Goal: Task Accomplishment & Management: Complete application form

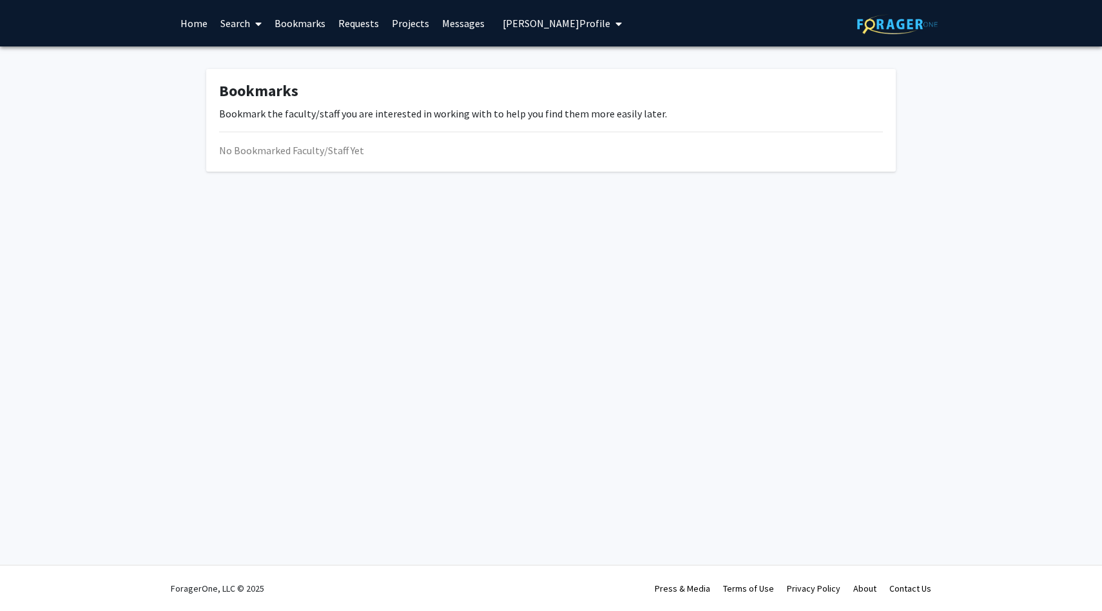
click at [864, 23] on img at bounding box center [897, 24] width 81 height 20
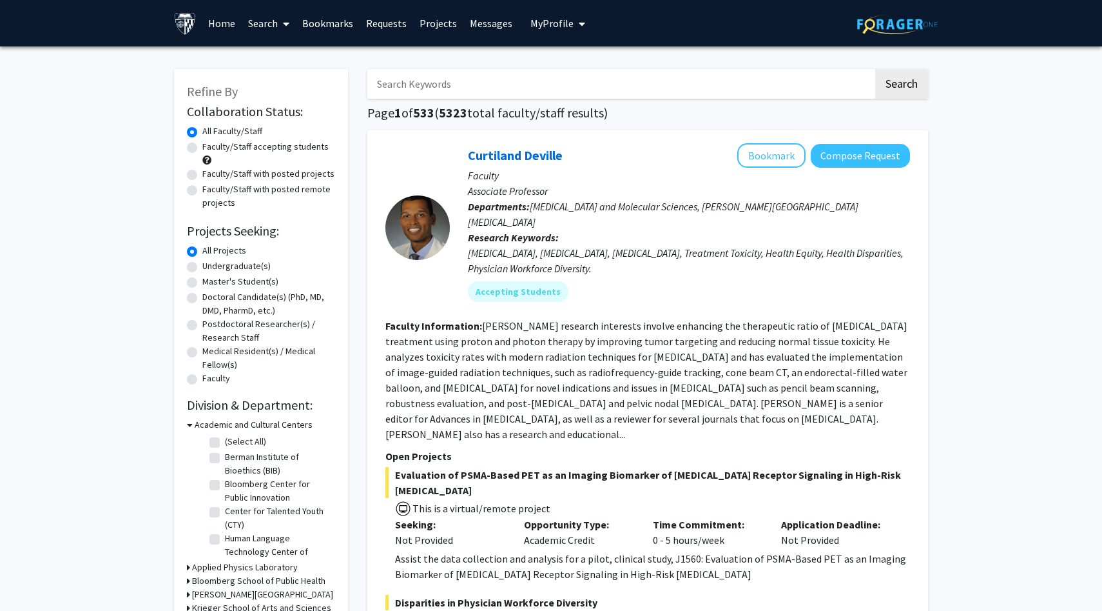
click at [328, 29] on link "Bookmarks" at bounding box center [328, 23] width 64 height 45
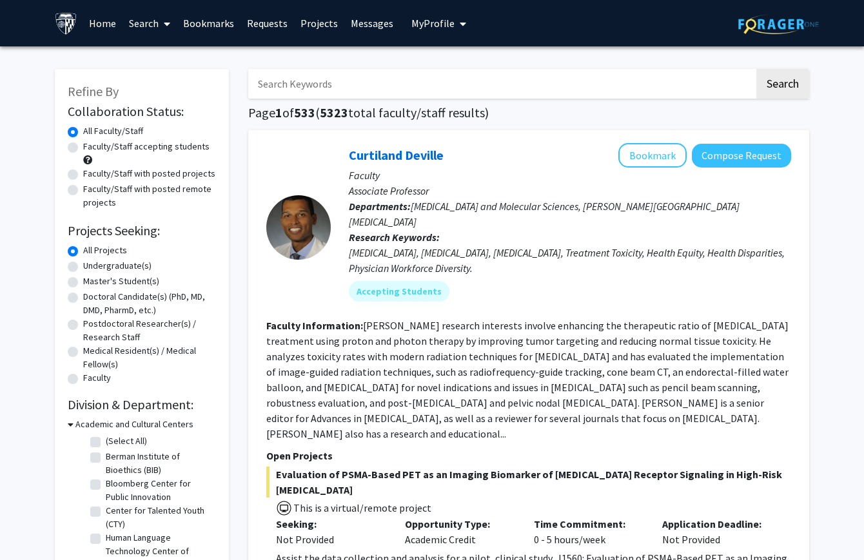
click at [148, 147] on label "Faculty/Staff accepting students" at bounding box center [146, 147] width 126 height 14
click at [92, 147] on input "Faculty/Staff accepting students" at bounding box center [87, 144] width 8 height 8
radio input "true"
click at [146, 172] on label "Faculty/Staff with posted projects" at bounding box center [149, 174] width 132 height 14
click at [92, 172] on input "Faculty/Staff with posted projects" at bounding box center [87, 171] width 8 height 8
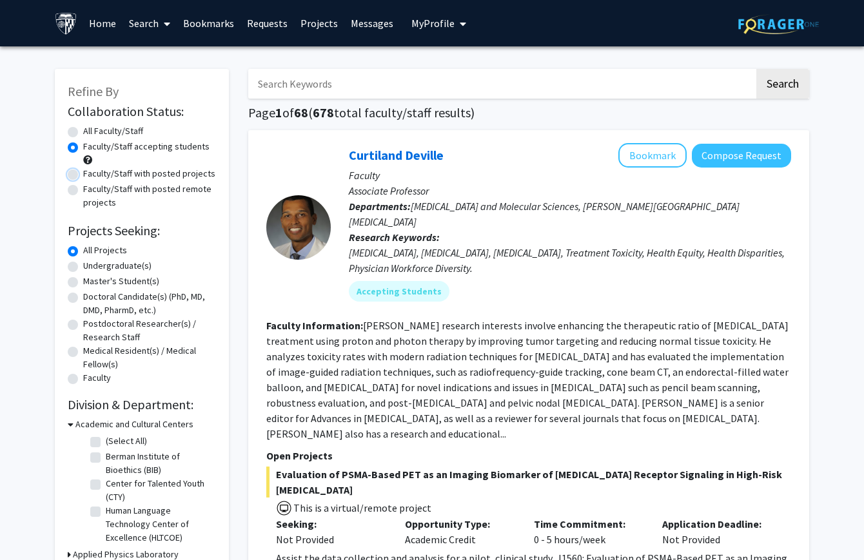
radio input "true"
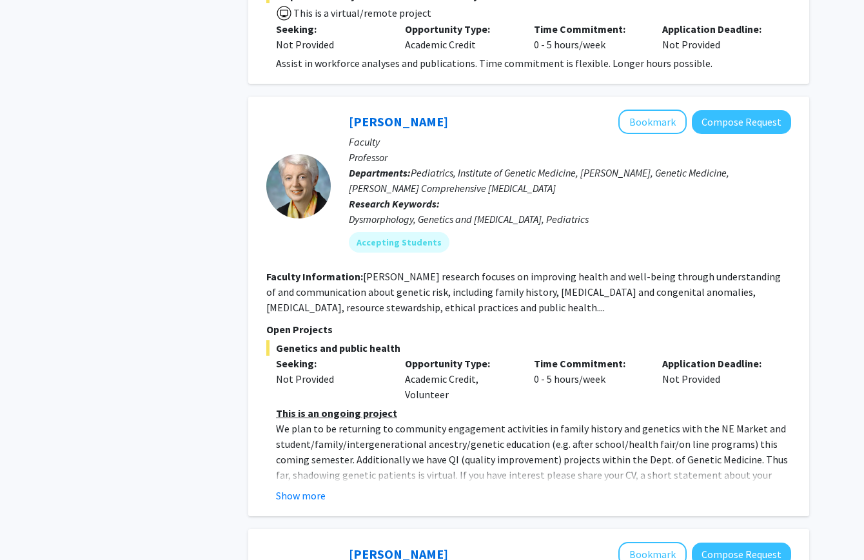
scroll to position [606, 0]
click at [298, 489] on button "Show more" at bounding box center [301, 496] width 50 height 15
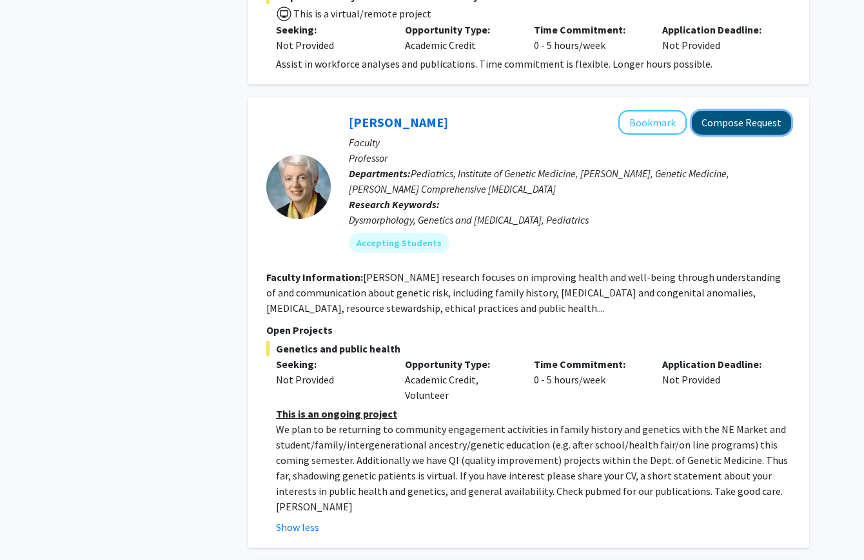
click at [743, 111] on button "Compose Request" at bounding box center [741, 123] width 99 height 24
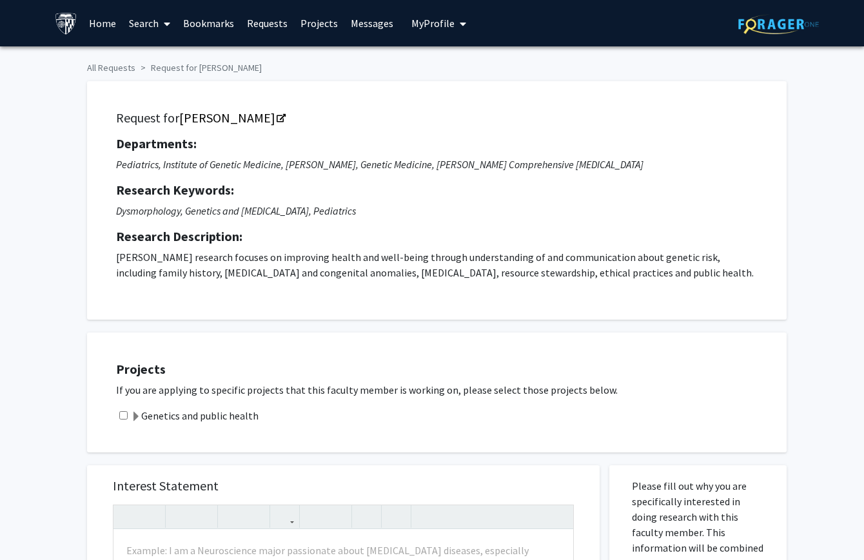
click at [123, 414] on input "checkbox" at bounding box center [123, 415] width 8 height 8
checkbox input "true"
click at [135, 418] on span at bounding box center [136, 417] width 10 height 10
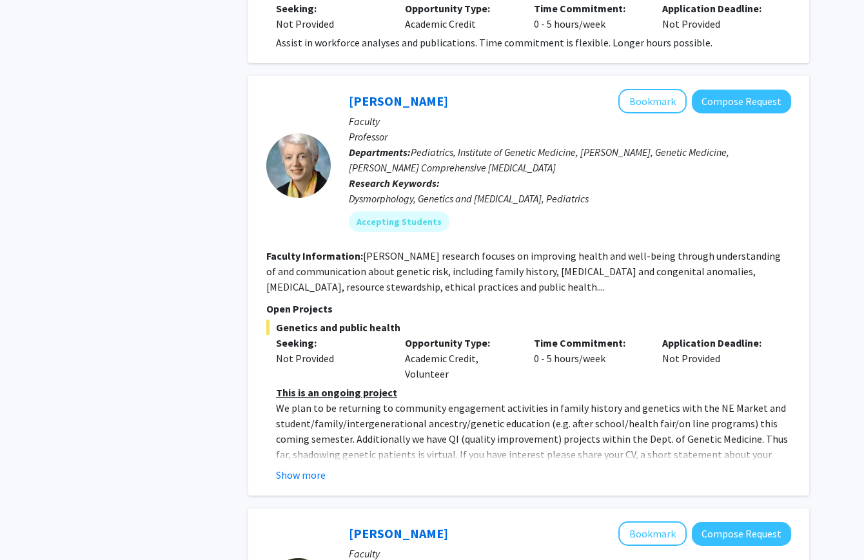
scroll to position [620, 0]
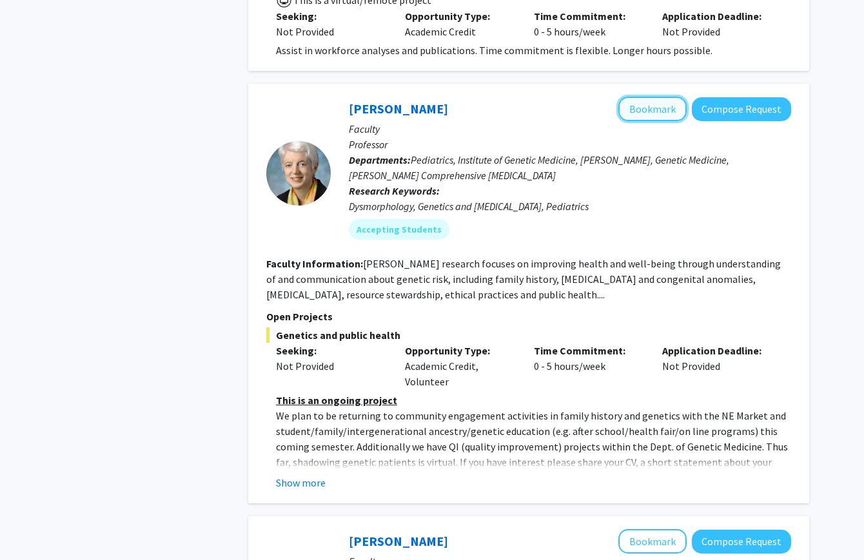
click at [659, 97] on button "Bookmark" at bounding box center [652, 109] width 68 height 24
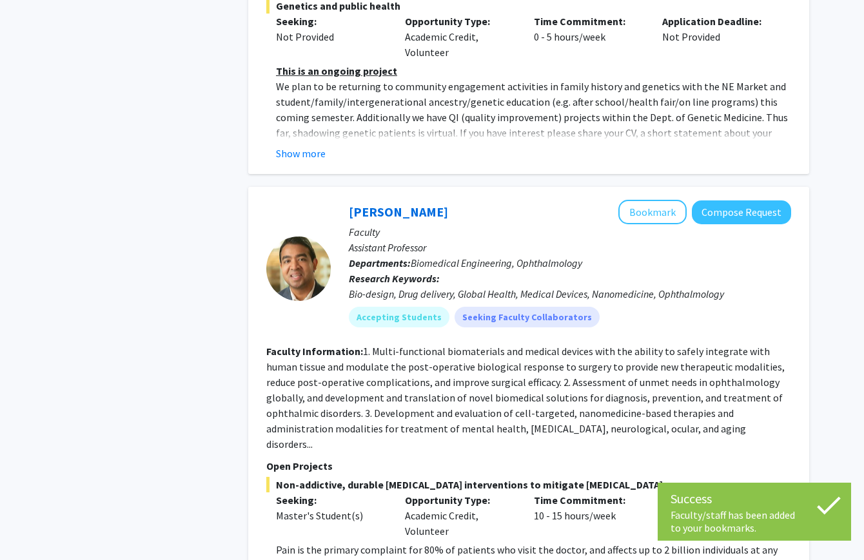
scroll to position [951, 0]
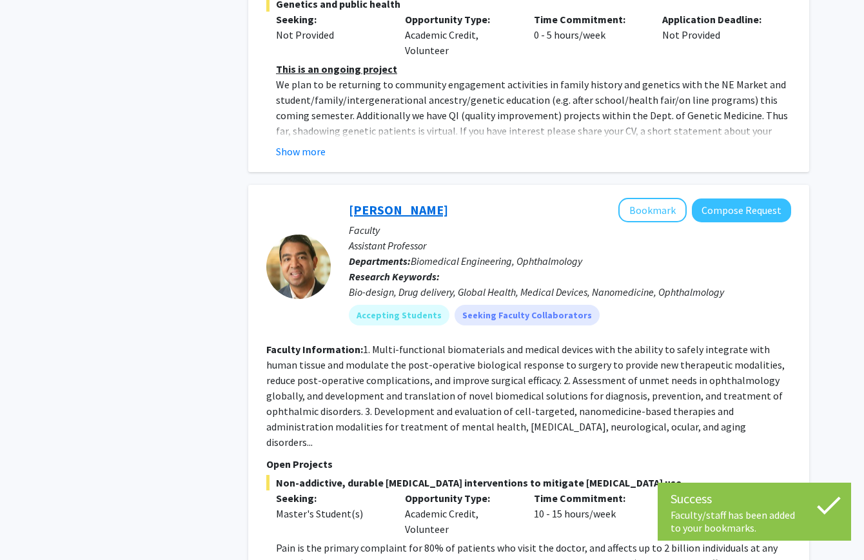
click at [397, 202] on link "Kunal Parikh" at bounding box center [398, 210] width 99 height 16
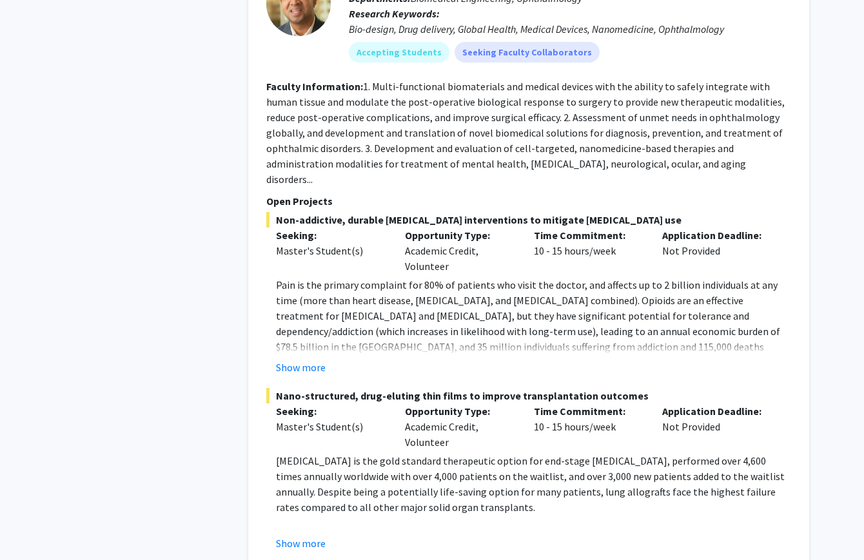
scroll to position [1041, 0]
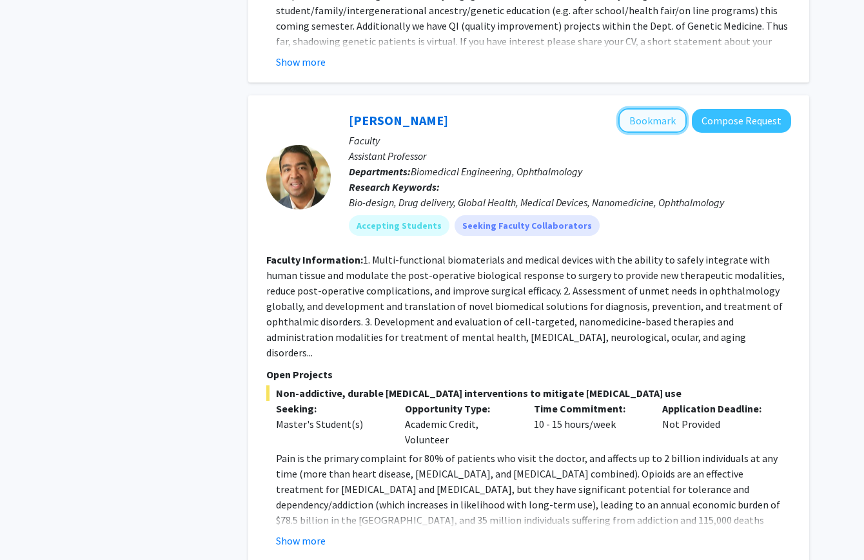
click at [648, 108] on button "Bookmark" at bounding box center [652, 120] width 68 height 24
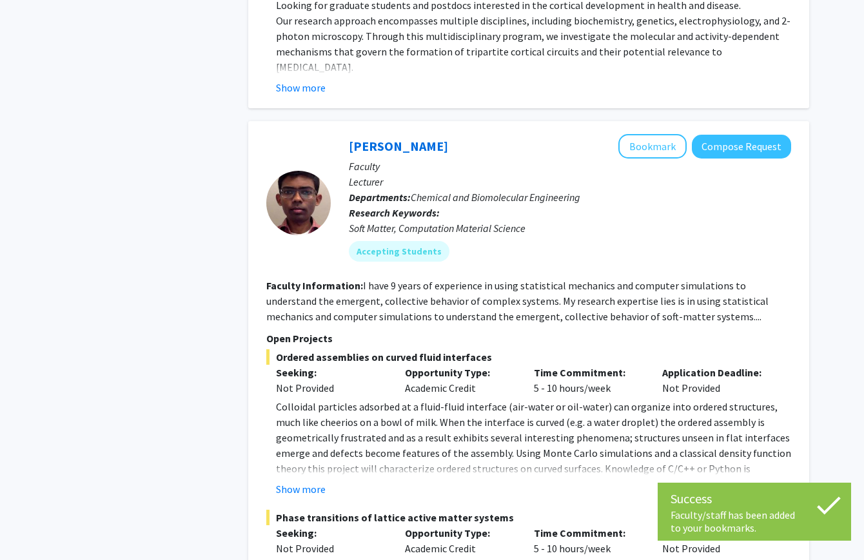
scroll to position [3124, 0]
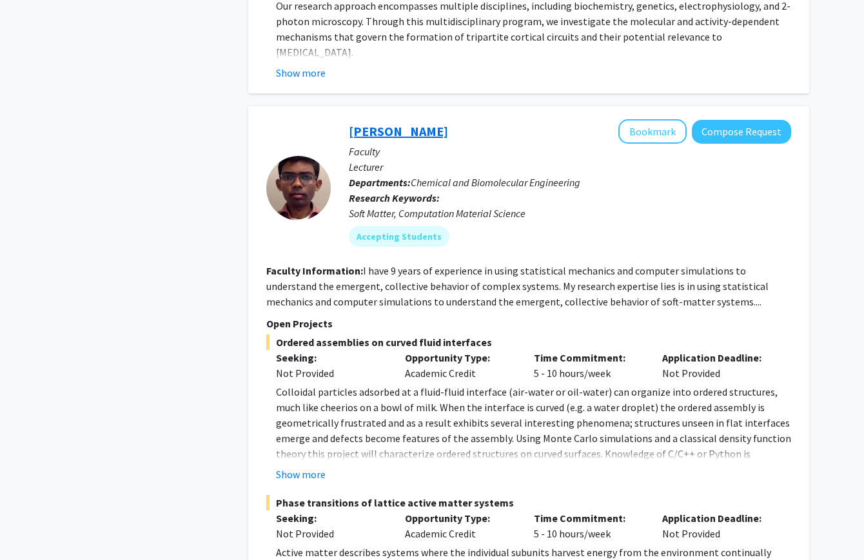
click at [391, 123] on link "John Edison" at bounding box center [398, 131] width 99 height 16
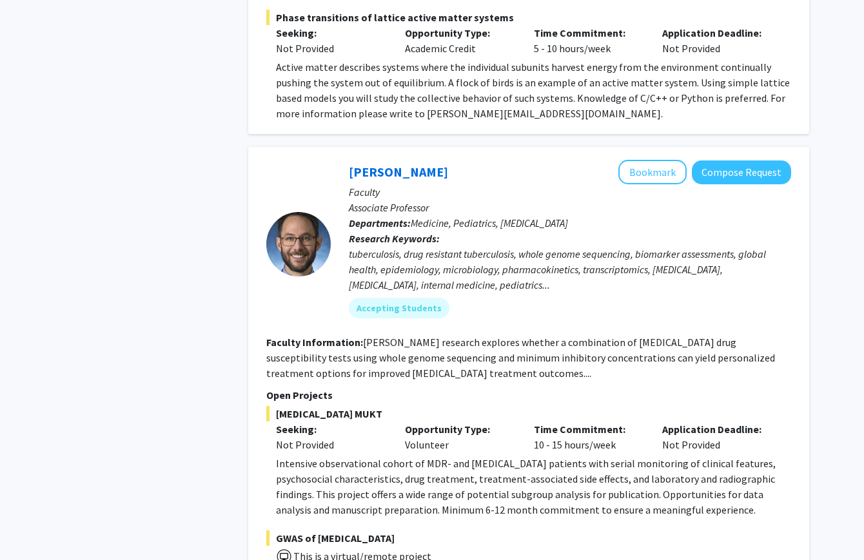
scroll to position [3616, 0]
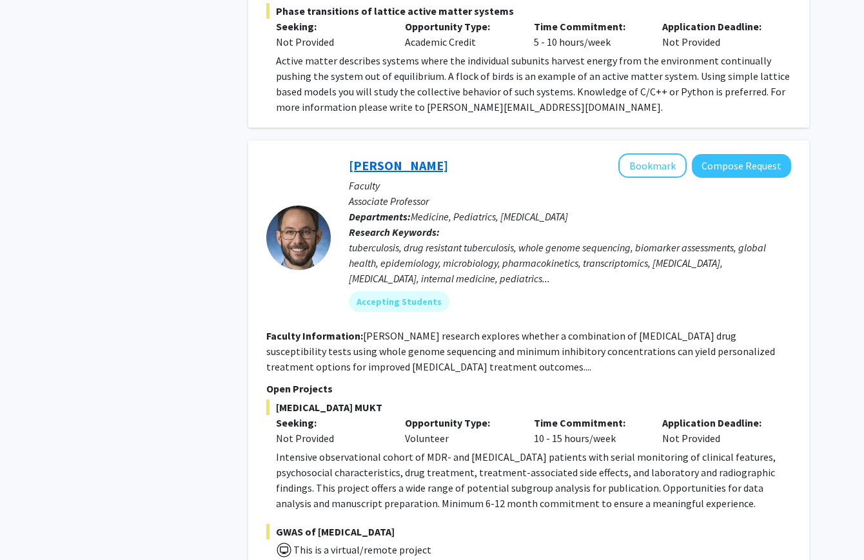
click at [386, 157] on link "Jeffrey Tornheim" at bounding box center [398, 165] width 99 height 16
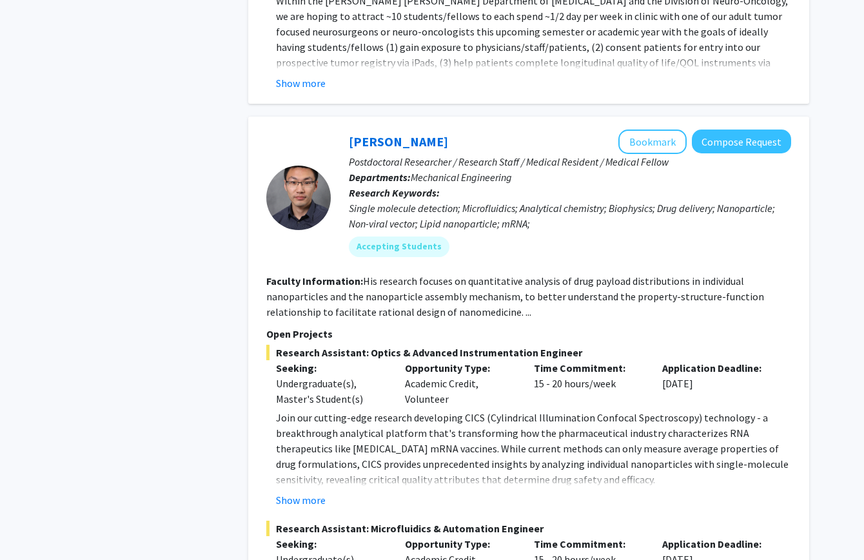
scroll to position [5717, 0]
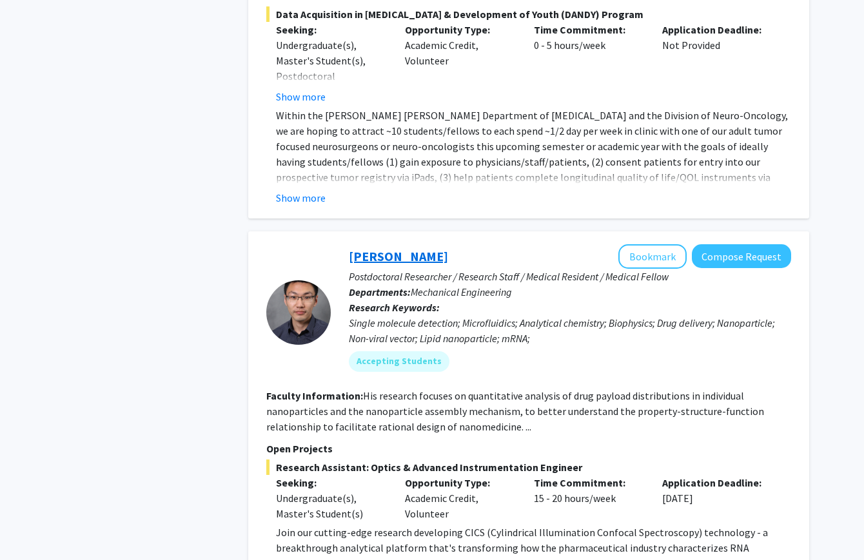
click at [383, 248] on link "Sixuan Li" at bounding box center [398, 256] width 99 height 16
click at [671, 244] on button "Bookmark" at bounding box center [652, 256] width 68 height 24
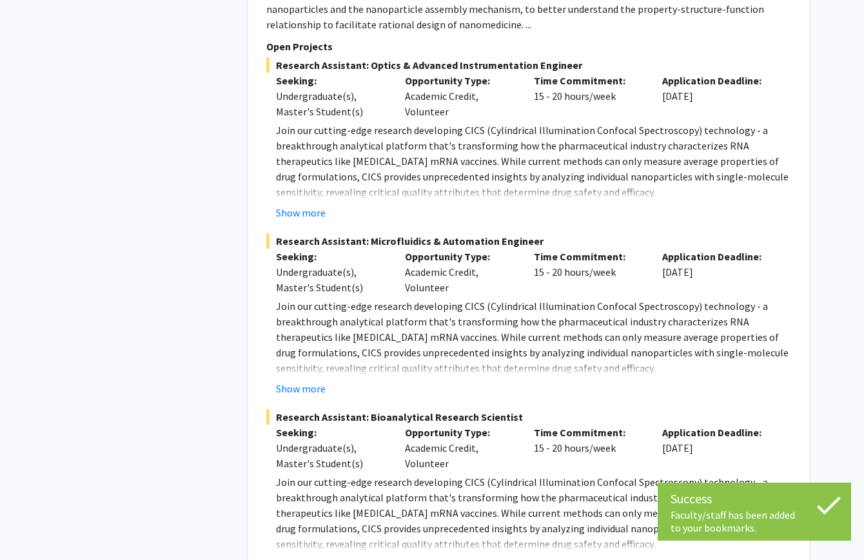
scroll to position [6132, 0]
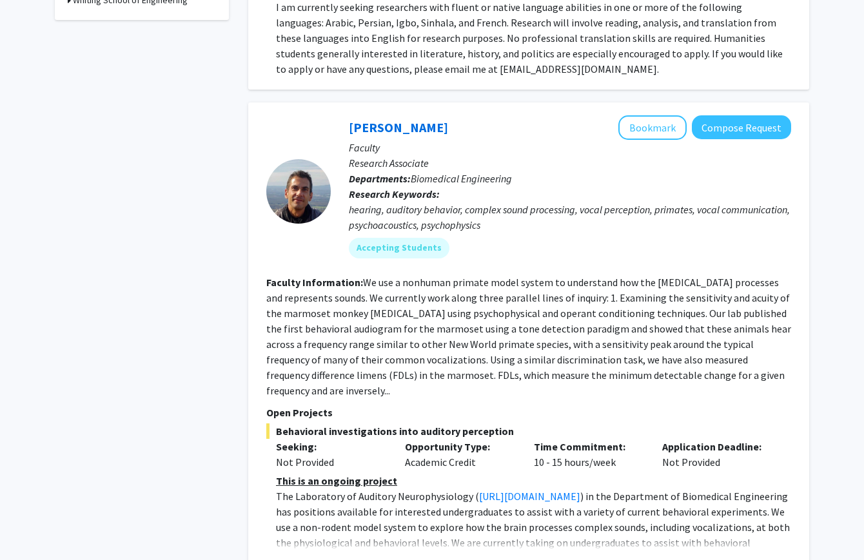
scroll to position [574, 0]
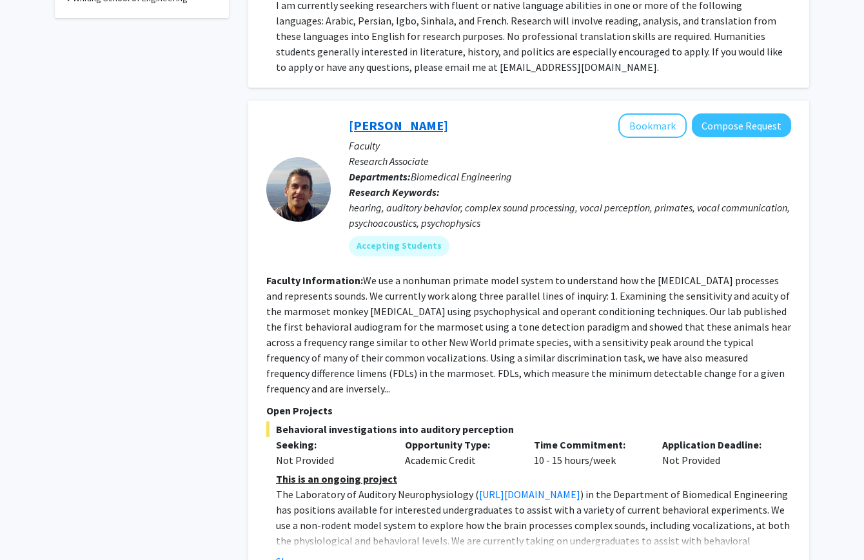
click at [418, 117] on link "Michael Osmanski" at bounding box center [398, 125] width 99 height 16
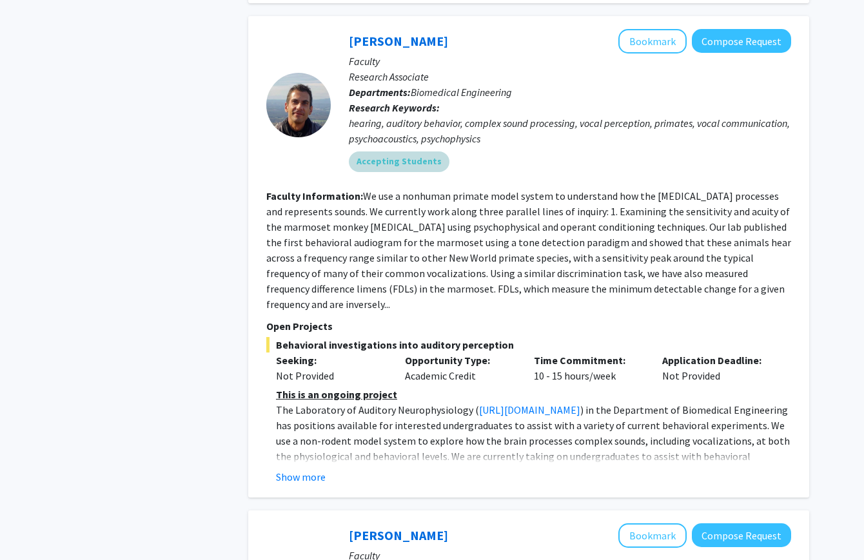
scroll to position [1021, 0]
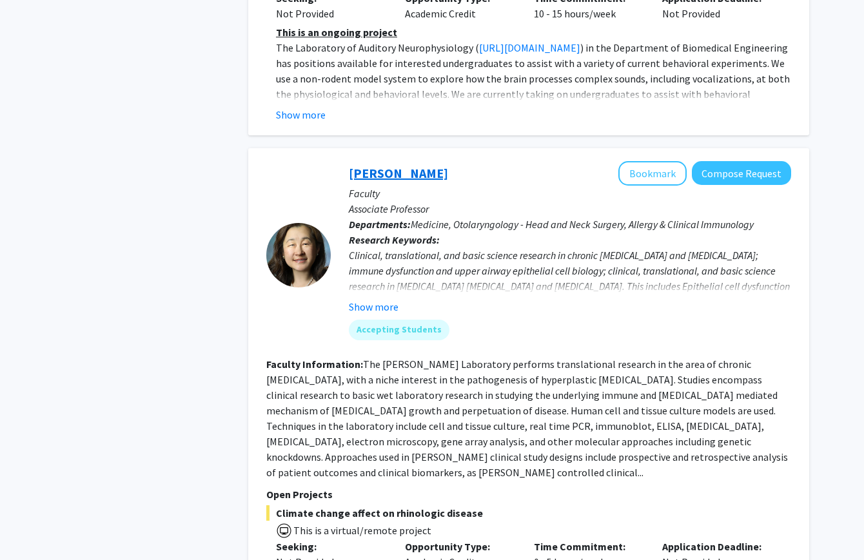
click at [378, 165] on link "Jean Kim" at bounding box center [398, 173] width 99 height 16
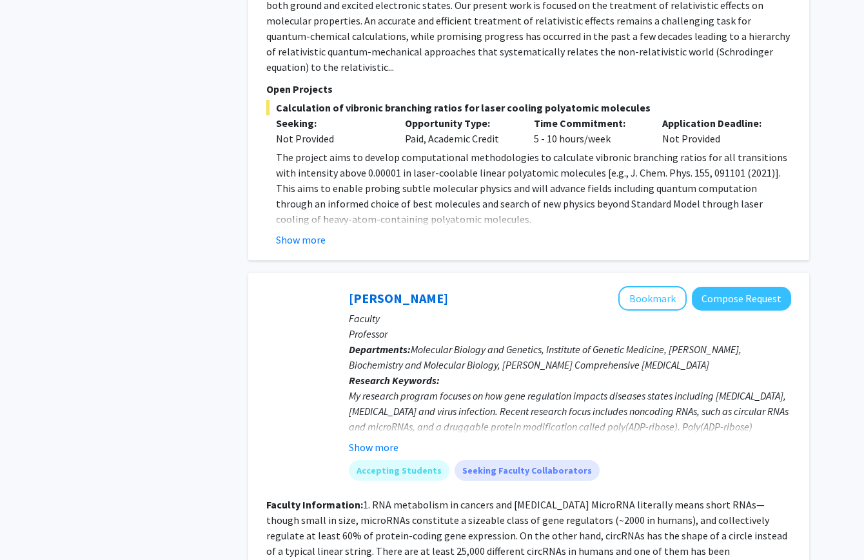
scroll to position [2904, 0]
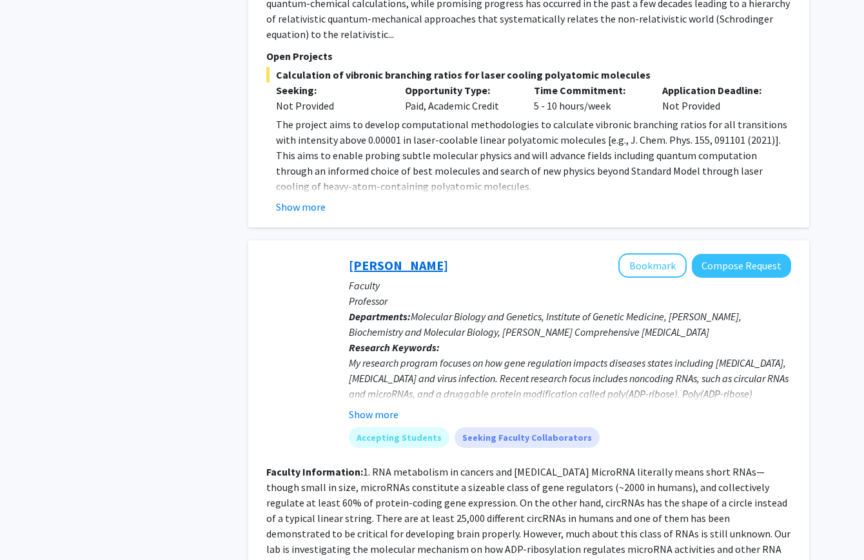
click at [400, 257] on link "[PERSON_NAME]" at bounding box center [398, 265] width 99 height 16
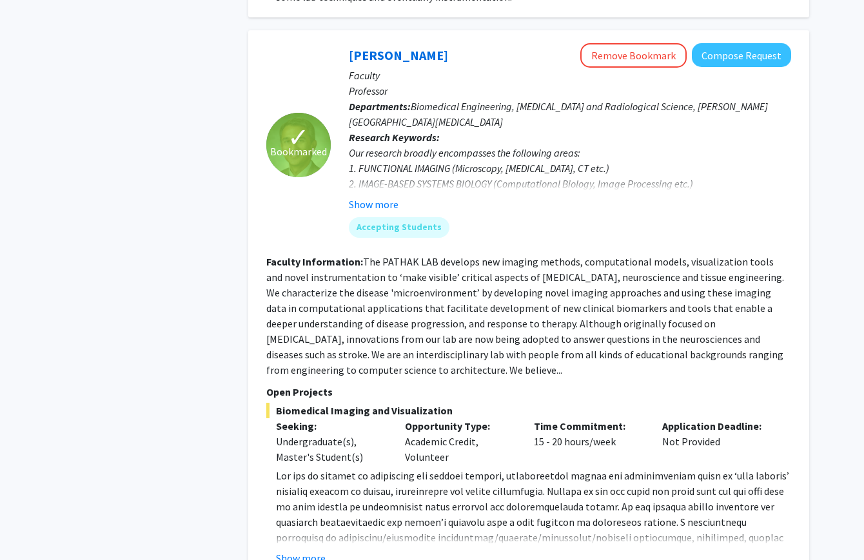
scroll to position [4611, 0]
click at [314, 550] on button "Show more" at bounding box center [301, 557] width 50 height 15
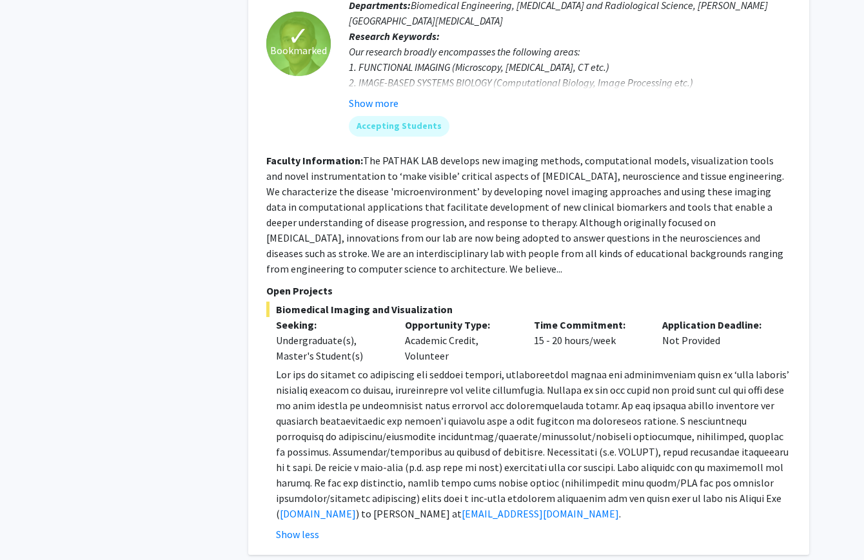
scroll to position [4713, 0]
click at [324, 507] on link "www.pathaklab.org" at bounding box center [318, 513] width 76 height 13
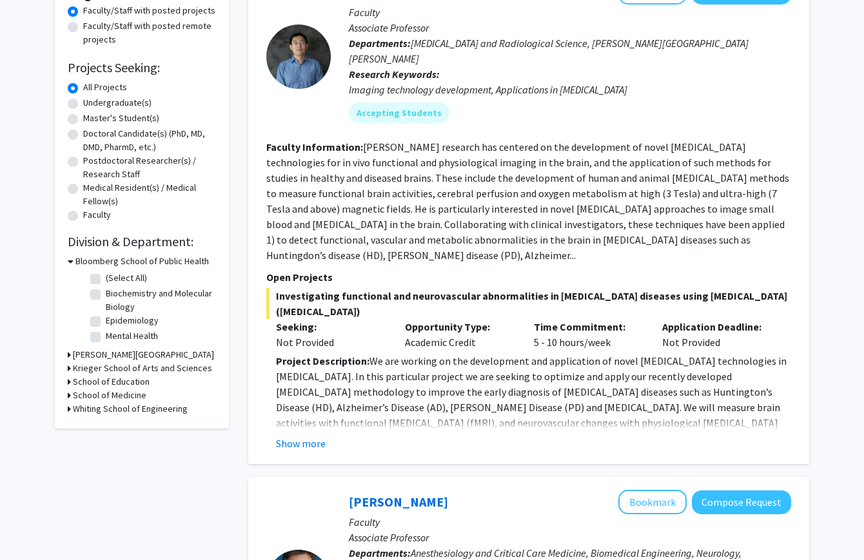
scroll to position [167, 0]
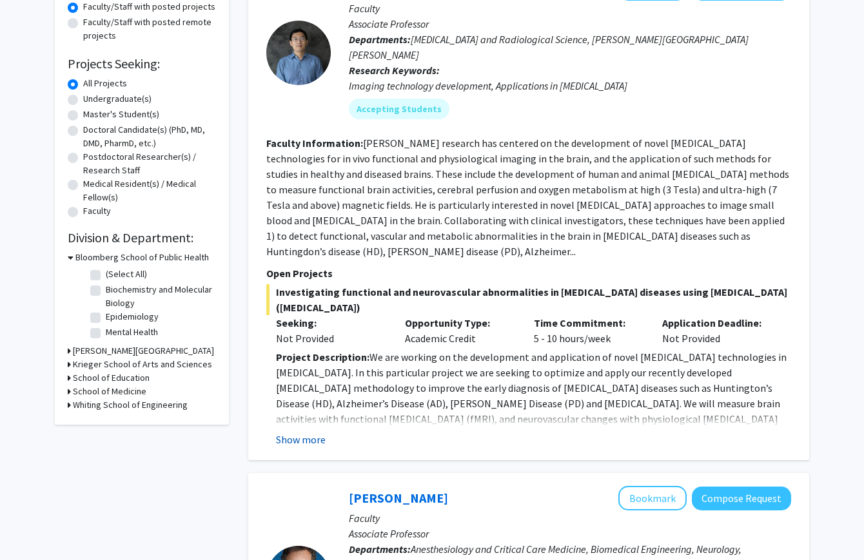
click at [304, 432] on button "Show more" at bounding box center [301, 439] width 50 height 15
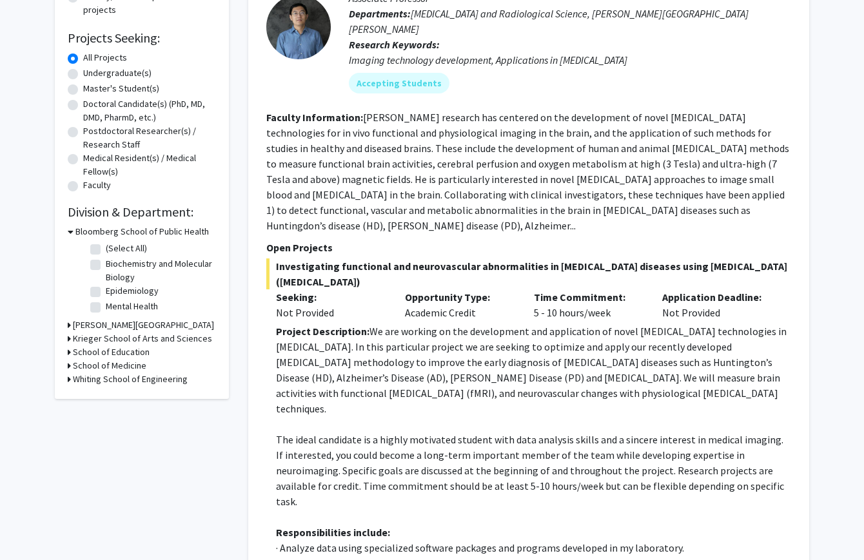
scroll to position [0, 0]
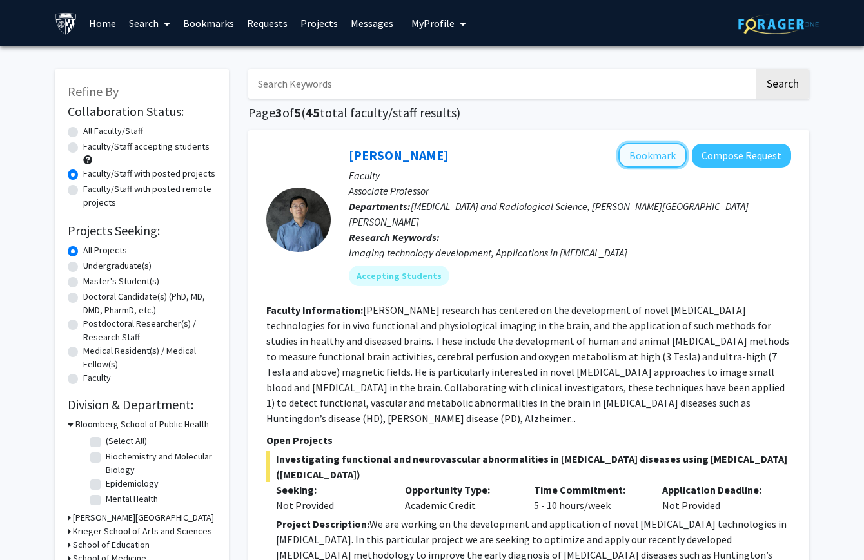
click at [634, 159] on button "Bookmark" at bounding box center [652, 155] width 68 height 24
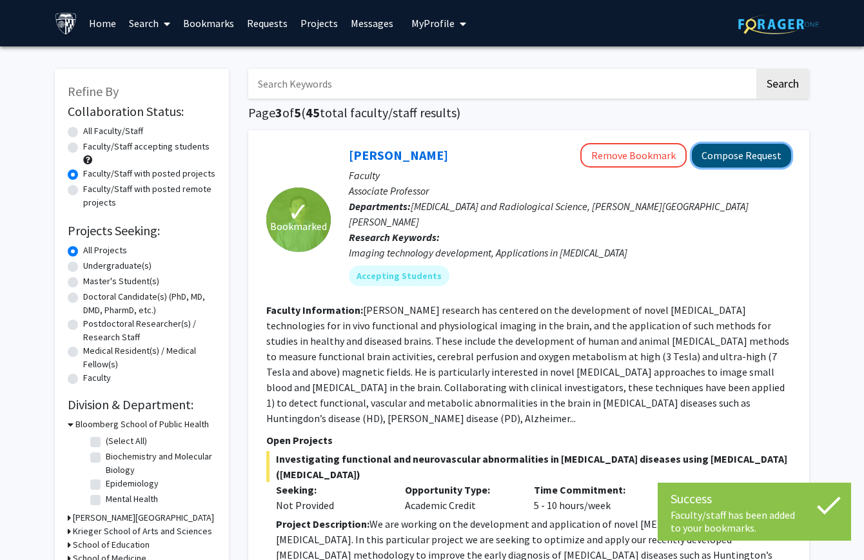
click at [719, 156] on button "Compose Request" at bounding box center [741, 156] width 99 height 24
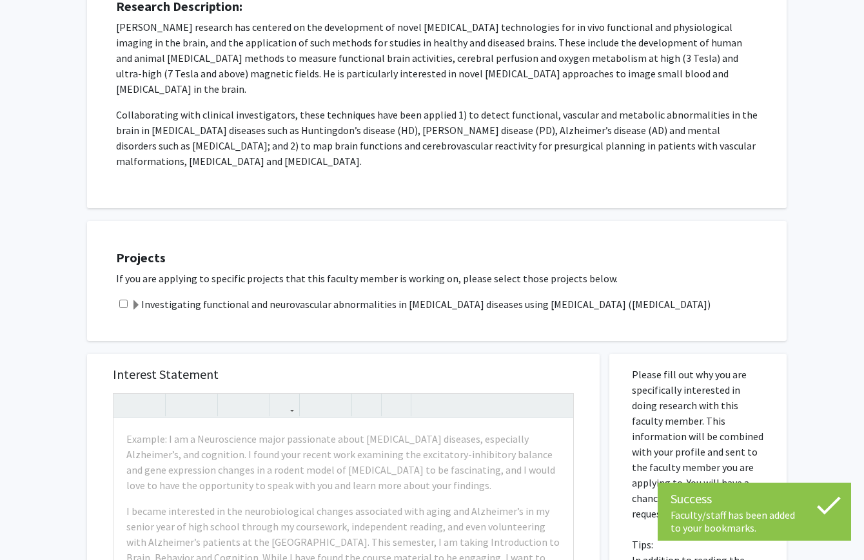
scroll to position [237, 0]
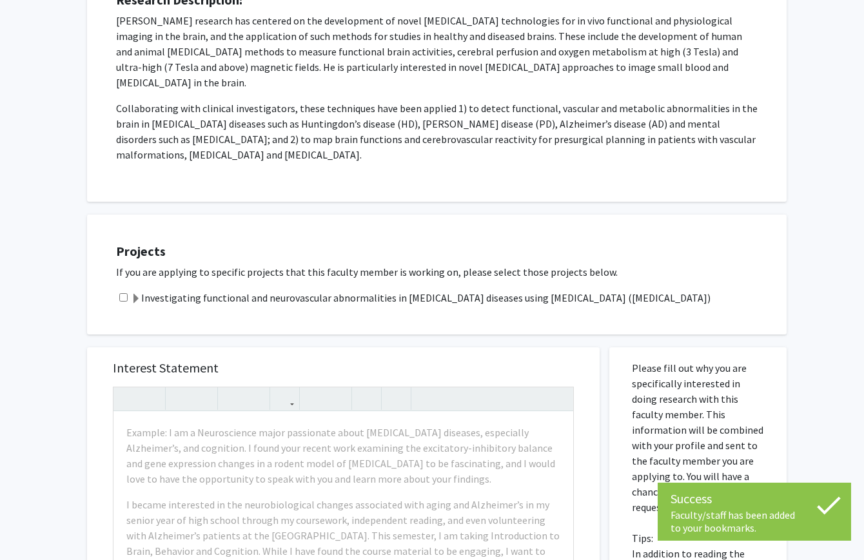
click at [170, 290] on label "Investigating functional and neurovascular abnormalities in [MEDICAL_DATA] dise…" at bounding box center [421, 297] width 580 height 15
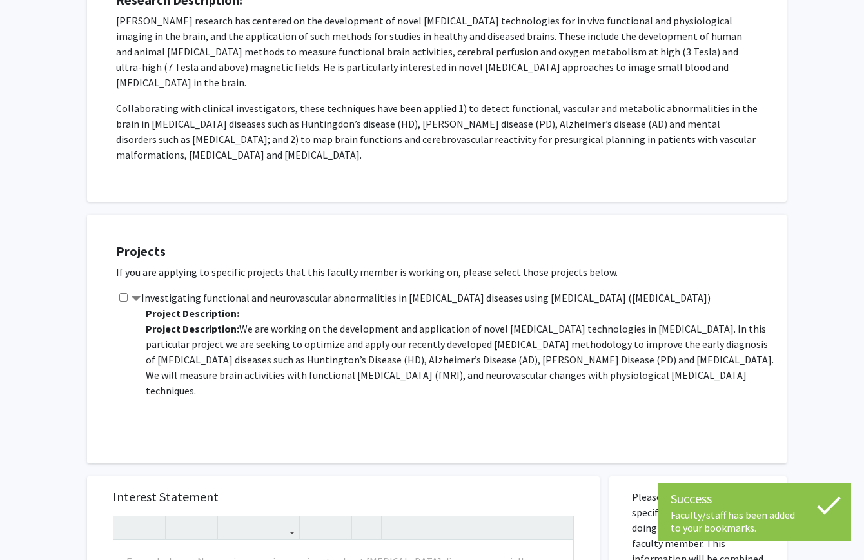
scroll to position [583, 0]
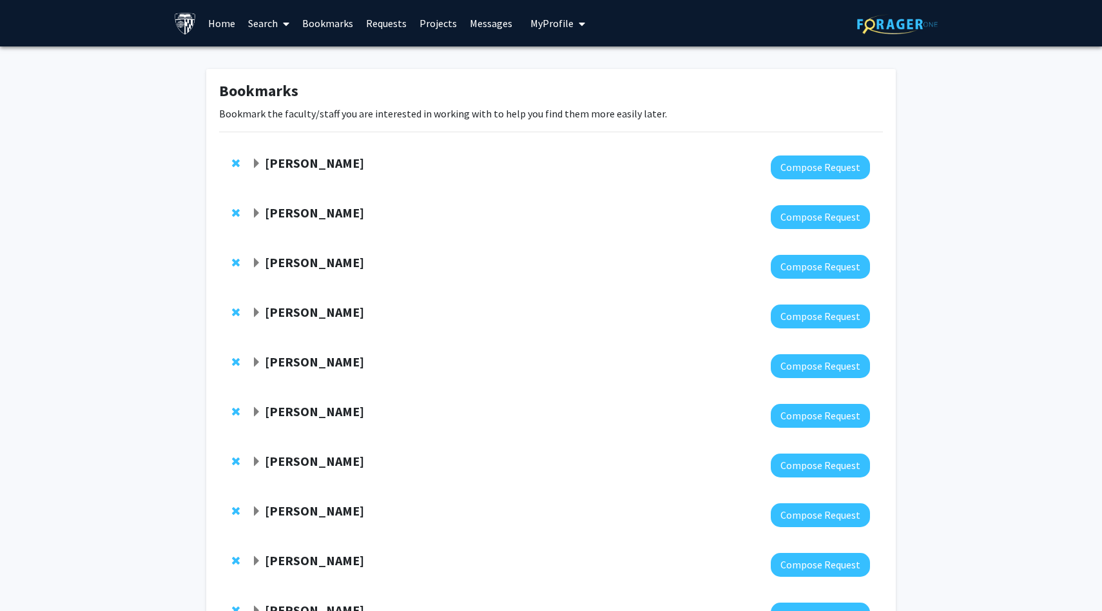
click at [302, 311] on strong "Karen Fleming" at bounding box center [314, 312] width 99 height 16
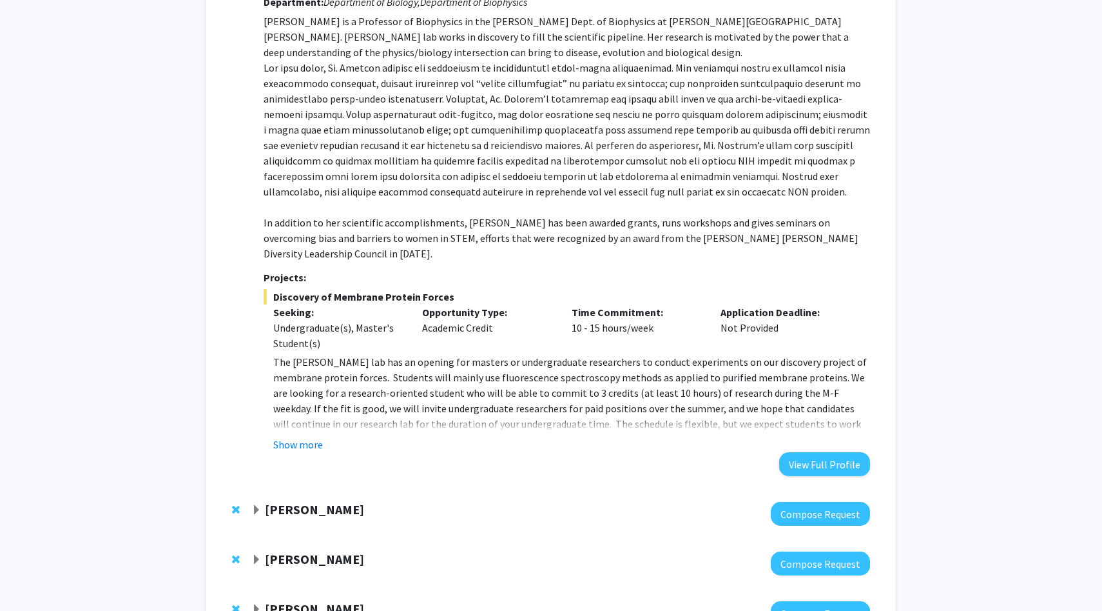
scroll to position [339, 0]
click at [294, 436] on button "Show more" at bounding box center [298, 443] width 50 height 15
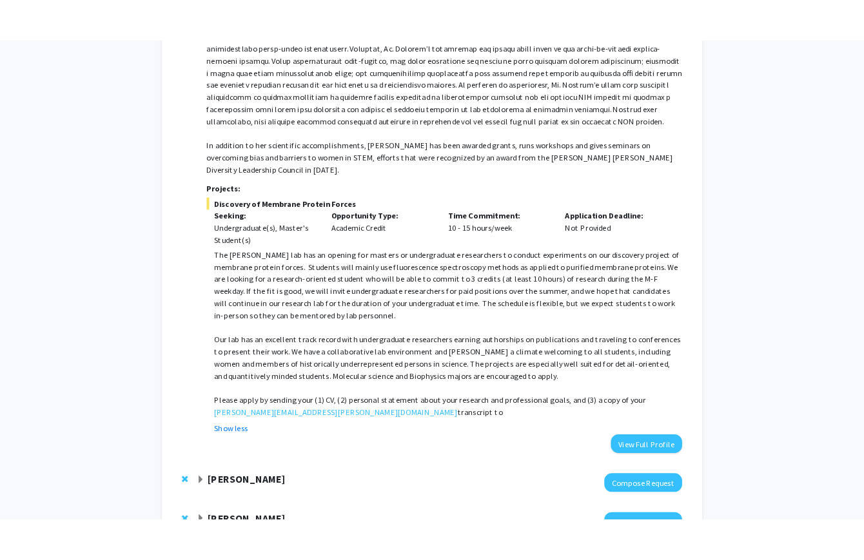
scroll to position [478, 0]
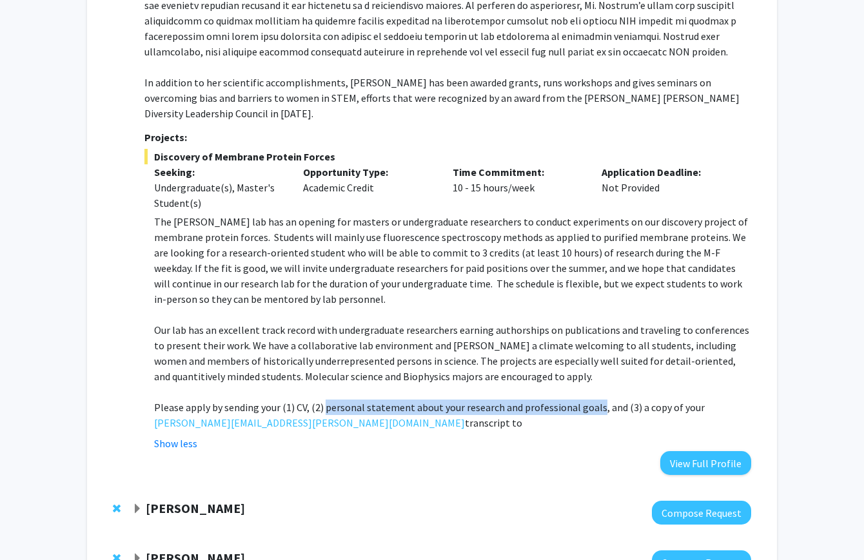
drag, startPoint x: 325, startPoint y: 389, endPoint x: 591, endPoint y: 395, distance: 266.3
click at [591, 400] on p "Please apply by sending your (1) CV, (2) personal statement about your research…" at bounding box center [452, 415] width 597 height 31
copy p "personal statement about your research and professional goals"
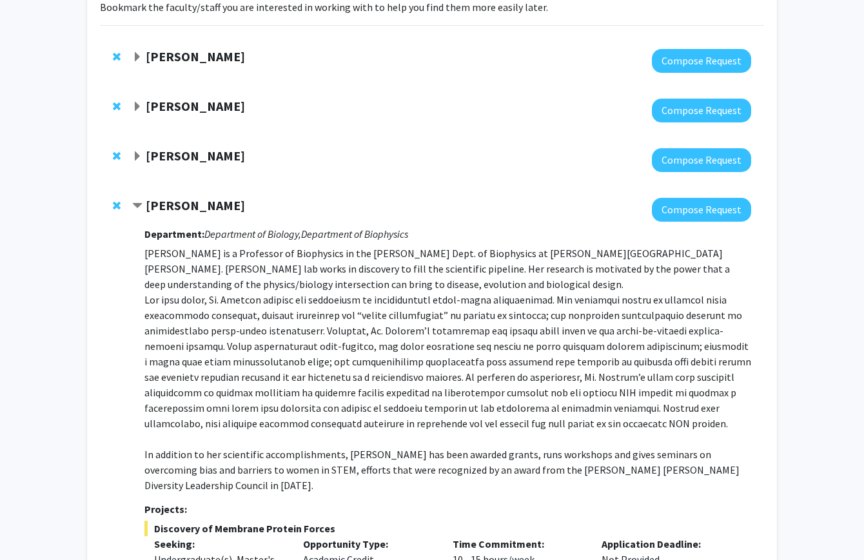
scroll to position [0, 0]
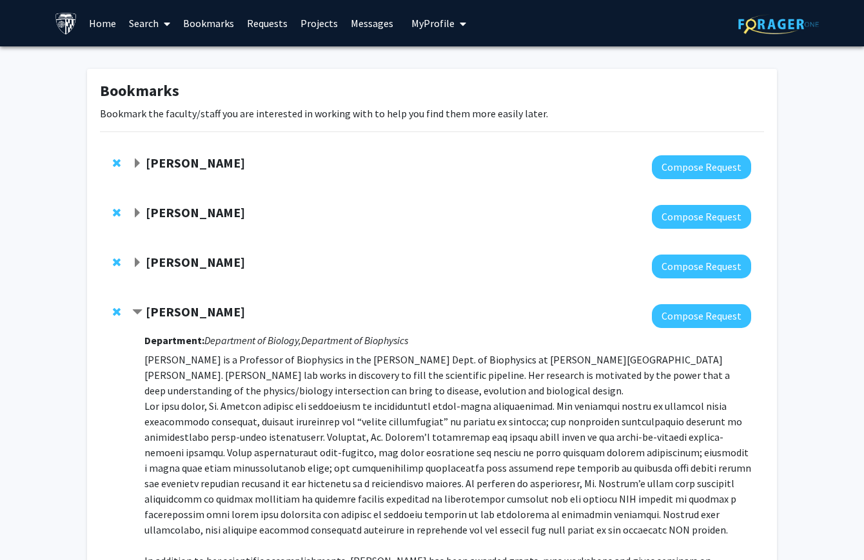
click at [217, 311] on strong "Karen Fleming" at bounding box center [195, 312] width 99 height 16
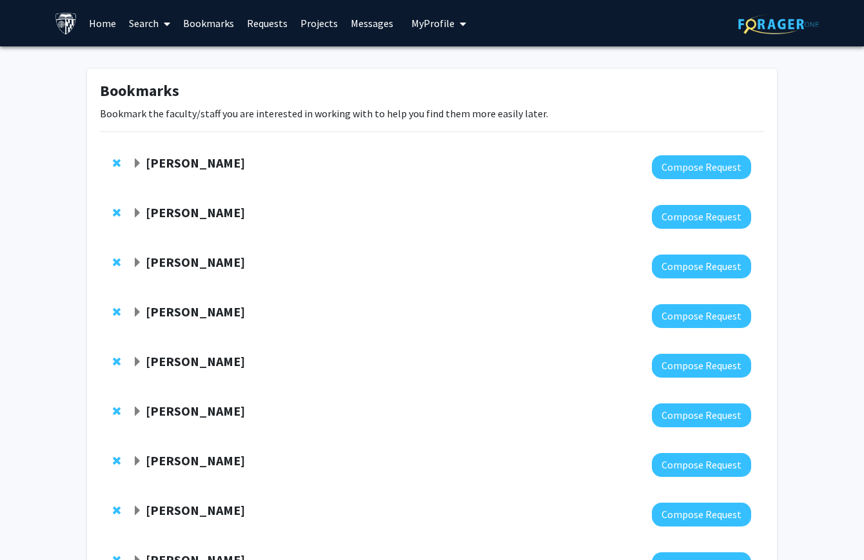
click at [199, 168] on strong "Utthara Nayar" at bounding box center [195, 163] width 99 height 16
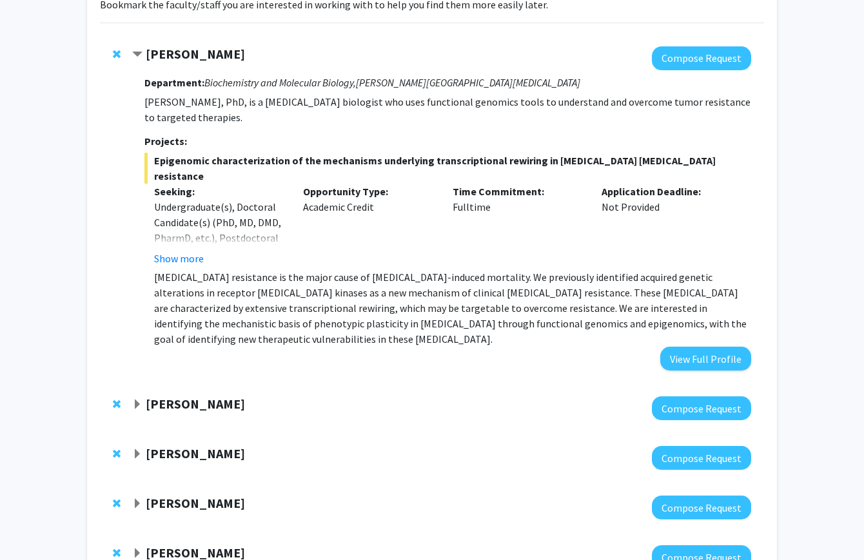
scroll to position [112, 0]
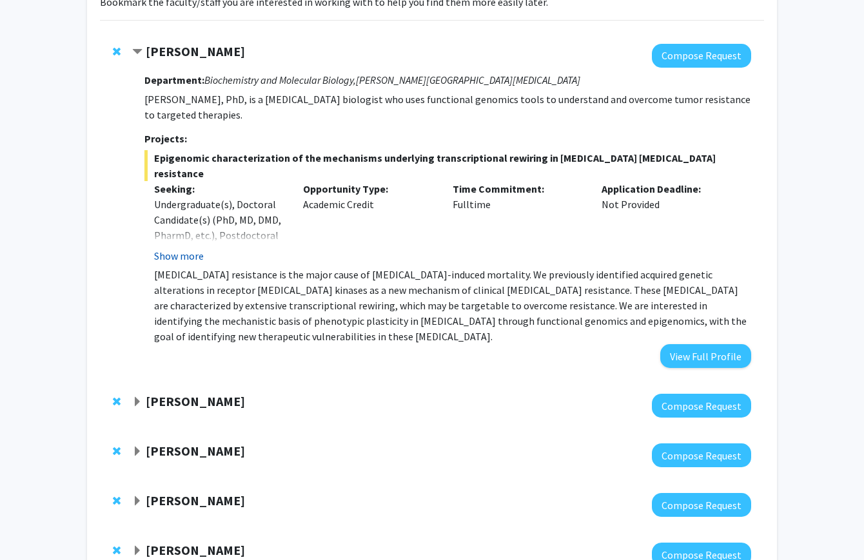
click at [185, 248] on button "Show more" at bounding box center [179, 255] width 50 height 15
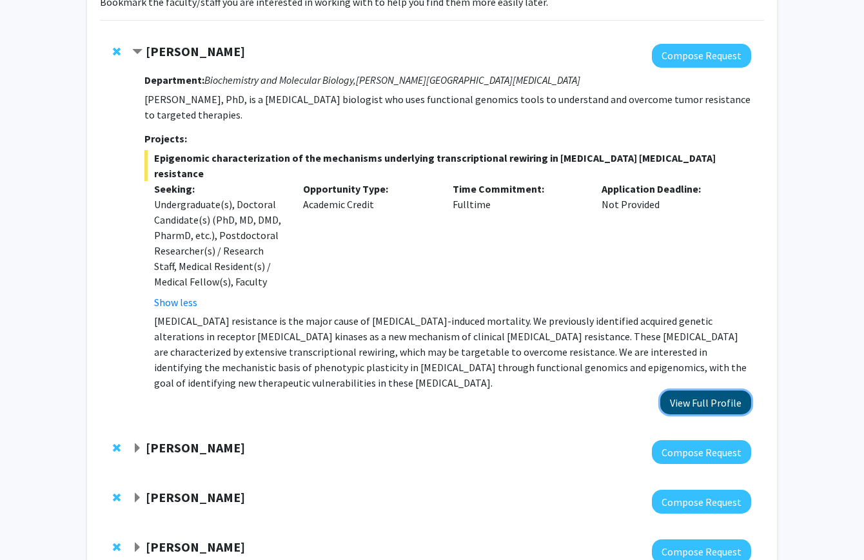
click at [700, 391] on button "View Full Profile" at bounding box center [705, 403] width 91 height 24
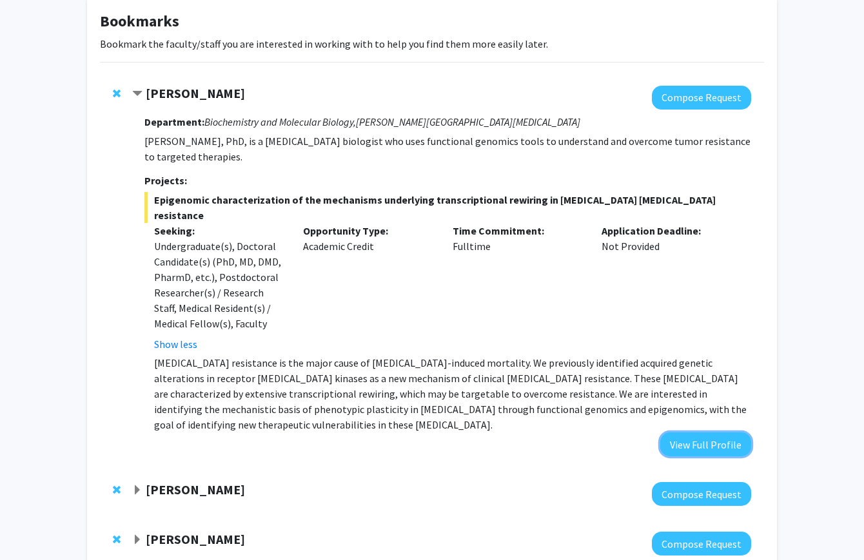
scroll to position [55, 0]
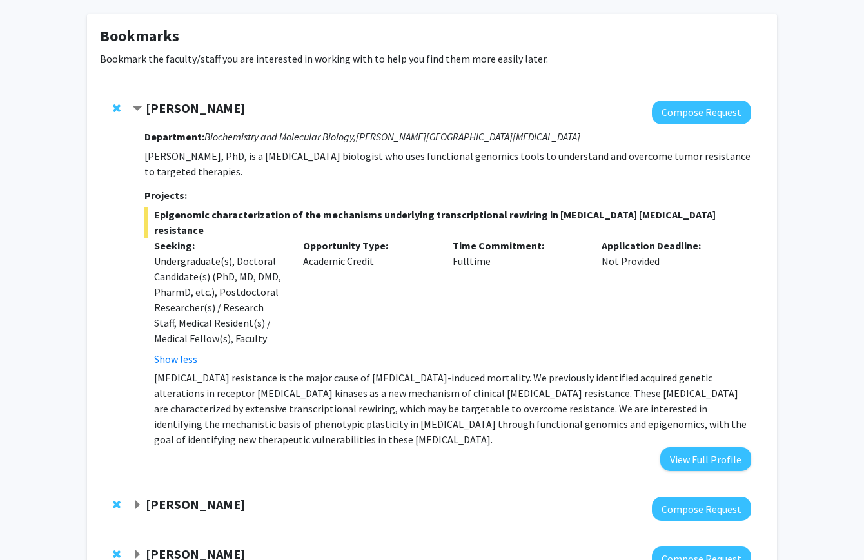
click at [139, 104] on span "Contract Utthara Nayar Bookmark" at bounding box center [137, 109] width 10 height 10
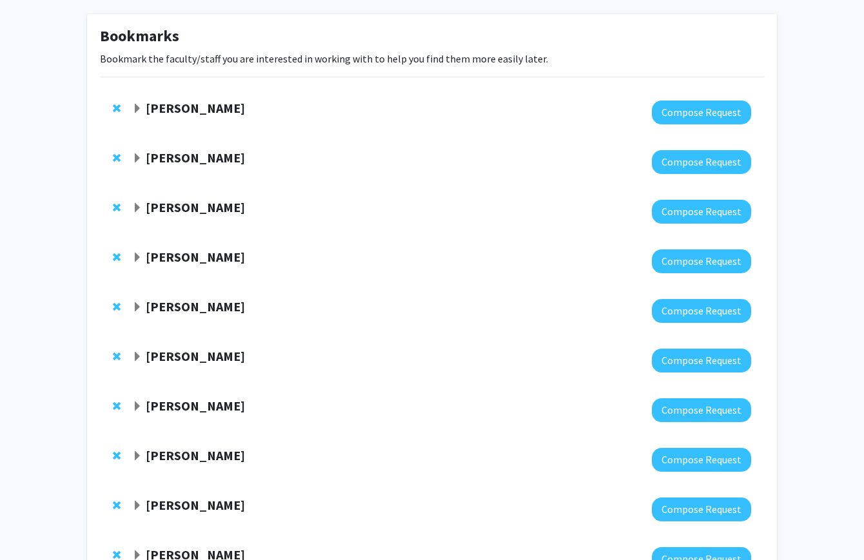
click at [160, 163] on strong "Bonnie Yeung-Luk" at bounding box center [195, 158] width 99 height 16
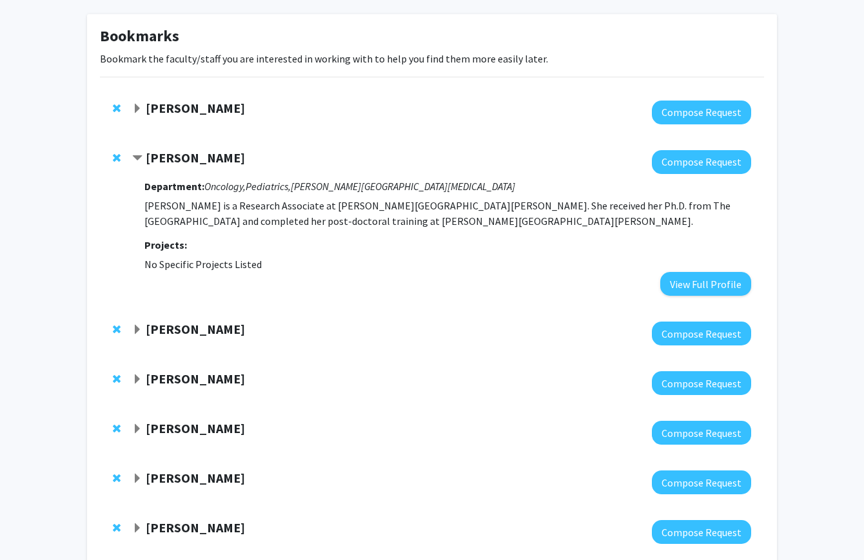
click at [141, 150] on div "Bonnie Yeung-Luk" at bounding box center [271, 158] width 279 height 16
click at [141, 159] on span "Contract Bonnie Yeung-Luk Bookmark" at bounding box center [137, 158] width 10 height 10
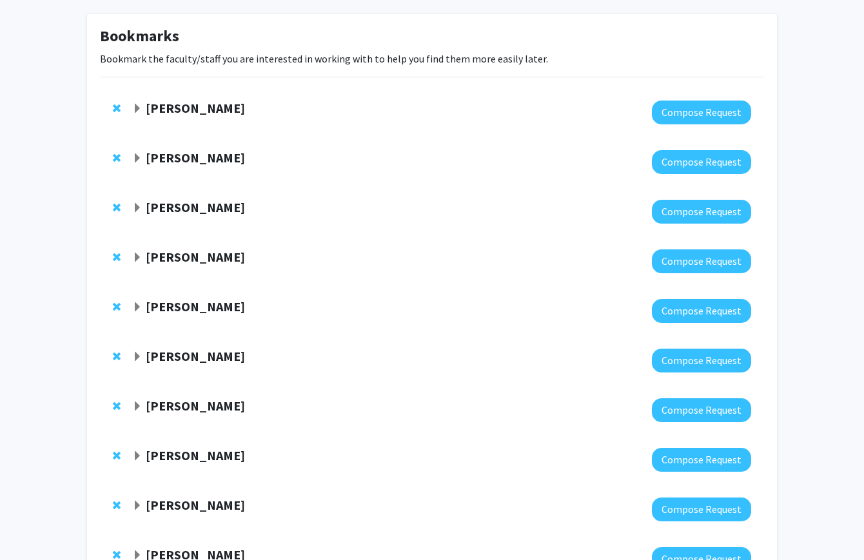
click at [117, 157] on span "Remove Bonnie Yeung-Luk from bookmarks" at bounding box center [117, 158] width 8 height 10
click at [143, 154] on div "Ishan Barman" at bounding box center [271, 158] width 279 height 16
click at [137, 157] on span "Expand Ishan Barman Bookmark" at bounding box center [137, 158] width 10 height 10
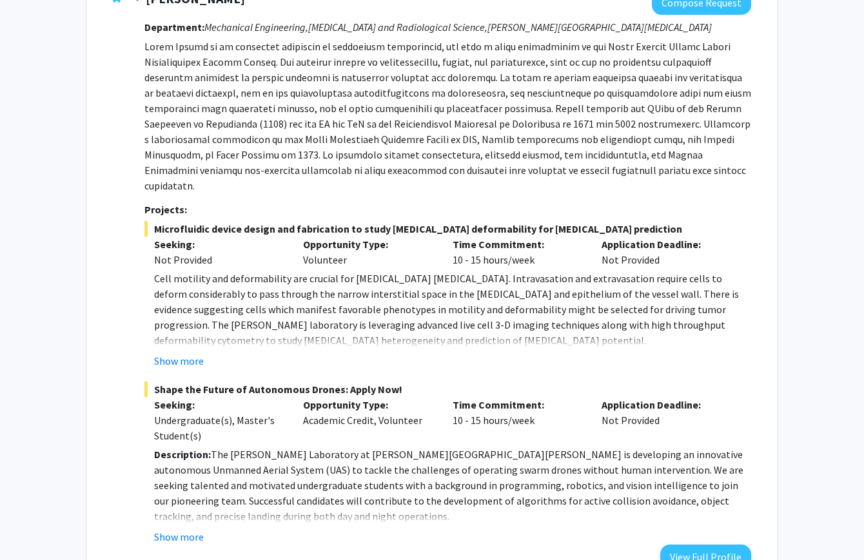
scroll to position [233, 0]
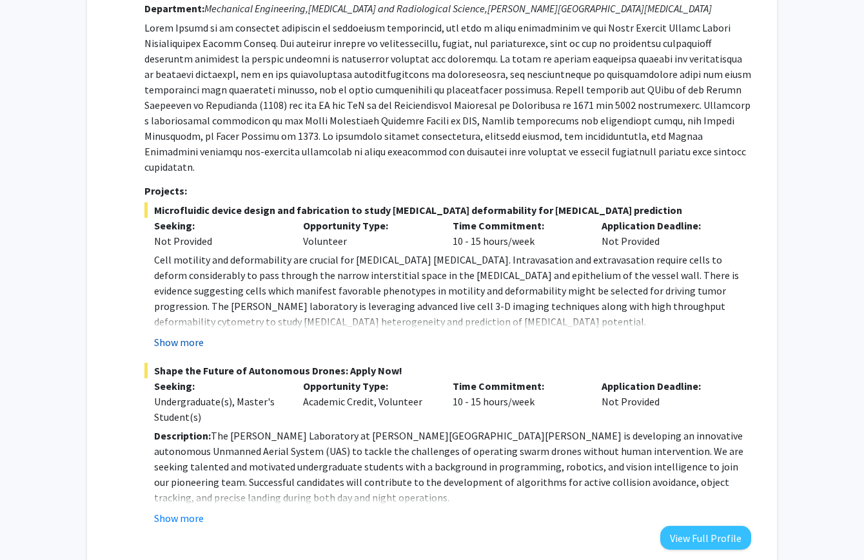
click at [192, 335] on button "Show more" at bounding box center [179, 342] width 50 height 15
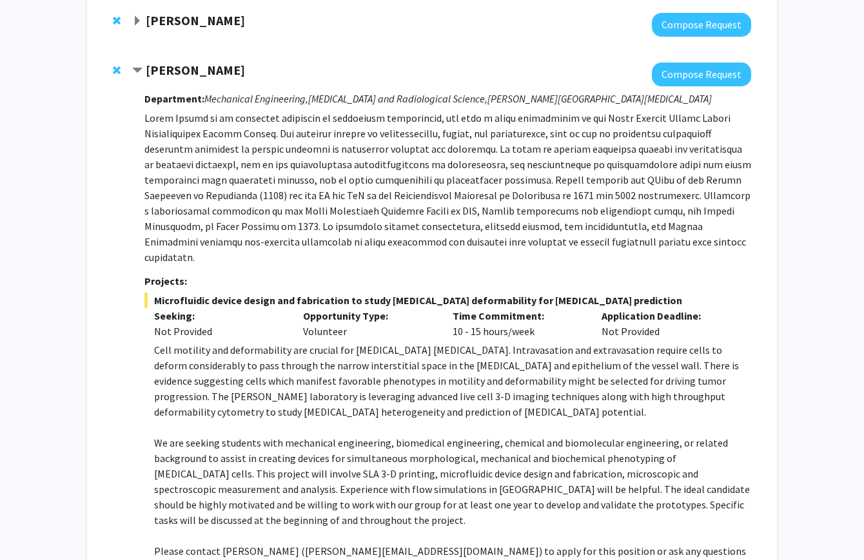
scroll to position [73, 0]
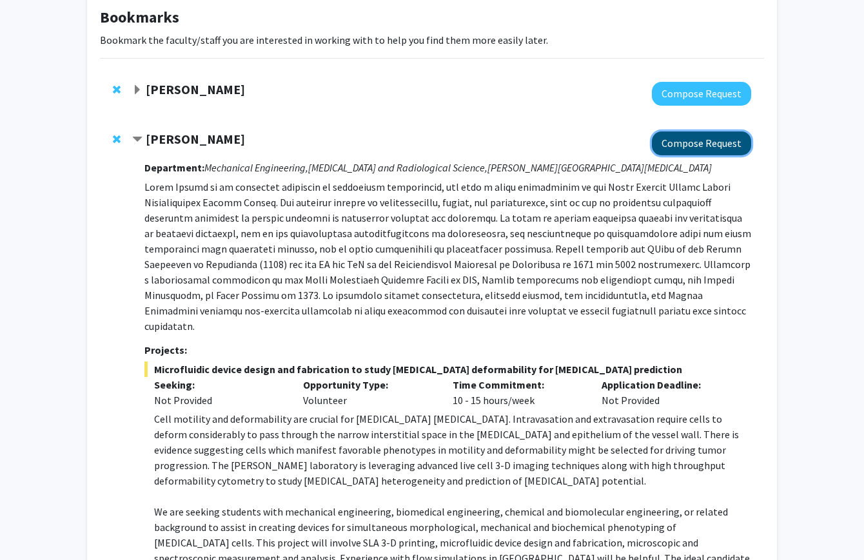
click at [703, 138] on button "Compose Request" at bounding box center [701, 144] width 99 height 24
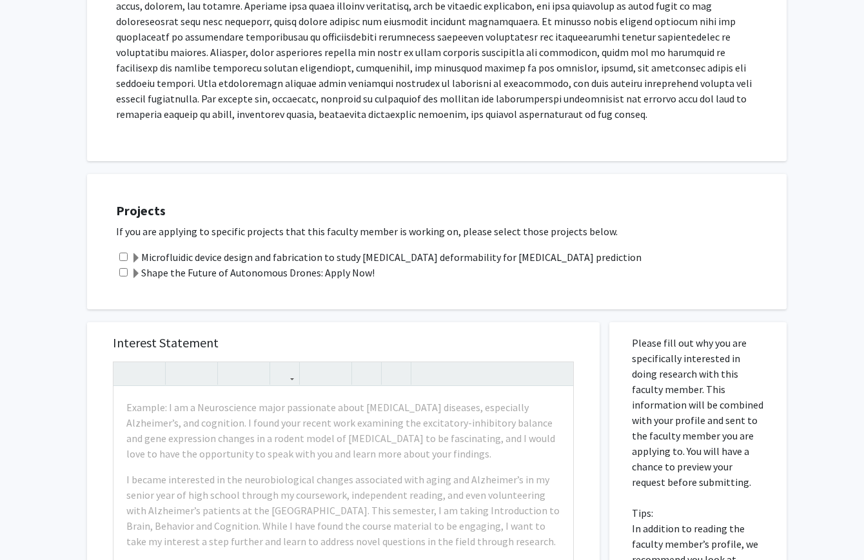
scroll to position [297, 0]
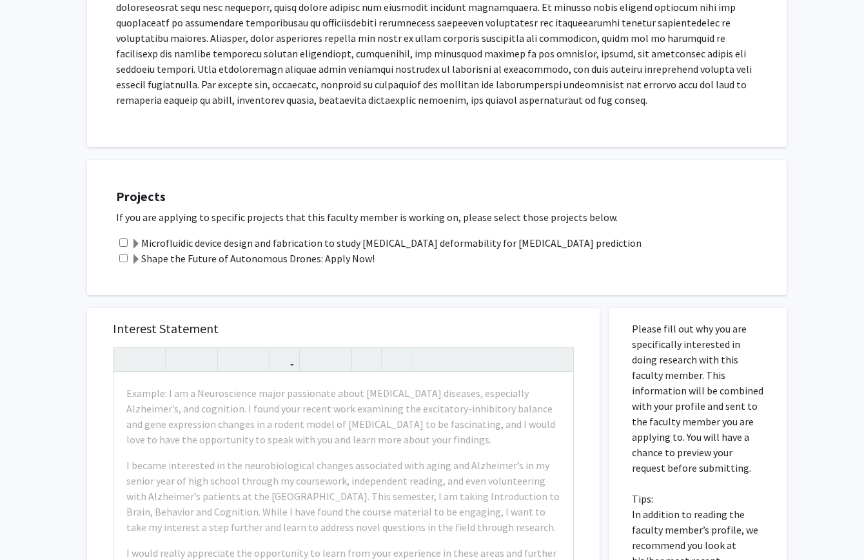
click at [123, 242] on input "checkbox" at bounding box center [123, 243] width 8 height 8
checkbox input "true"
click at [123, 257] on input "checkbox" at bounding box center [123, 258] width 8 height 8
checkbox input "true"
click at [138, 240] on span at bounding box center [136, 244] width 10 height 10
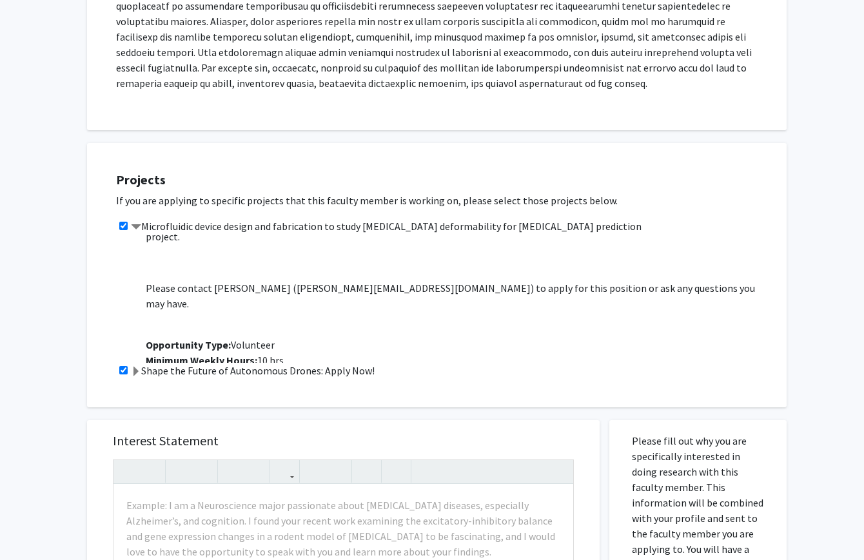
scroll to position [316, 0]
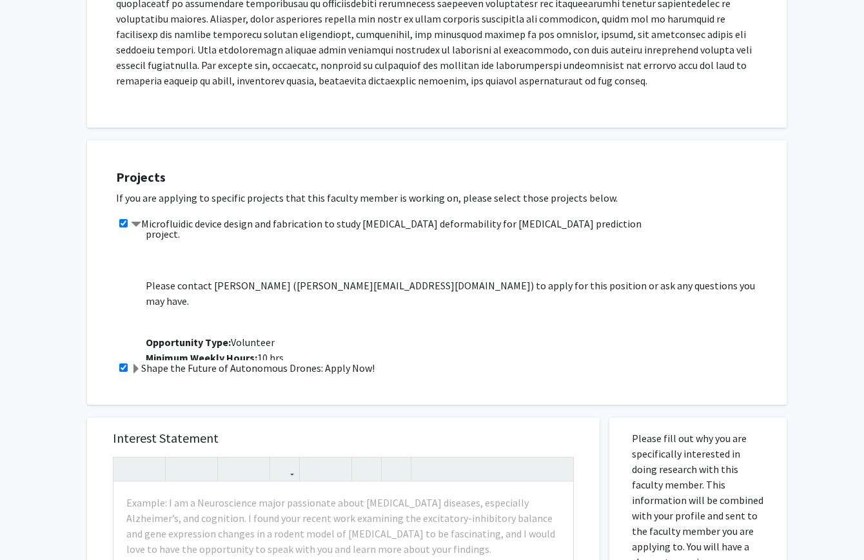
click at [141, 221] on label "Microfluidic device design and fabrication to study cancer deformability for me…" at bounding box center [386, 223] width 511 height 15
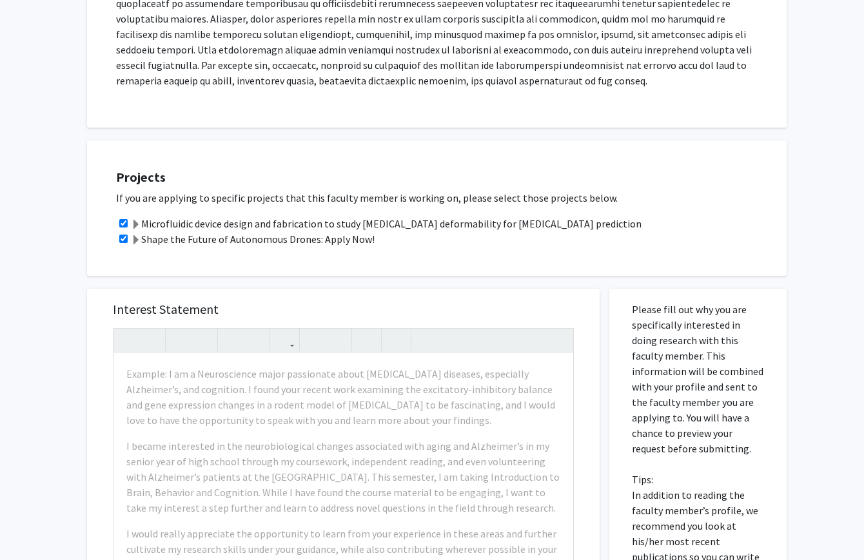
click at [139, 240] on span at bounding box center [136, 240] width 10 height 10
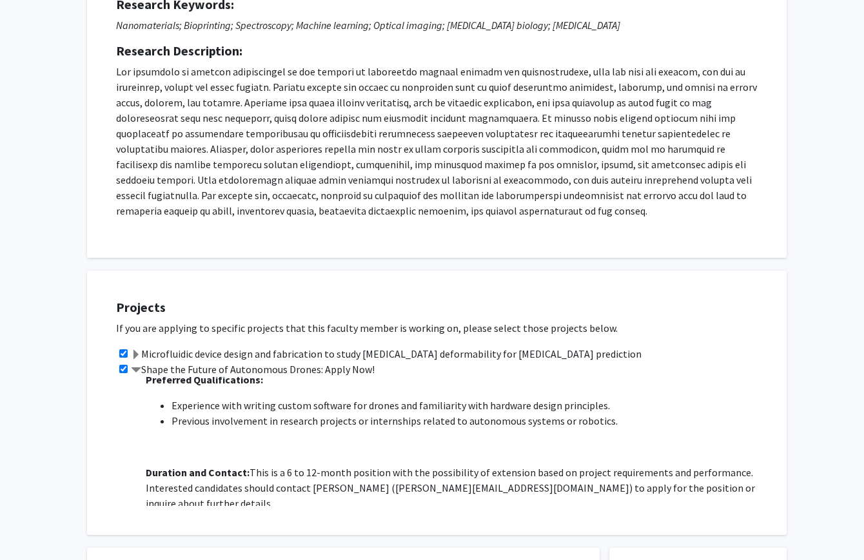
scroll to position [0, 0]
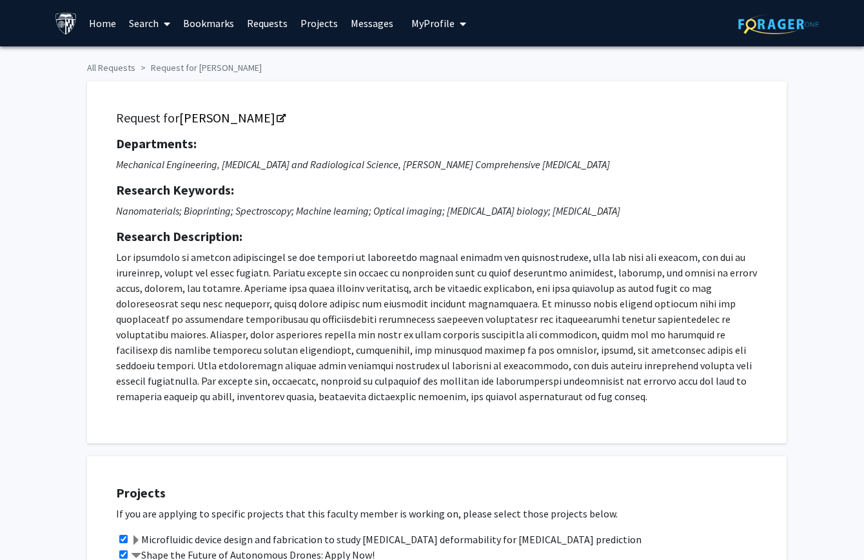
click at [222, 23] on link "Bookmarks" at bounding box center [209, 23] width 64 height 45
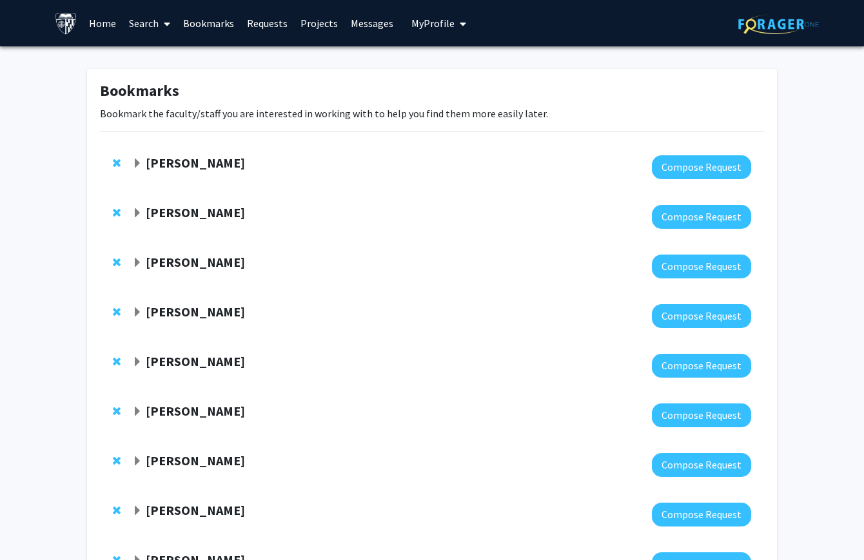
click at [142, 32] on link "Search" at bounding box center [149, 23] width 54 height 45
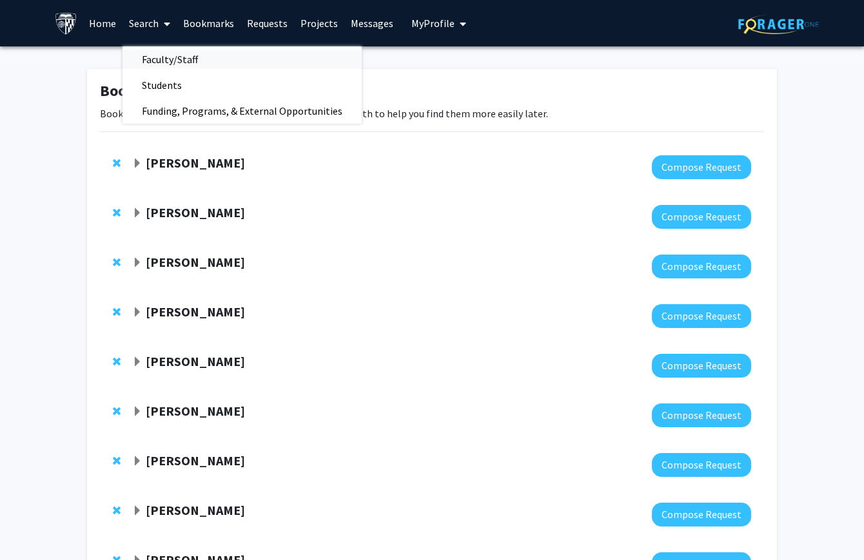
click at [156, 54] on span "Faculty/Staff" at bounding box center [169, 59] width 95 height 26
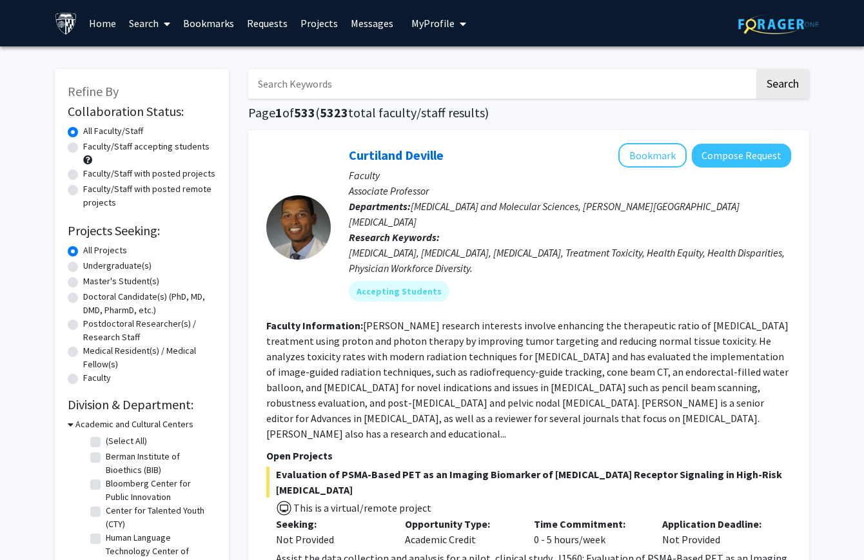
click at [333, 86] on input "Search Keywords" at bounding box center [501, 84] width 506 height 30
type input "neuro"
click at [756, 69] on button "Search" at bounding box center [782, 84] width 53 height 30
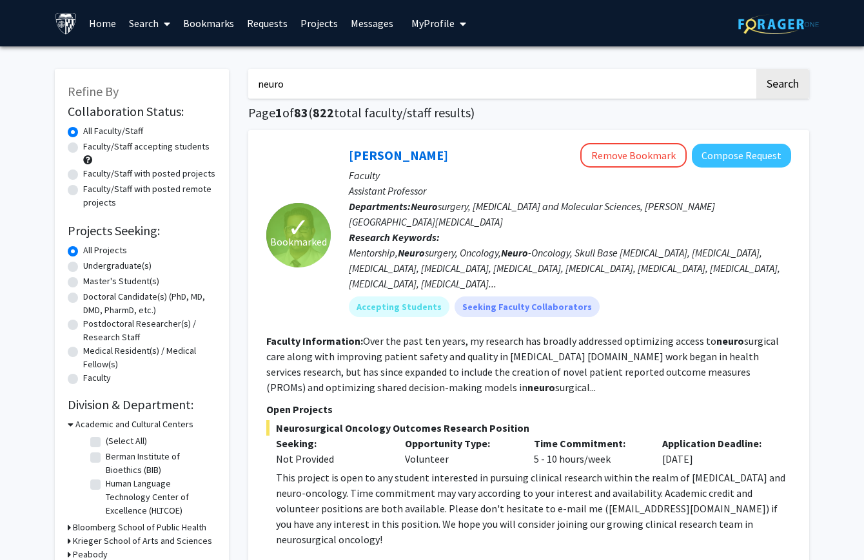
click at [108, 264] on label "Undergraduate(s)" at bounding box center [117, 266] width 68 height 14
click at [92, 264] on input "Undergraduate(s)" at bounding box center [87, 263] width 8 height 8
radio input "true"
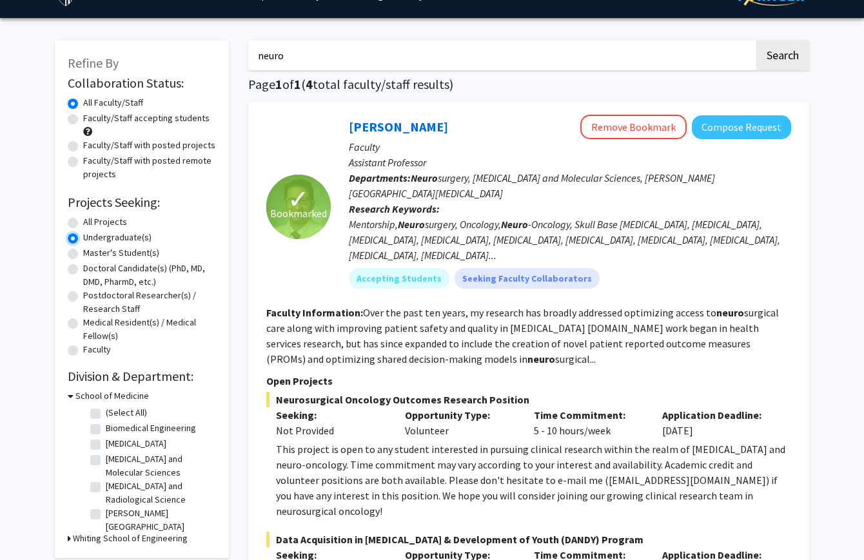
scroll to position [35, 0]
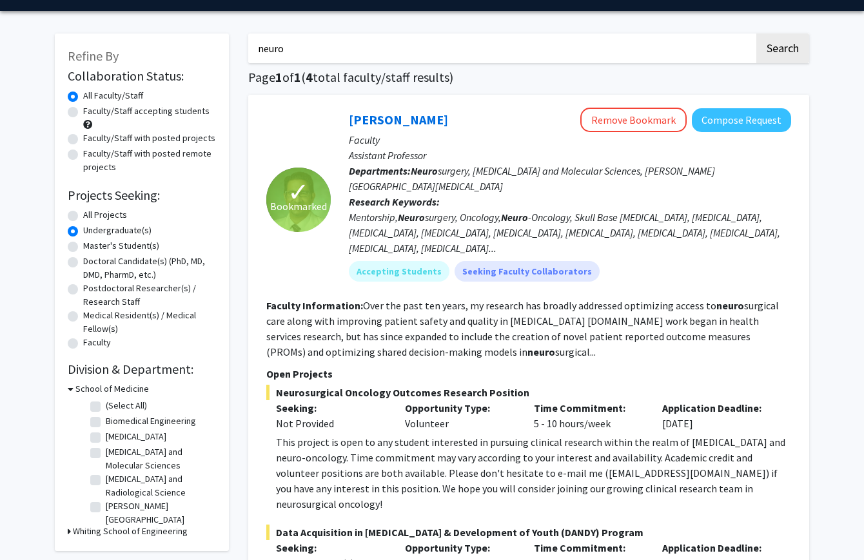
click at [158, 135] on label "Faculty/Staff with posted projects" at bounding box center [149, 139] width 132 height 14
click at [92, 135] on input "Faculty/Staff with posted projects" at bounding box center [87, 136] width 8 height 8
radio input "true"
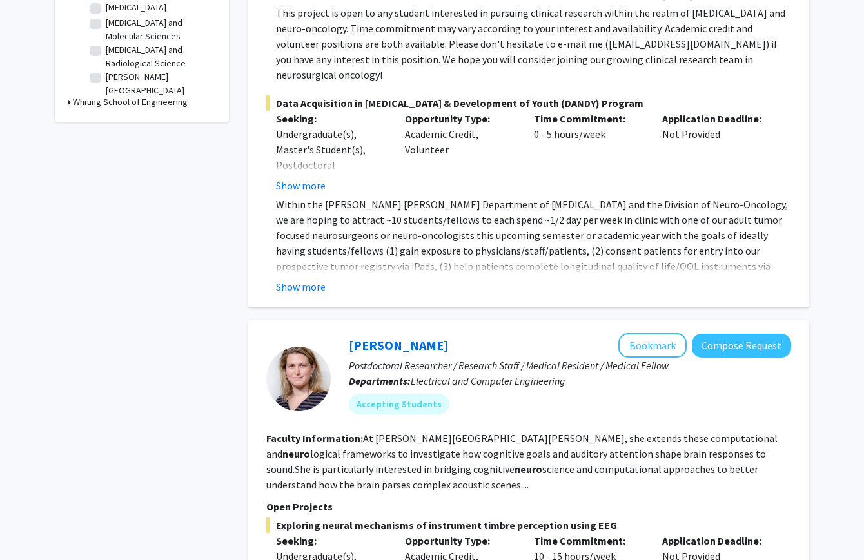
scroll to position [666, 0]
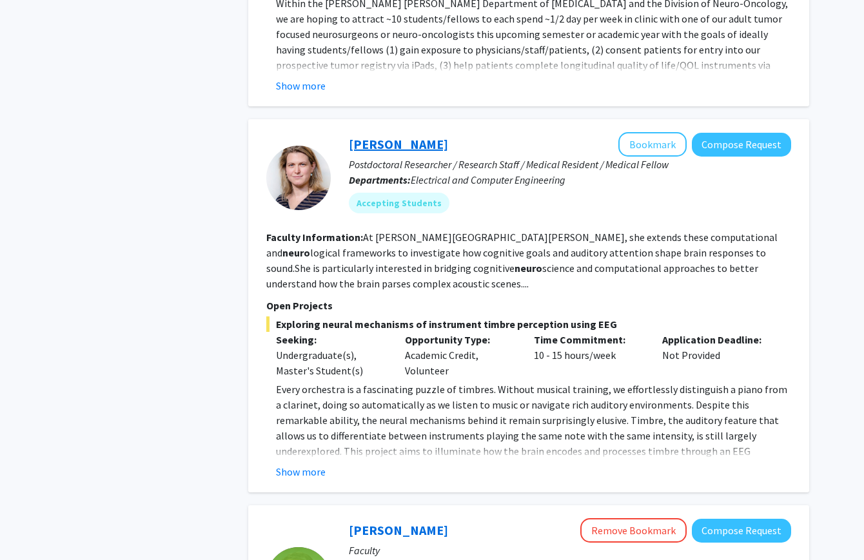
click at [402, 136] on link "Moira-Phoebe Huet" at bounding box center [398, 144] width 99 height 16
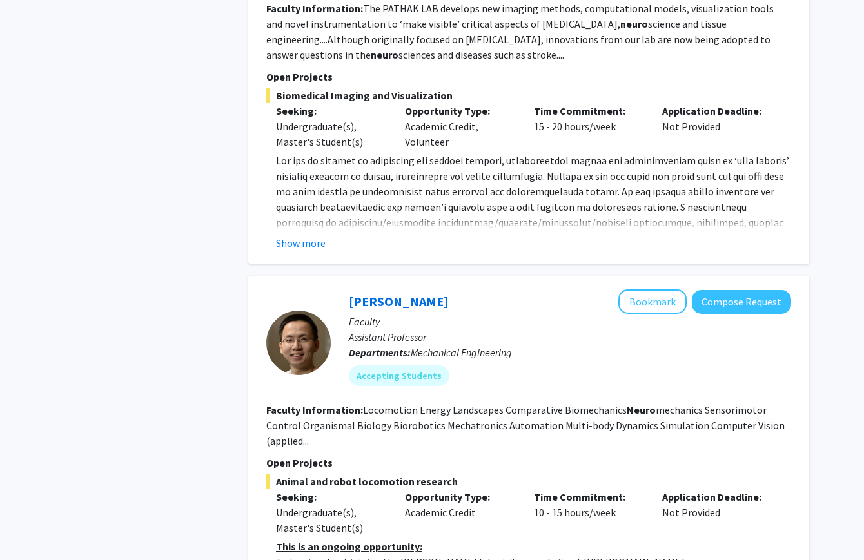
scroll to position [1492, 0]
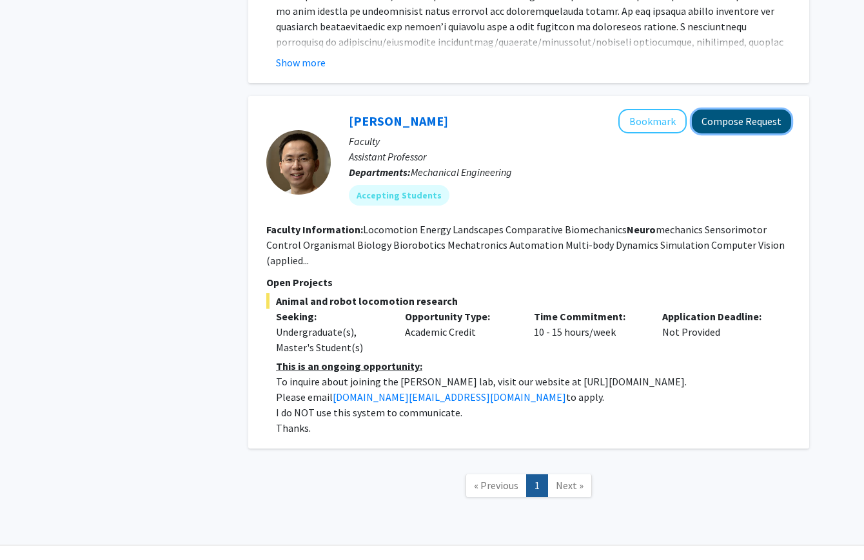
click at [730, 110] on button "Compose Request" at bounding box center [741, 122] width 99 height 24
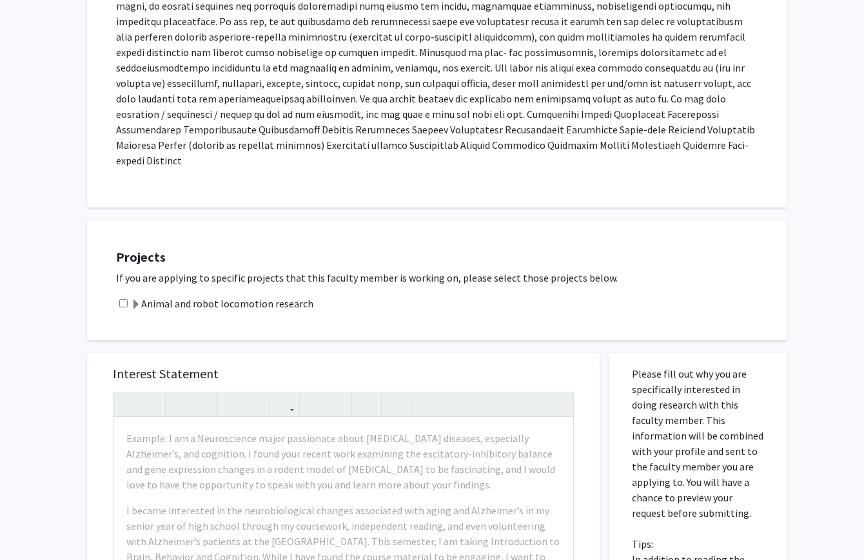
scroll to position [339, 0]
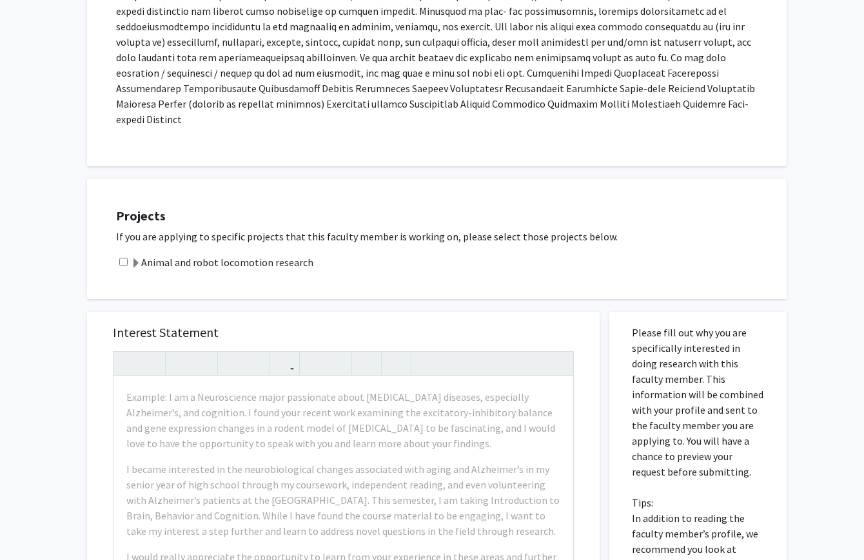
click at [126, 255] on div "Animal and robot locomotion research" at bounding box center [445, 262] width 658 height 15
click at [126, 258] on input "checkbox" at bounding box center [123, 262] width 8 height 8
checkbox input "true"
click at [133, 259] on span at bounding box center [136, 264] width 10 height 10
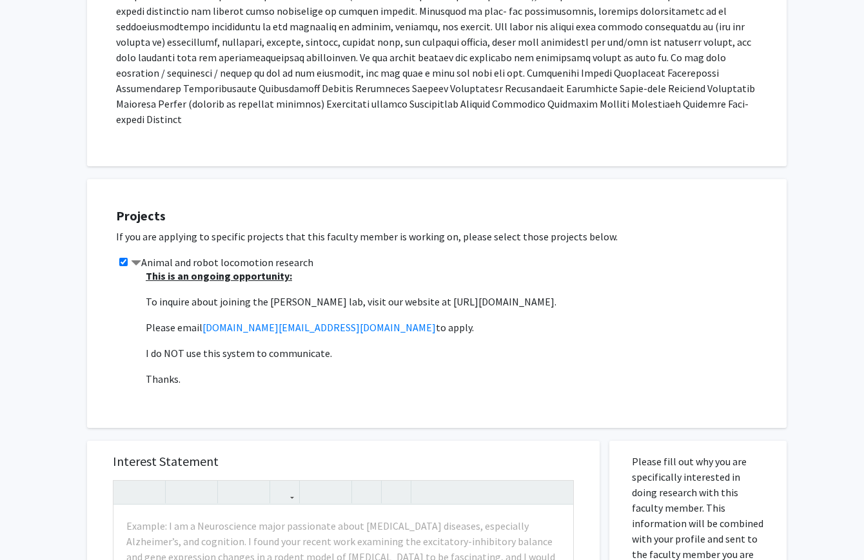
scroll to position [8, 0]
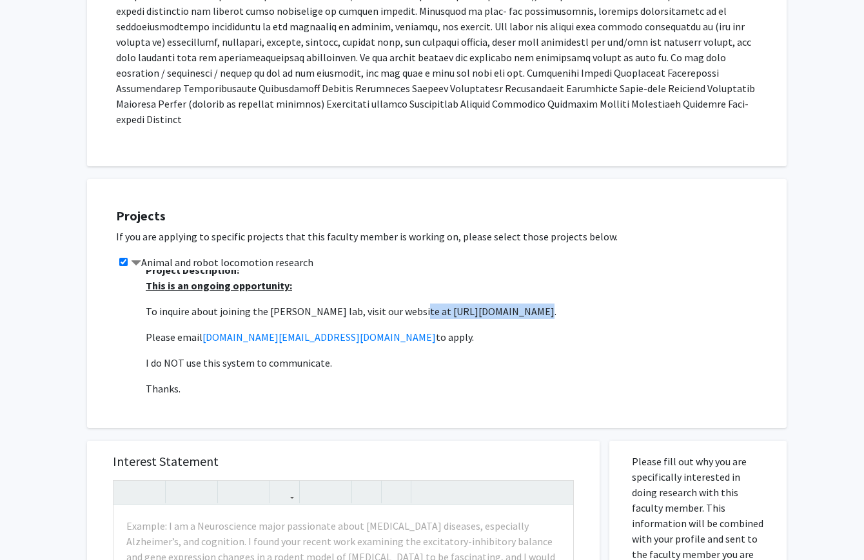
drag, startPoint x: 402, startPoint y: 297, endPoint x: 502, endPoint y: 298, distance: 99.9
click at [502, 304] on p "To inquire about joining the Chen Li lab, visit our website at https://li.me.jh…" at bounding box center [460, 311] width 628 height 15
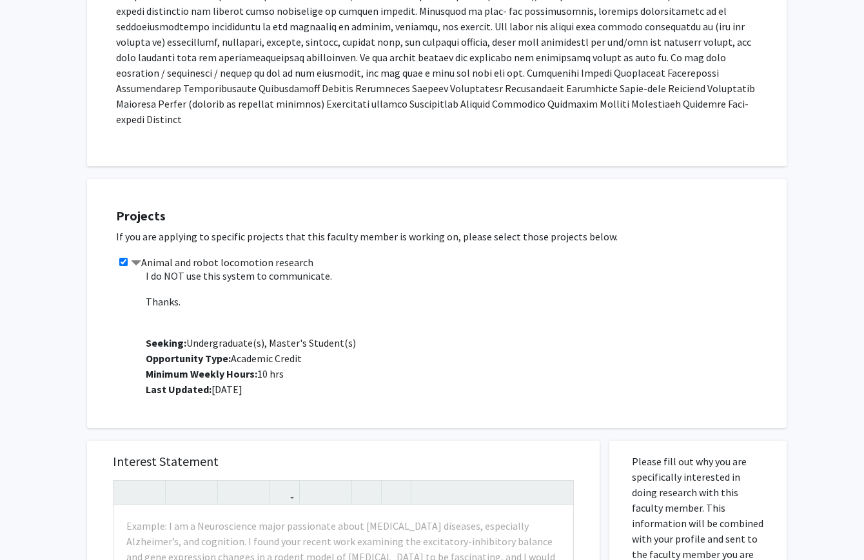
scroll to position [0, 0]
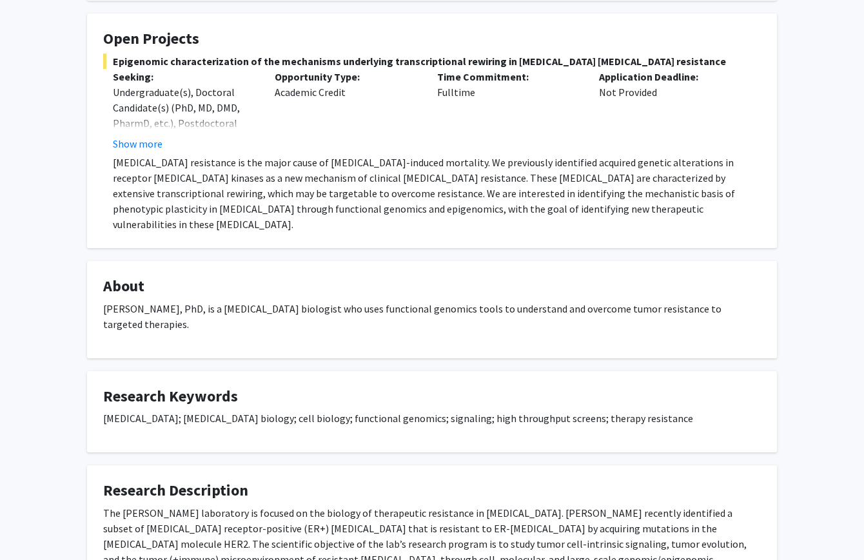
scroll to position [56, 0]
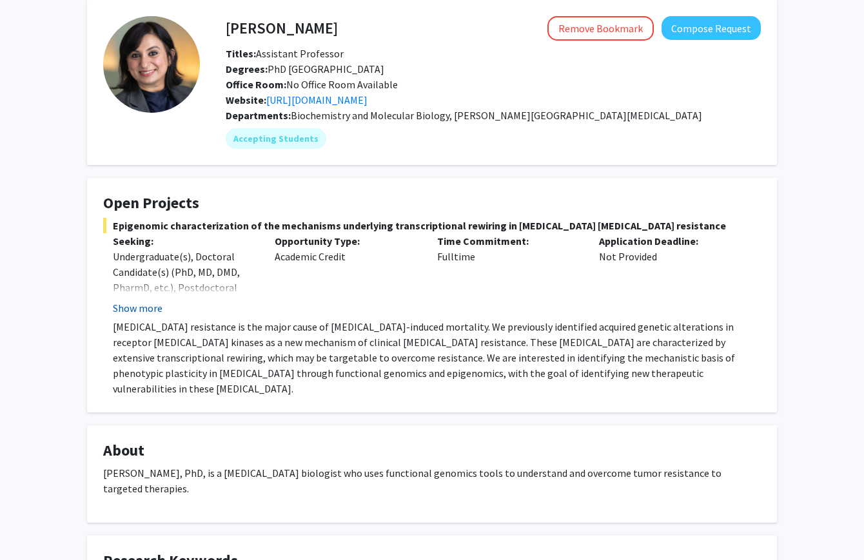
click at [136, 304] on button "Show more" at bounding box center [138, 307] width 50 height 15
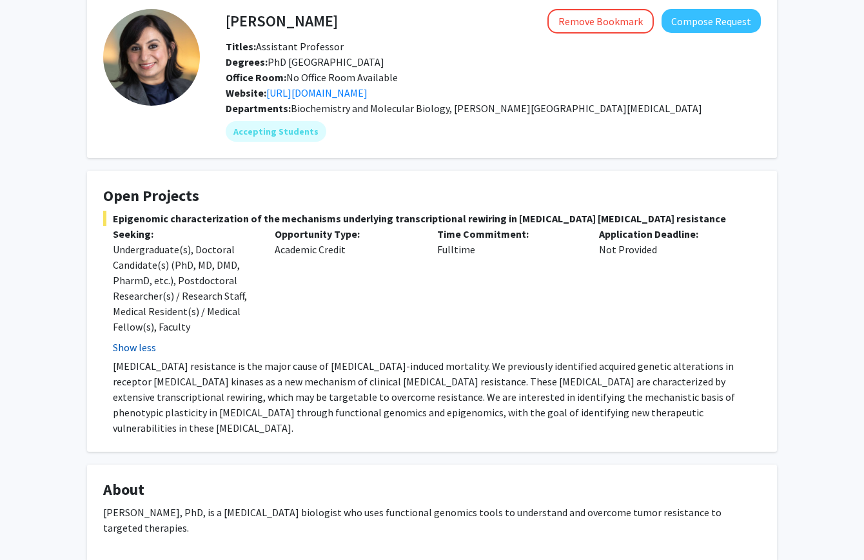
scroll to position [63, 0]
click at [719, 28] on button "Compose Request" at bounding box center [710, 22] width 99 height 24
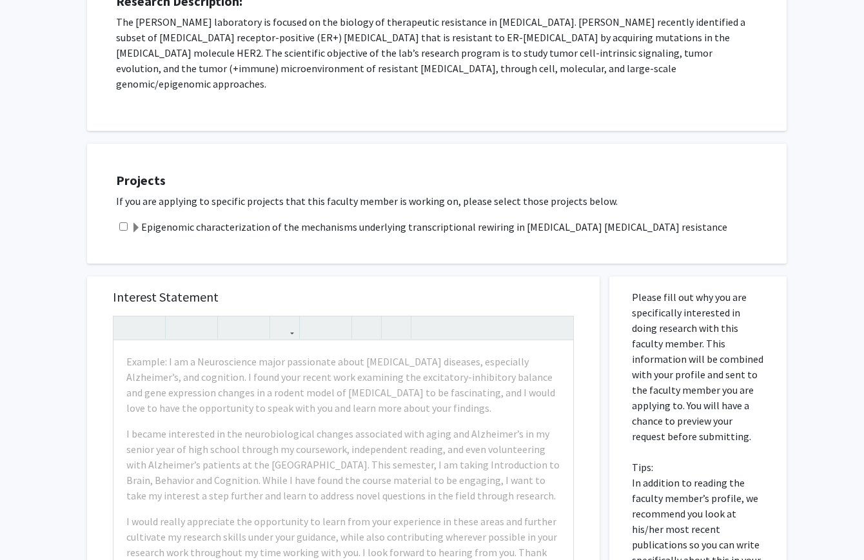
scroll to position [252, 0]
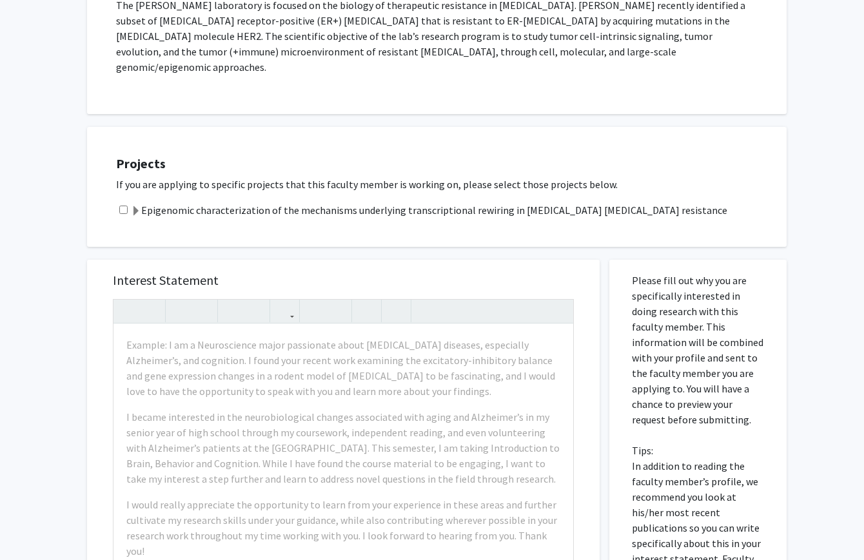
click at [126, 206] on input "checkbox" at bounding box center [123, 210] width 8 height 8
checkbox input "true"
click at [142, 202] on label "Epigenomic characterization of the mechanisms underlying transcriptional rewiri…" at bounding box center [429, 209] width 596 height 15
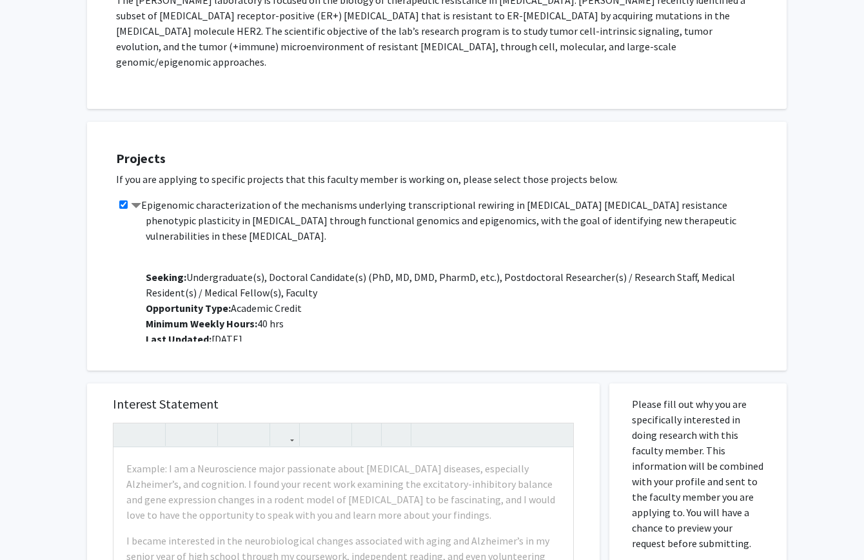
scroll to position [197, 0]
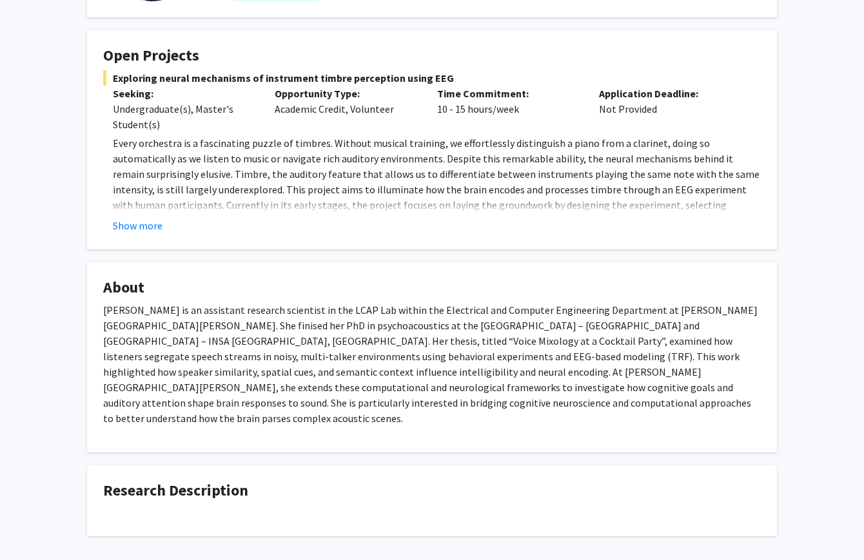
scroll to position [181, 0]
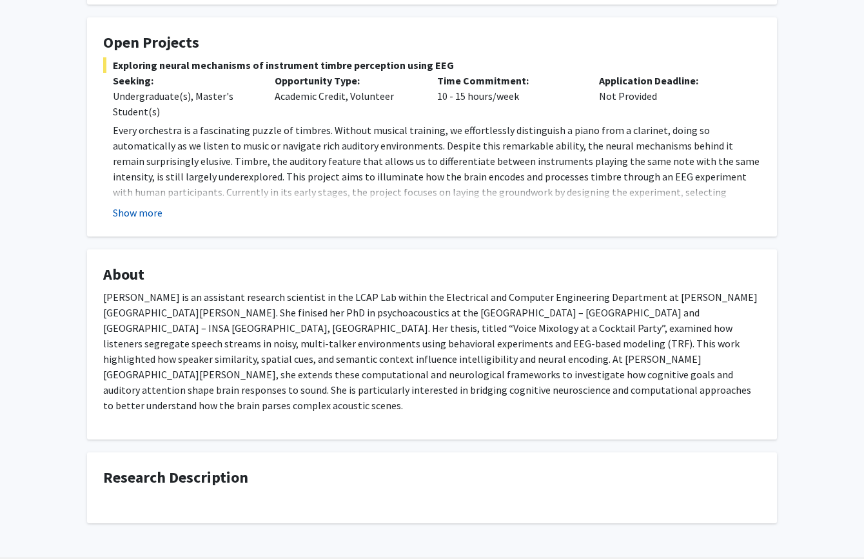
click at [144, 213] on button "Show more" at bounding box center [138, 212] width 50 height 15
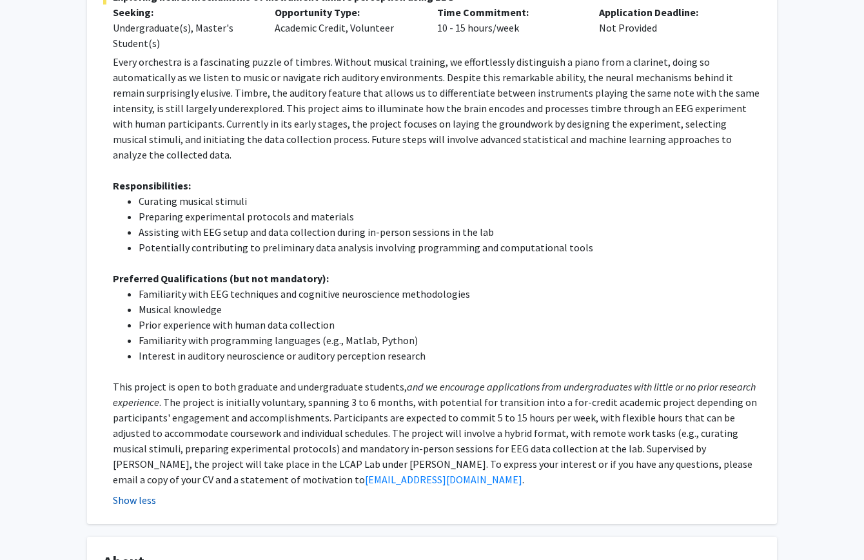
scroll to position [0, 0]
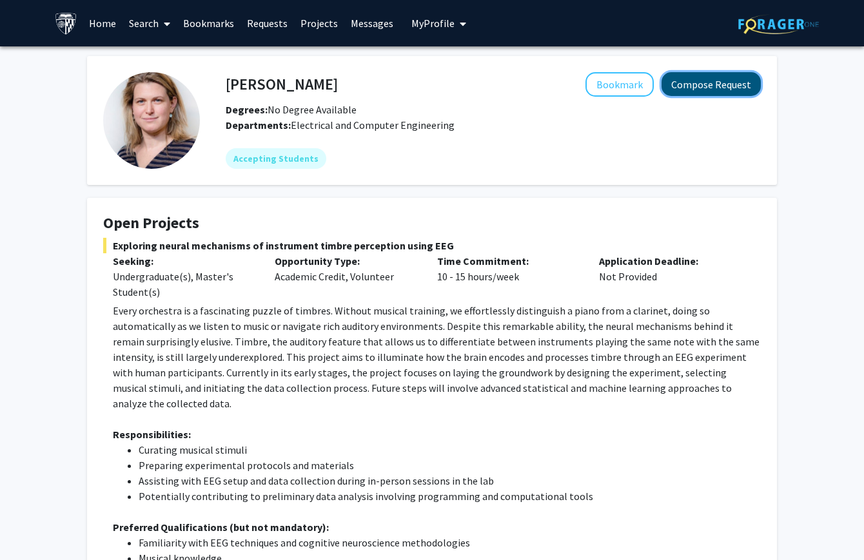
click at [718, 84] on button "Compose Request" at bounding box center [710, 84] width 99 height 24
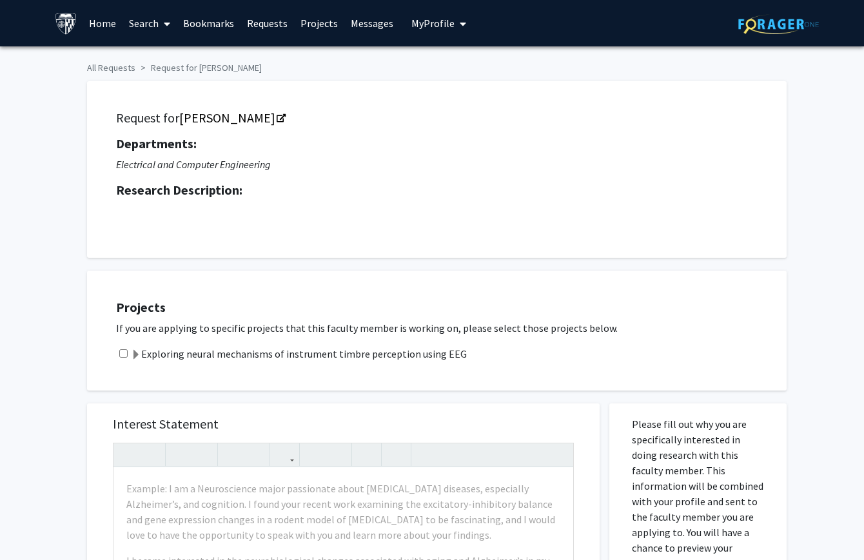
click at [125, 353] on input "checkbox" at bounding box center [123, 353] width 8 height 8
checkbox input "true"
click at [133, 355] on span at bounding box center [136, 355] width 10 height 10
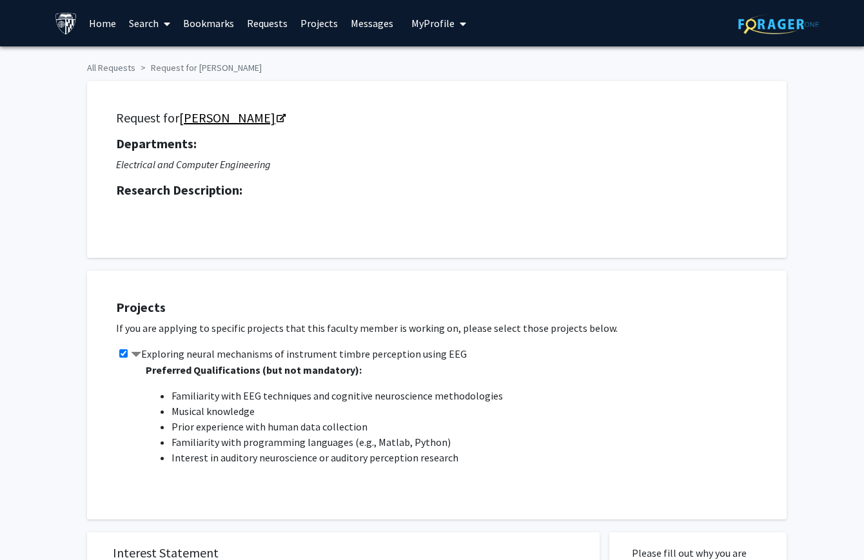
click at [272, 118] on link "Moira-Phoebe Huet" at bounding box center [231, 118] width 105 height 16
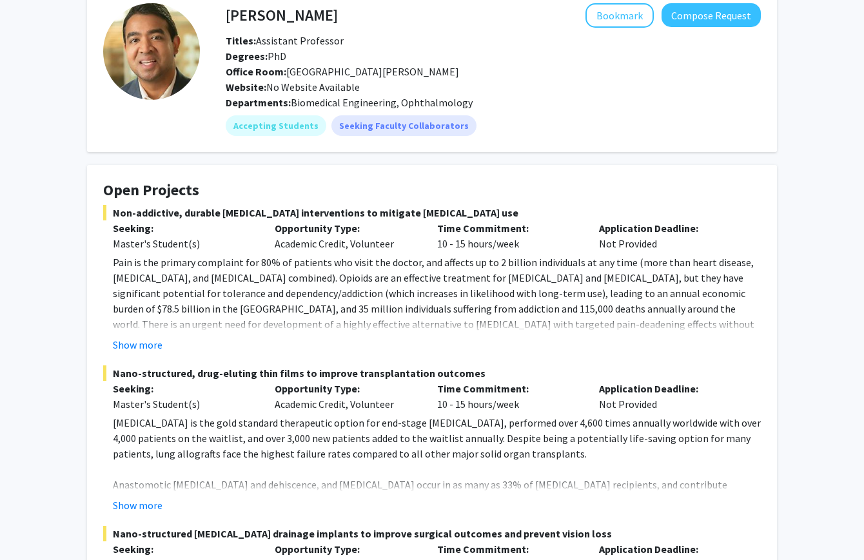
scroll to position [29, 0]
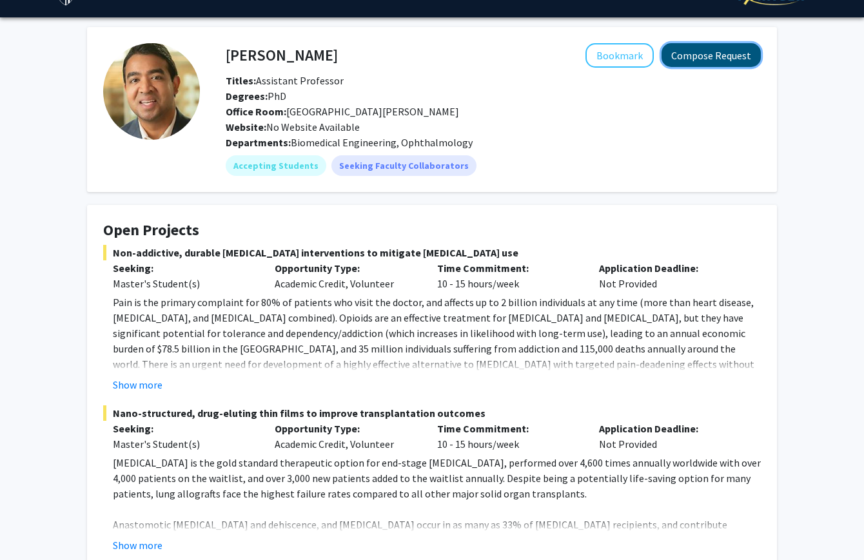
click at [692, 54] on button "Compose Request" at bounding box center [710, 55] width 99 height 24
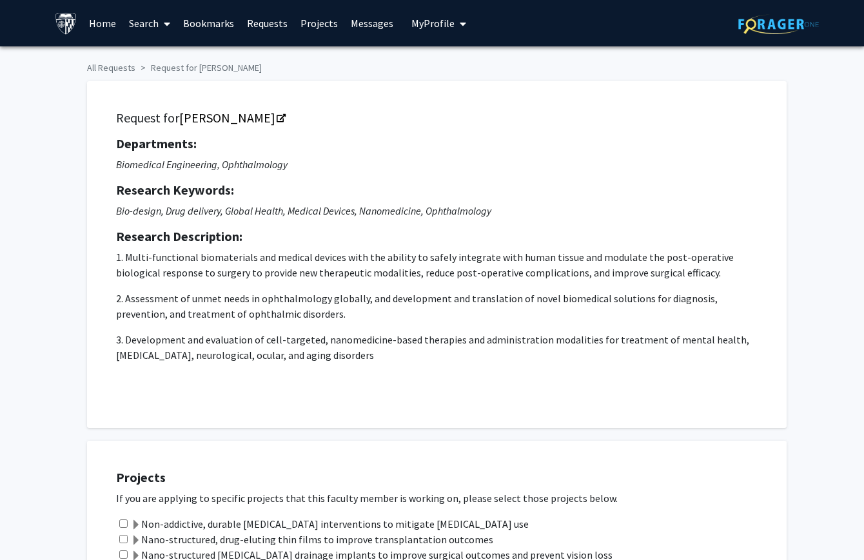
scroll to position [309, 0]
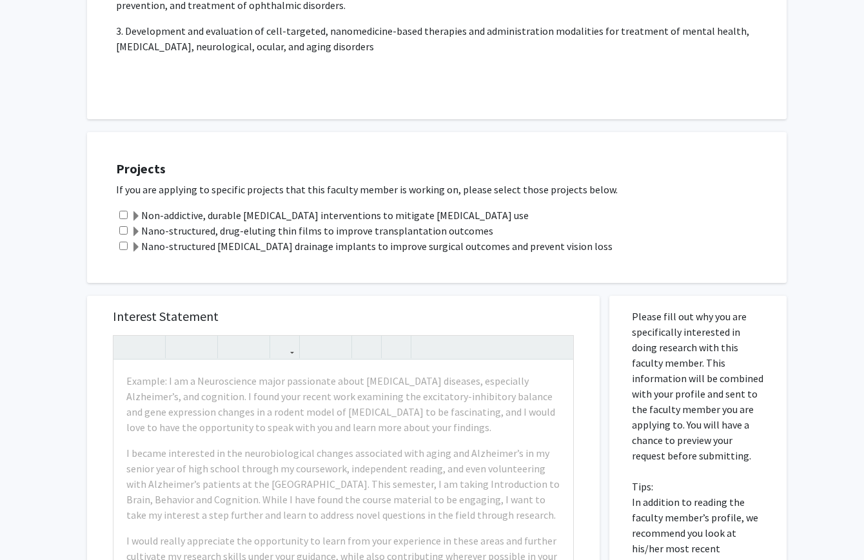
click at [126, 210] on div "Non-addictive, durable [MEDICAL_DATA] interventions to mitigate [MEDICAL_DATA] …" at bounding box center [445, 215] width 658 height 15
click at [122, 214] on input "checkbox" at bounding box center [123, 215] width 8 height 8
checkbox input "true"
click at [122, 230] on input "checkbox" at bounding box center [123, 230] width 8 height 8
checkbox input "true"
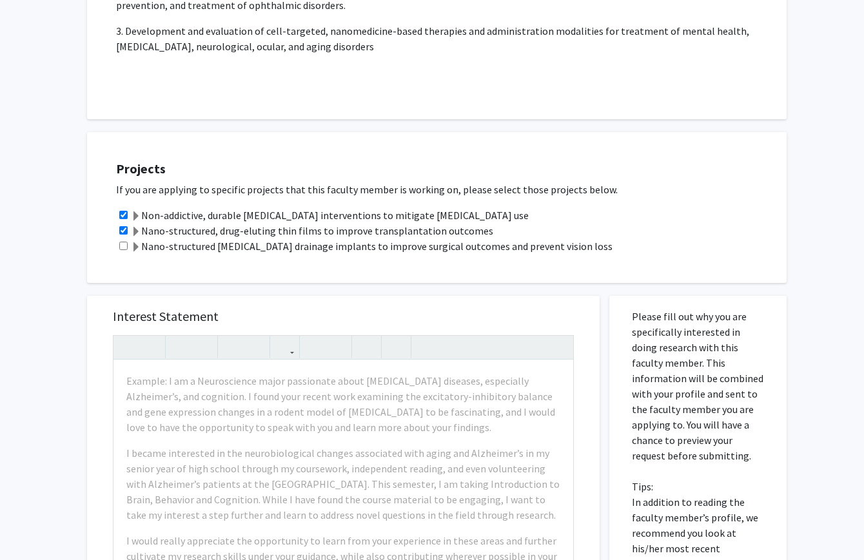
click at [122, 242] on input "checkbox" at bounding box center [123, 246] width 8 height 8
checkbox input "true"
click at [135, 243] on span at bounding box center [136, 247] width 10 height 10
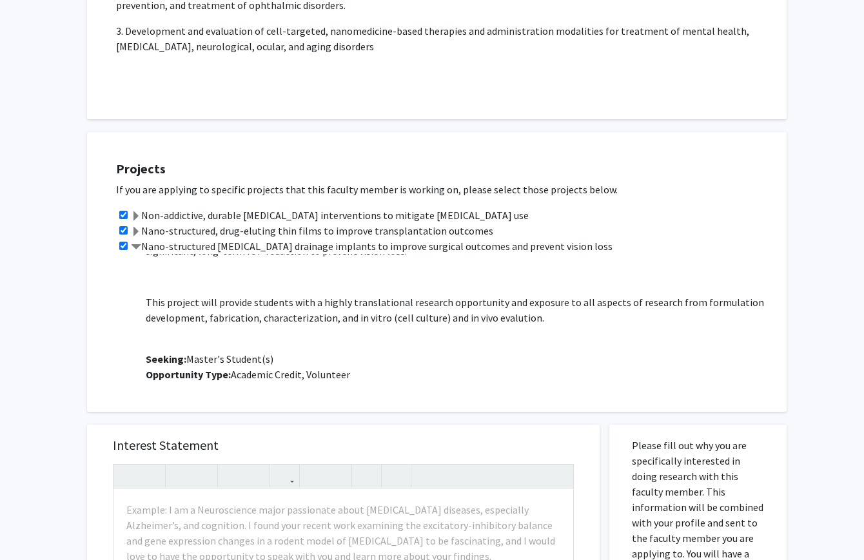
scroll to position [237, 0]
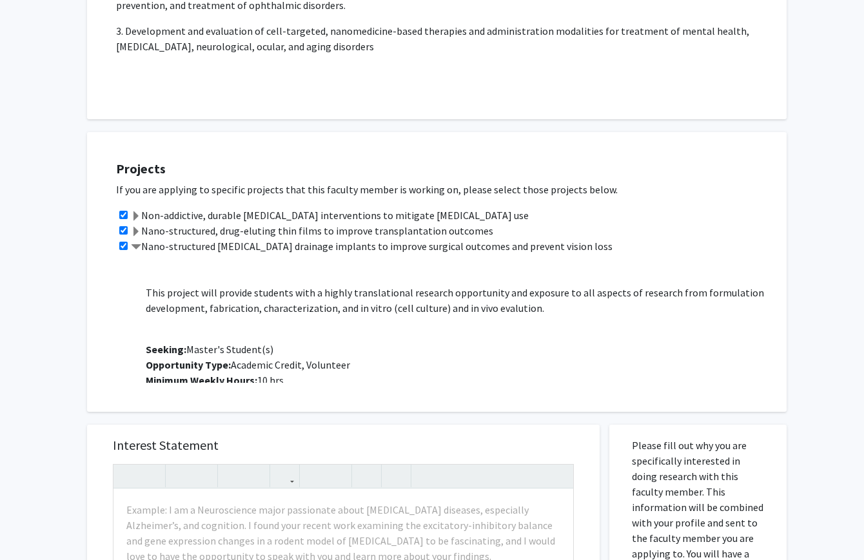
click at [141, 230] on span at bounding box center [136, 232] width 10 height 10
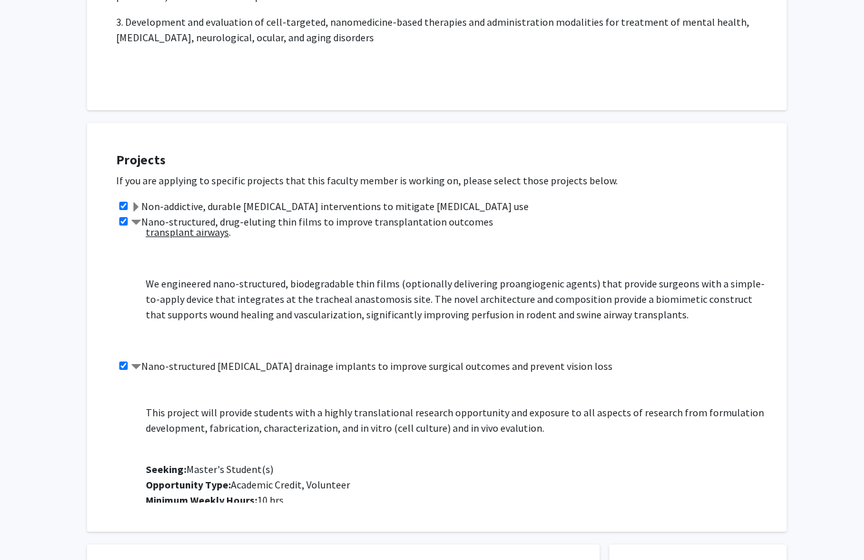
scroll to position [279, 0]
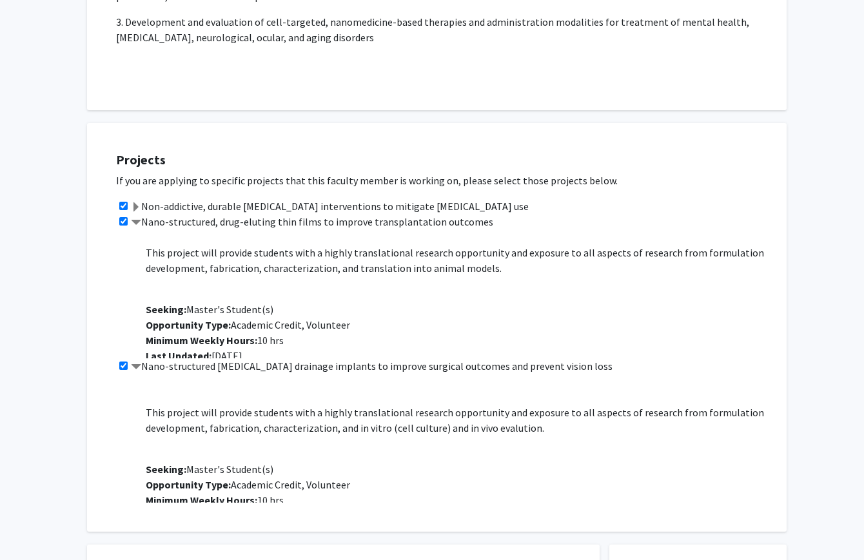
click at [148, 200] on label "Non-addictive, durable post-operative pain interventions to mitigate opioid use" at bounding box center [330, 206] width 398 height 15
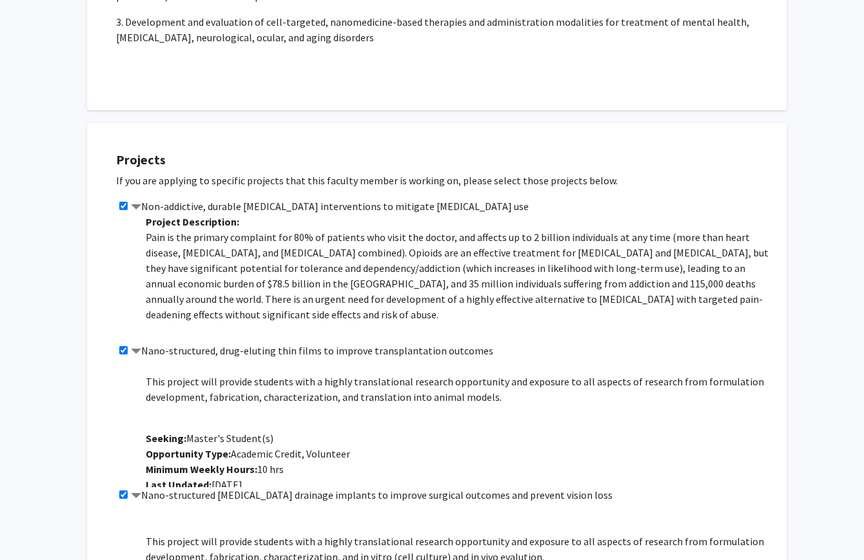
scroll to position [211, 0]
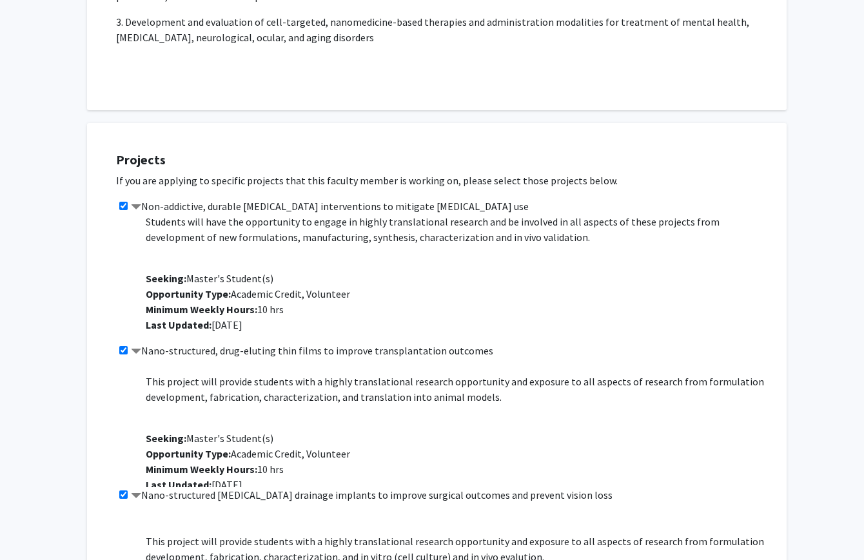
click at [140, 209] on span at bounding box center [136, 207] width 10 height 10
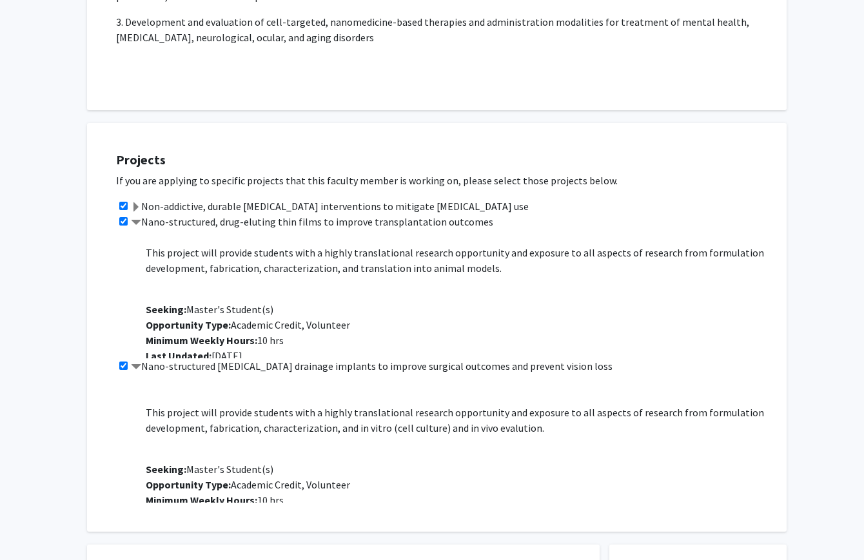
click at [139, 222] on span at bounding box center [136, 223] width 10 height 10
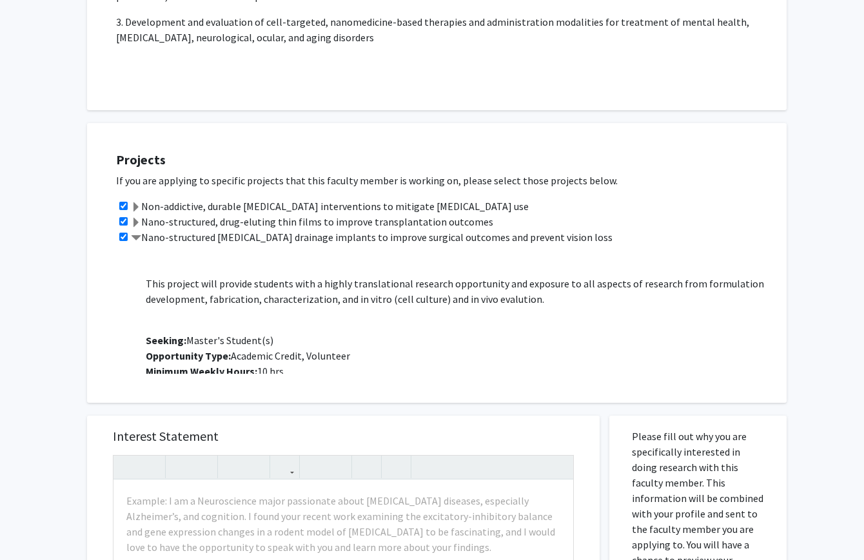
click at [136, 233] on span at bounding box center [136, 238] width 10 height 10
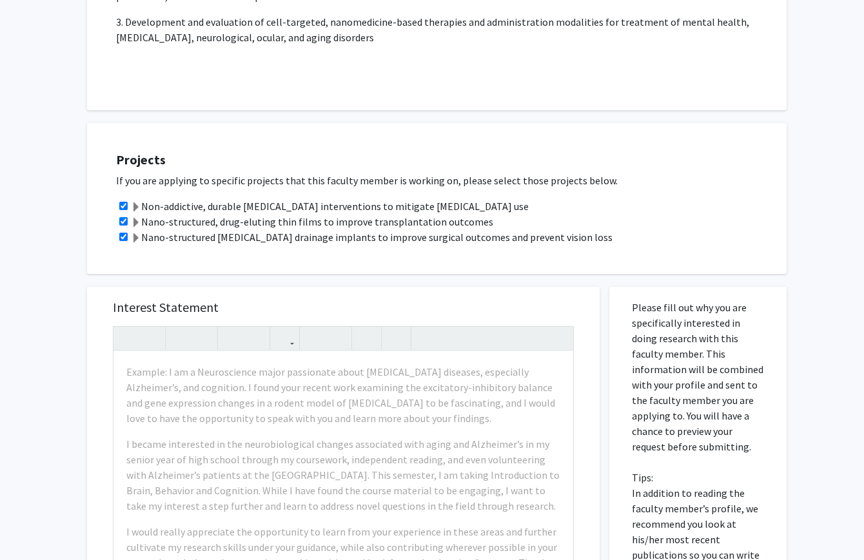
click at [295, 202] on label "Non-addictive, durable post-operative pain interventions to mitigate opioid use" at bounding box center [330, 206] width 398 height 15
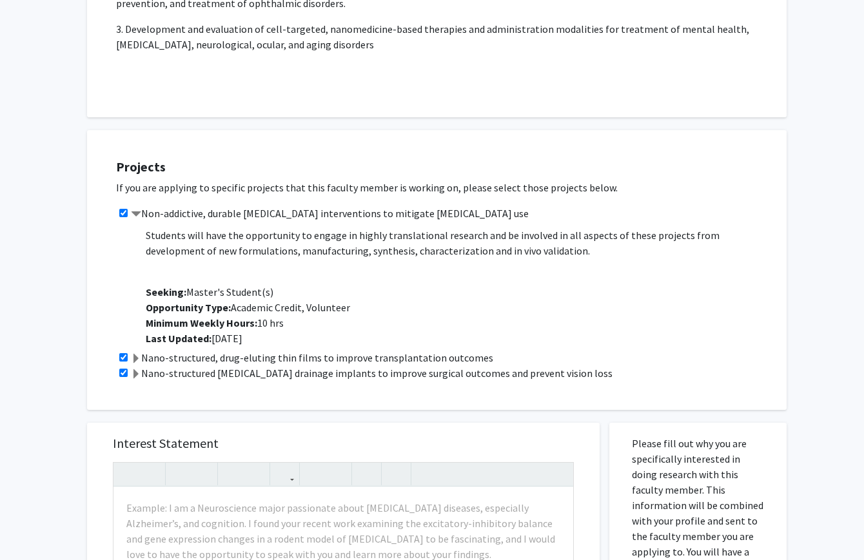
scroll to position [210, 0]
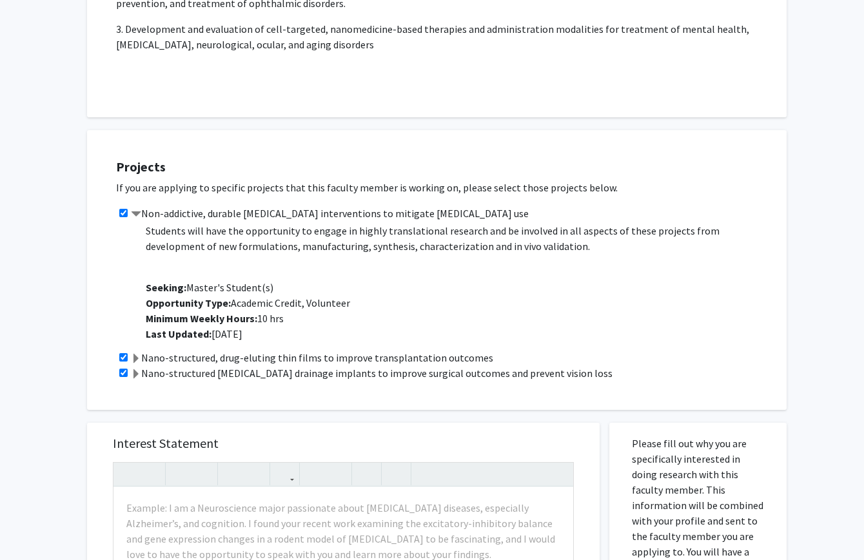
click at [291, 211] on label "Non-addictive, durable post-operative pain interventions to mitigate opioid use" at bounding box center [330, 213] width 398 height 15
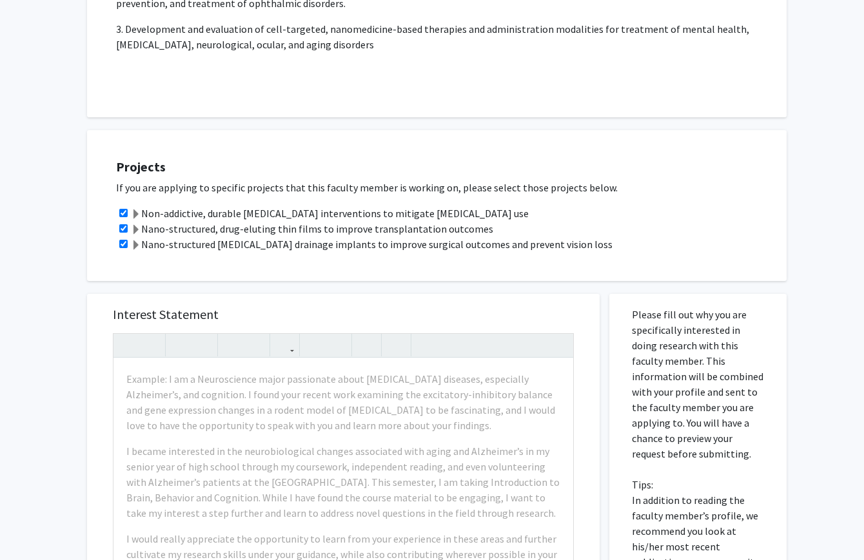
click at [123, 210] on input "checkbox" at bounding box center [123, 213] width 8 height 8
checkbox input "false"
click at [136, 226] on span at bounding box center [136, 230] width 10 height 10
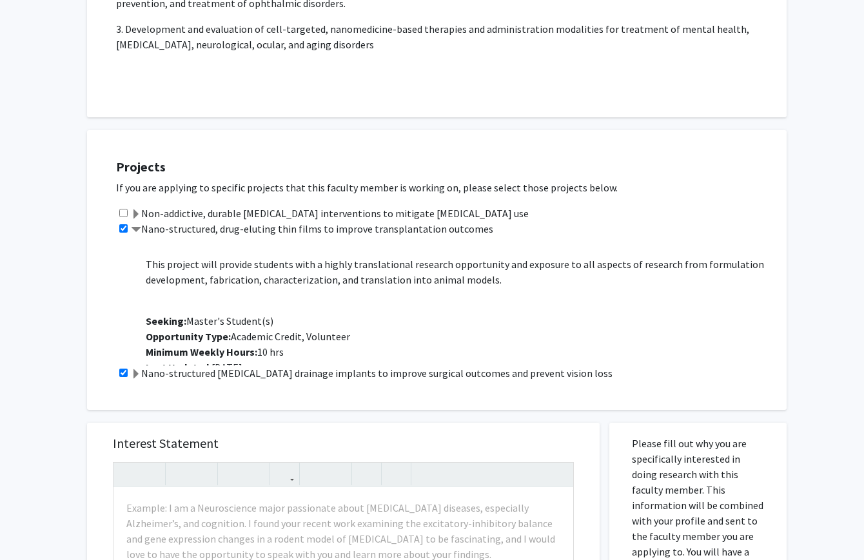
scroll to position [279, 0]
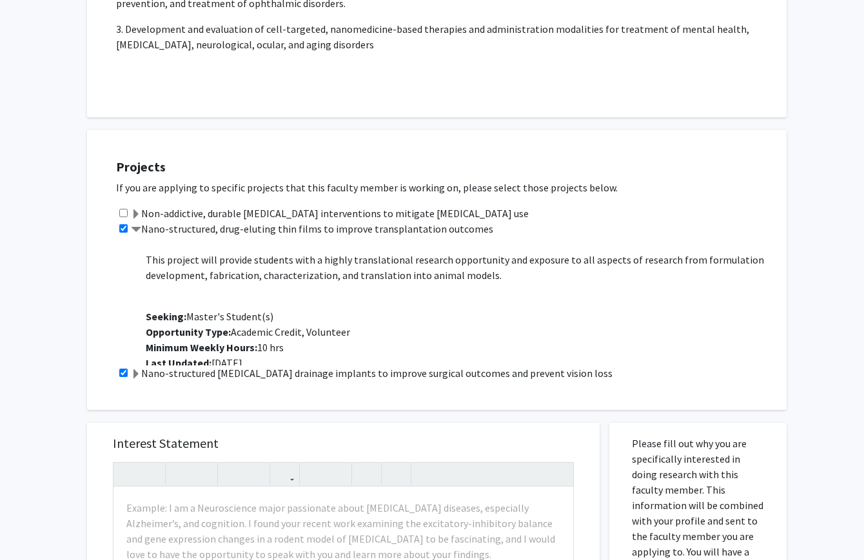
click at [124, 228] on input "checkbox" at bounding box center [123, 228] width 8 height 8
checkbox input "false"
click at [127, 373] on input "checkbox" at bounding box center [123, 373] width 8 height 8
checkbox input "false"
click at [134, 373] on span at bounding box center [136, 374] width 10 height 10
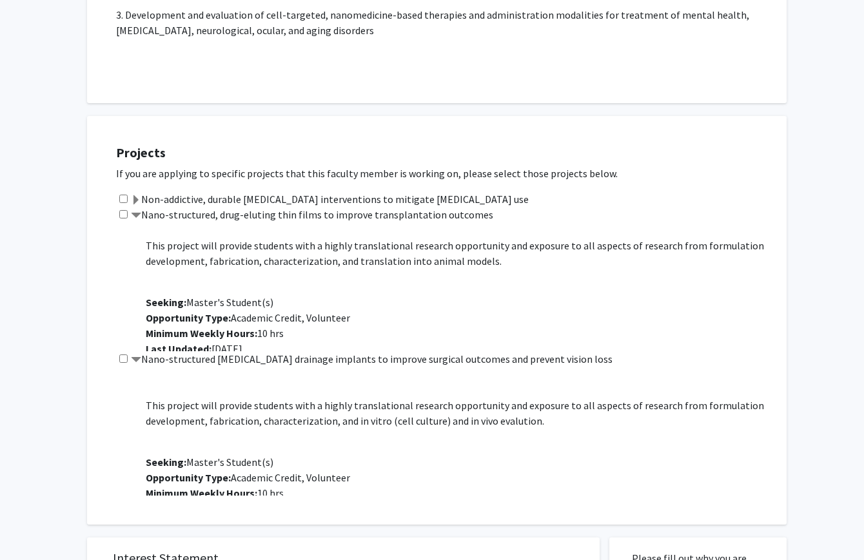
scroll to position [326, 0]
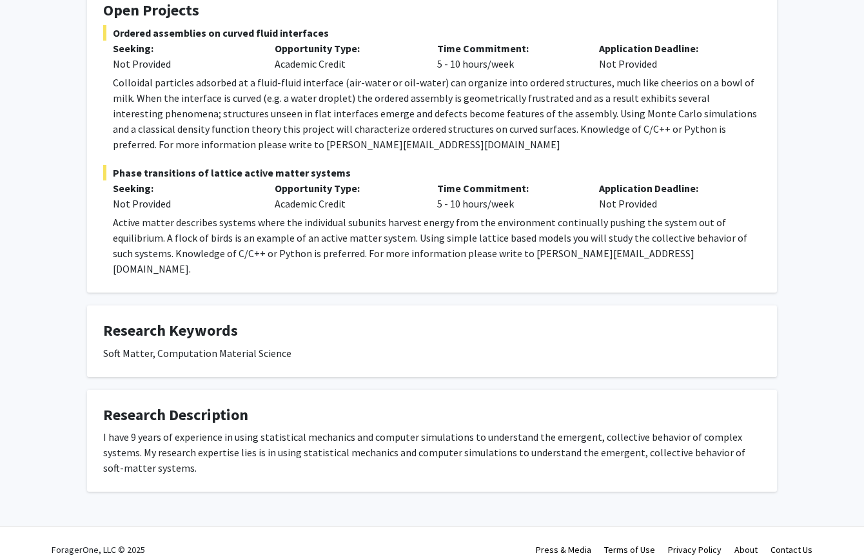
scroll to position [246, 0]
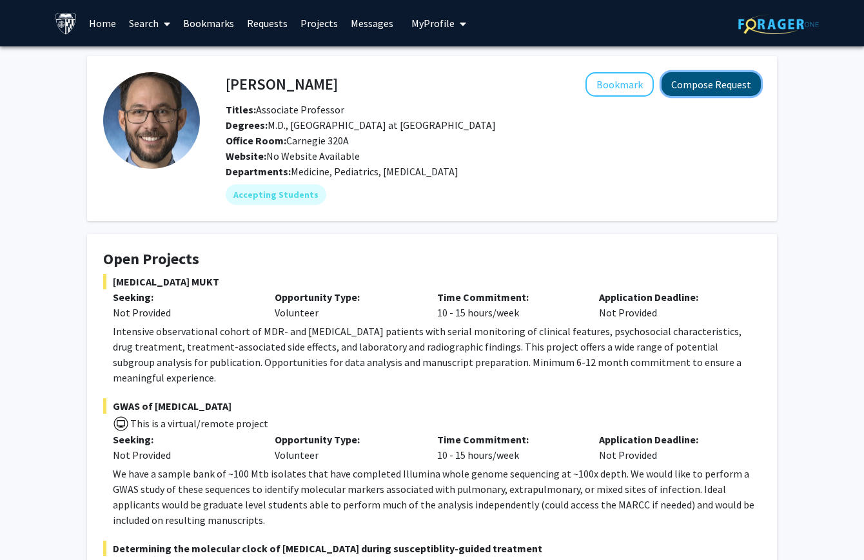
click at [675, 88] on button "Compose Request" at bounding box center [710, 84] width 99 height 24
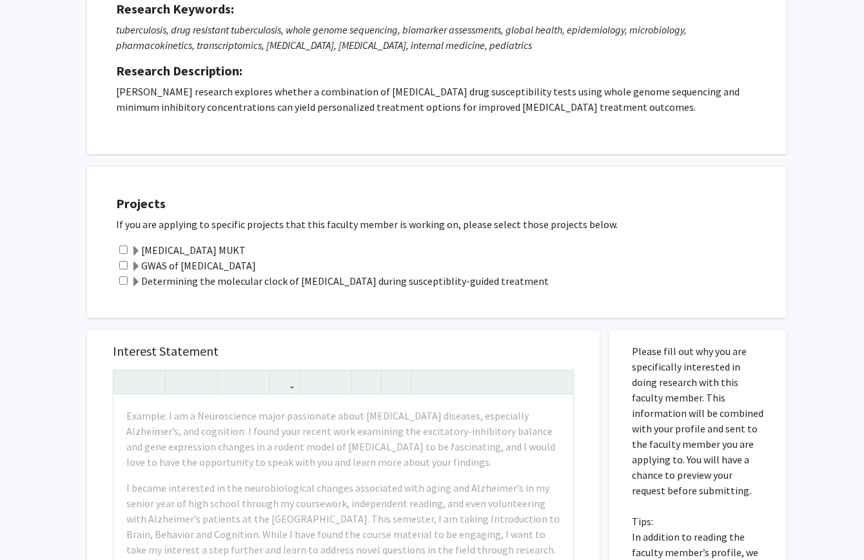
scroll to position [188, 0]
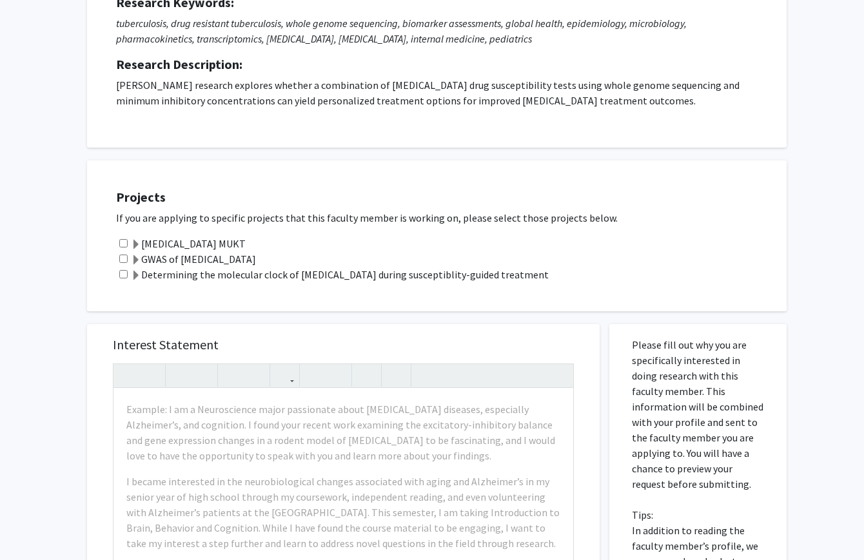
click at [122, 276] on input "checkbox" at bounding box center [123, 274] width 8 height 8
checkbox input "true"
click at [121, 259] on input "checkbox" at bounding box center [123, 259] width 8 height 8
checkbox input "true"
click at [121, 242] on input "checkbox" at bounding box center [123, 243] width 8 height 8
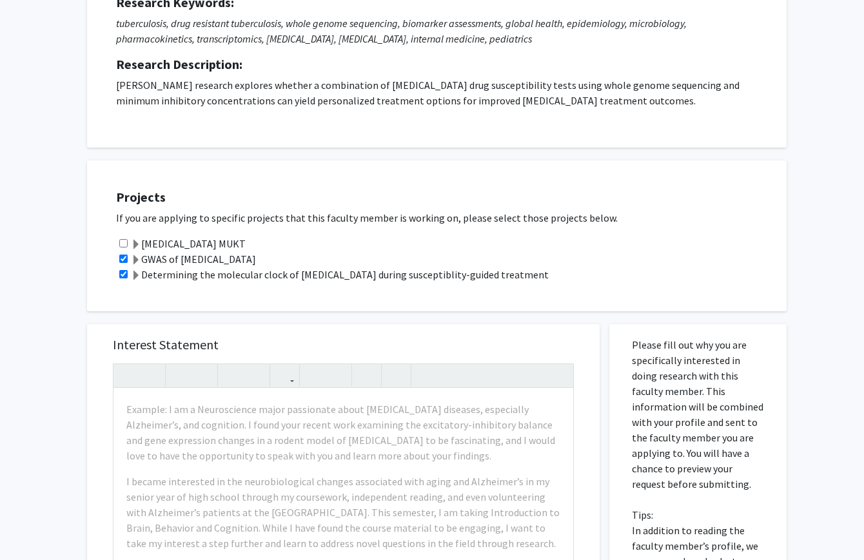
checkbox input "true"
click at [132, 271] on span at bounding box center [136, 276] width 10 height 10
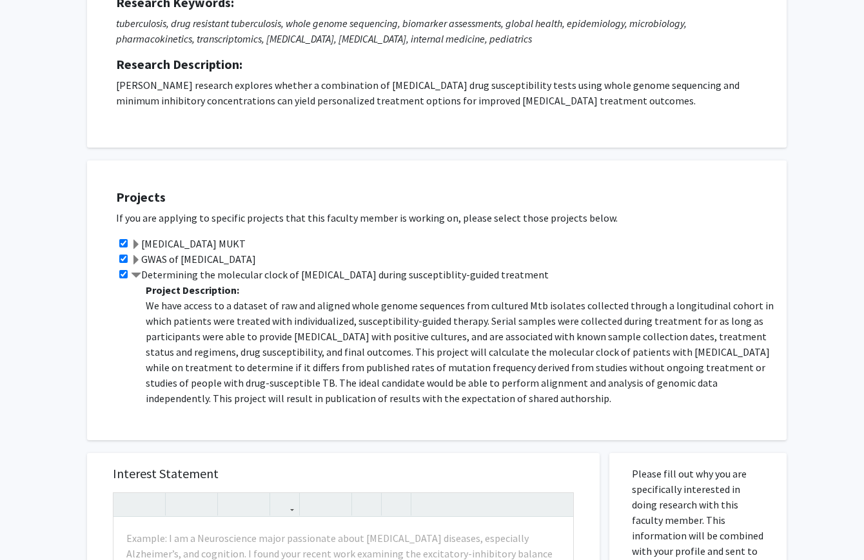
scroll to position [77, 0]
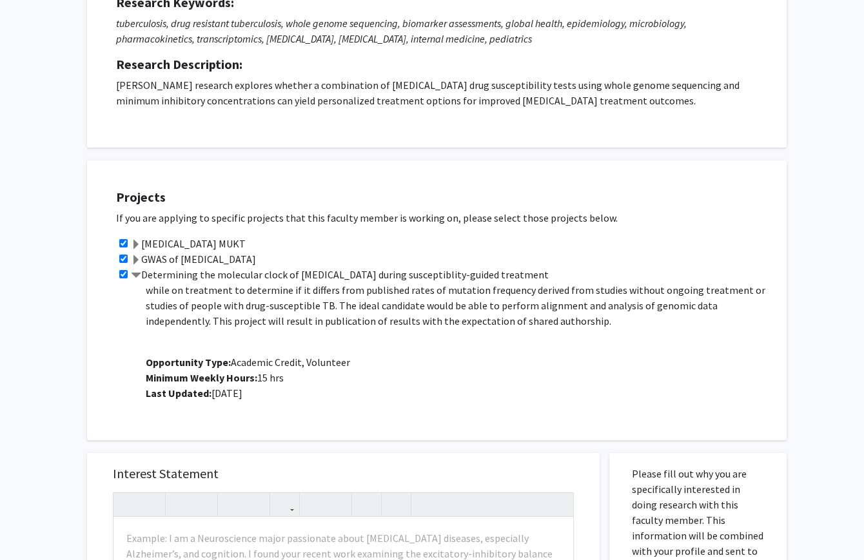
click at [150, 253] on label "GWAS of Mycobacterium tuberculosis" at bounding box center [193, 258] width 125 height 15
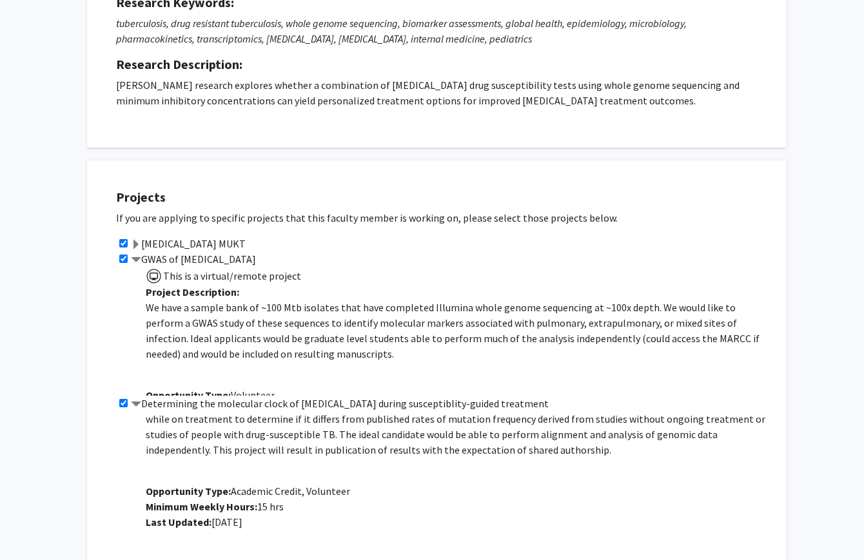
scroll to position [48, 0]
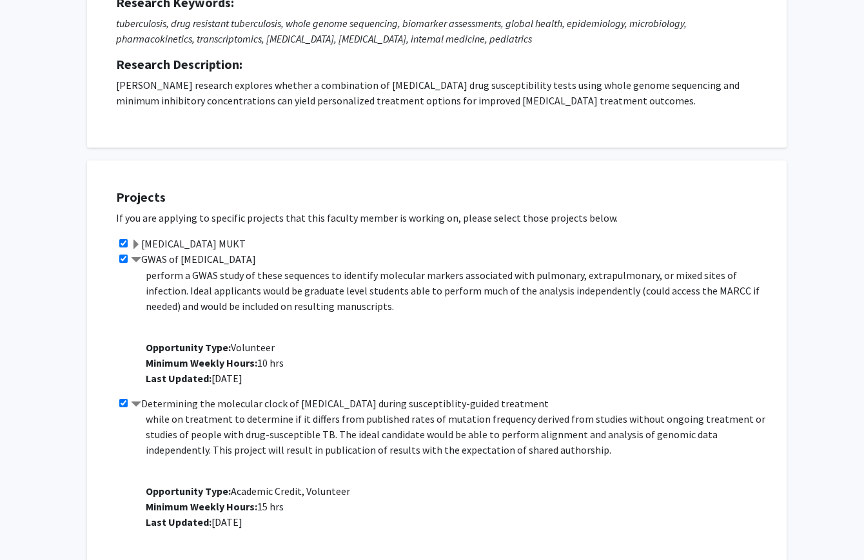
click at [154, 247] on label "MDR-TB MUKT" at bounding box center [188, 243] width 115 height 15
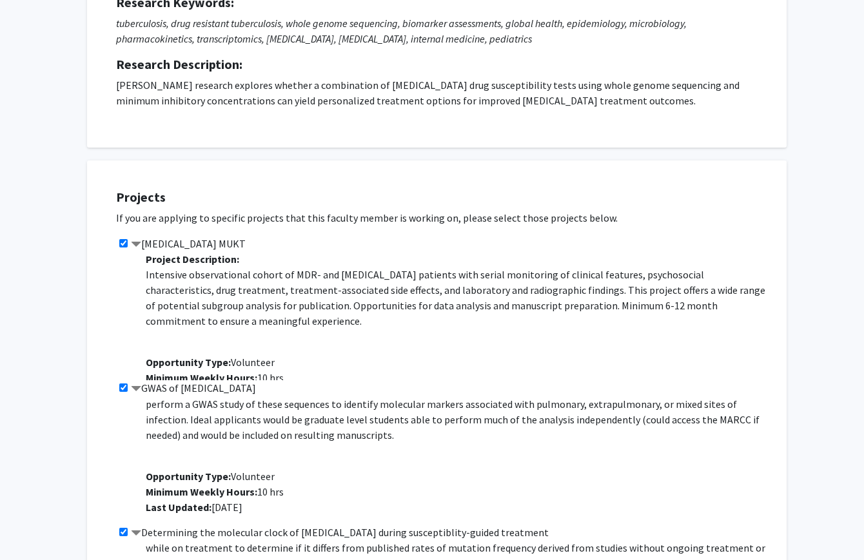
scroll to position [31, 0]
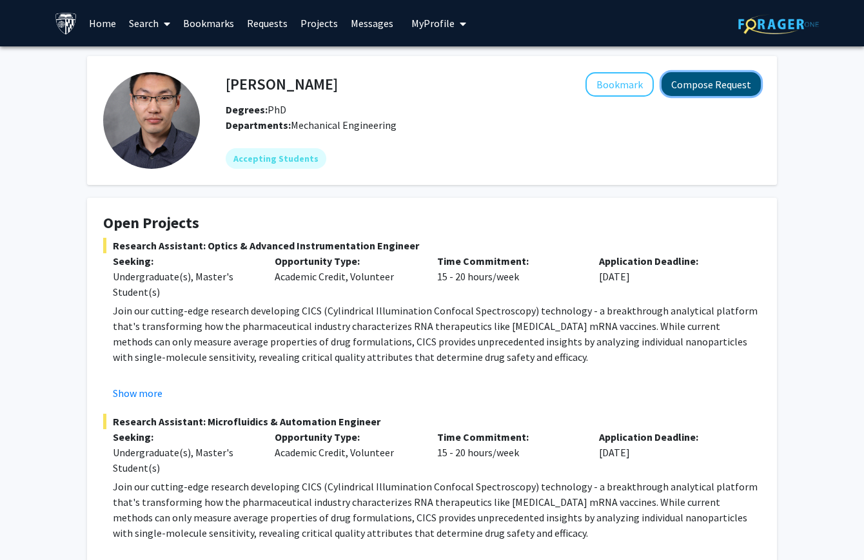
click at [685, 84] on button "Compose Request" at bounding box center [710, 84] width 99 height 24
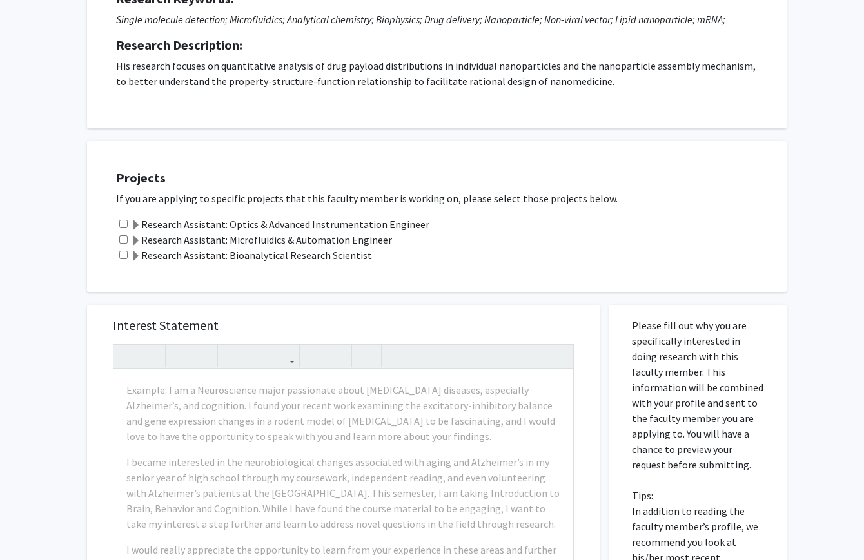
scroll to position [194, 0]
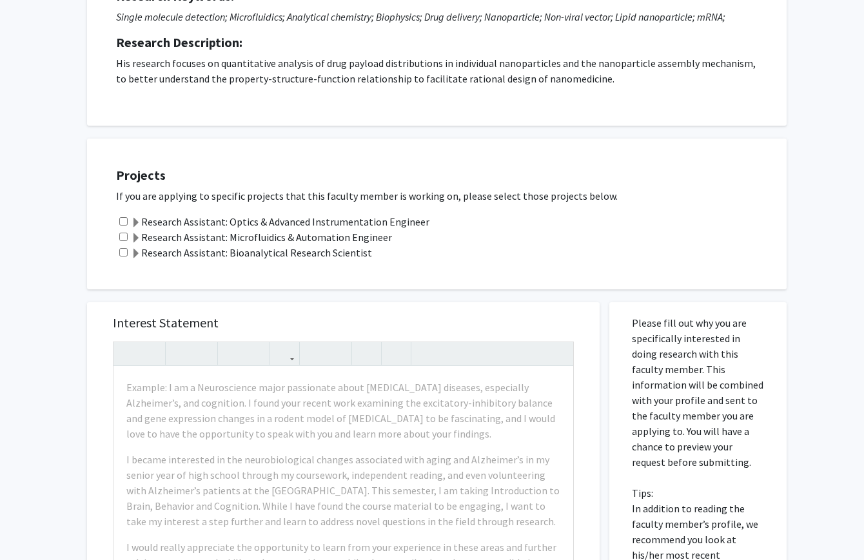
click at [123, 250] on input "checkbox" at bounding box center [123, 252] width 8 height 8
checkbox input "true"
click at [123, 242] on div "Research Assistant: Microfluidics & Automation Engineer" at bounding box center [445, 237] width 658 height 15
click at [123, 236] on input "checkbox" at bounding box center [123, 237] width 8 height 8
checkbox input "true"
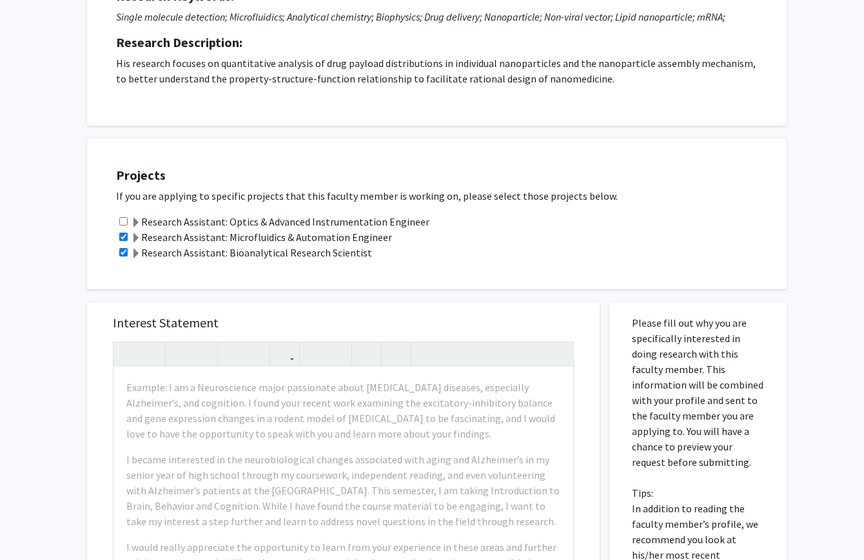
click at [123, 221] on input "checkbox" at bounding box center [123, 221] width 8 height 8
checkbox input "true"
click at [134, 249] on span at bounding box center [136, 254] width 10 height 10
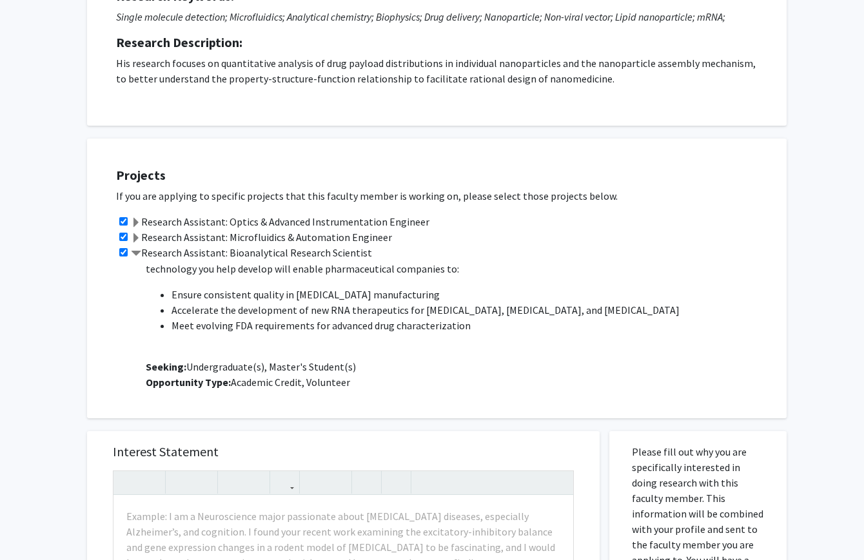
scroll to position [640, 0]
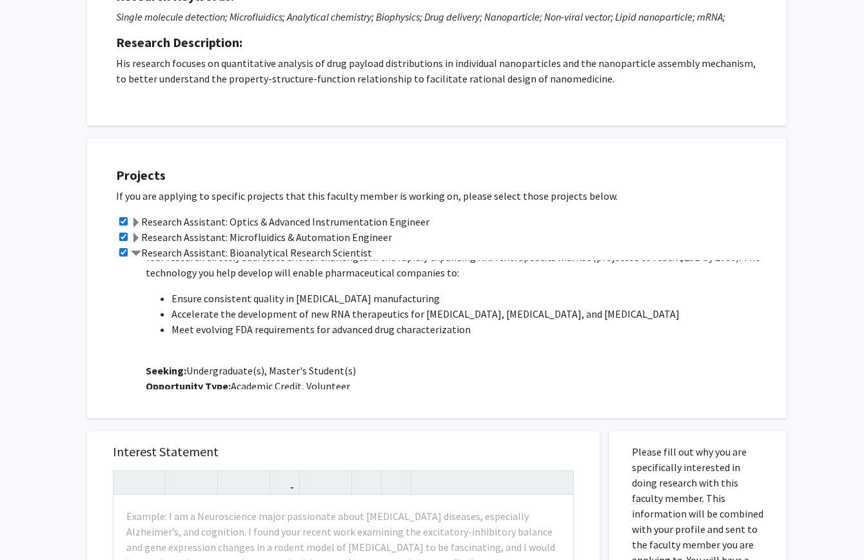
click at [140, 235] on span at bounding box center [136, 238] width 10 height 10
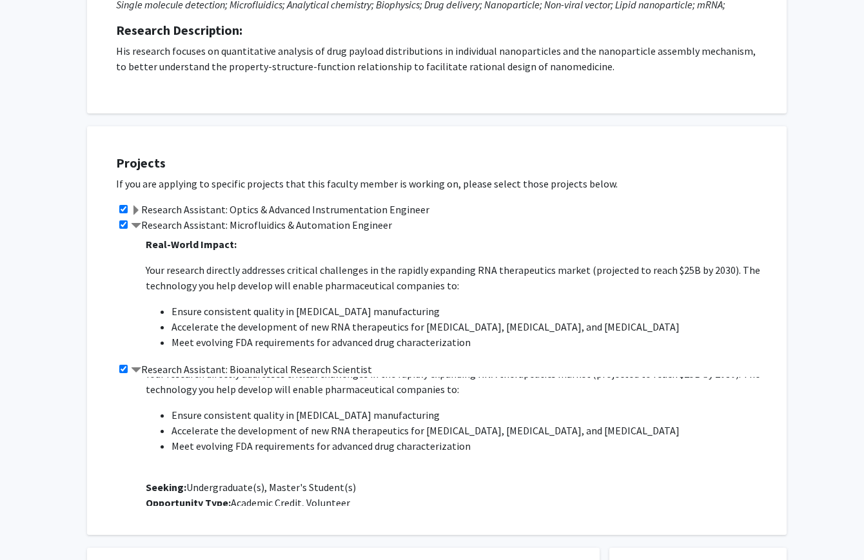
scroll to position [0, 0]
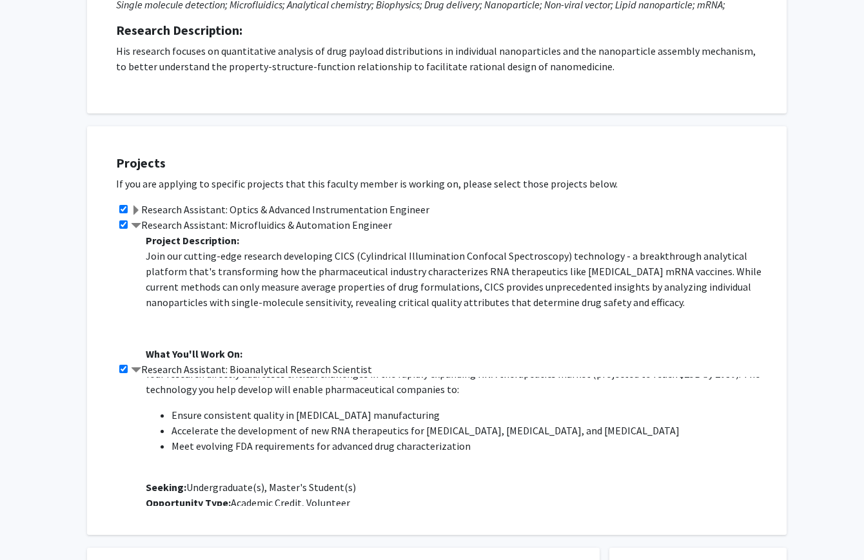
click at [139, 208] on span at bounding box center [136, 211] width 10 height 10
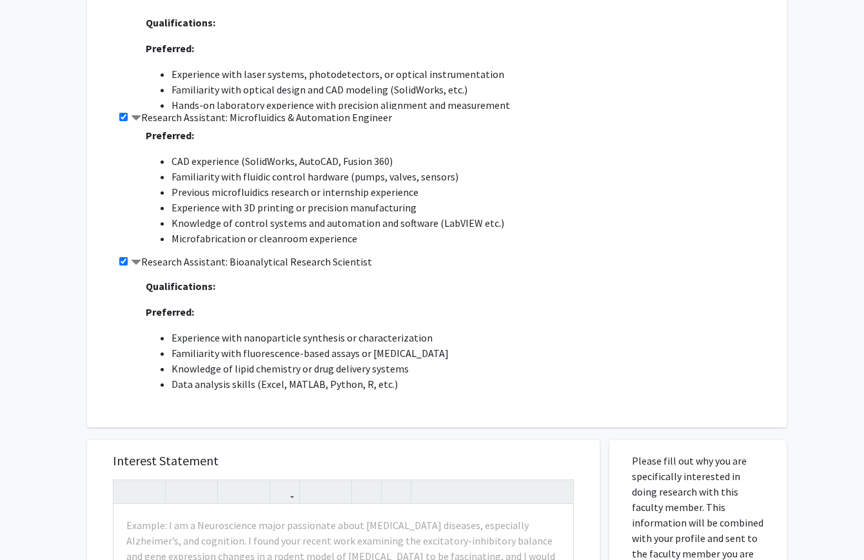
scroll to position [375, 0]
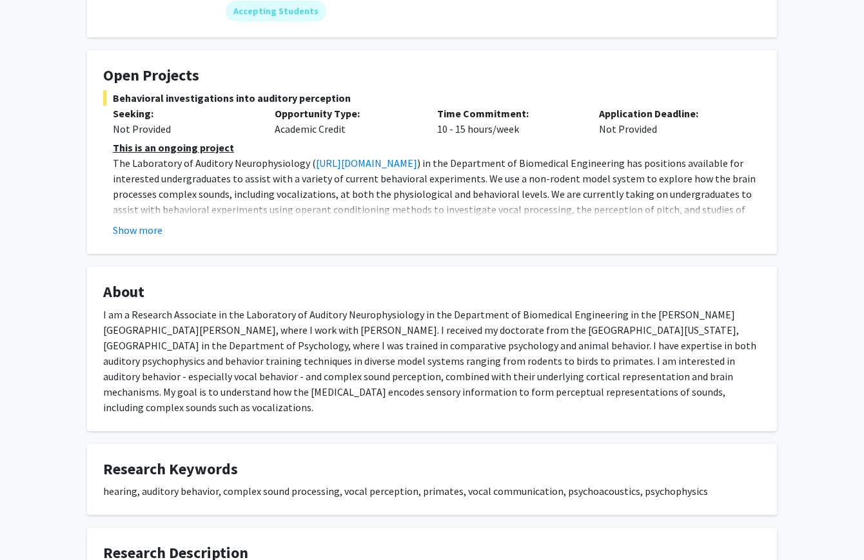
scroll to position [198, 0]
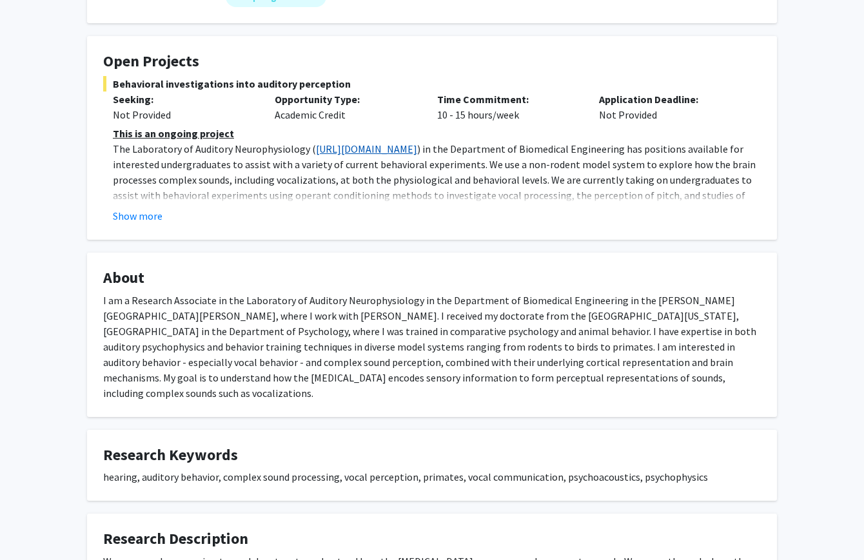
click at [333, 148] on link "[URL][DOMAIN_NAME]" at bounding box center [366, 148] width 101 height 13
click at [128, 218] on button "Show more" at bounding box center [138, 215] width 50 height 15
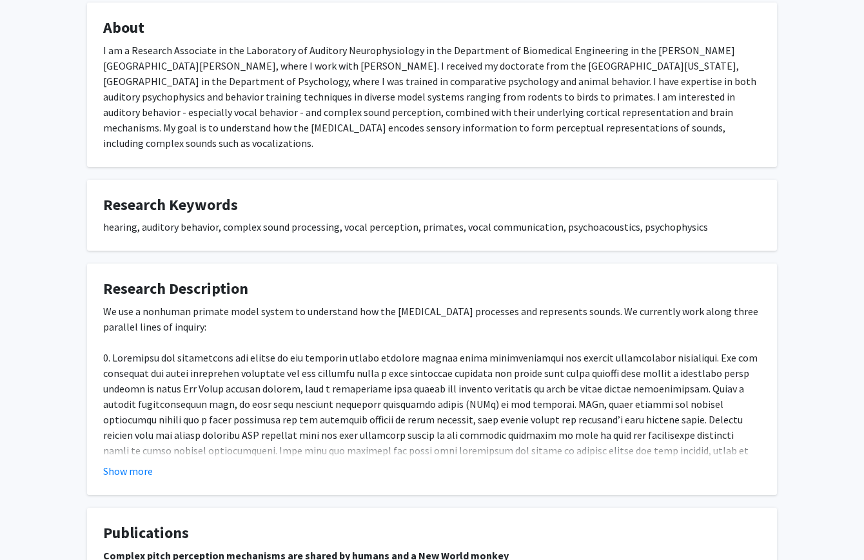
scroll to position [0, 0]
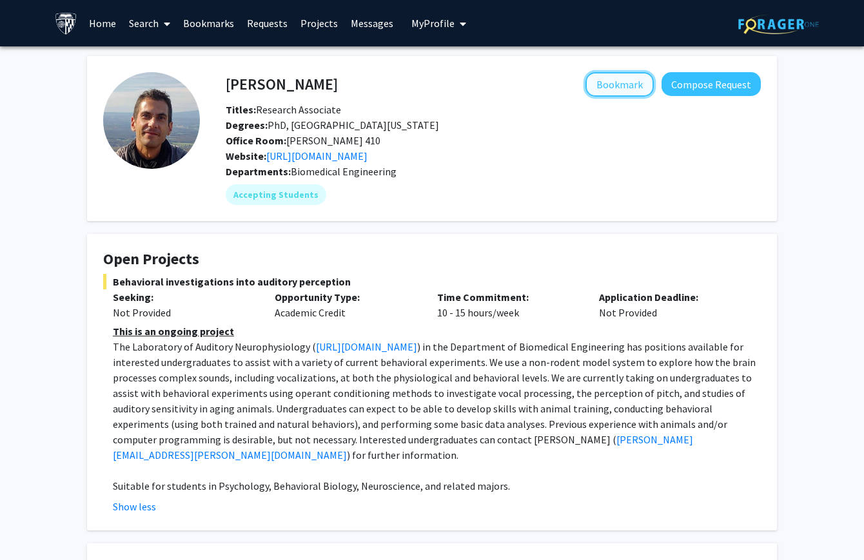
click at [620, 81] on button "Bookmark" at bounding box center [619, 84] width 68 height 24
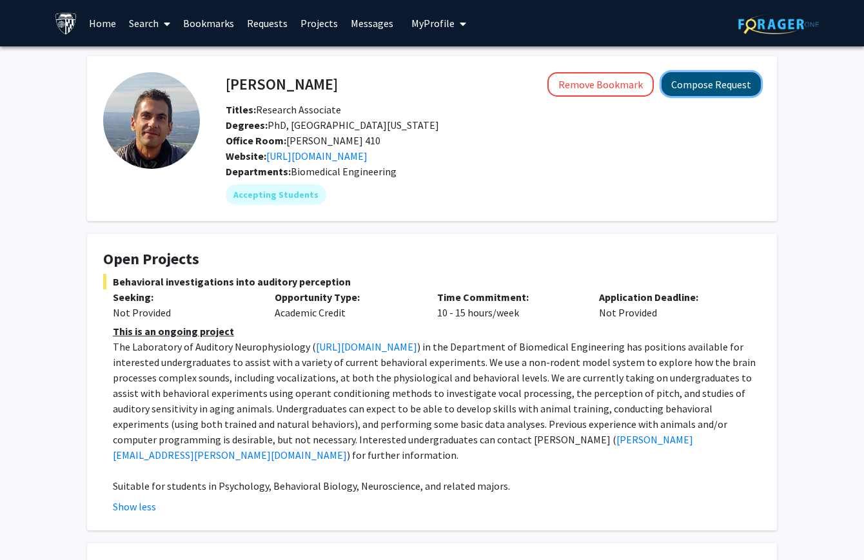
click at [699, 81] on button "Compose Request" at bounding box center [710, 84] width 99 height 24
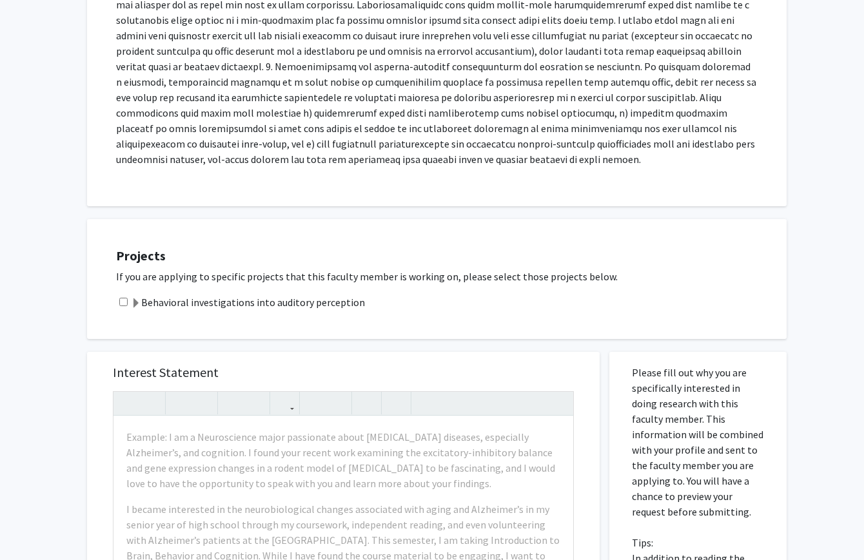
scroll to position [550, 0]
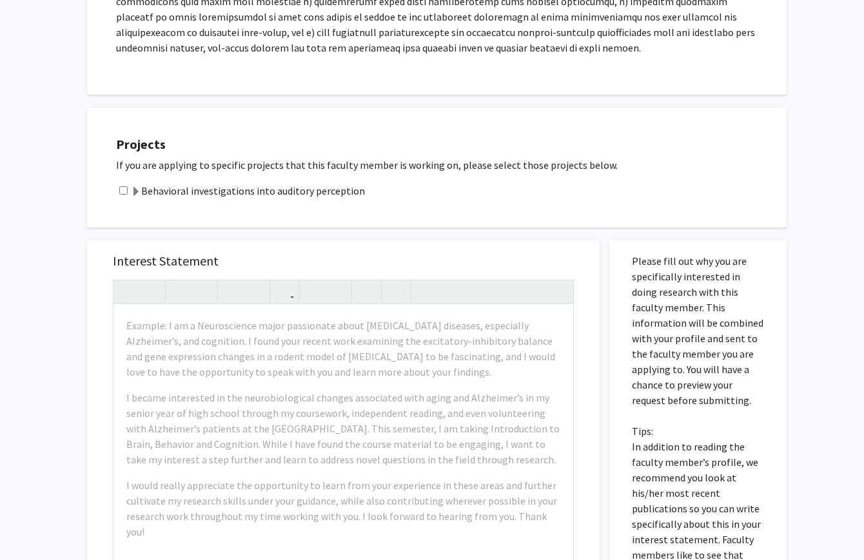
click at [139, 187] on span at bounding box center [136, 192] width 10 height 10
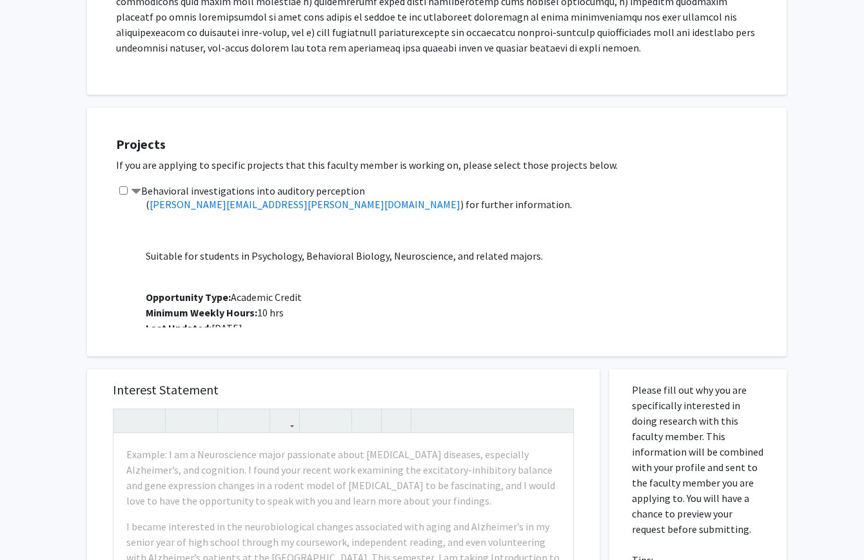
scroll to position [170, 0]
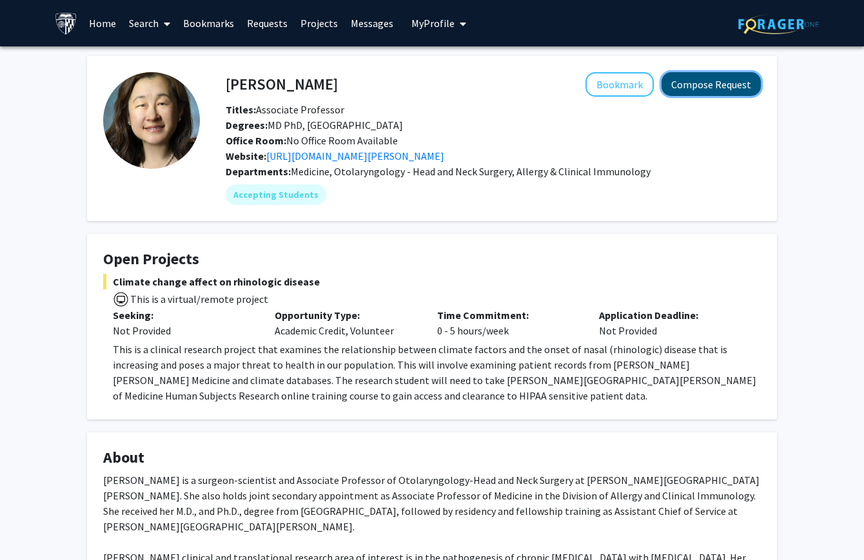
click at [690, 85] on button "Compose Request" at bounding box center [710, 84] width 99 height 24
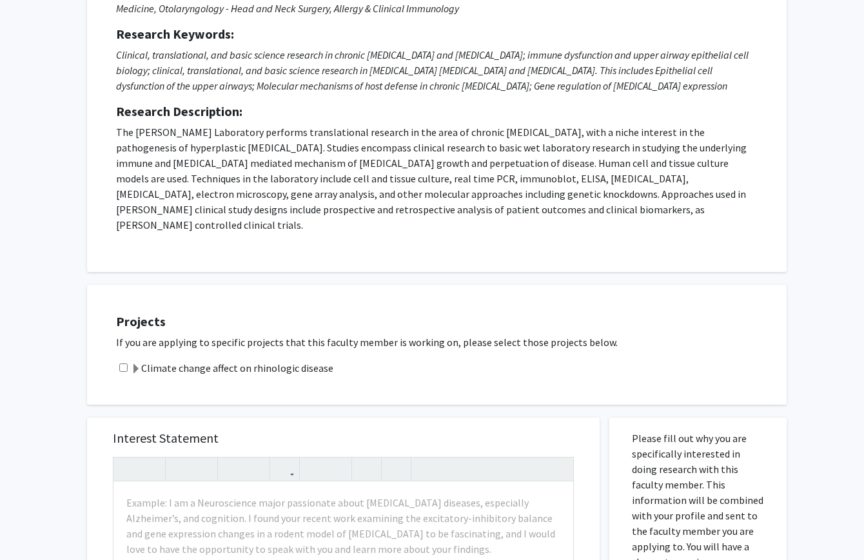
scroll to position [157, 0]
click at [149, 360] on label "Climate change affect on rhinologic disease" at bounding box center [232, 367] width 202 height 15
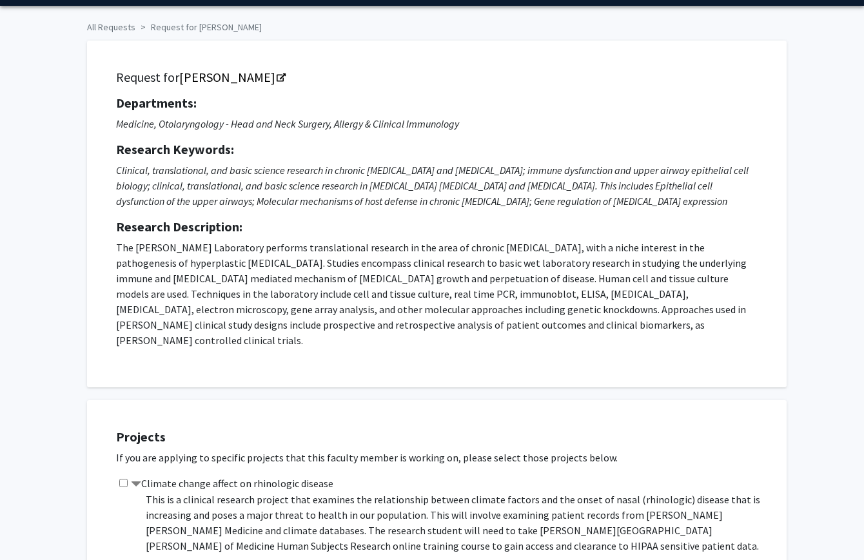
scroll to position [0, 0]
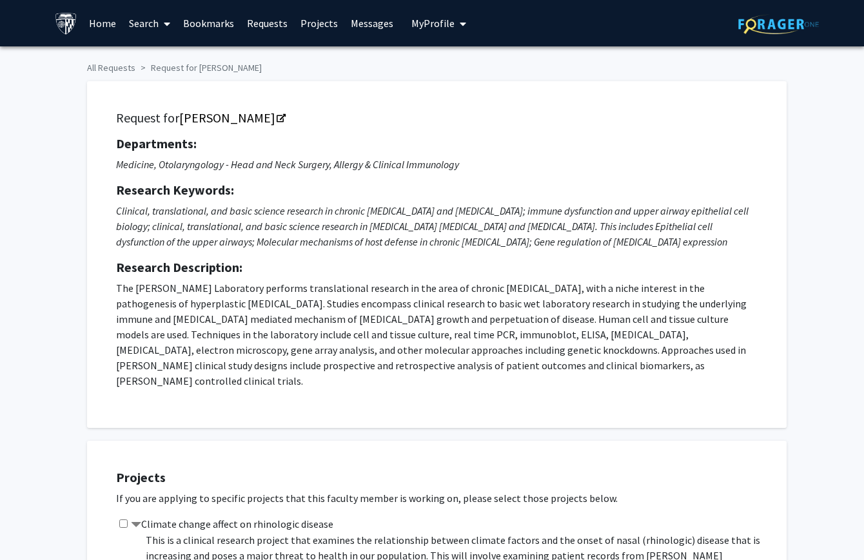
click at [202, 25] on link "Bookmarks" at bounding box center [209, 23] width 64 height 45
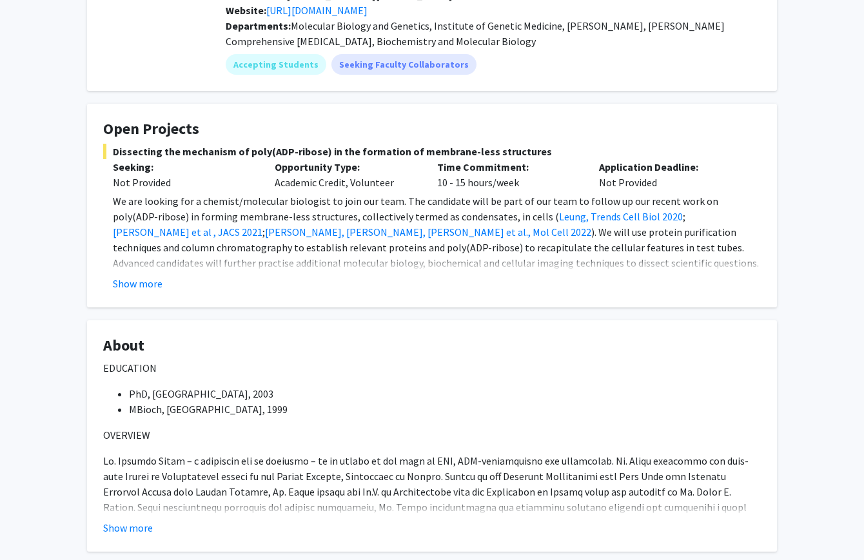
scroll to position [147, 0]
click at [148, 282] on button "Show more" at bounding box center [138, 282] width 50 height 15
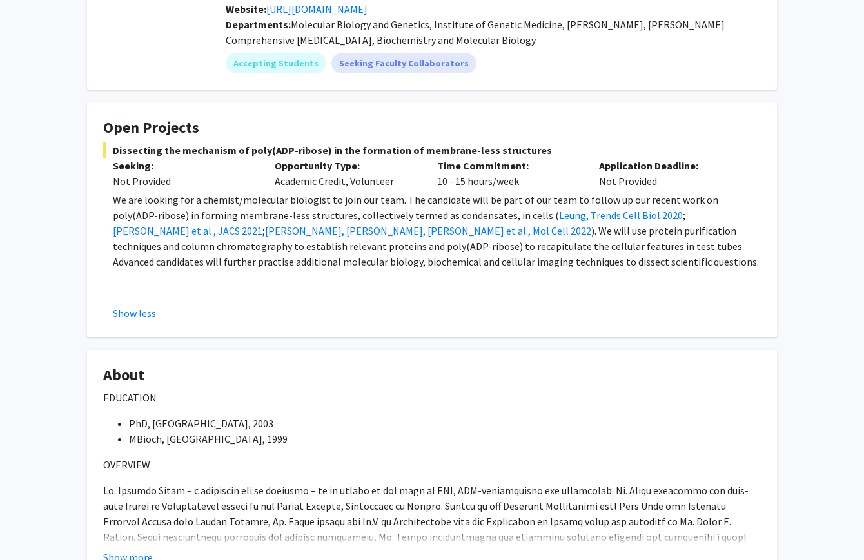
scroll to position [0, 0]
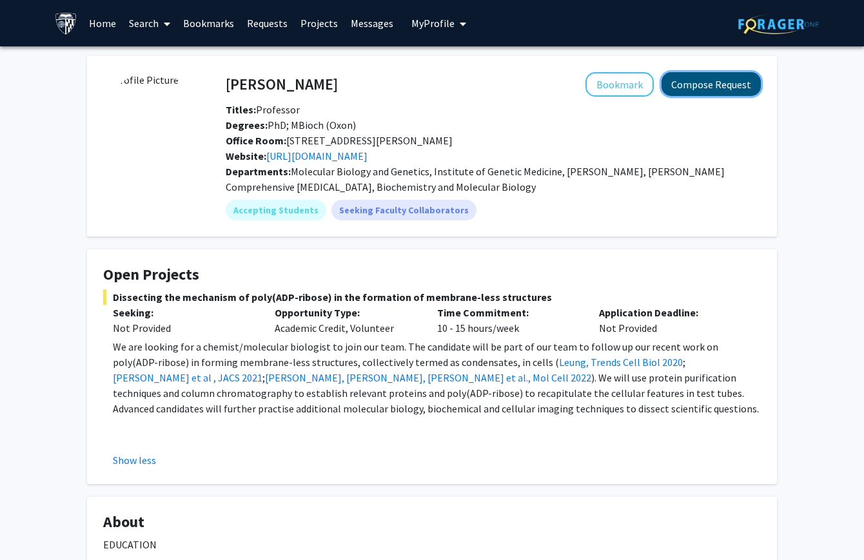
click at [672, 78] on button "Compose Request" at bounding box center [710, 84] width 99 height 24
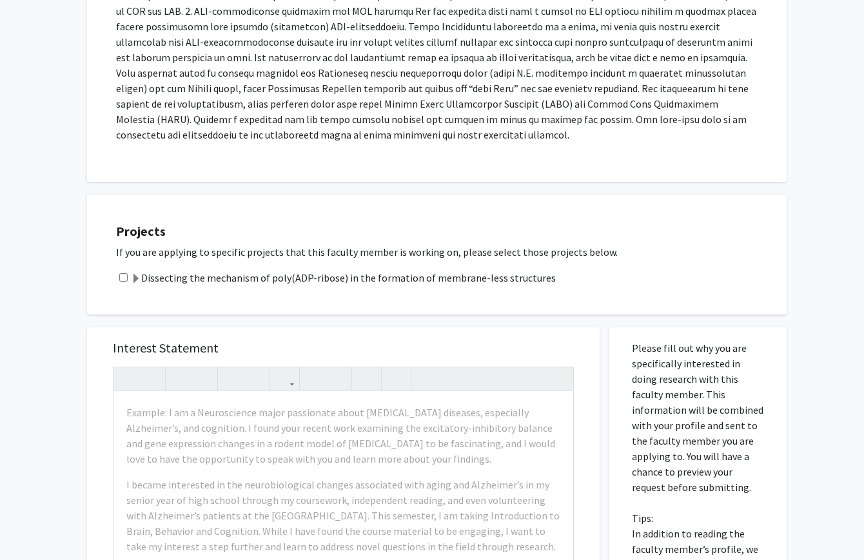
scroll to position [690, 0]
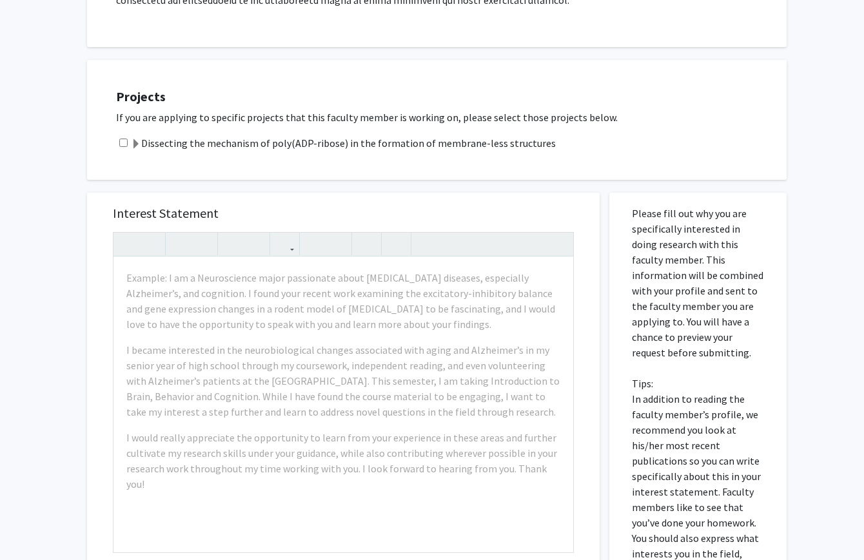
click at [154, 135] on label "Dissecting the mechanism of poly(ADP-ribose) in the formation of membrane-less …" at bounding box center [343, 142] width 425 height 15
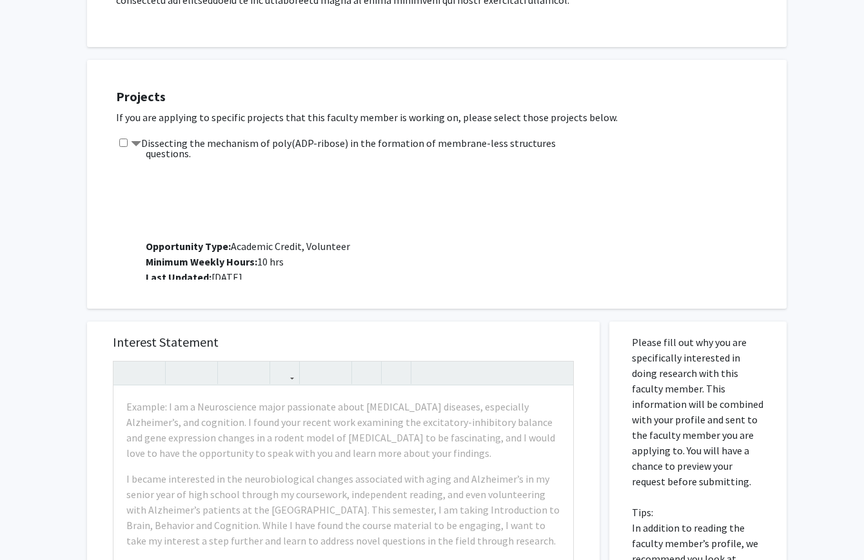
scroll to position [0, 0]
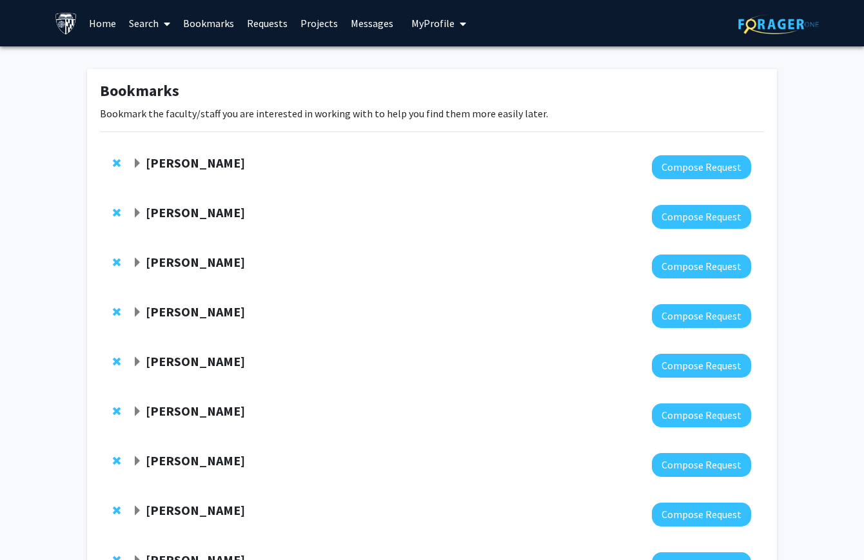
click at [186, 256] on strong "Karen Fleming" at bounding box center [195, 262] width 99 height 16
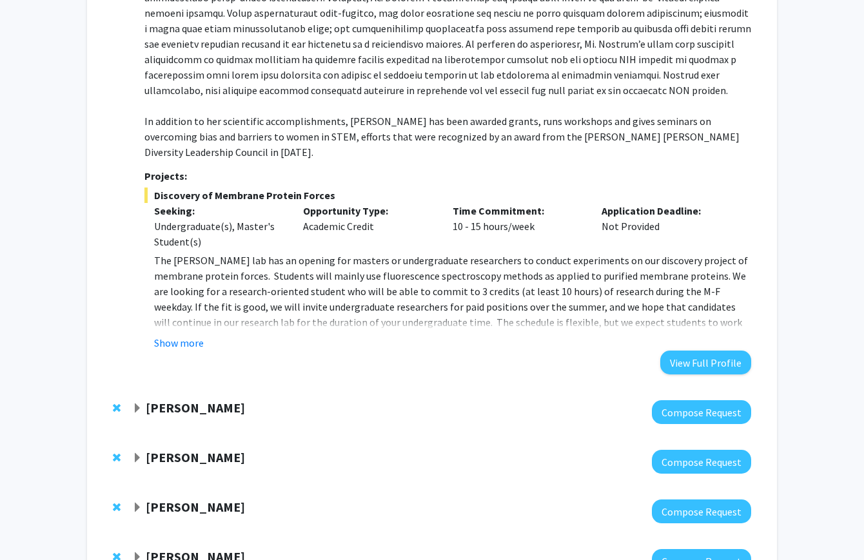
scroll to position [384, 0]
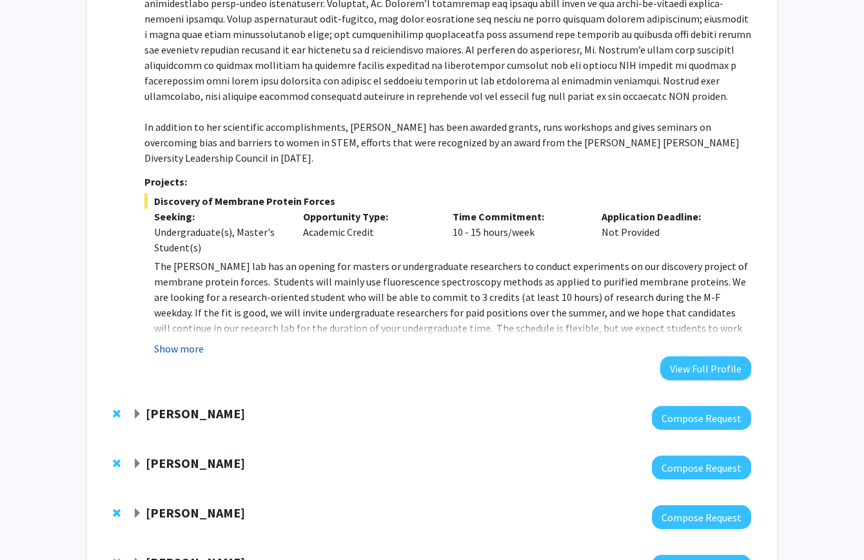
click at [179, 341] on button "Show more" at bounding box center [179, 348] width 50 height 15
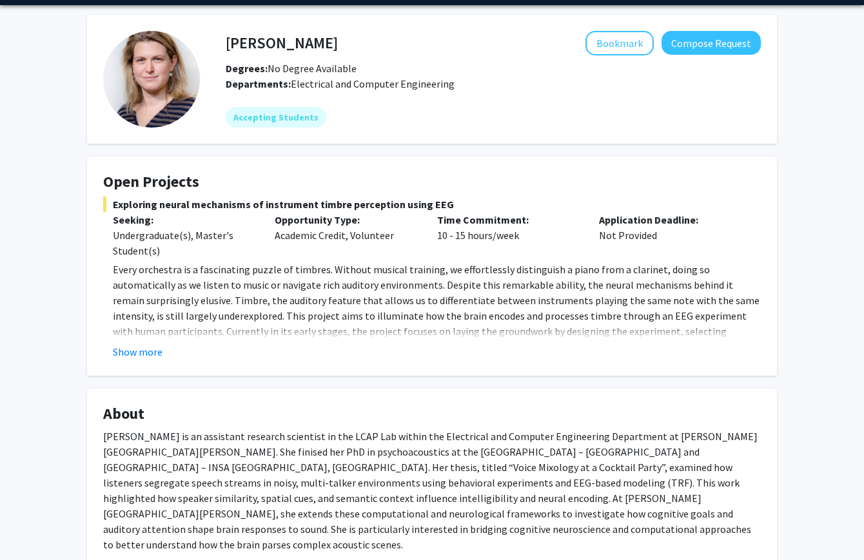
scroll to position [44, 0]
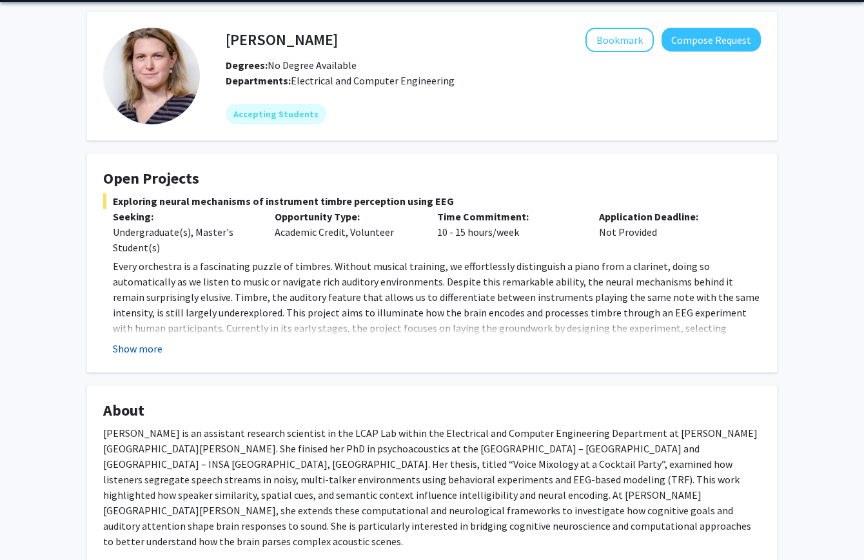
click at [119, 344] on button "Show more" at bounding box center [138, 348] width 50 height 15
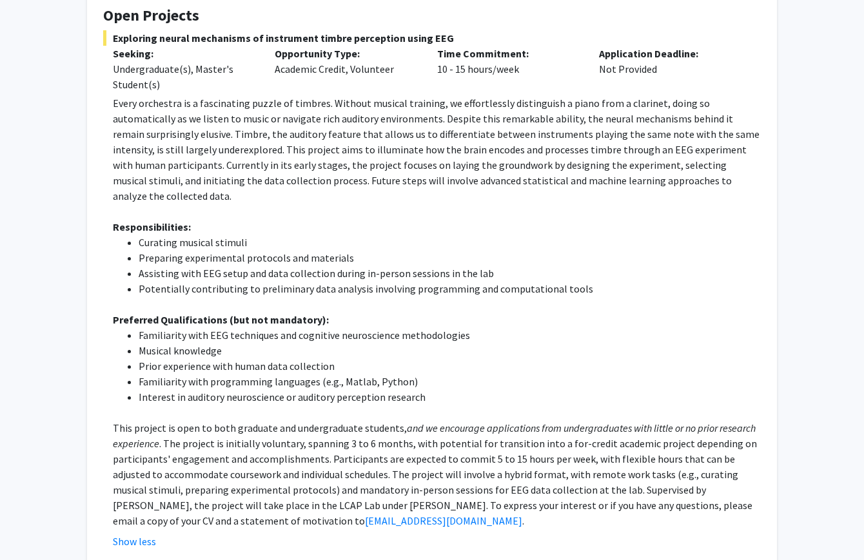
scroll to position [0, 0]
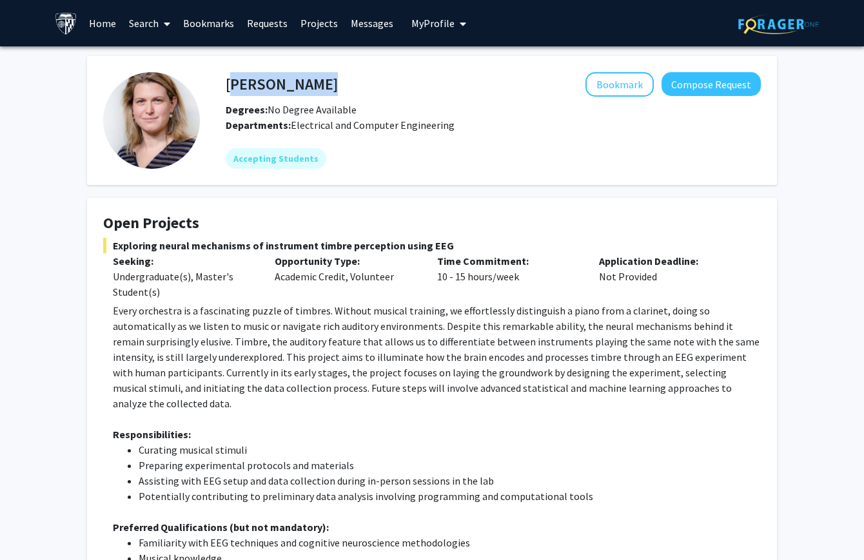
drag, startPoint x: 355, startPoint y: 84, endPoint x: 231, endPoint y: 83, distance: 124.4
click at [230, 83] on div "Moira-Phoebe Huet Bookmark Compose Request" at bounding box center [493, 84] width 554 height 24
copy h4 "[PERSON_NAME]"
click at [103, 22] on link "Home" at bounding box center [103, 23] width 40 height 45
click at [306, 358] on p "Every orchestra is a fascinating puzzle of timbres. Without musical training, w…" at bounding box center [437, 357] width 648 height 108
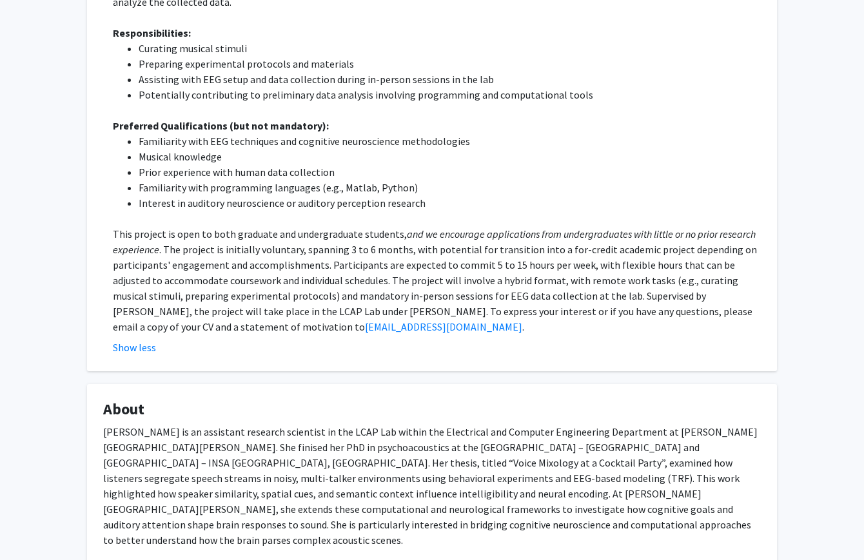
scroll to position [400, 0]
click at [338, 341] on div "Show less" at bounding box center [437, 348] width 648 height 15
drag, startPoint x: 368, startPoint y: 313, endPoint x: 293, endPoint y: 313, distance: 75.4
click at [293, 313] on p "This project is open to both graduate and undergraduate students, and we encour…" at bounding box center [437, 282] width 648 height 108
copy link "mphuet@jhu.com"
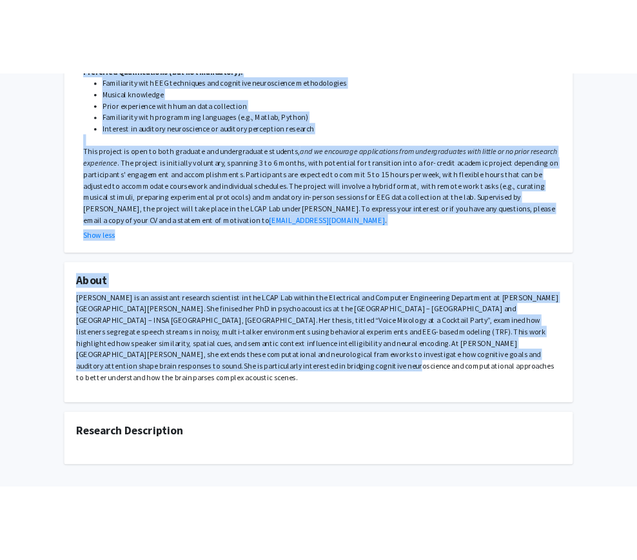
scroll to position [0, 0]
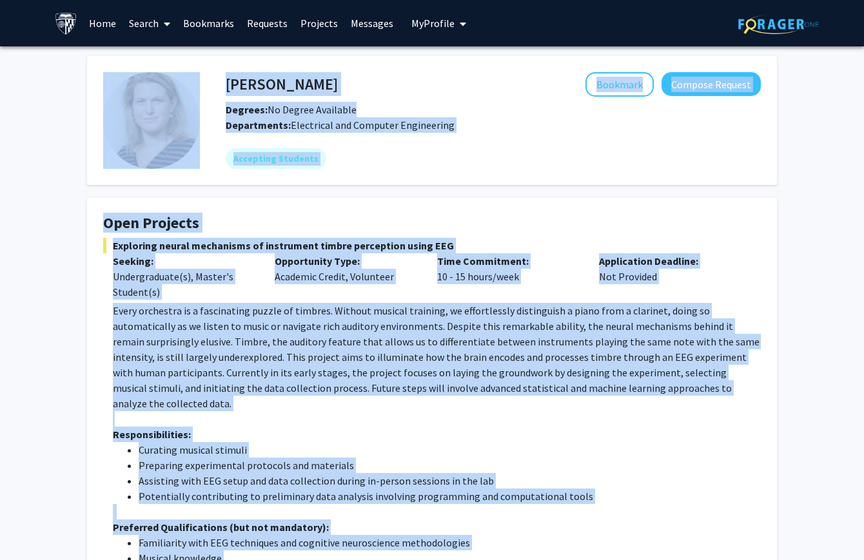
drag, startPoint x: 154, startPoint y: 386, endPoint x: 103, endPoint y: 89, distance: 300.9
click at [103, 89] on div "Moira-Phoebe Huet Bookmark Compose Request Degrees: No Degree Available Departm…" at bounding box center [431, 558] width 709 height 1004
copy div "Moira-Phoebe Huet Bookmark Compose Request Degrees: No Degree Available Departm…"
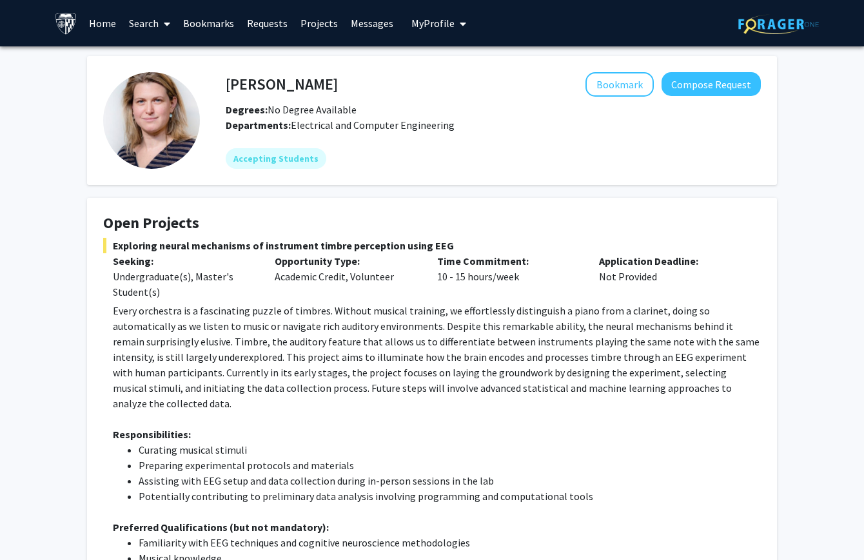
click at [386, 134] on fg-spacer at bounding box center [493, 138] width 535 height 10
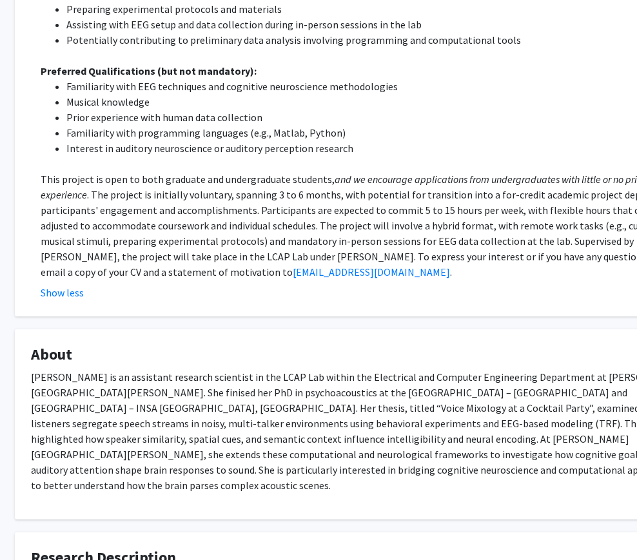
scroll to position [459, 27]
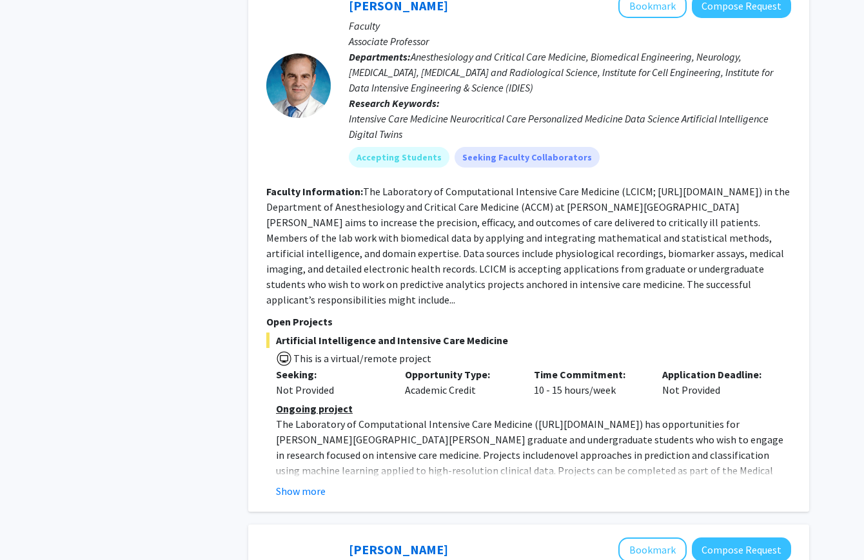
scroll to position [663, 0]
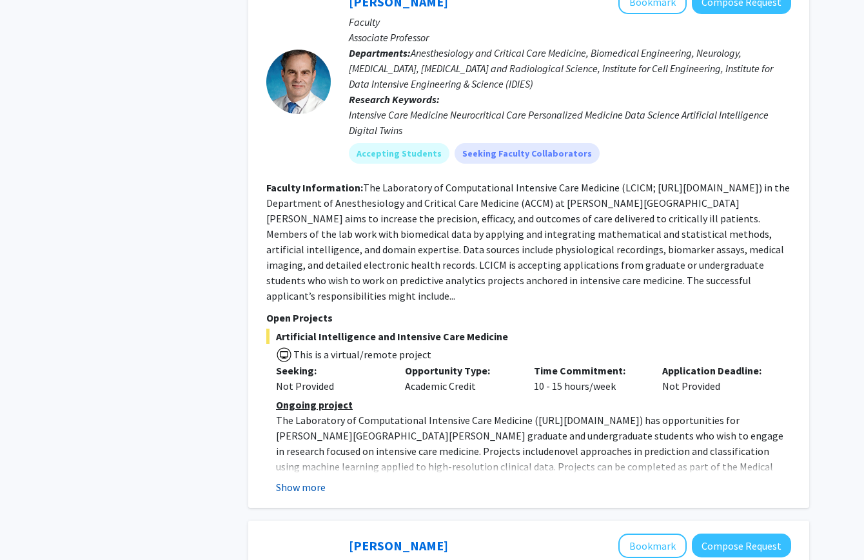
click at [300, 480] on button "Show more" at bounding box center [301, 487] width 50 height 15
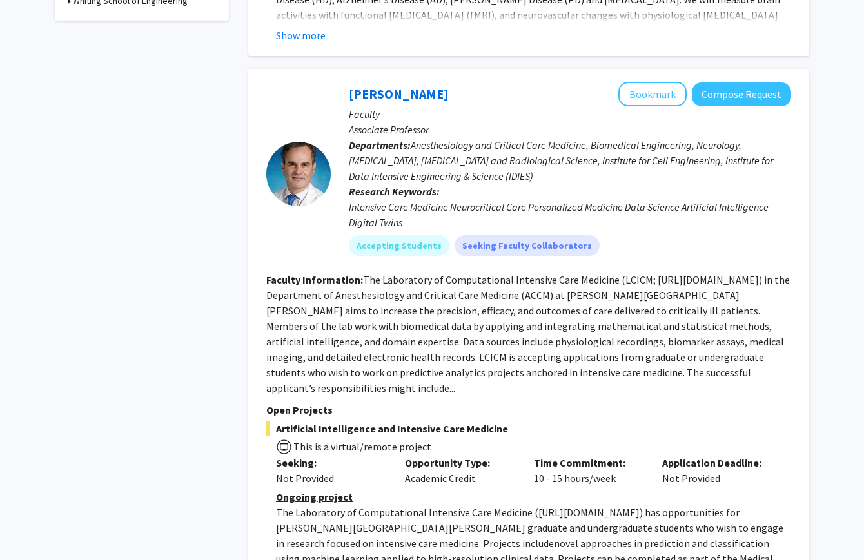
scroll to position [570, 0]
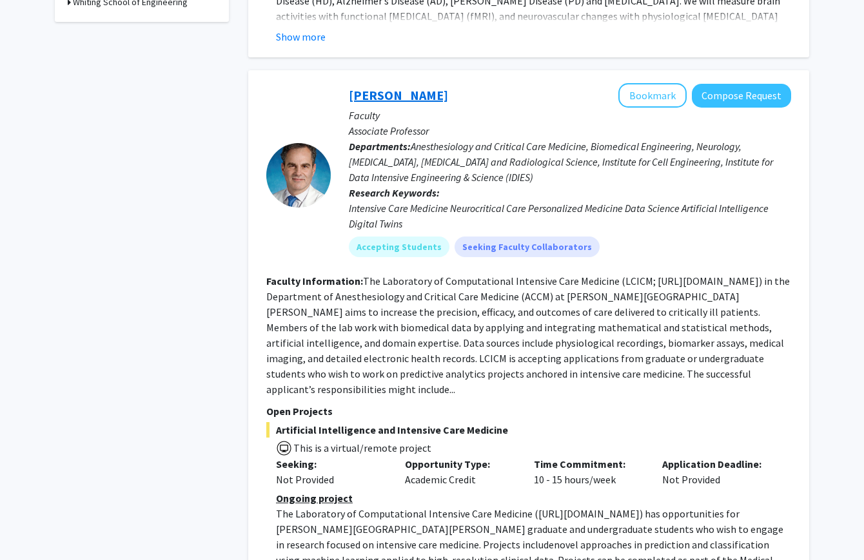
click at [416, 87] on link "[PERSON_NAME]" at bounding box center [398, 95] width 99 height 16
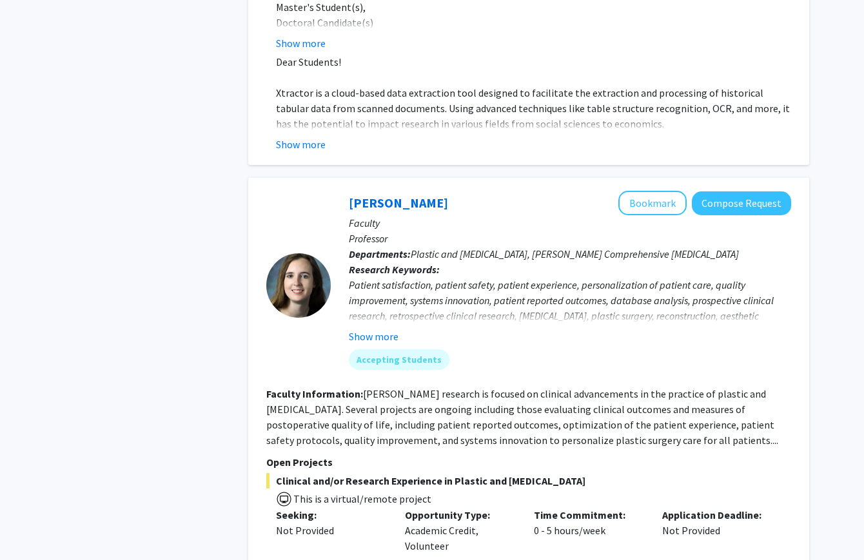
scroll to position [1668, 0]
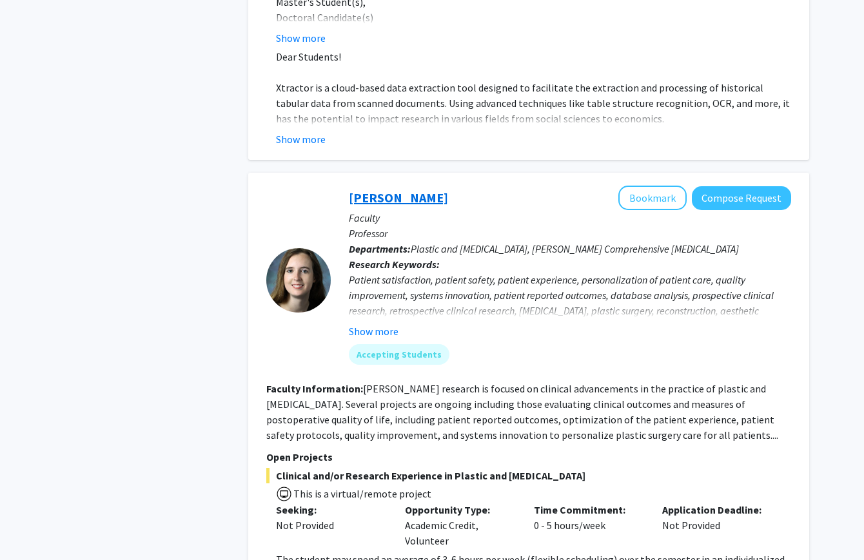
click at [409, 190] on link "[PERSON_NAME]" at bounding box center [398, 198] width 99 height 16
click at [667, 186] on button "Bookmark" at bounding box center [652, 198] width 68 height 24
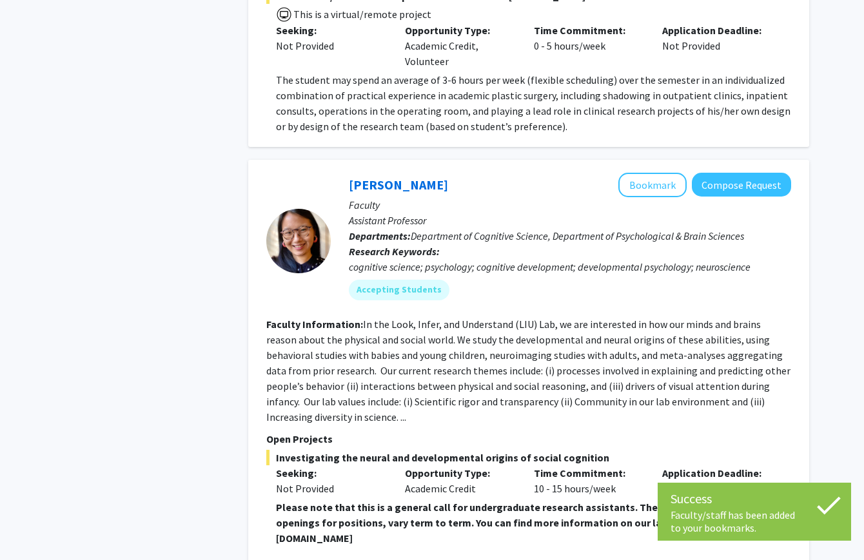
scroll to position [2153, 0]
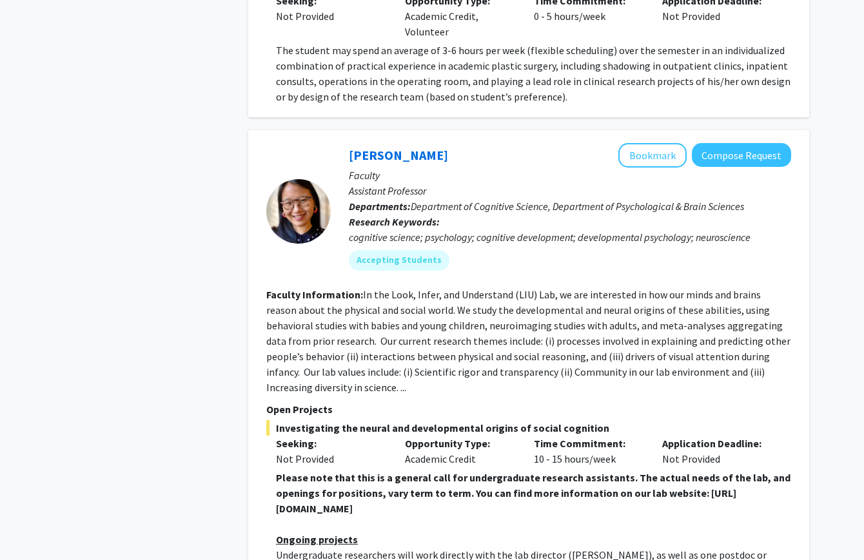
scroll to position [2177, 0]
click at [382, 148] on link "[PERSON_NAME]" at bounding box center [398, 156] width 99 height 16
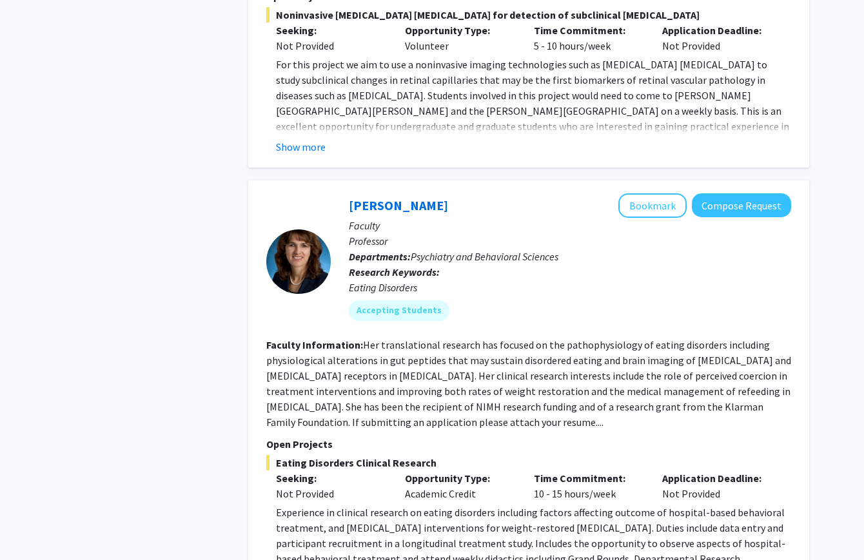
scroll to position [4057, 0]
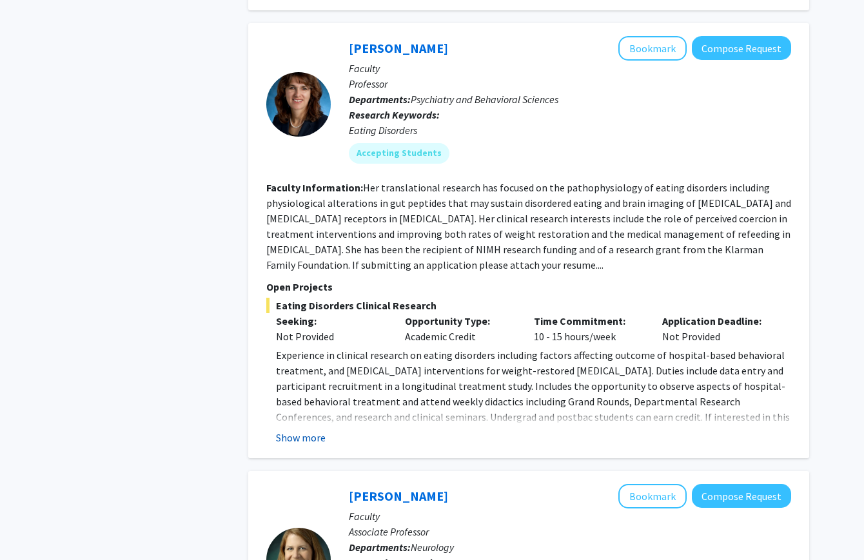
click at [318, 430] on button "Show more" at bounding box center [301, 437] width 50 height 15
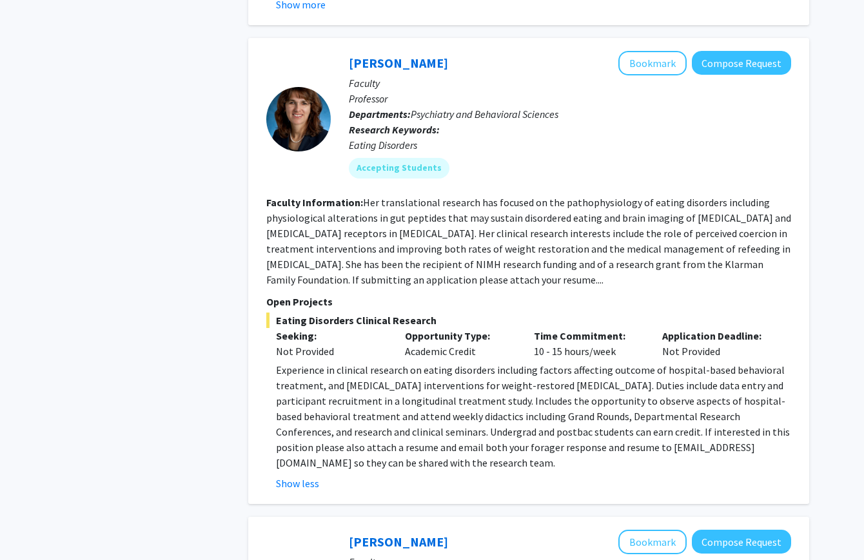
scroll to position [3931, 0]
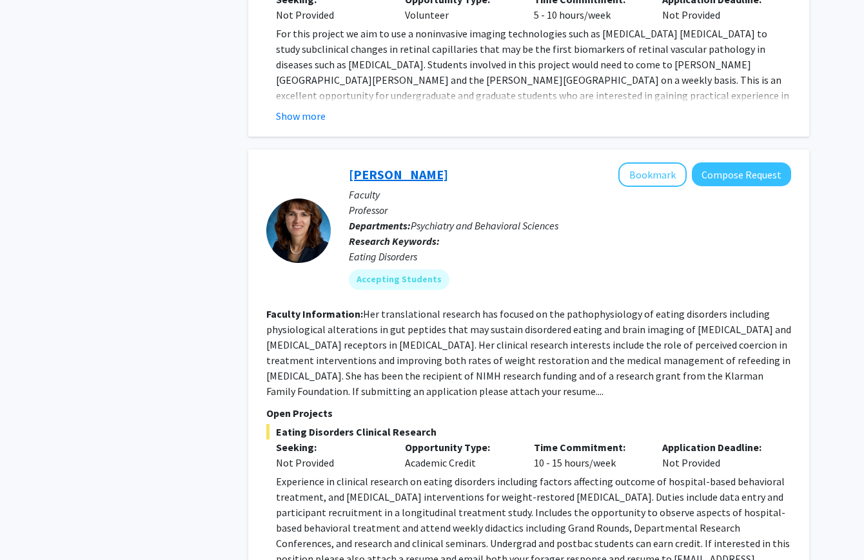
click at [413, 166] on link "[PERSON_NAME]" at bounding box center [398, 174] width 99 height 16
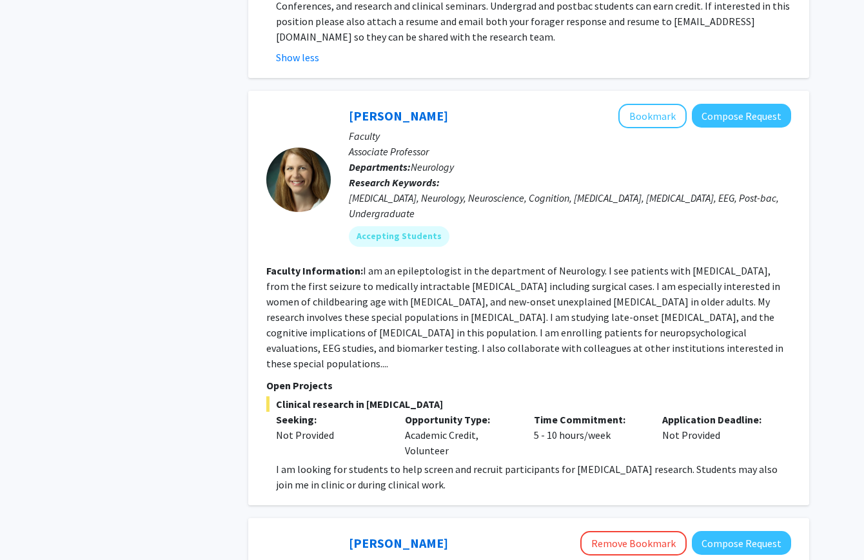
scroll to position [4394, 0]
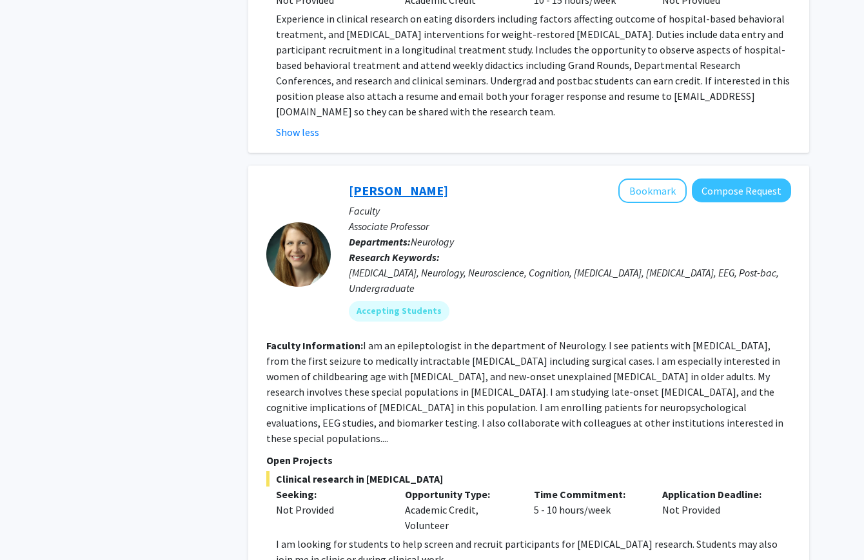
click at [416, 182] on link "[PERSON_NAME]" at bounding box center [398, 190] width 99 height 16
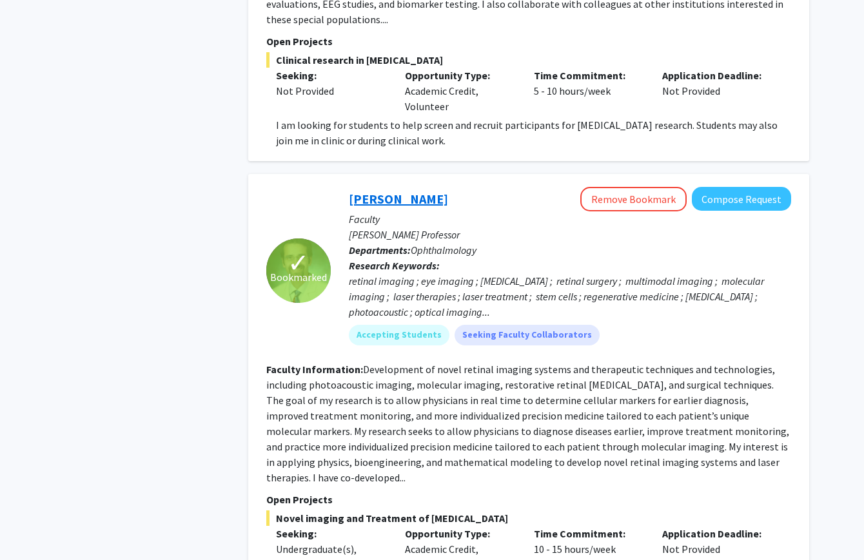
click at [396, 191] on link "[PERSON_NAME]" at bounding box center [398, 199] width 99 height 16
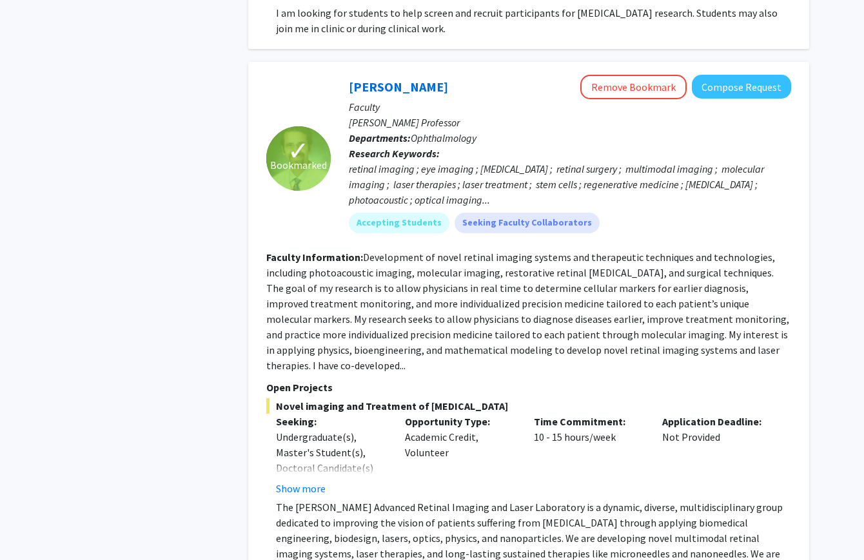
scroll to position [5009, 0]
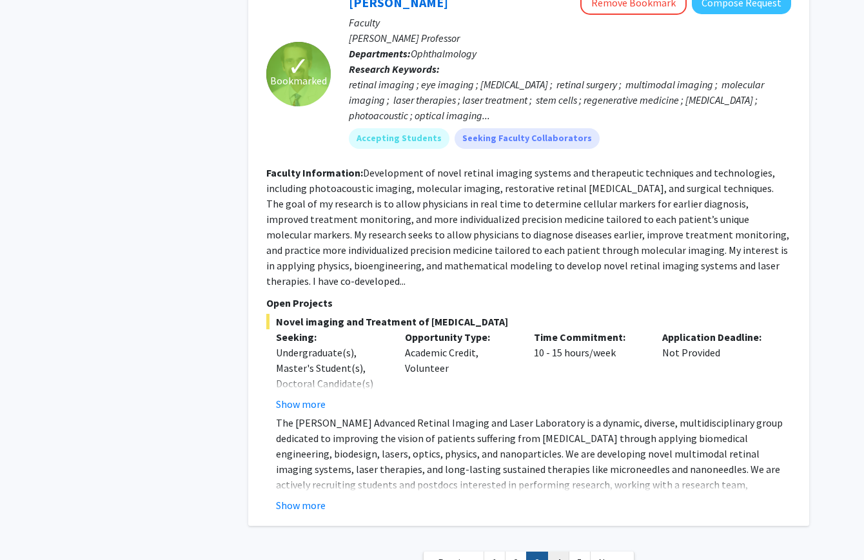
click at [560, 552] on link "4" at bounding box center [558, 563] width 22 height 23
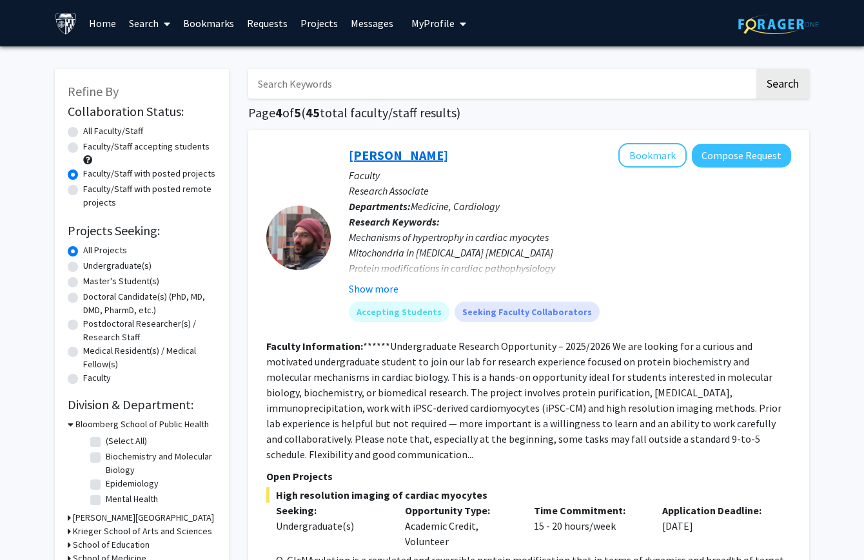
click at [438, 161] on link "[PERSON_NAME]" at bounding box center [398, 155] width 99 height 16
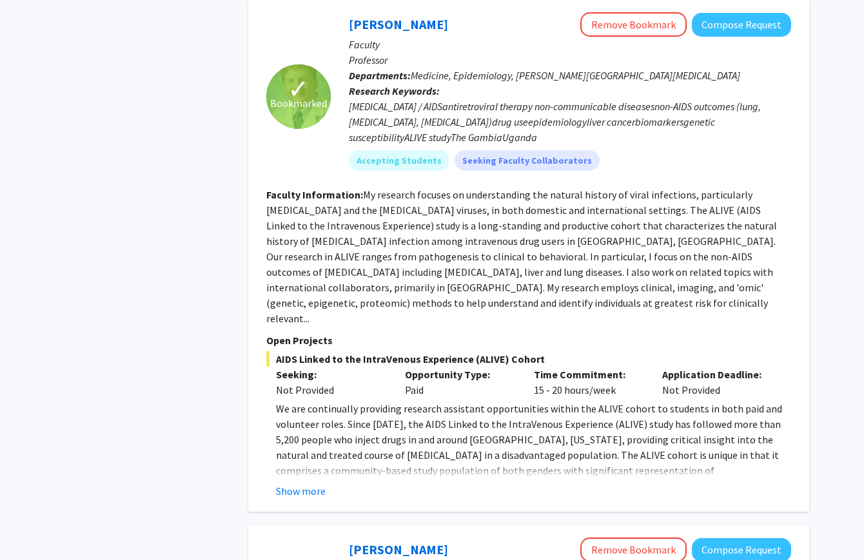
scroll to position [669, 0]
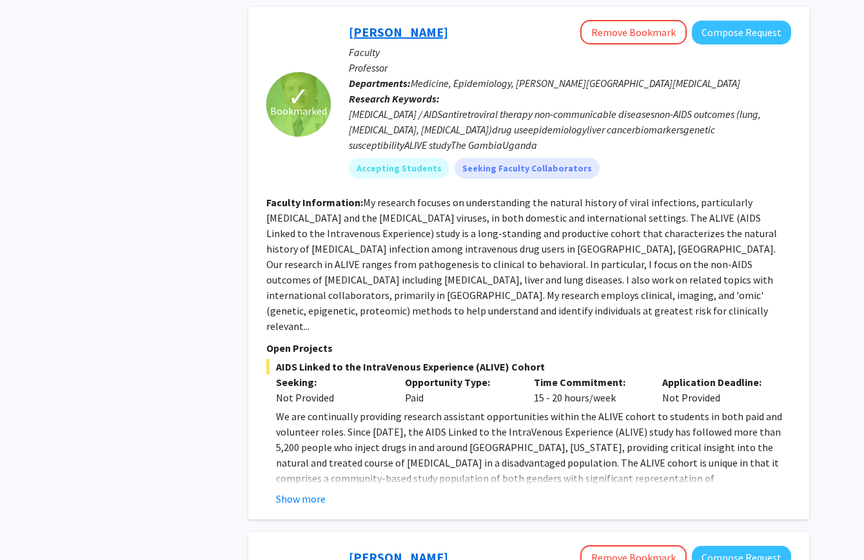
click at [399, 32] on link "[PERSON_NAME]" at bounding box center [398, 32] width 99 height 16
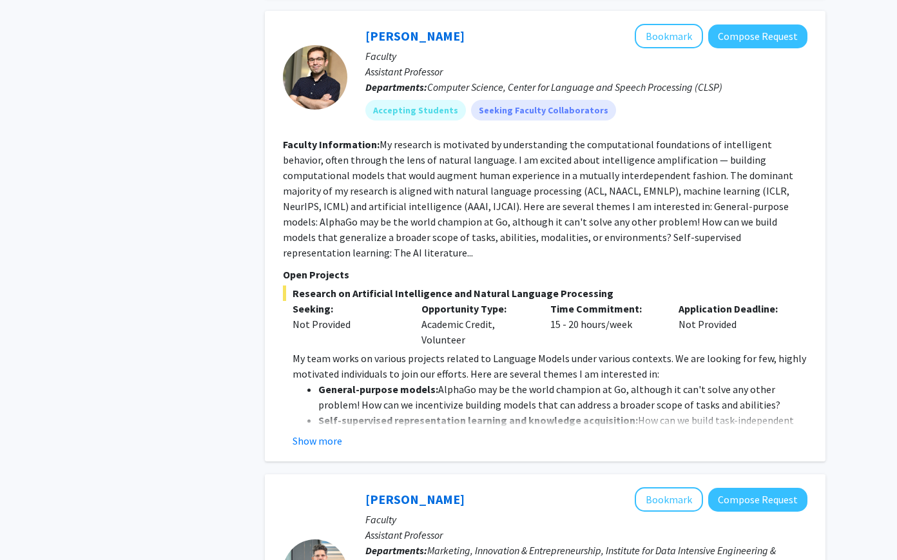
scroll to position [1695, 0]
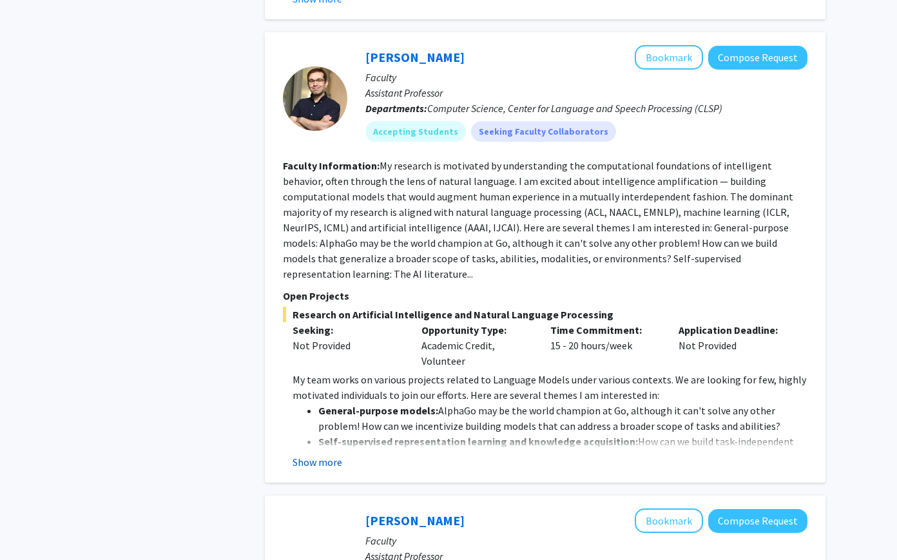
click at [325, 455] on button "Show more" at bounding box center [318, 462] width 50 height 15
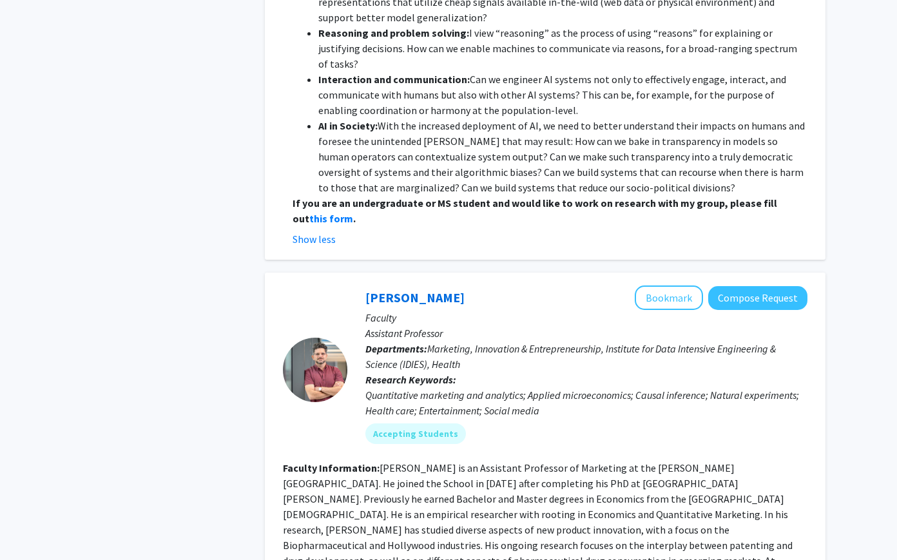
scroll to position [2148, 0]
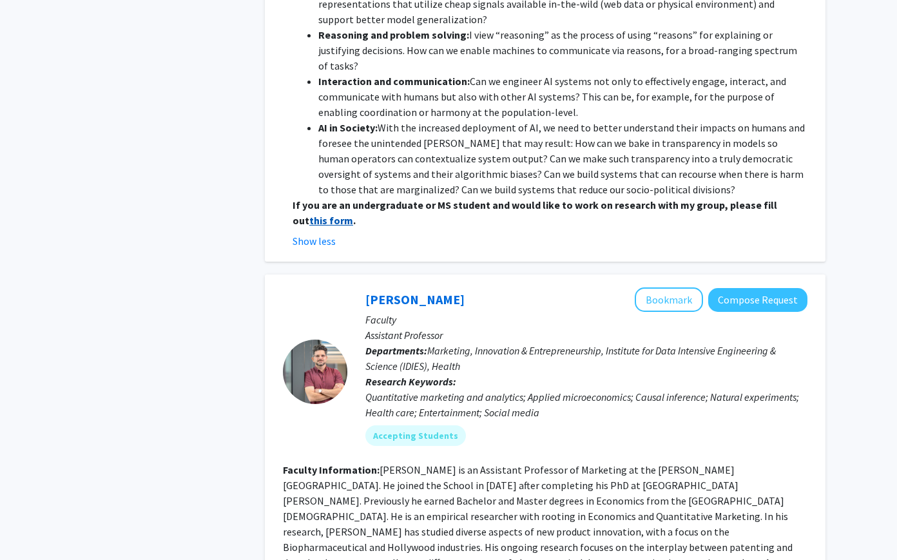
click at [353, 214] on strong "this form" at bounding box center [331, 220] width 44 height 13
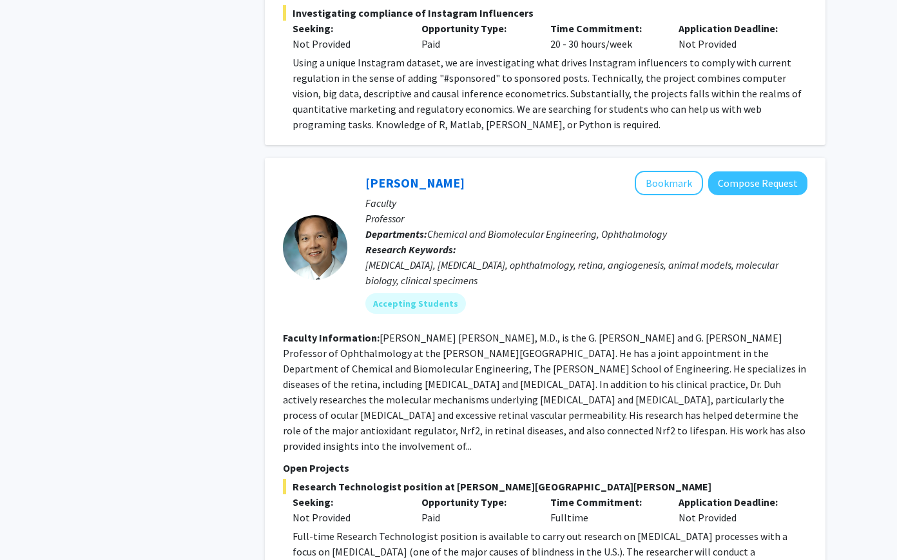
scroll to position [2755, 0]
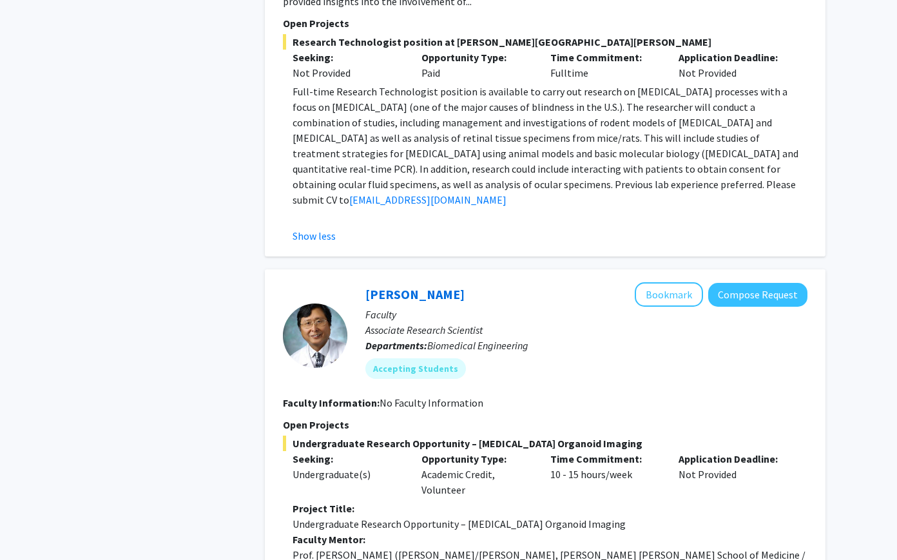
scroll to position [3288, 0]
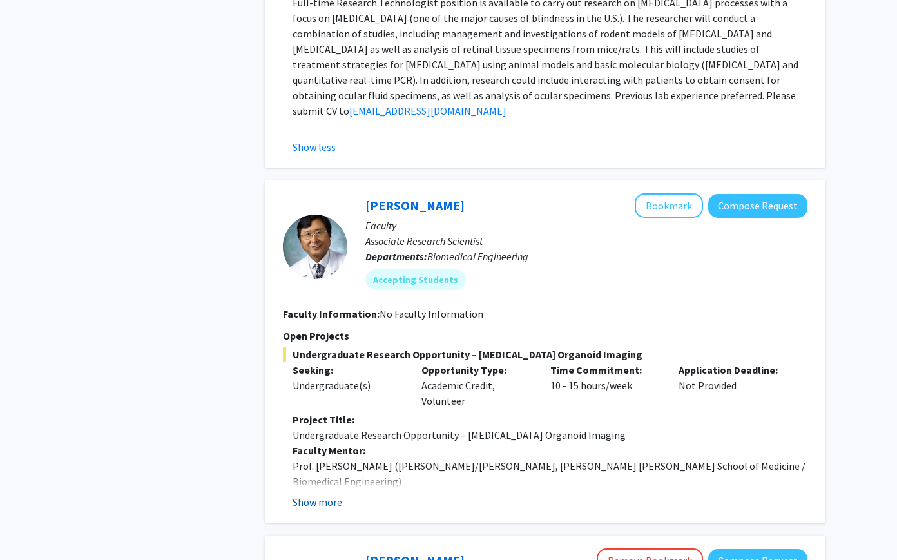
click at [322, 494] on button "Show more" at bounding box center [318, 501] width 50 height 15
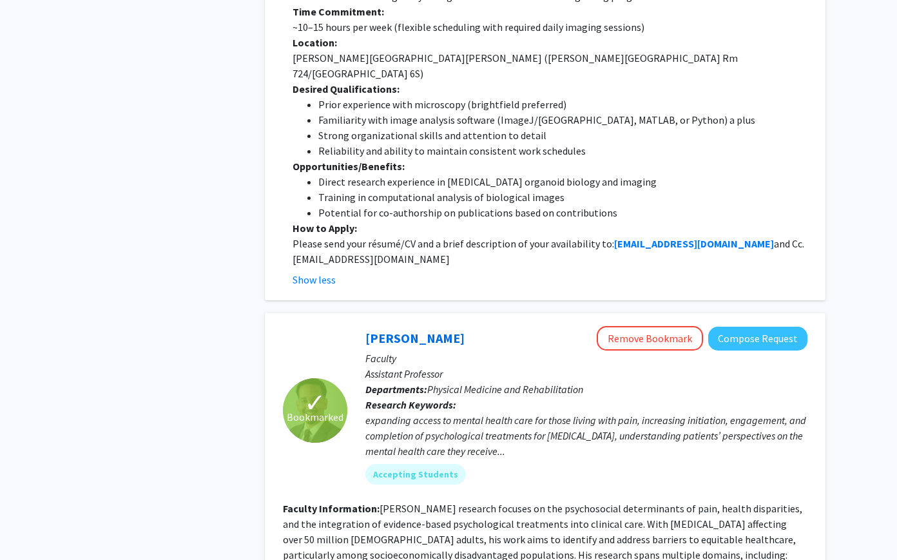
scroll to position [4083, 0]
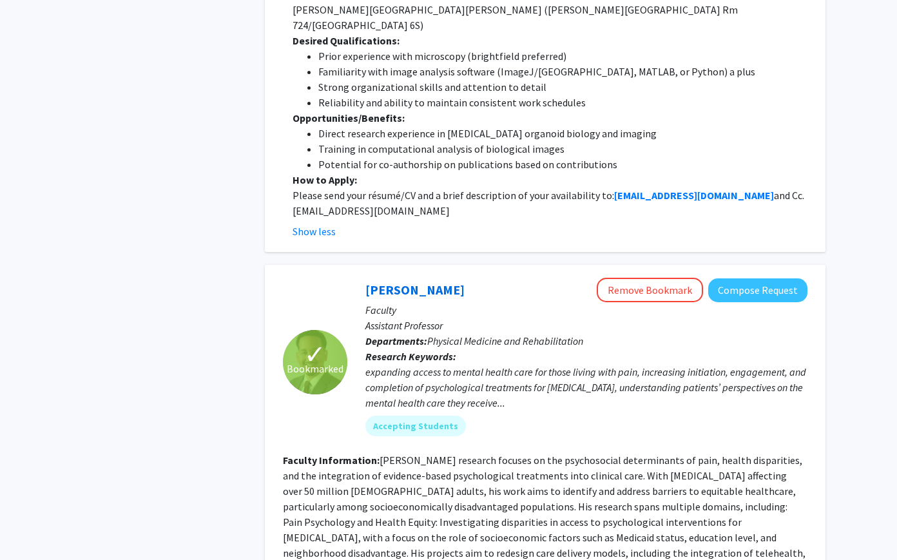
scroll to position [3972, 0]
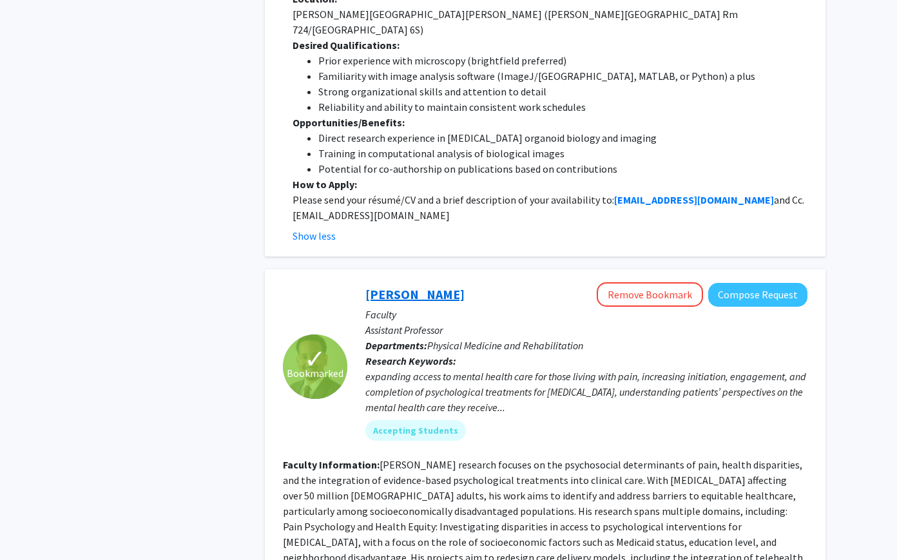
click at [397, 286] on link "Fenan Rassu" at bounding box center [415, 294] width 99 height 16
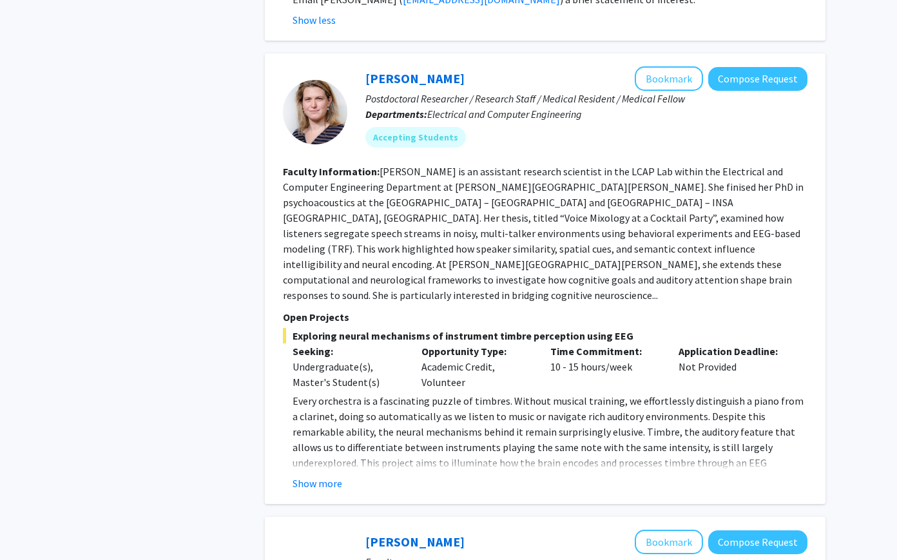
scroll to position [4618, 0]
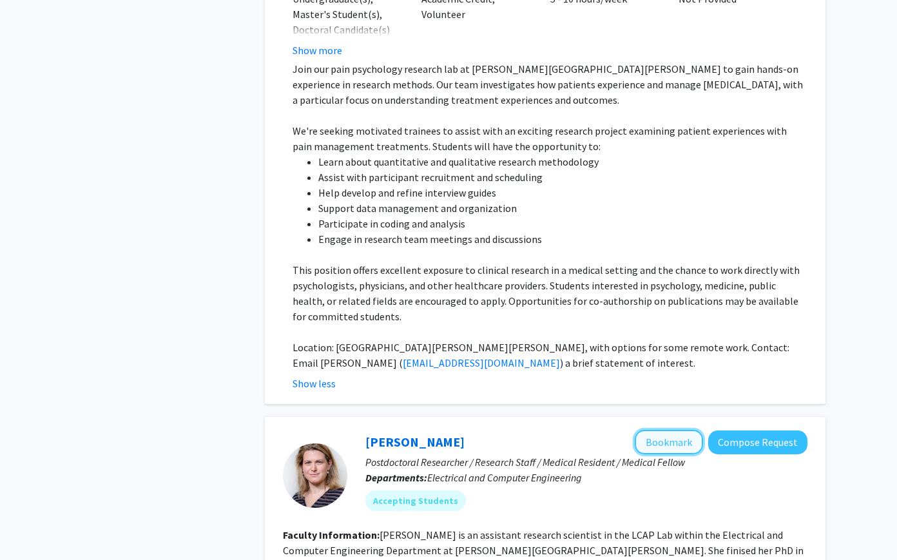
click at [656, 430] on button "Bookmark" at bounding box center [669, 442] width 68 height 24
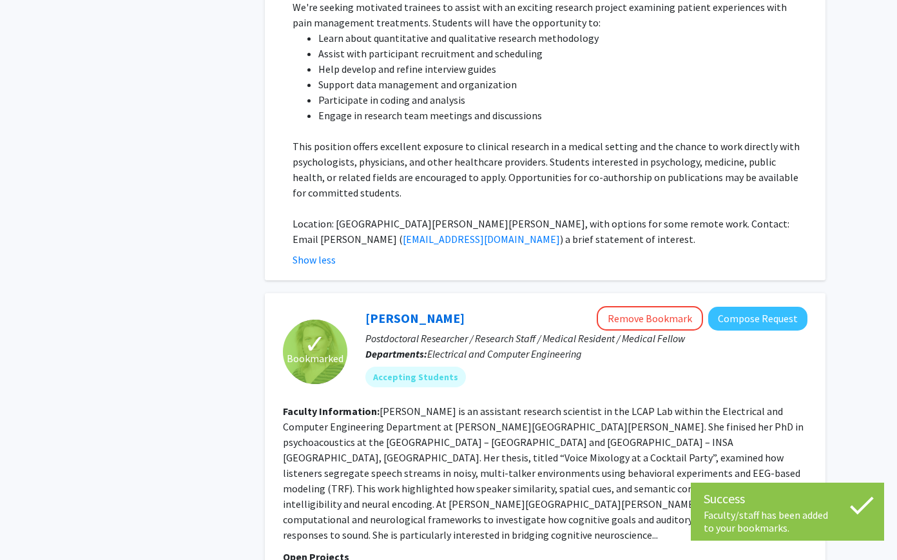
scroll to position [4735, 0]
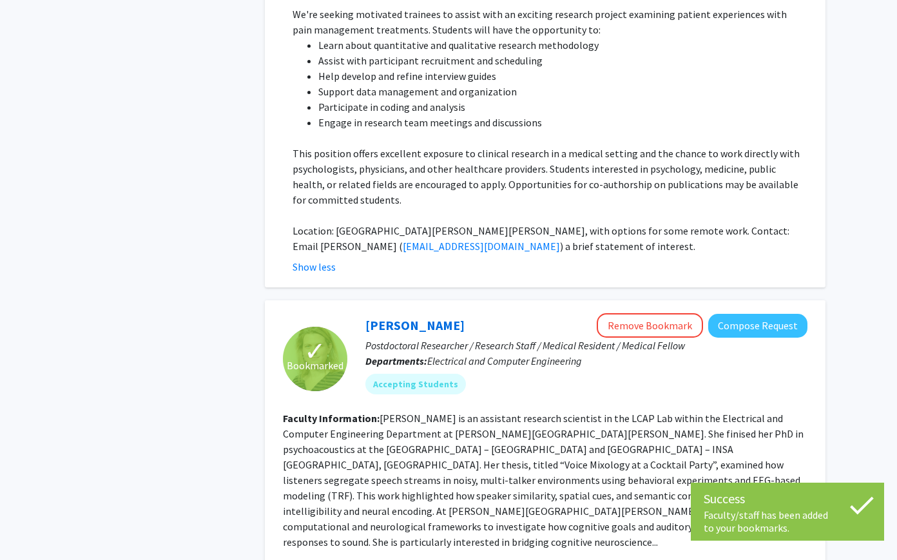
drag, startPoint x: 487, startPoint y: 134, endPoint x: 357, endPoint y: 134, distance: 130.2
click at [357, 313] on div "Moira-Phoebe Huet Remove Bookmark Compose Request Postdoctoral Researcher / Res…" at bounding box center [577, 358] width 460 height 91
copy link "Moira-Phoebe Huet"
click at [514, 338] on p "Postdoctoral Researcher / Research Staff / Medical Resident / Medical Fellow" at bounding box center [587, 345] width 442 height 15
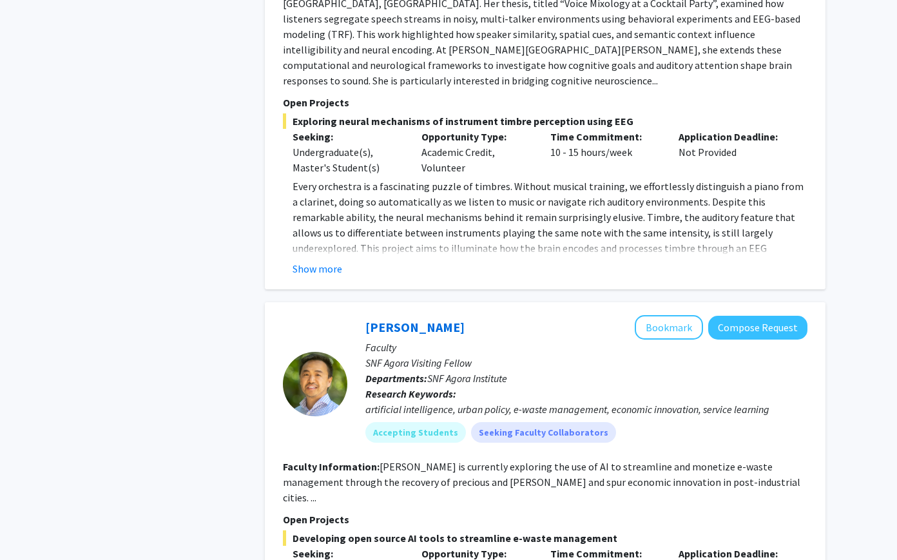
scroll to position [5197, 0]
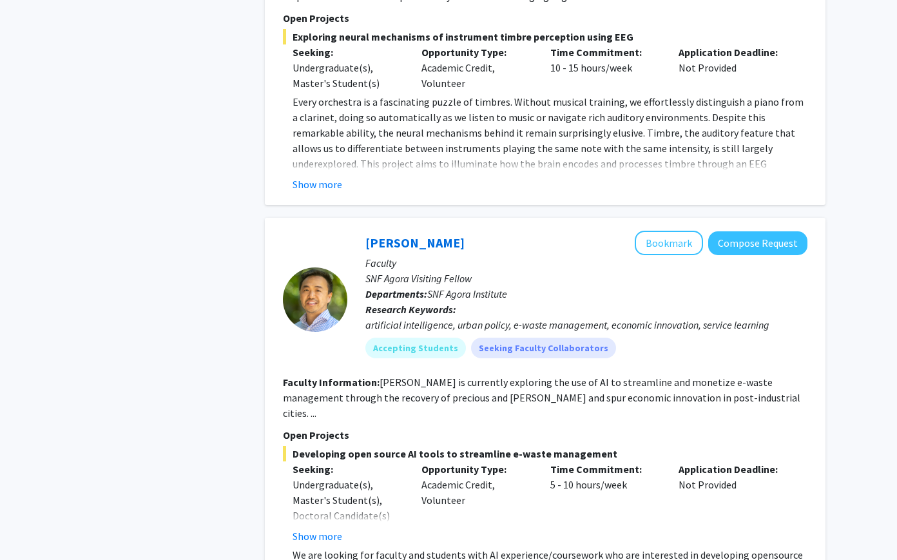
scroll to position [5366, 0]
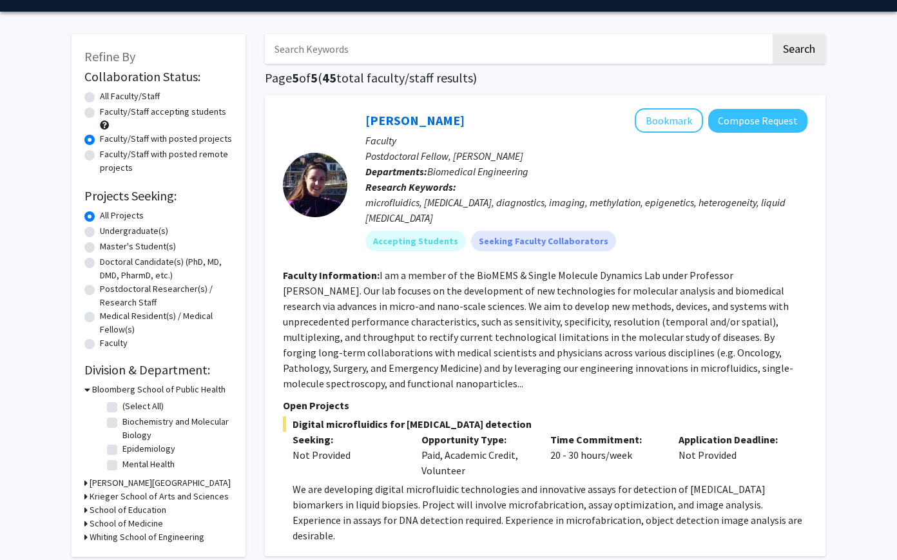
scroll to position [34, 0]
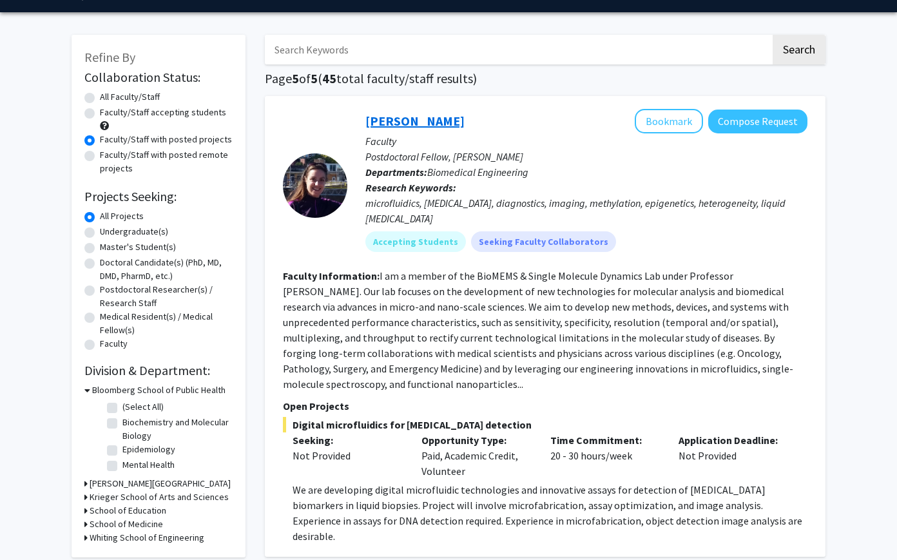
click at [416, 124] on link "Chrissy O'Keefe" at bounding box center [415, 121] width 99 height 16
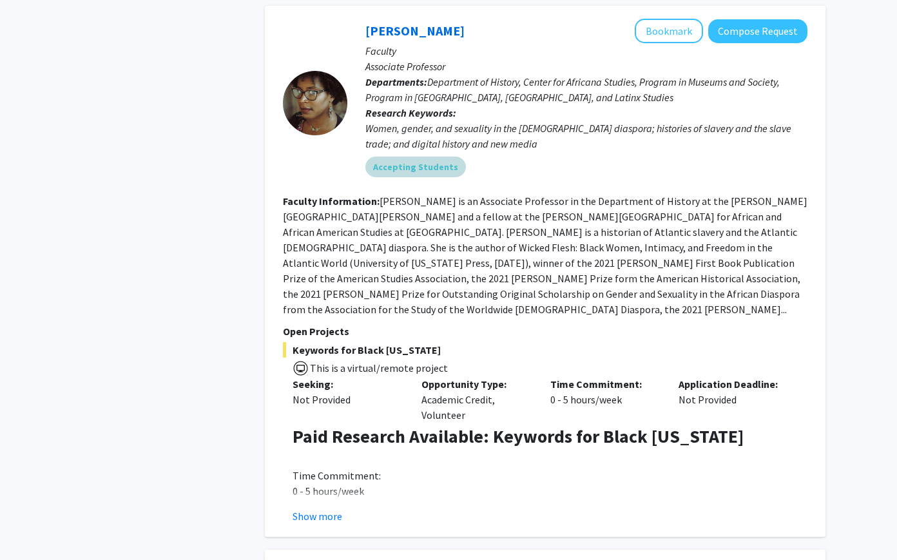
scroll to position [601, 0]
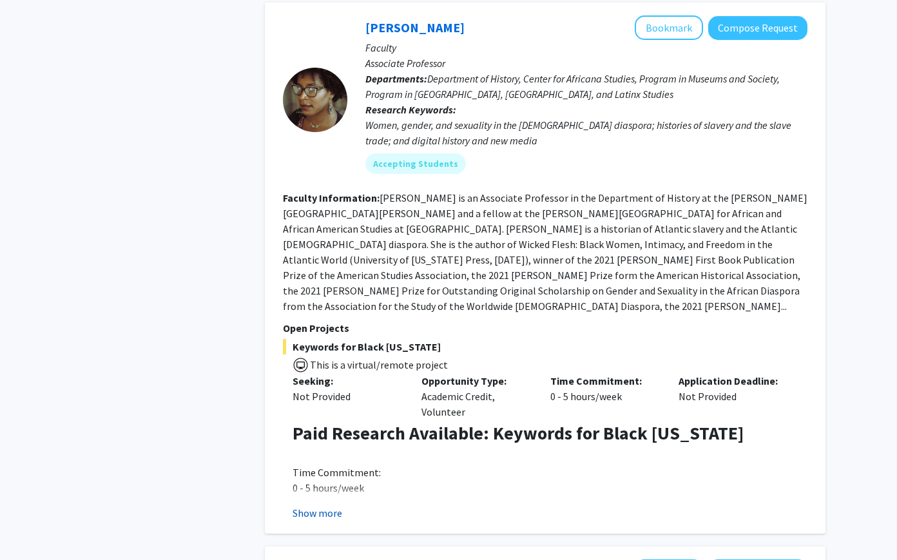
click at [326, 505] on button "Show more" at bounding box center [318, 512] width 50 height 15
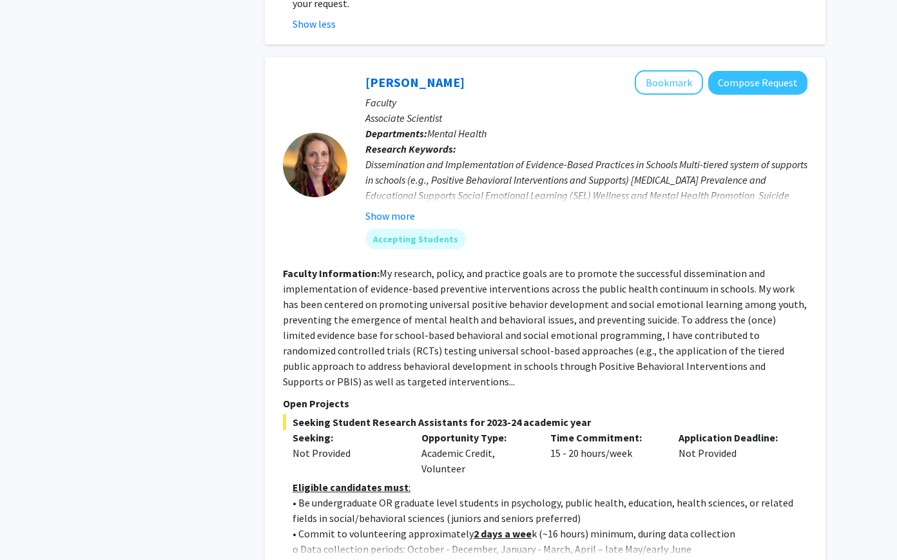
scroll to position [1402, 0]
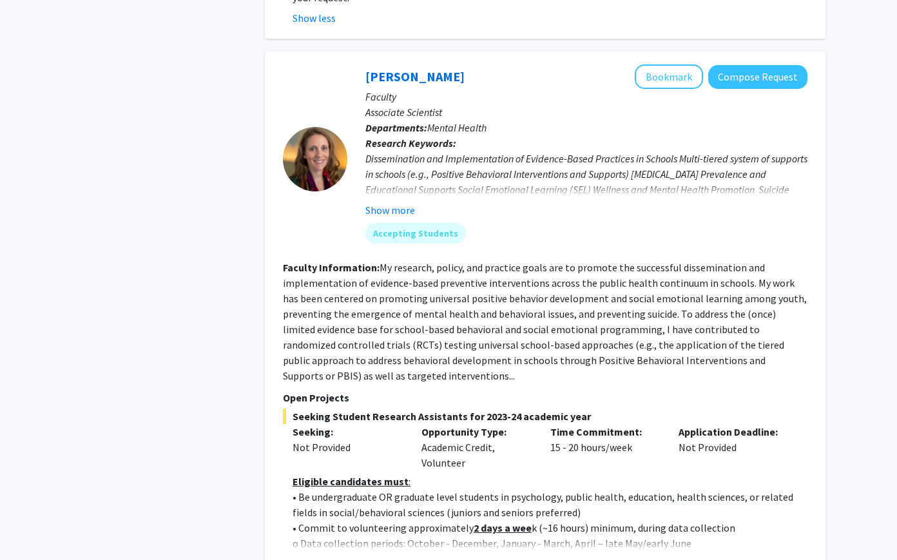
click at [330, 556] on button "Show more" at bounding box center [318, 563] width 50 height 15
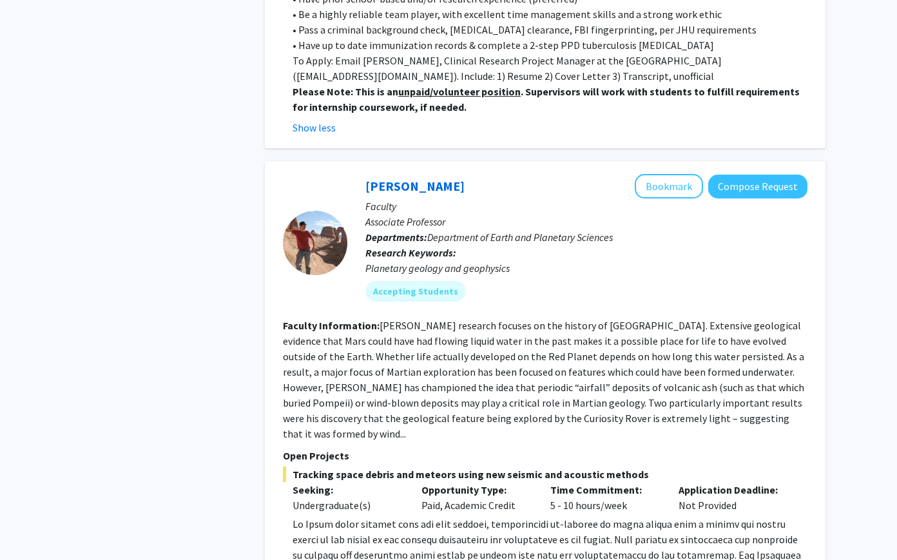
scroll to position [2318, 0]
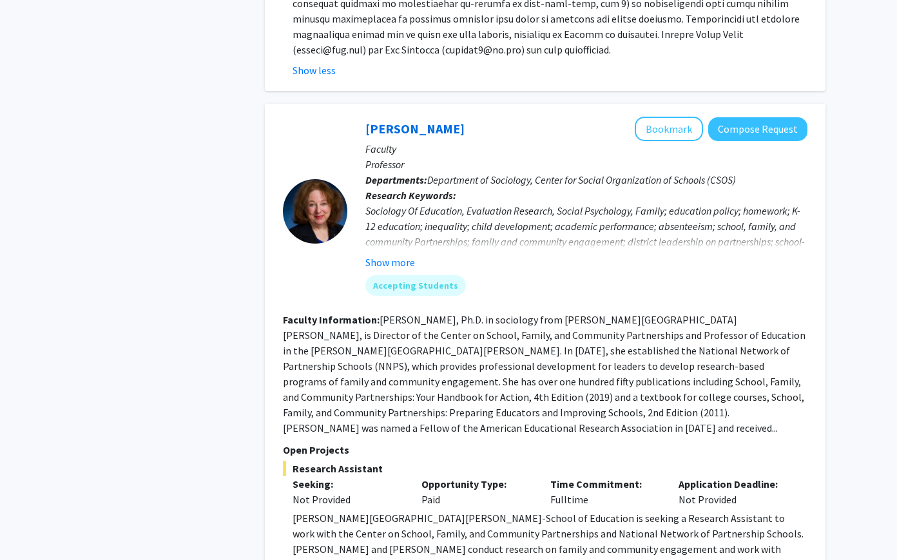
scroll to position [2949, 0]
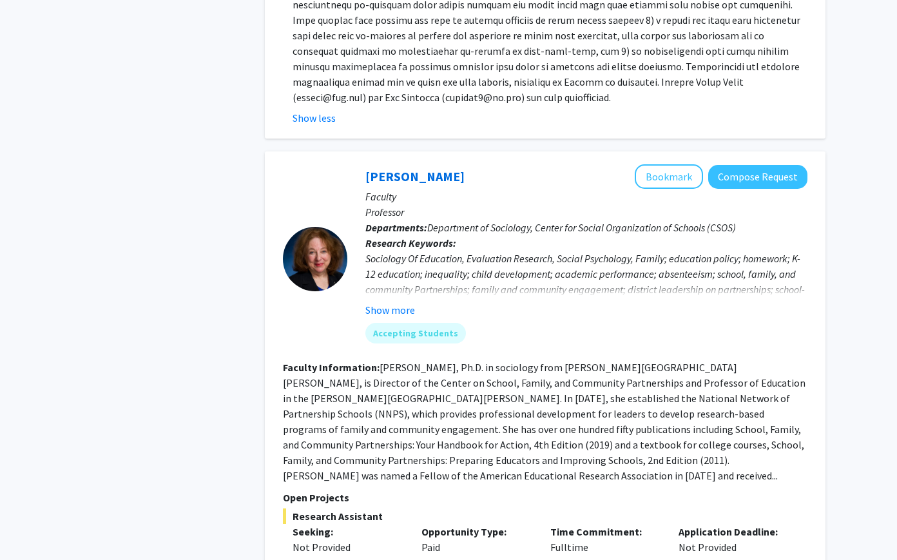
scroll to position [2794, 0]
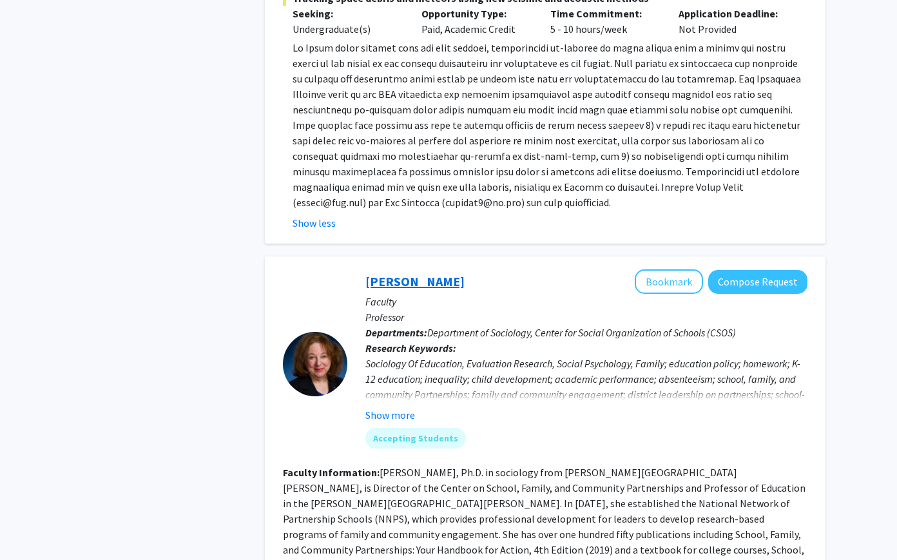
click at [422, 273] on link "Joyce Epstein" at bounding box center [415, 281] width 99 height 16
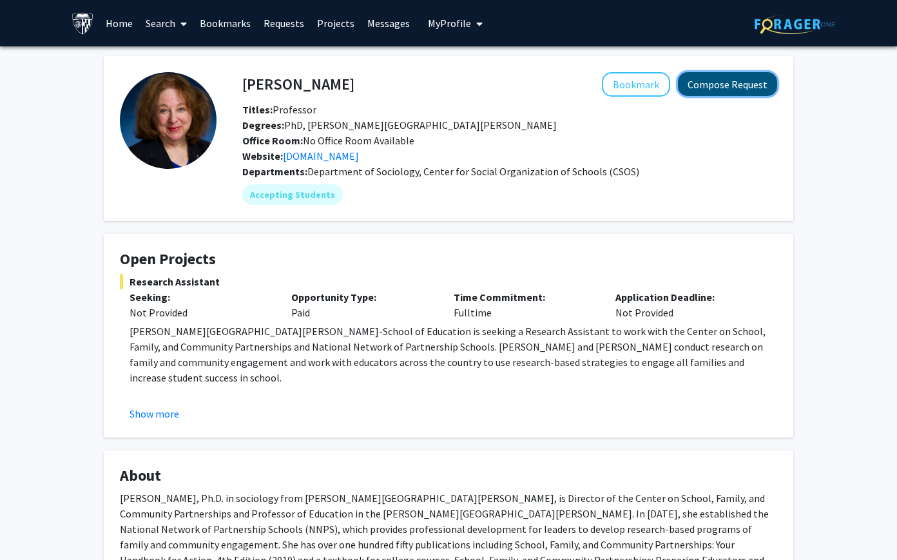
click at [705, 86] on button "Compose Request" at bounding box center [727, 84] width 99 height 24
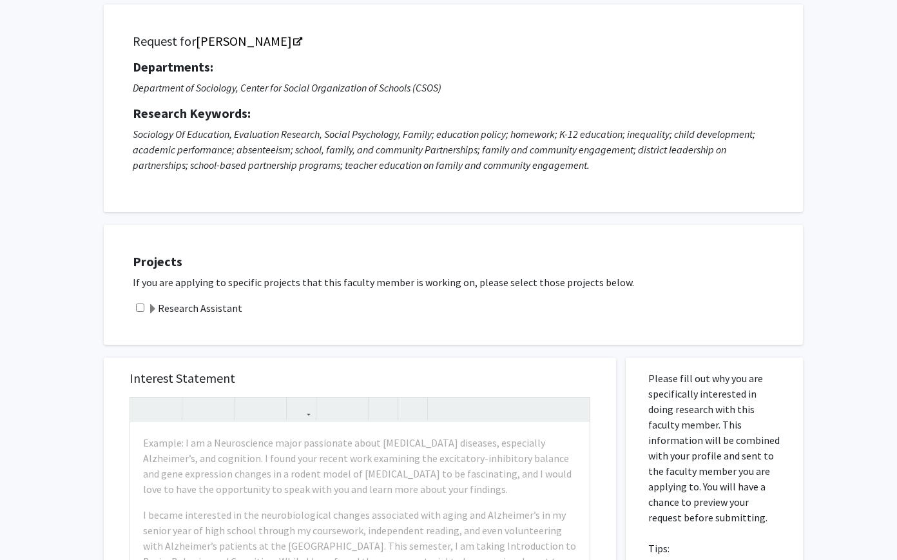
scroll to position [144, 0]
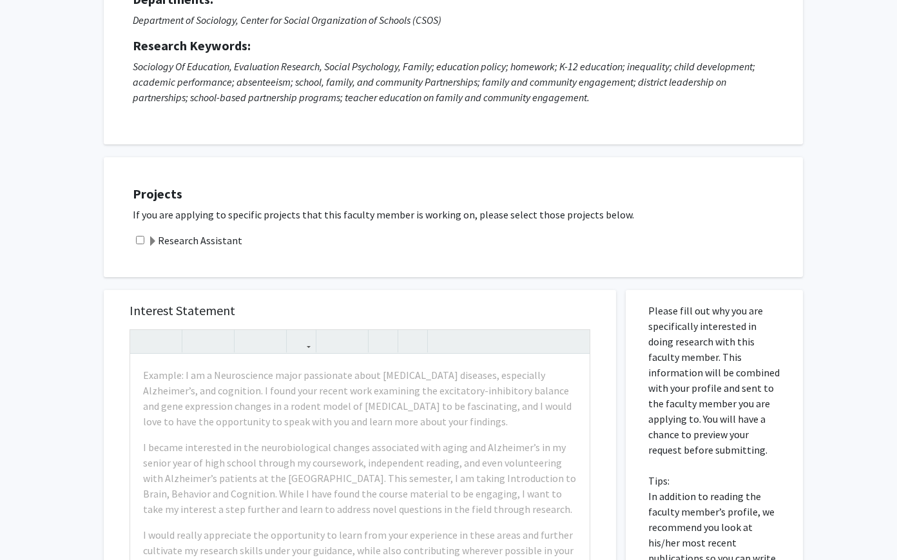
click at [231, 243] on label "Research Assistant" at bounding box center [195, 240] width 95 height 15
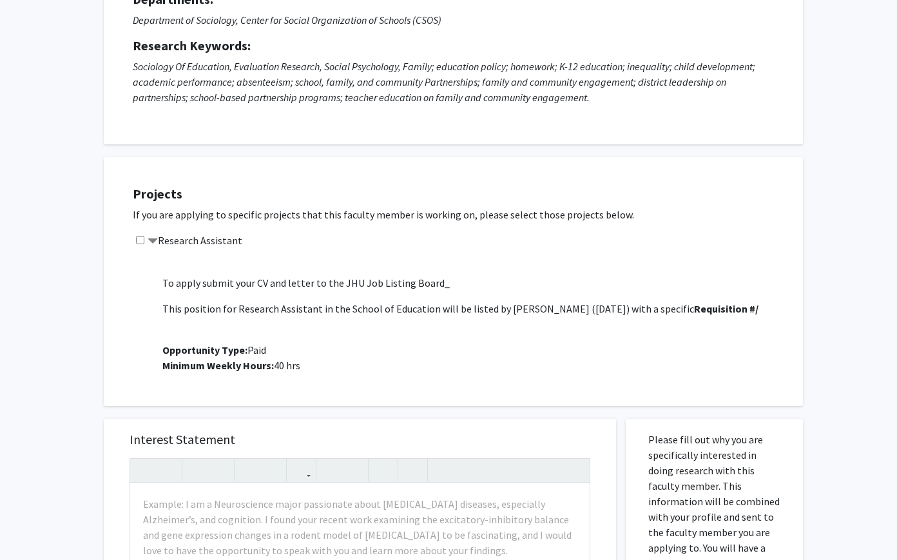
scroll to position [799, 0]
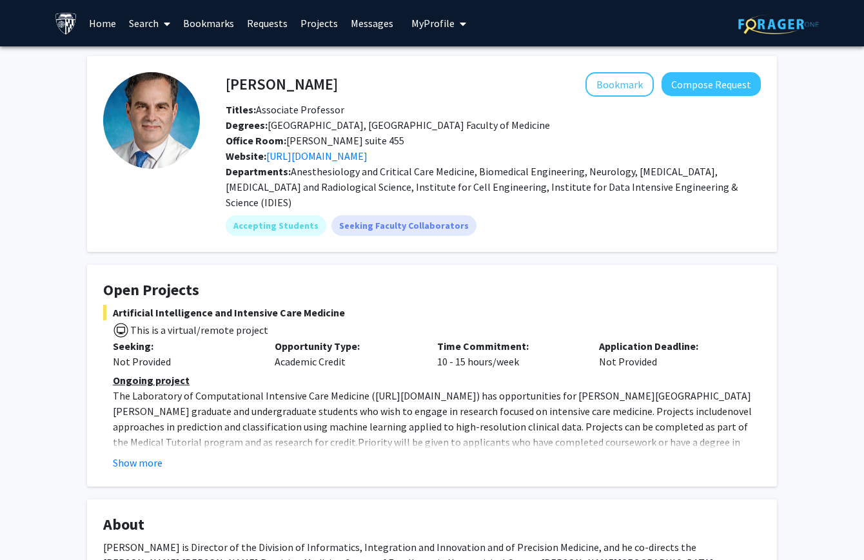
click at [727, 70] on fg-card "[PERSON_NAME] Bookmark Compose Request Titles: Associate Professor Degrees: [GE…" at bounding box center [432, 154] width 690 height 196
click at [724, 75] on button "Compose Request" at bounding box center [710, 84] width 99 height 24
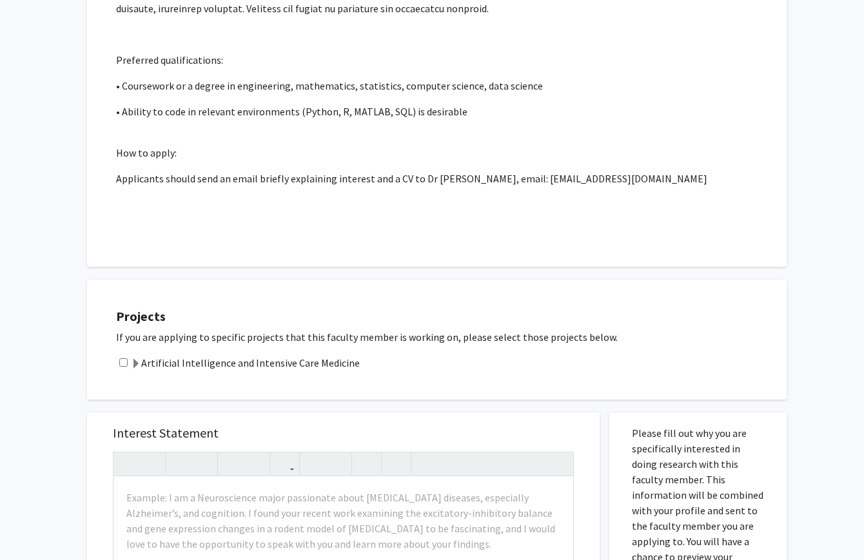
scroll to position [497, 0]
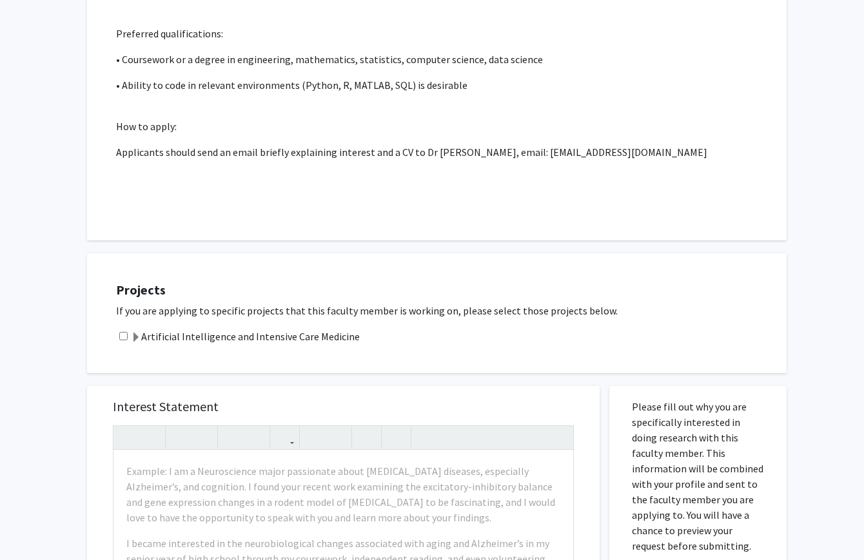
click at [127, 329] on div "Artificial Intelligence and Intensive Care Medicine" at bounding box center [445, 336] width 658 height 15
click at [137, 333] on span at bounding box center [136, 338] width 10 height 10
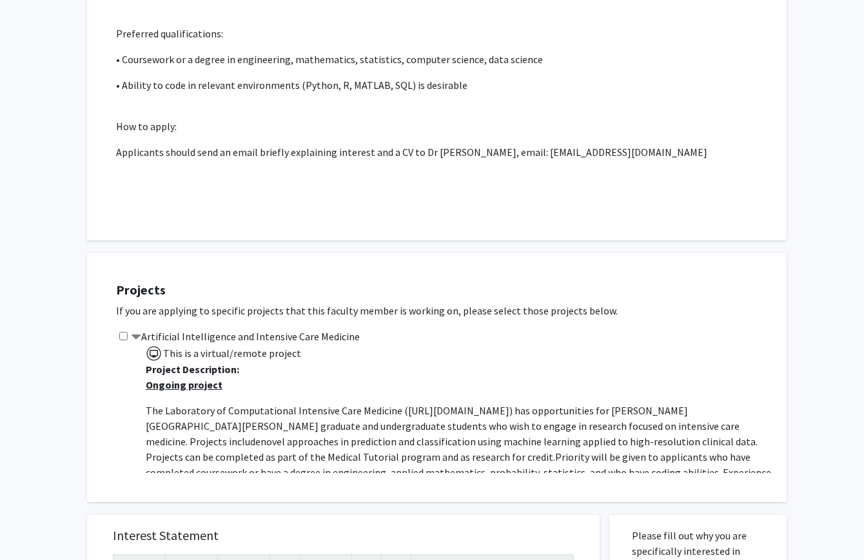
scroll to position [135, 0]
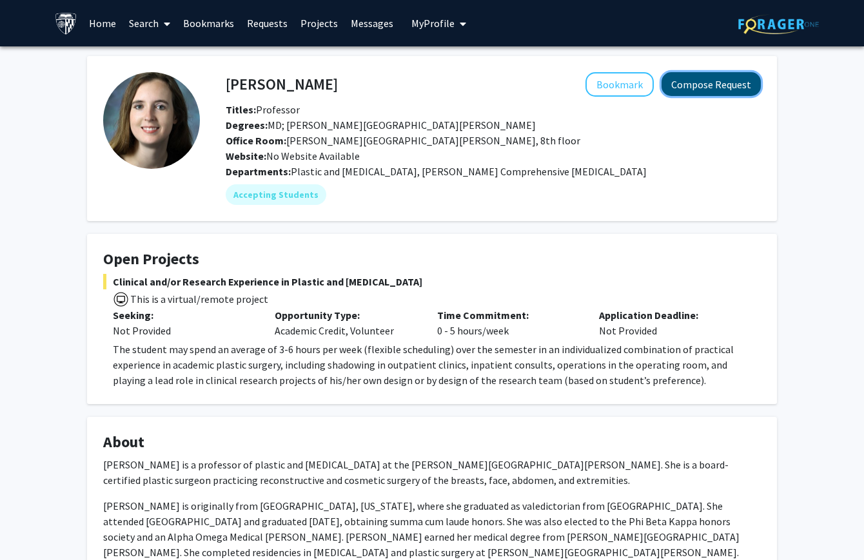
click at [719, 76] on button "Compose Request" at bounding box center [710, 84] width 99 height 24
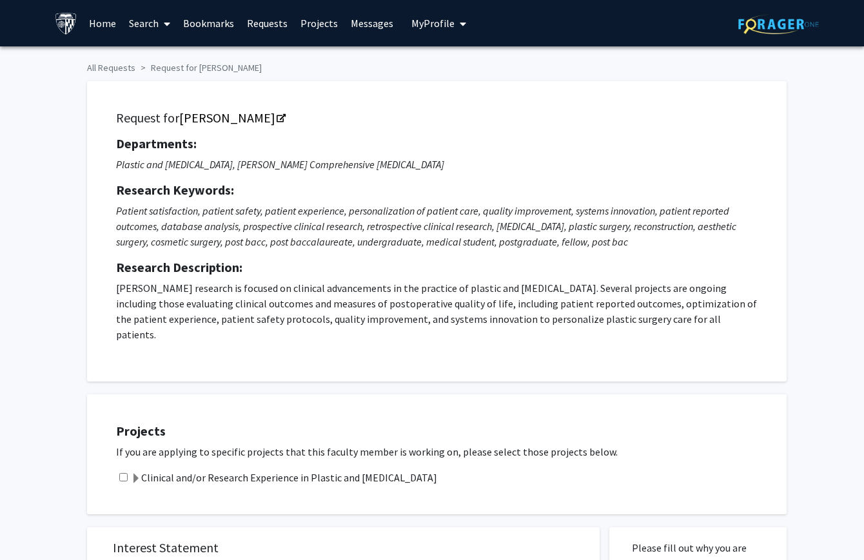
click at [161, 470] on label "Clinical and/or Research Experience in Plastic and Reconstructive Surgery" at bounding box center [284, 477] width 306 height 15
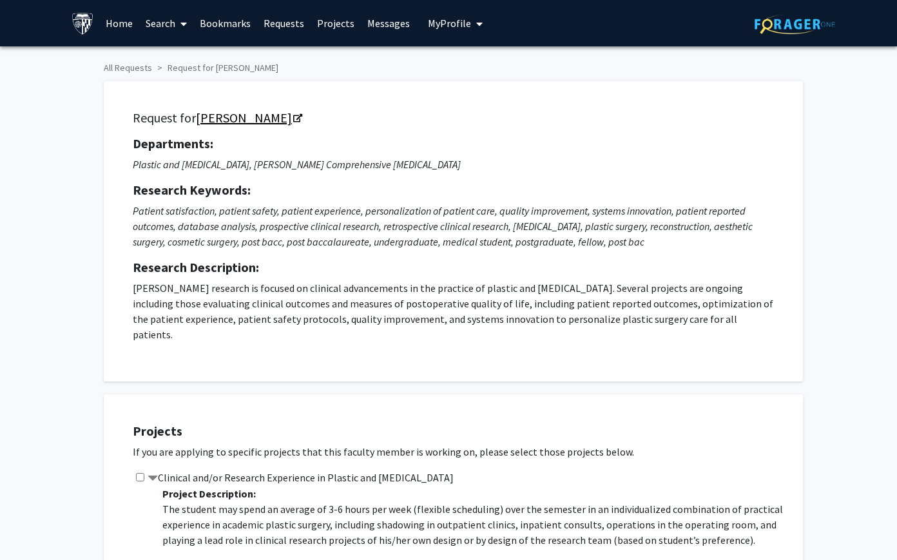
click at [293, 120] on link "Michele Manahan" at bounding box center [248, 118] width 105 height 16
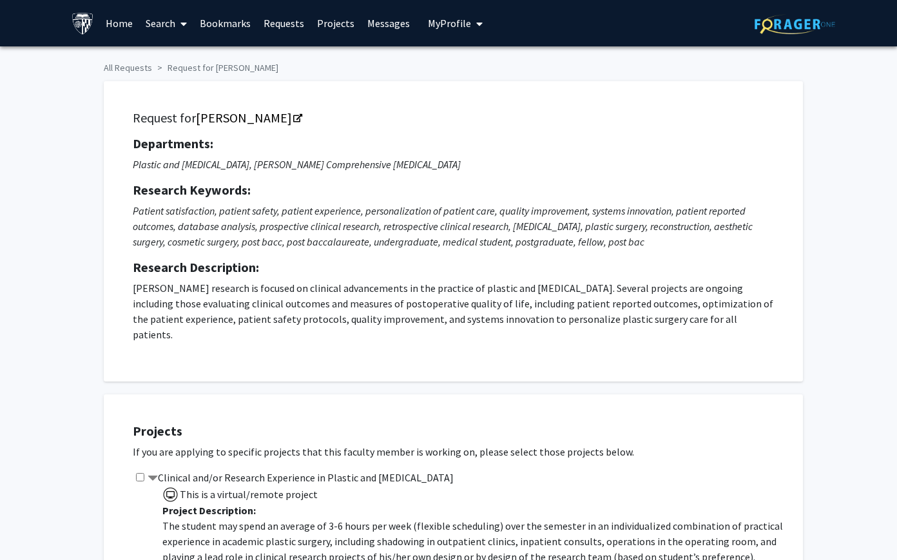
drag, startPoint x: 288, startPoint y: 420, endPoint x: 132, endPoint y: 130, distance: 328.8
copy div "Departments: Plastic and Reconstructive Surgery, Sidney Kimmel Comprehensive Ca…"
click at [172, 202] on div "Departments: Plastic and Reconstructive Surgery, Sidney Kimmel Comprehensive Ca…" at bounding box center [453, 239] width 641 height 206
click at [262, 124] on link "Michele Manahan" at bounding box center [248, 118] width 105 height 16
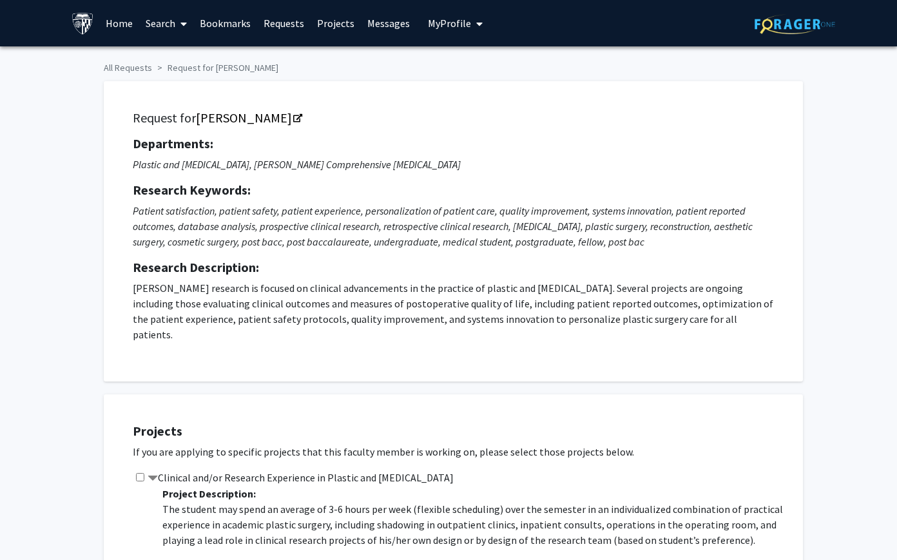
click at [386, 171] on p "Plastic and Reconstructive Surgery, Sidney Kimmel Comprehensive Cancer Center" at bounding box center [453, 164] width 641 height 15
click at [287, 124] on link "Michele Manahan" at bounding box center [248, 118] width 105 height 16
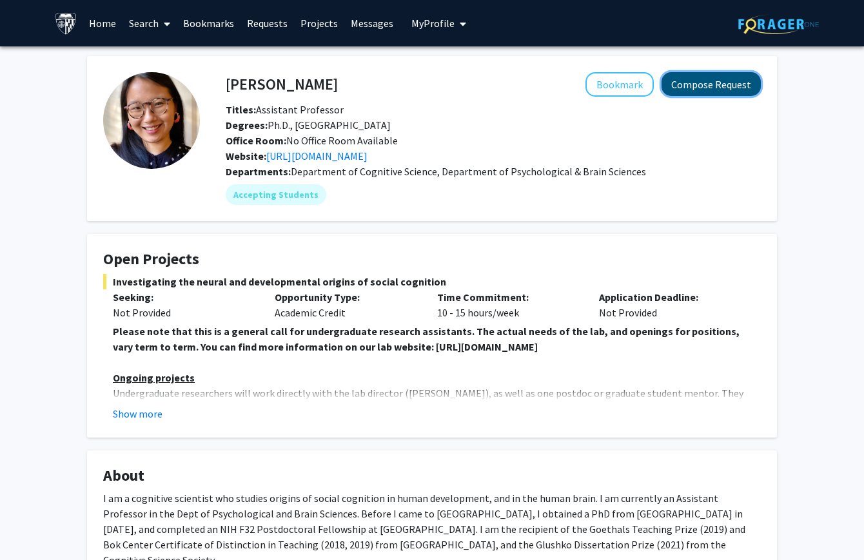
click at [701, 87] on button "Compose Request" at bounding box center [710, 84] width 99 height 24
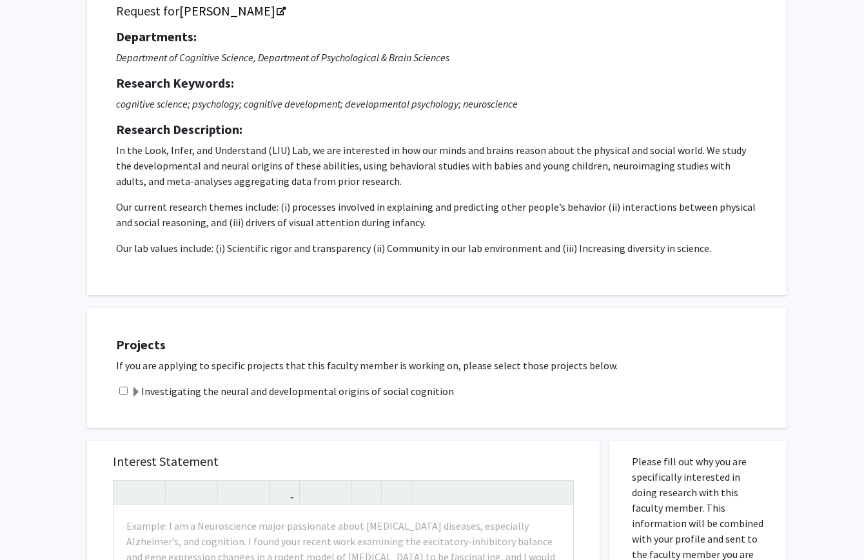
scroll to position [318, 0]
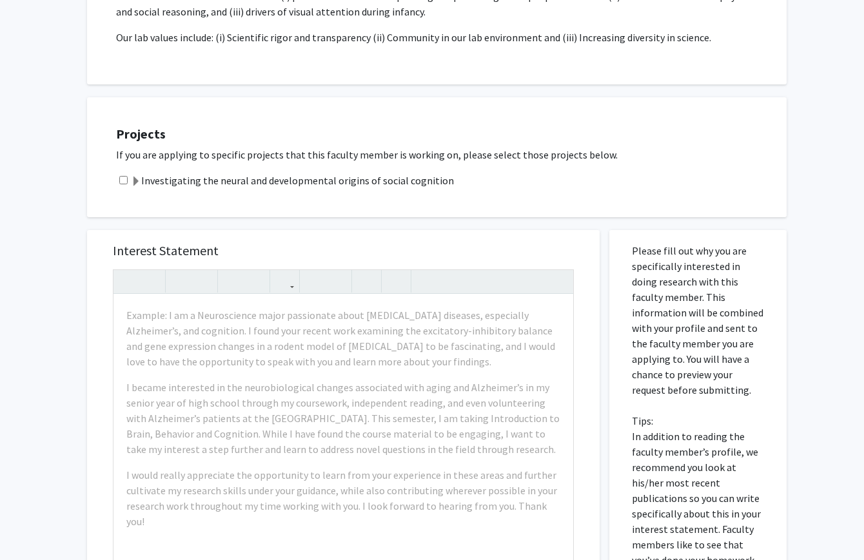
click at [360, 182] on label "Investigating the neural and developmental origins of social cognition" at bounding box center [292, 180] width 323 height 15
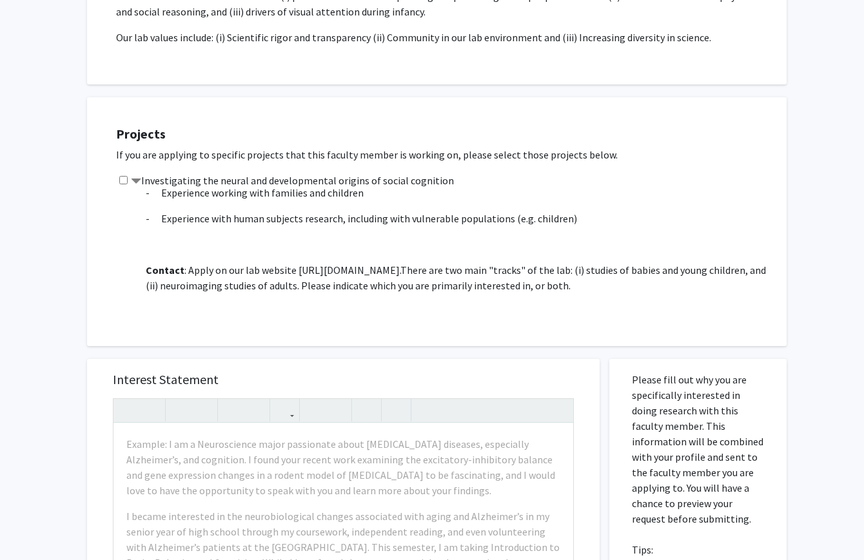
scroll to position [514, 0]
drag, startPoint x: 295, startPoint y: 268, endPoint x: 521, endPoint y: 266, distance: 225.6
click at [521, 266] on p "Contact : Apply on our lab website https://www.liulaboratory.org/people/joining…" at bounding box center [460, 277] width 628 height 31
copy p "https://www.liulaboratory.org/people/joining-the-lab"
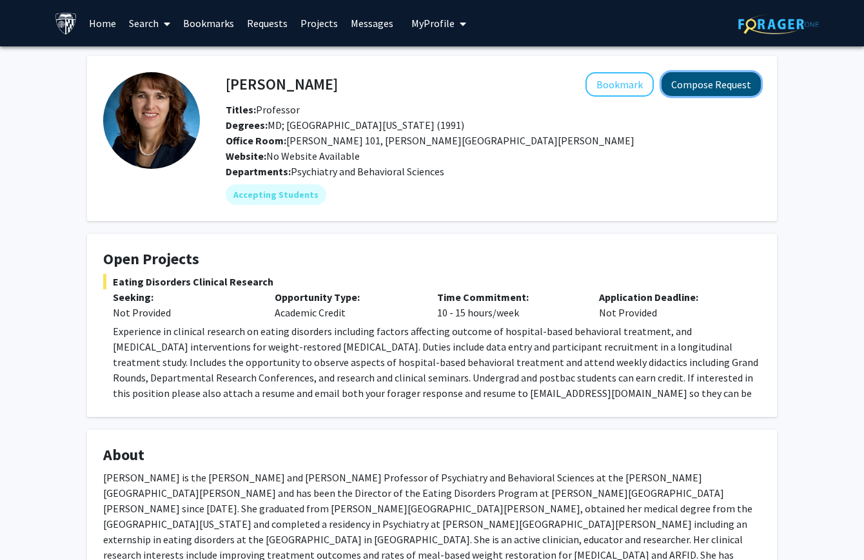
click at [689, 89] on button "Compose Request" at bounding box center [710, 84] width 99 height 24
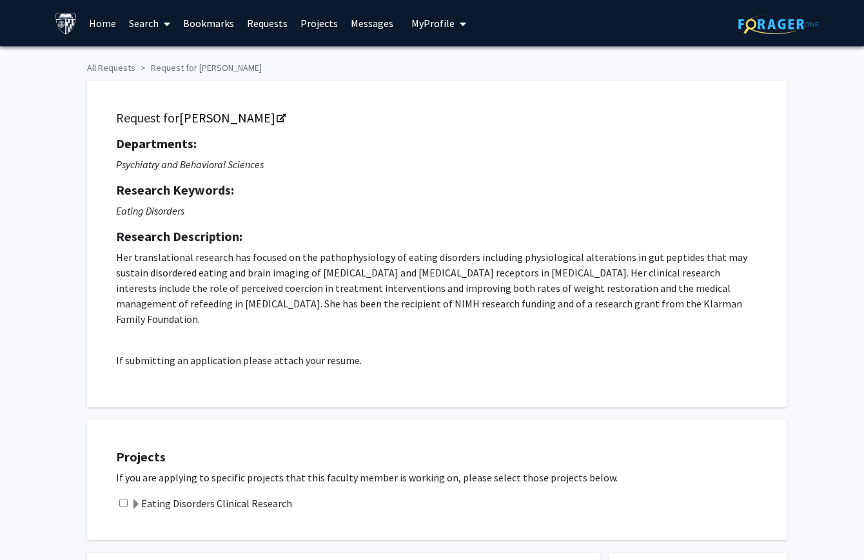
scroll to position [181, 0]
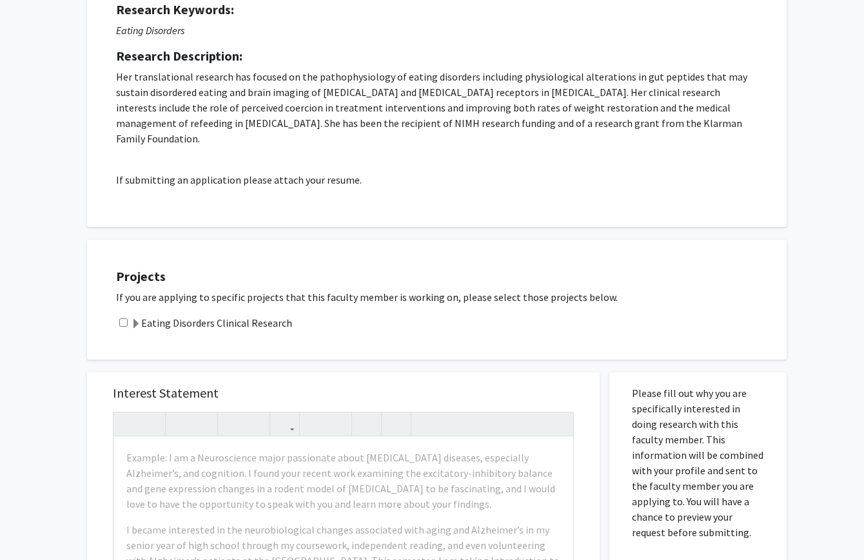
click at [257, 315] on label "Eating Disorders Clinical Research" at bounding box center [211, 322] width 161 height 15
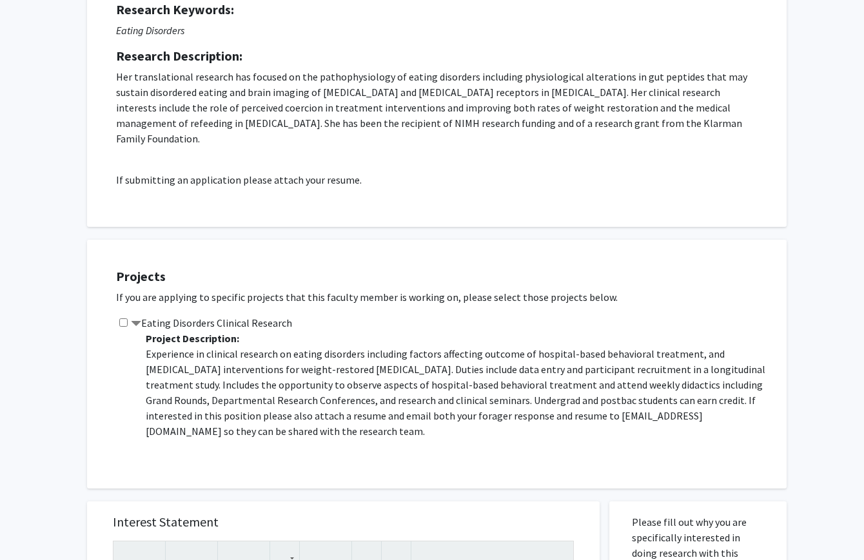
scroll to position [62, 0]
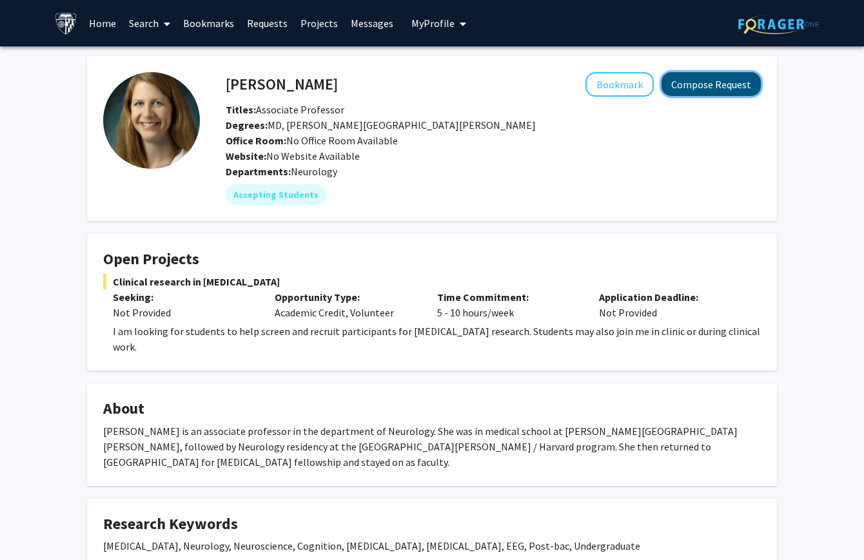
click at [700, 89] on button "Compose Request" at bounding box center [710, 84] width 99 height 24
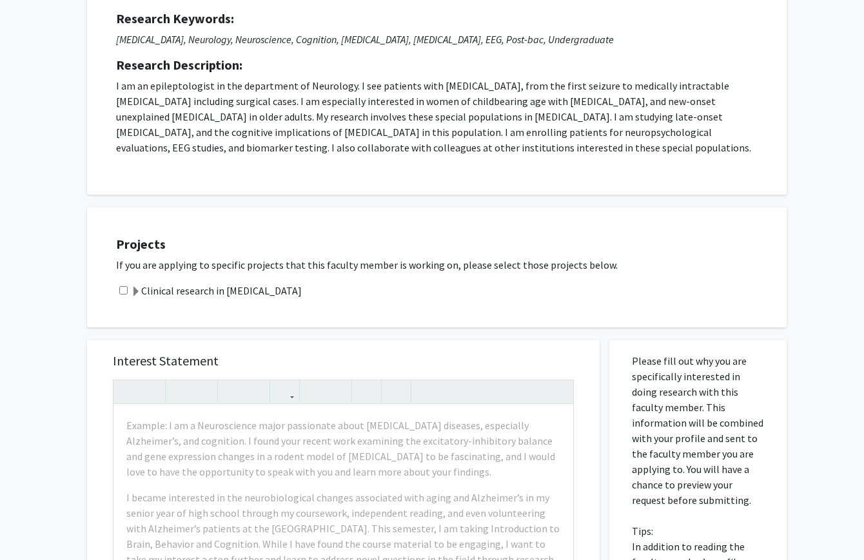
click at [240, 295] on label "Clinical research in [MEDICAL_DATA]" at bounding box center [216, 290] width 171 height 15
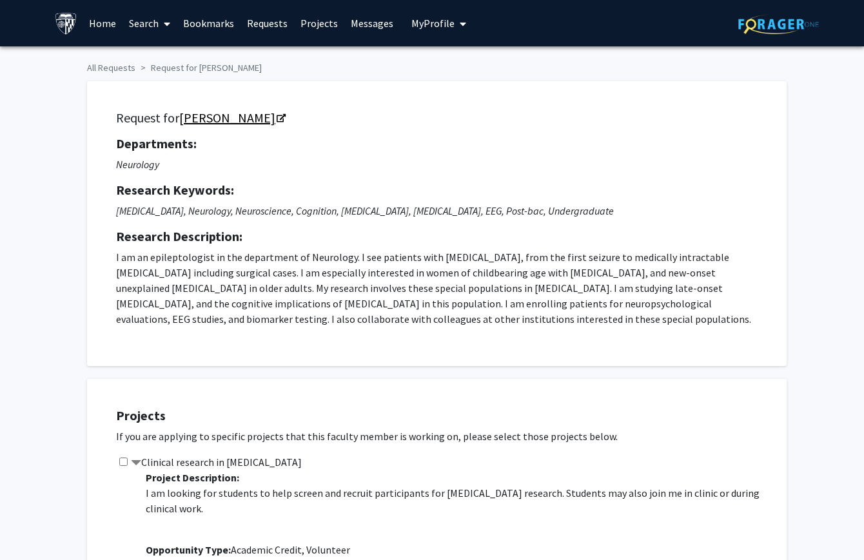
click at [257, 113] on link "Emily Johnson" at bounding box center [231, 118] width 105 height 16
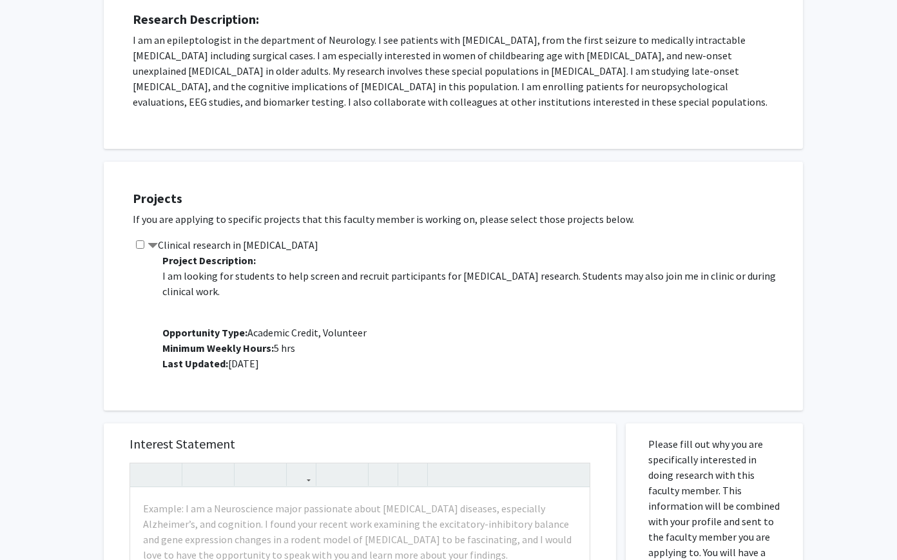
scroll to position [15, 0]
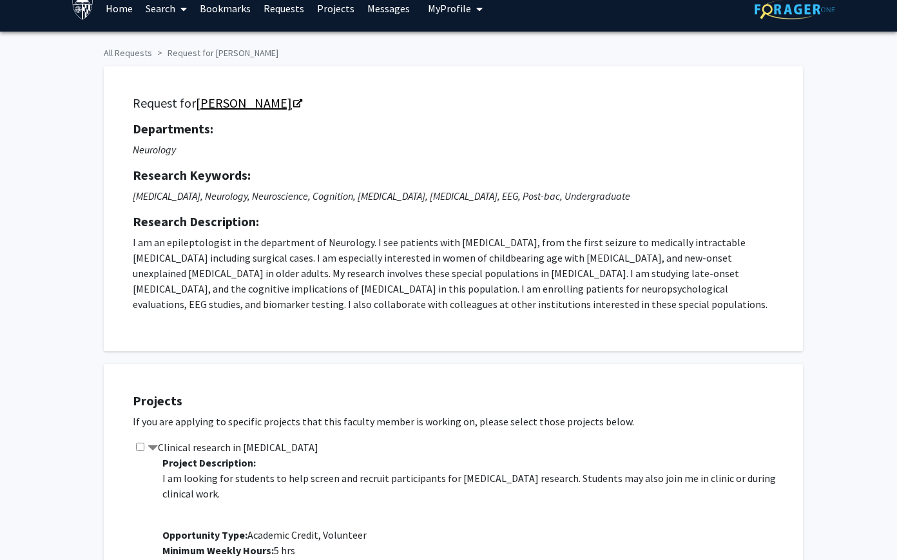
click at [293, 101] on icon "Opens in a new tab" at bounding box center [297, 104] width 9 height 8
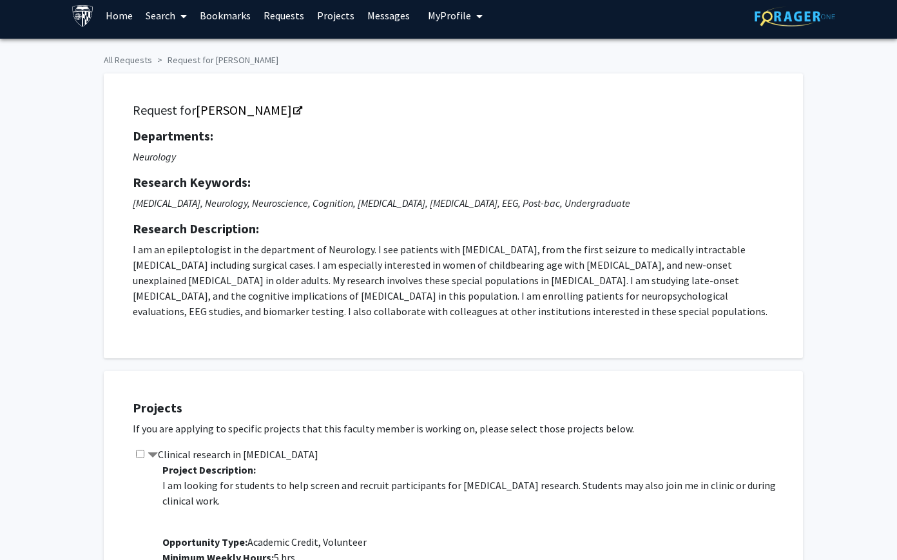
scroll to position [10, 0]
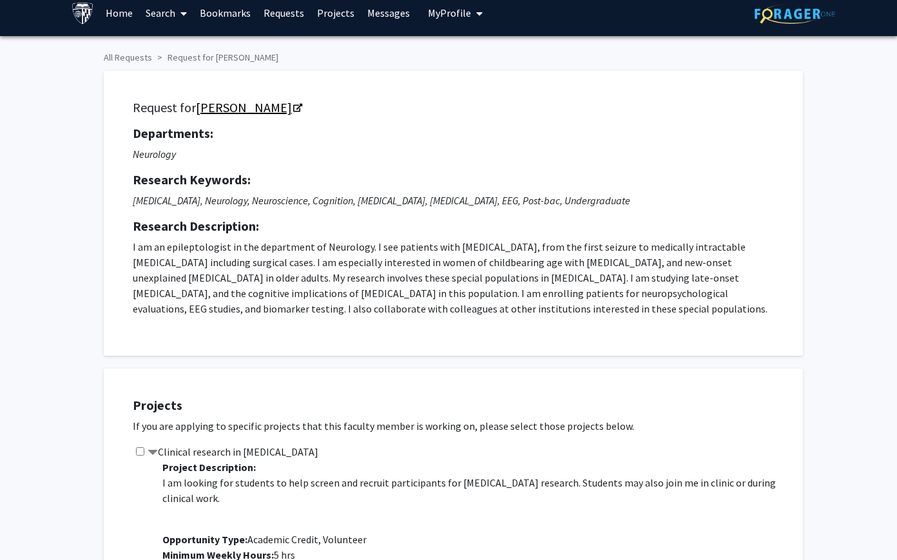
click at [258, 108] on link "Emily Johnson" at bounding box center [248, 107] width 105 height 16
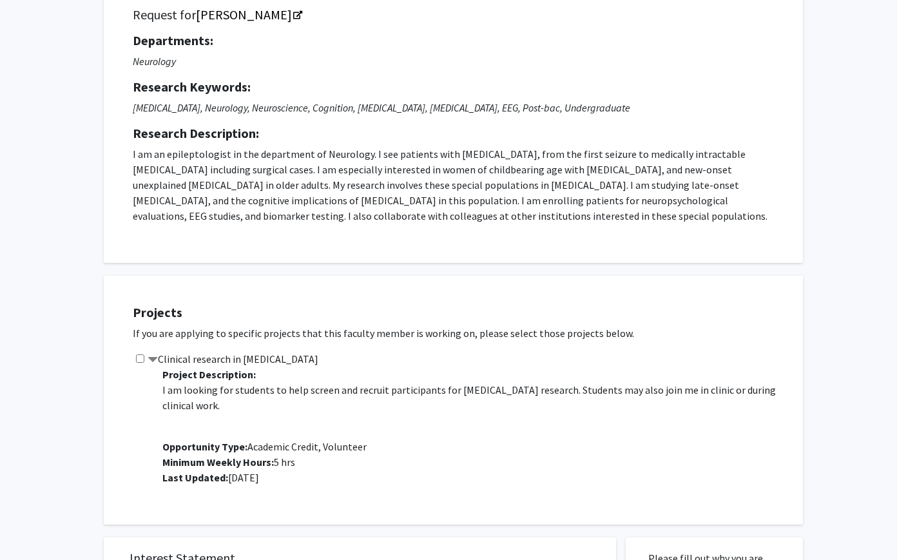
scroll to position [125, 0]
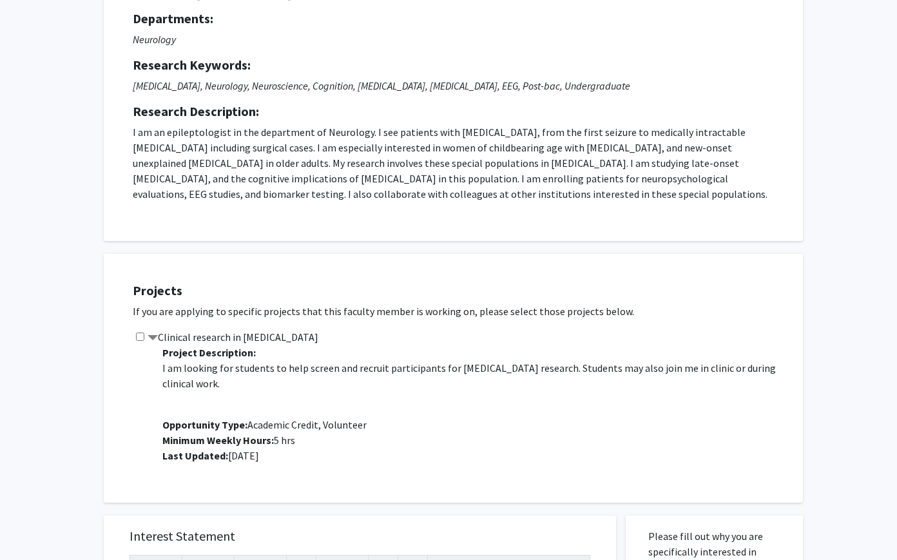
click at [413, 186] on p "I am an epileptologist in the department of Neurology. I see patients with epil…" at bounding box center [453, 162] width 641 height 77
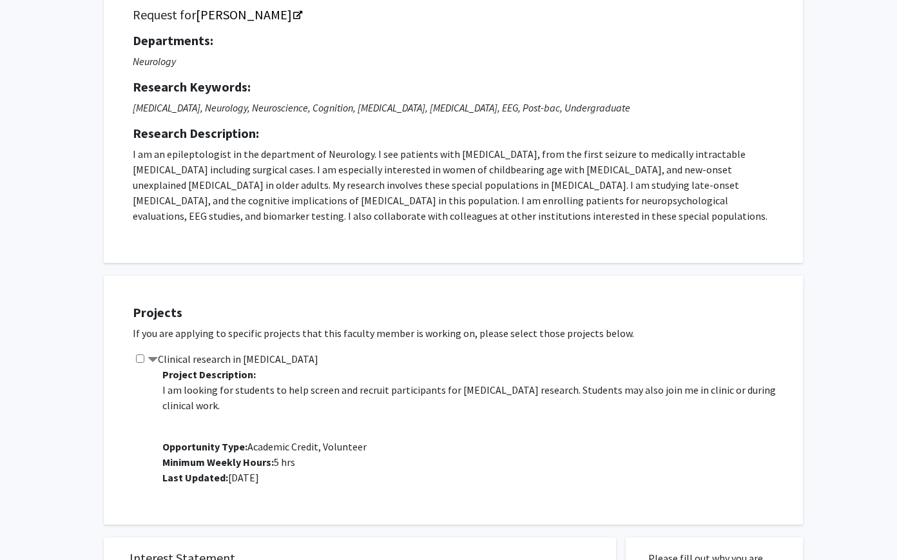
scroll to position [0, 0]
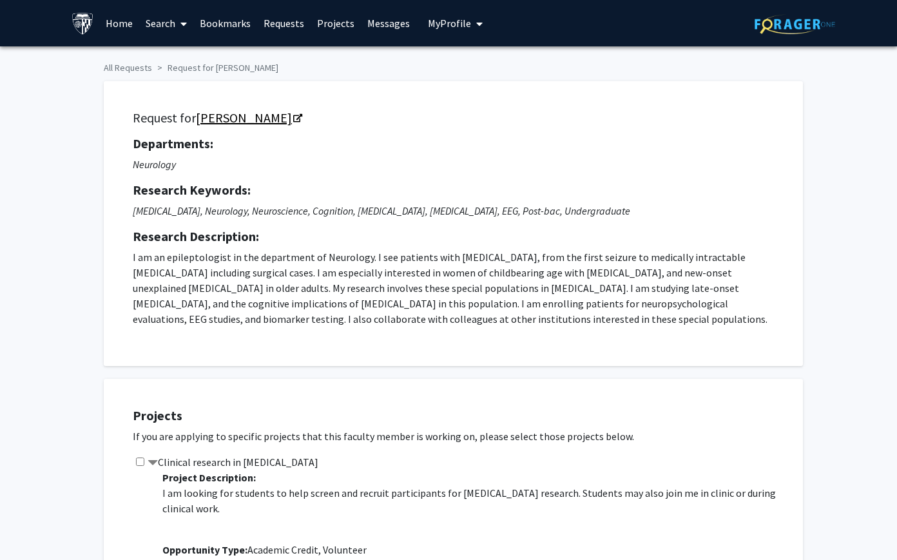
click at [255, 121] on link "Emily Johnson" at bounding box center [248, 118] width 105 height 16
click at [256, 107] on div "Request for Emily Johnson Departments: Neurology Research Keywords: Epilepsy, N…" at bounding box center [453, 223] width 667 height 253
click at [256, 122] on link "Emily Johnson" at bounding box center [248, 118] width 105 height 16
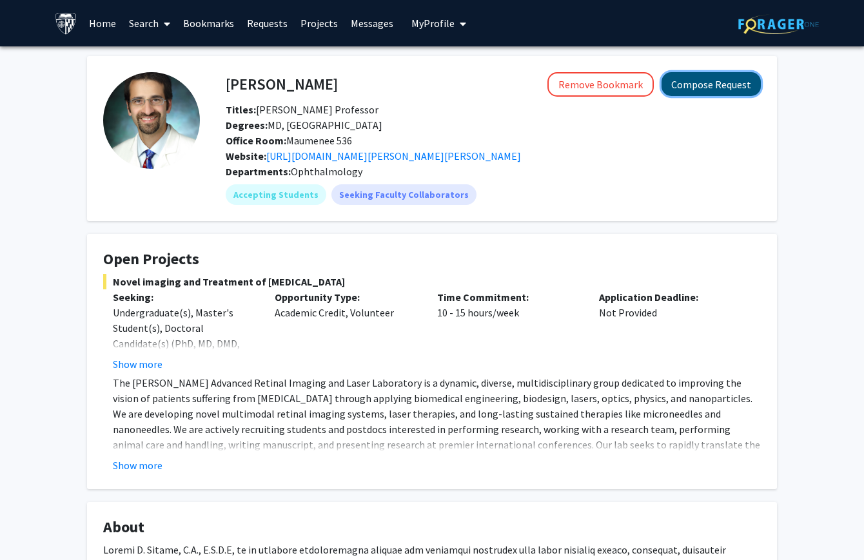
click at [694, 86] on button "Compose Request" at bounding box center [710, 84] width 99 height 24
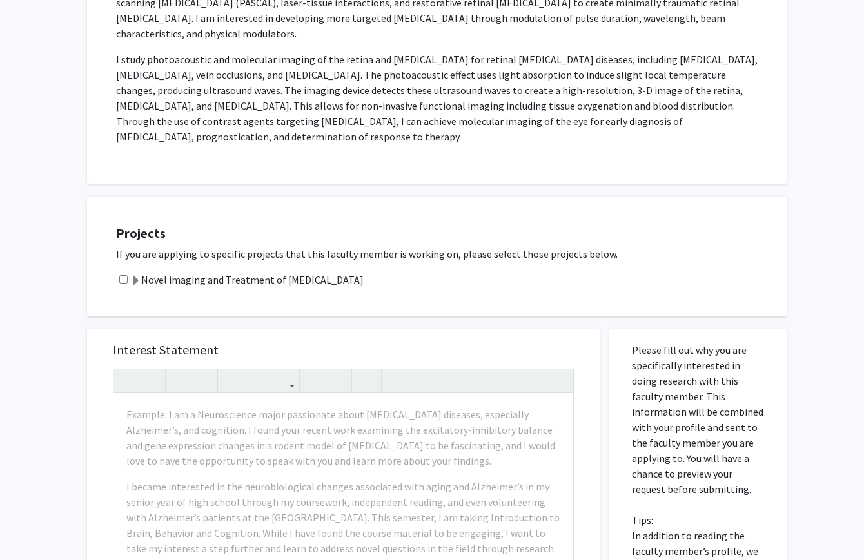
scroll to position [599, 0]
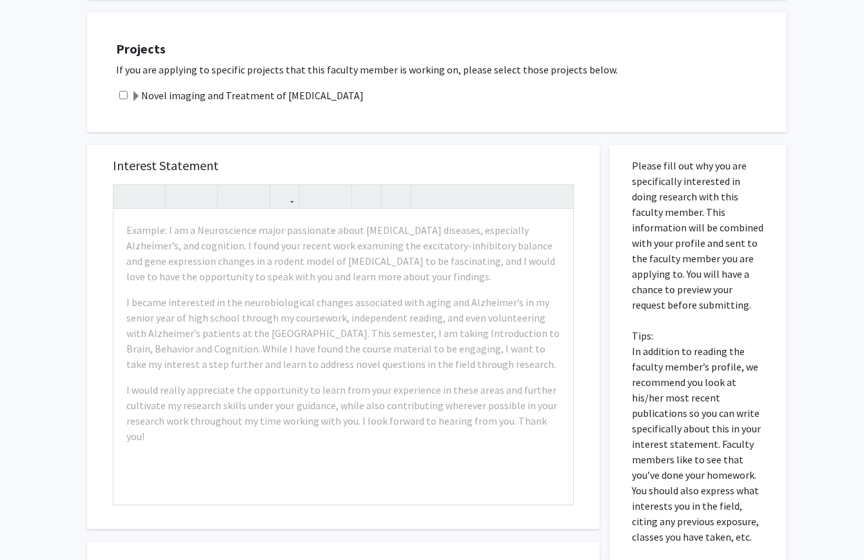
click at [218, 88] on label "Novel imaging and Treatment of Eye Diseases" at bounding box center [247, 95] width 233 height 15
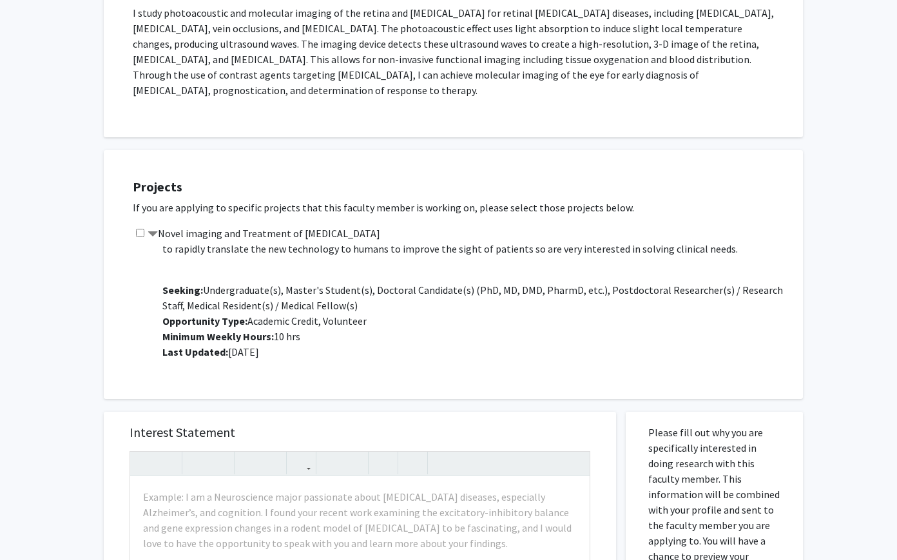
scroll to position [0, 0]
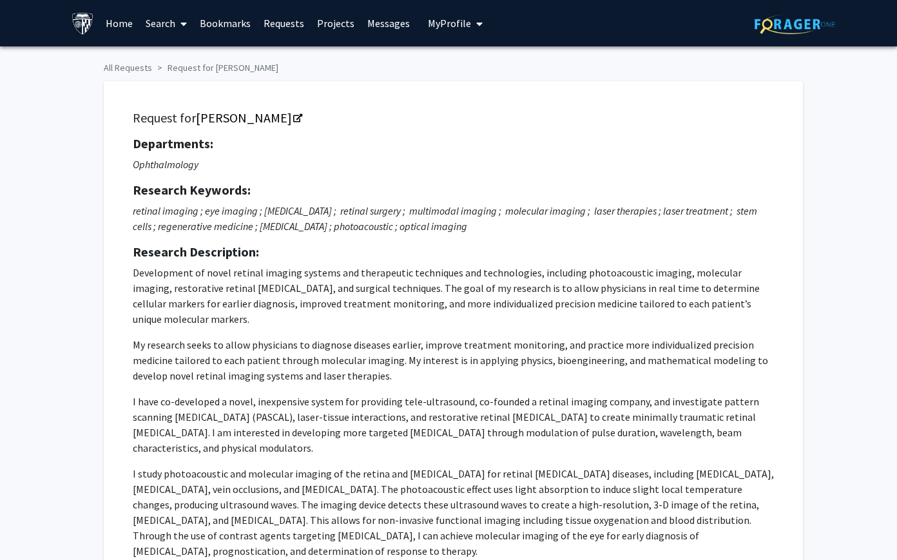
drag, startPoint x: 302, startPoint y: 332, endPoint x: 133, endPoint y: 117, distance: 273.6
copy div "Request for Yannis Paulus Departments: Ophthalmology Research Keywords: retinal…"
click at [352, 215] on icon "retinal imaging ; eye imaging ; eye surgery ; retinal surgery ; multimodal imag…" at bounding box center [445, 218] width 625 height 28
click at [263, 120] on link "Yannis Paulus" at bounding box center [248, 118] width 105 height 16
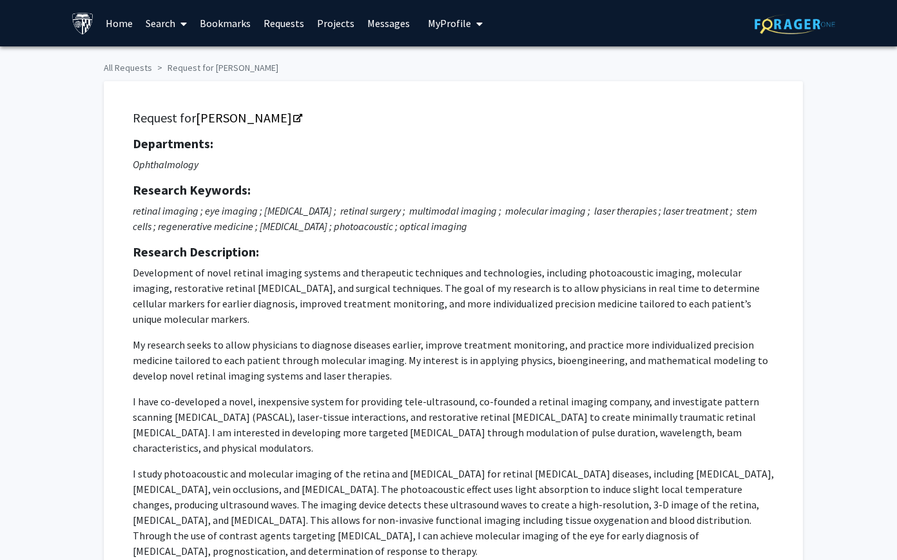
click at [343, 318] on p "Development of novel retinal imaging systems and therapeutic techniques and tec…" at bounding box center [453, 412] width 641 height 294
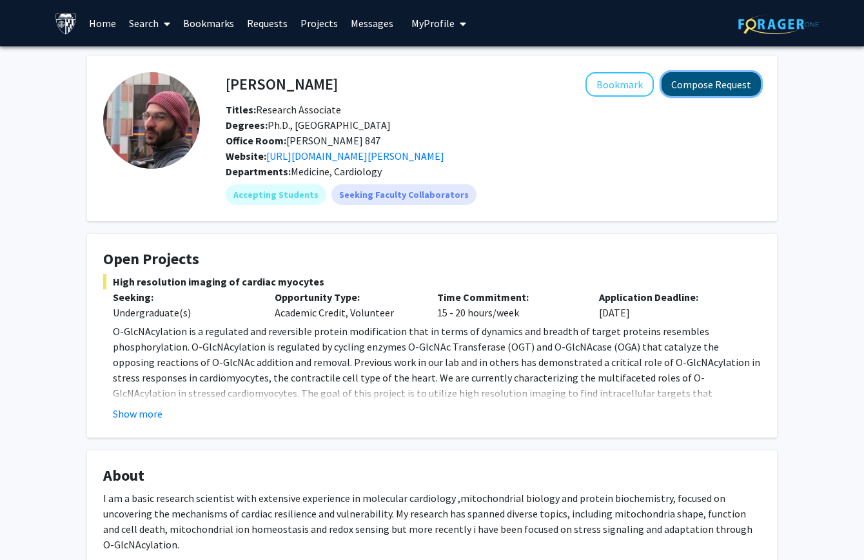
click at [690, 90] on button "Compose Request" at bounding box center [710, 84] width 99 height 24
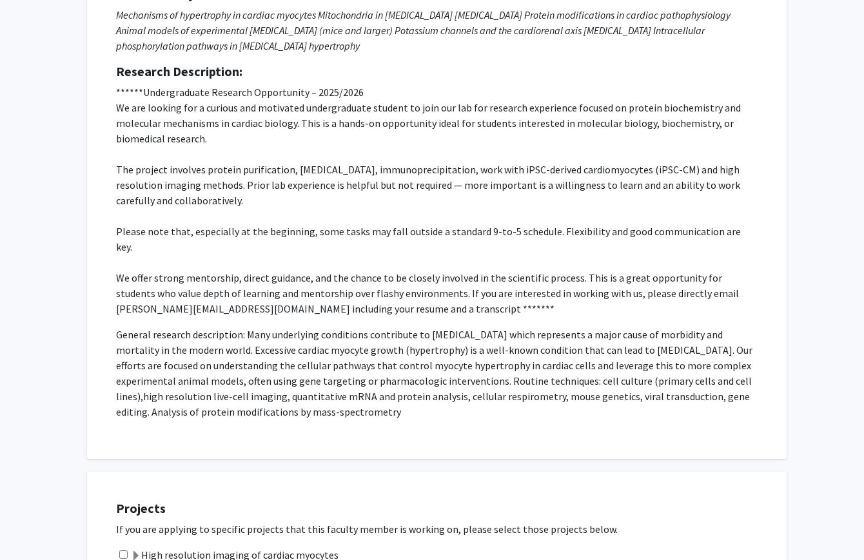
scroll to position [505, 0]
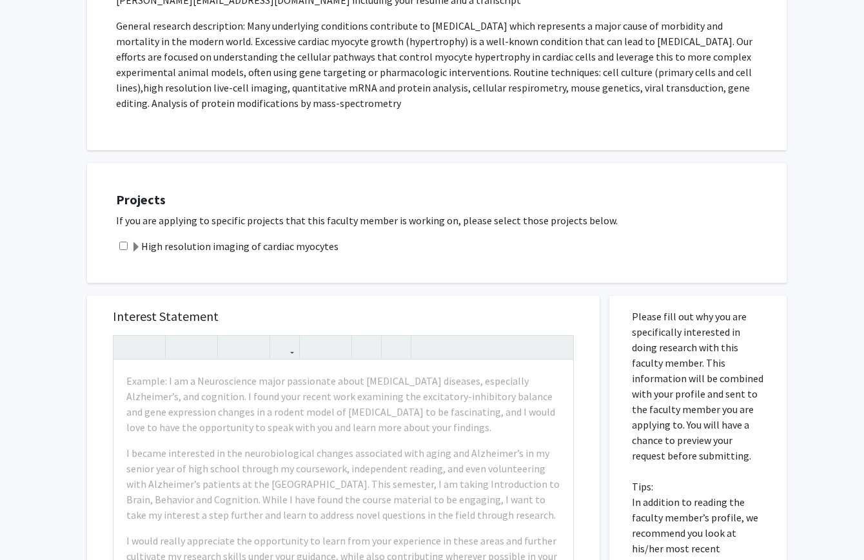
click at [283, 239] on label "High resolution imaging of cardiac myocytes" at bounding box center [235, 246] width 208 height 15
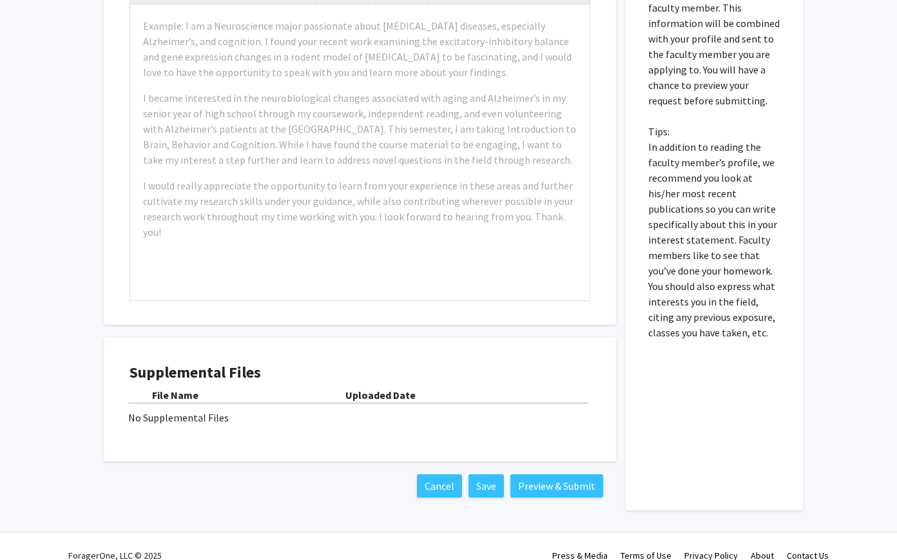
scroll to position [992, 0]
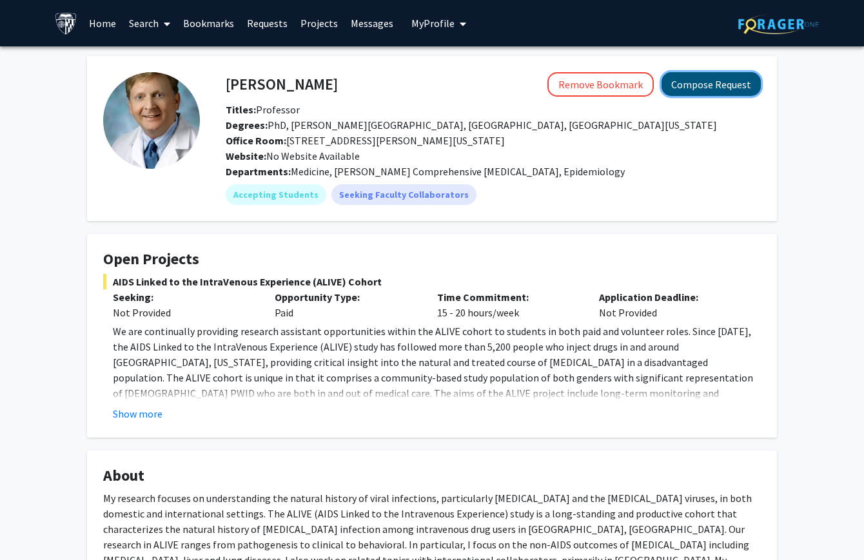
click at [691, 90] on button "Compose Request" at bounding box center [710, 84] width 99 height 24
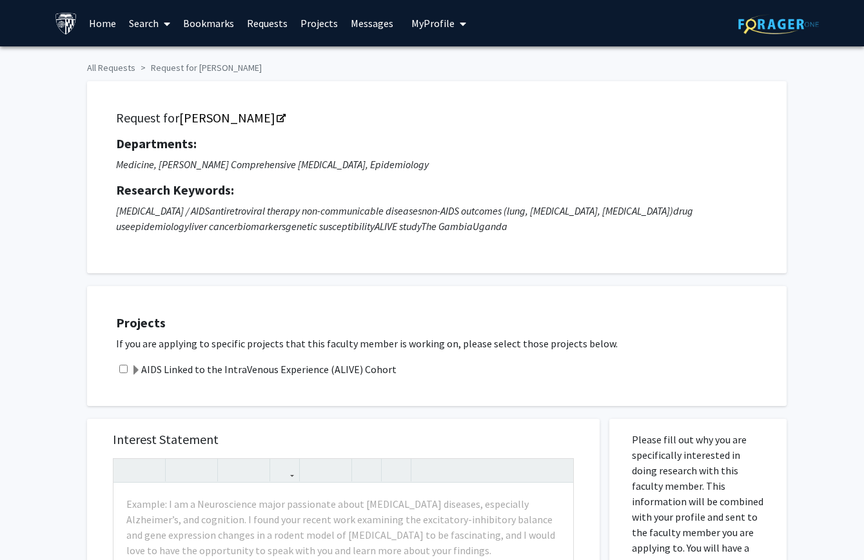
click at [294, 363] on label "AIDS Linked to the IntraVenous Experience (ALIVE) Cohort" at bounding box center [264, 369] width 266 height 15
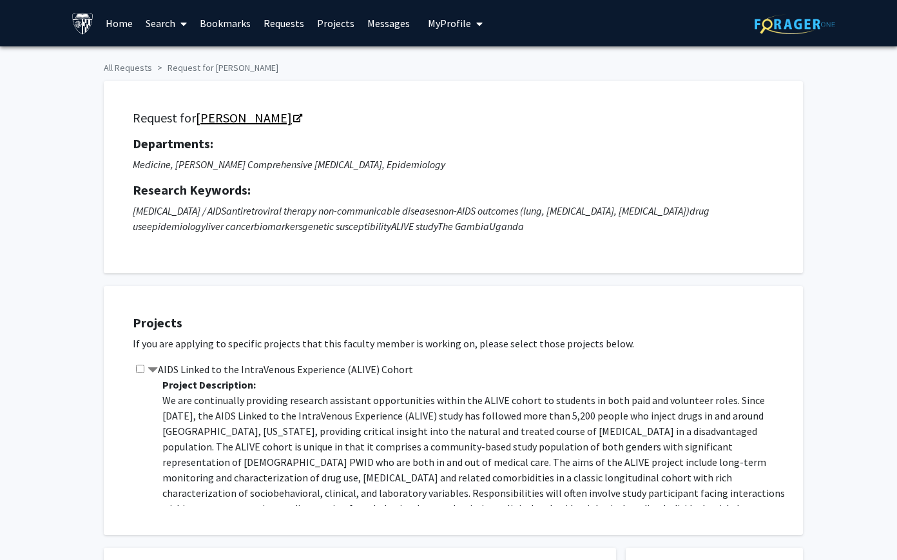
click at [235, 119] on link "[PERSON_NAME]" at bounding box center [248, 118] width 105 height 16
drag, startPoint x: 386, startPoint y: 353, endPoint x: 386, endPoint y: 339, distance: 14.2
click at [386, 353] on div "Projects If you are applying to specific projects that this faculty member is w…" at bounding box center [461, 410] width 683 height 217
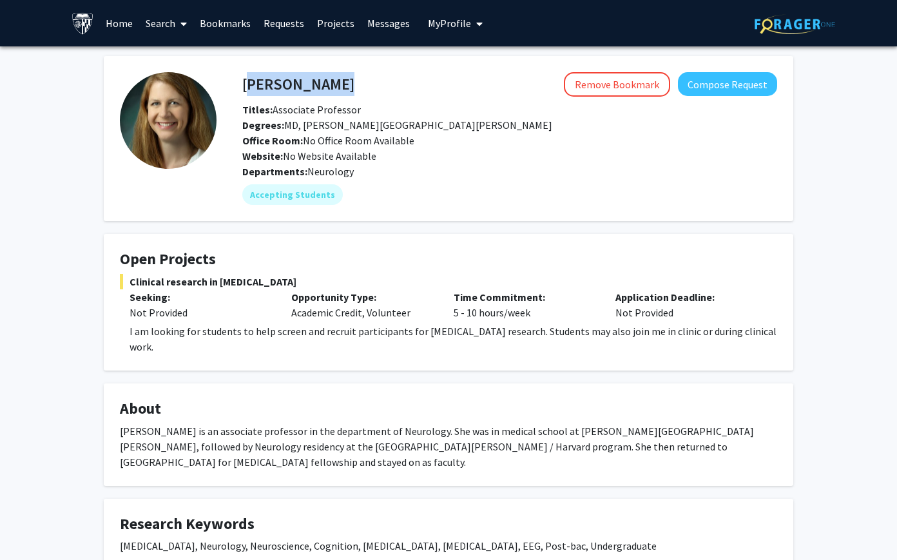
drag, startPoint x: 243, startPoint y: 85, endPoint x: 352, endPoint y: 86, distance: 109.0
click at [352, 86] on div "[PERSON_NAME] Remove Bookmark Compose Request" at bounding box center [510, 84] width 554 height 24
copy h4 "[PERSON_NAME]"
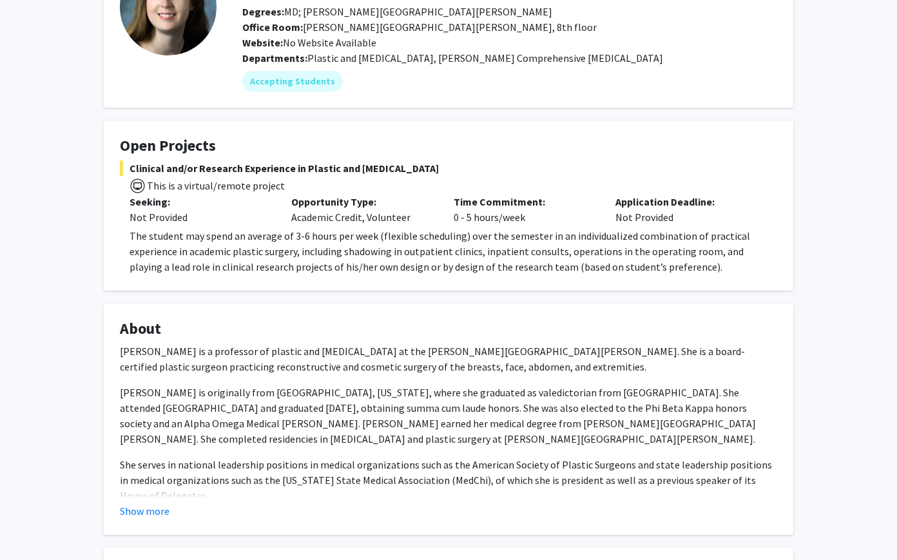
scroll to position [190, 0]
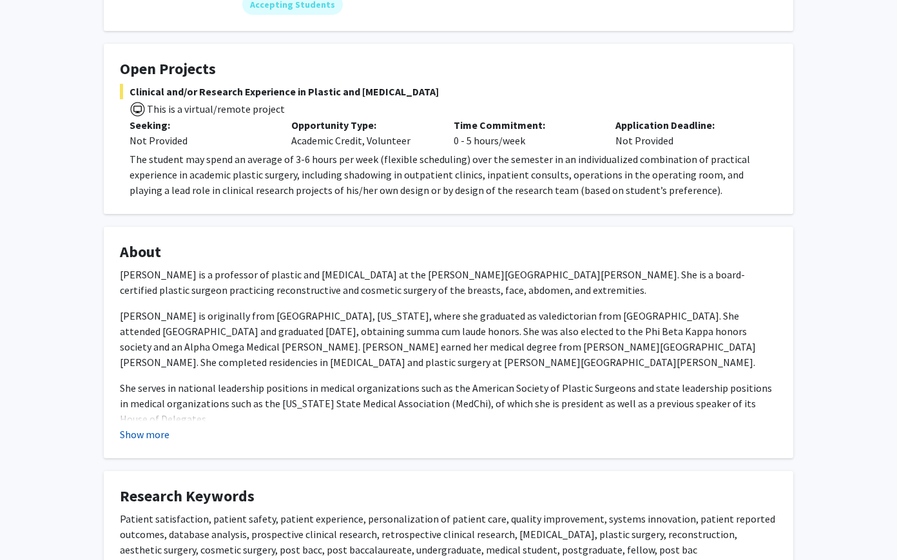
click at [159, 431] on button "Show more" at bounding box center [145, 434] width 50 height 15
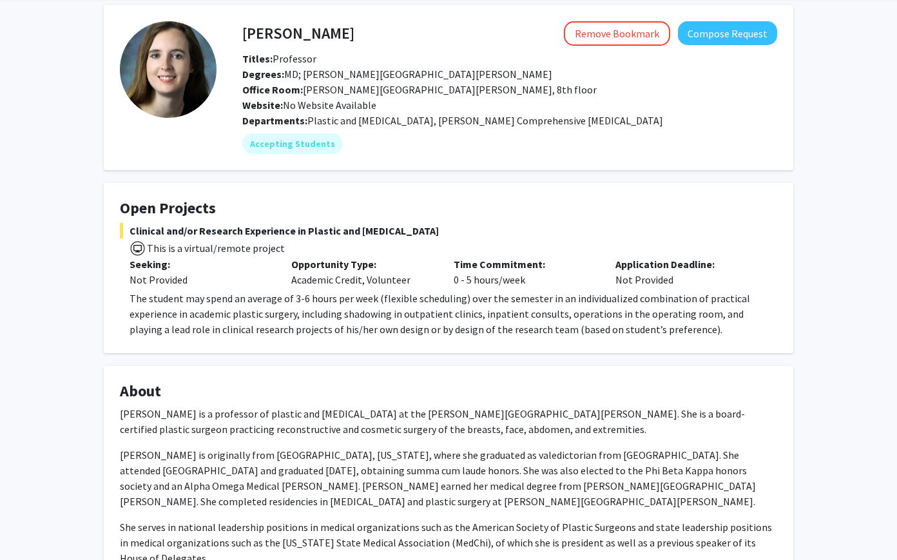
scroll to position [0, 0]
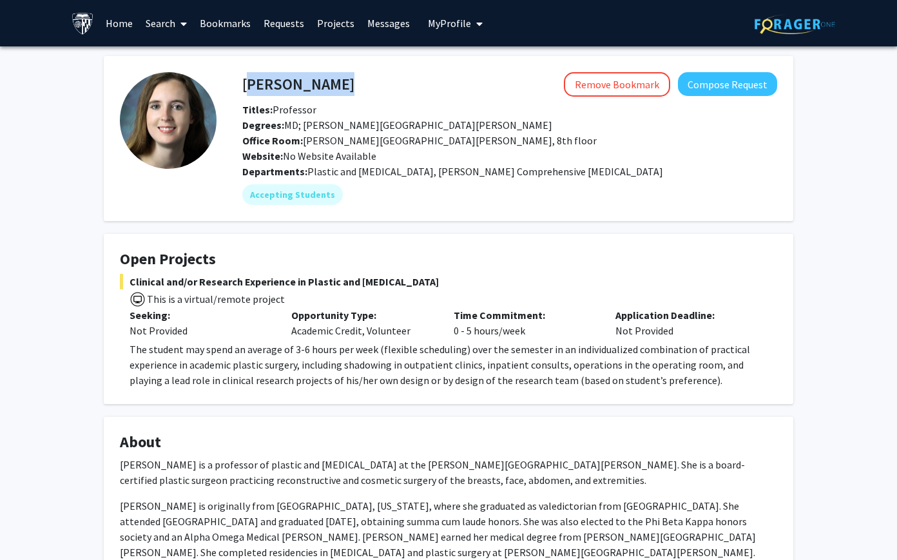
drag, startPoint x: 245, startPoint y: 87, endPoint x: 381, endPoint y: 90, distance: 136.1
click at [381, 90] on div "Michele Manahan Remove Bookmark Compose Request" at bounding box center [510, 84] width 554 height 24
copy h4 "Michele Manahan"
drag, startPoint x: 242, startPoint y: 81, endPoint x: 387, endPoint y: 84, distance: 145.1
click at [387, 84] on div "Michele Manahan Remove Bookmark Compose Request" at bounding box center [510, 84] width 554 height 24
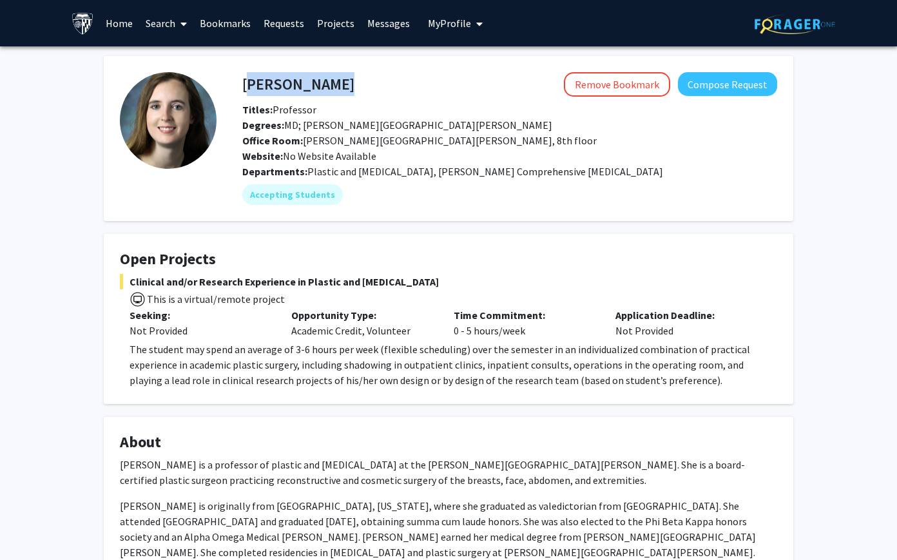
copy h4 "Michele Manahan"
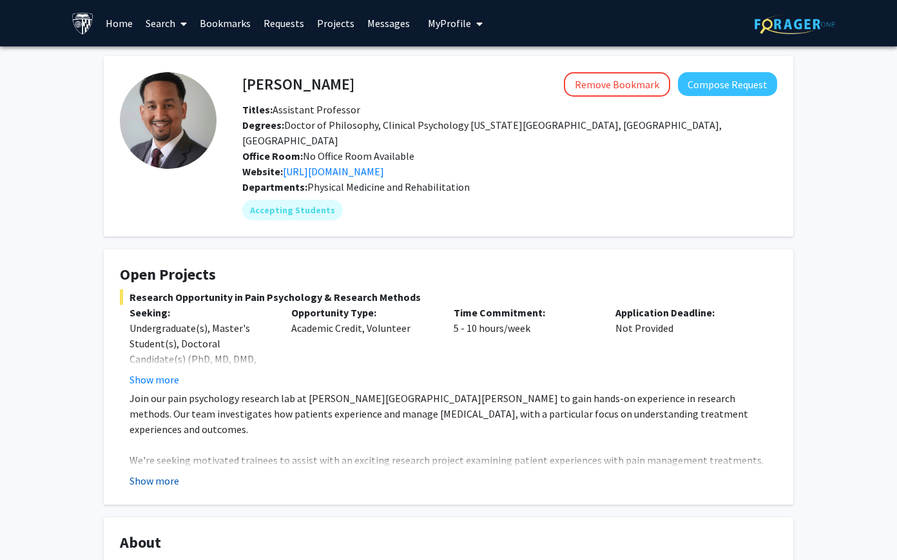
click at [146, 473] on button "Show more" at bounding box center [155, 480] width 50 height 15
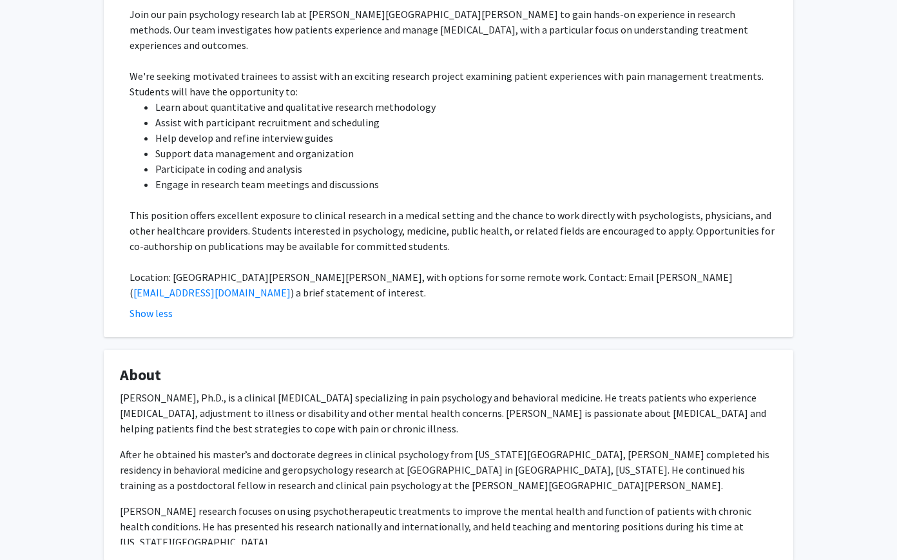
scroll to position [207, 0]
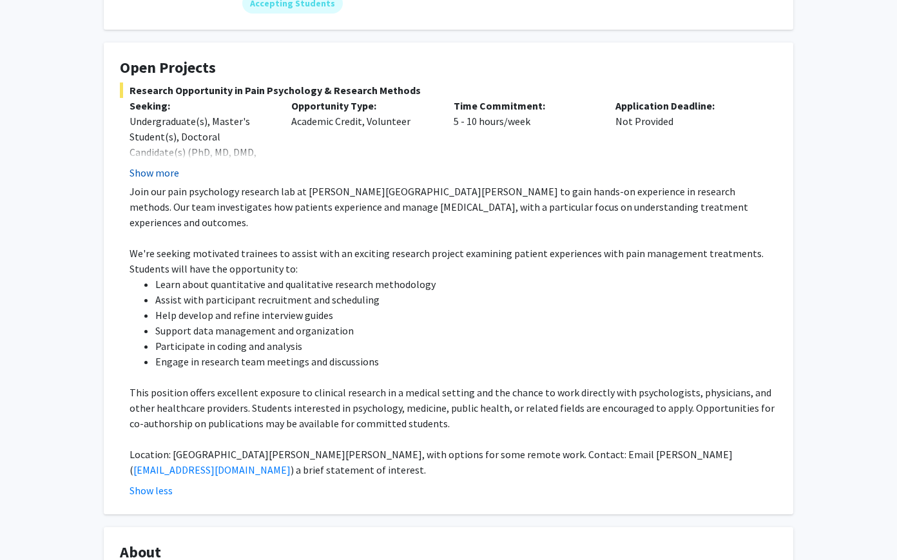
click at [171, 165] on button "Show more" at bounding box center [155, 172] width 50 height 15
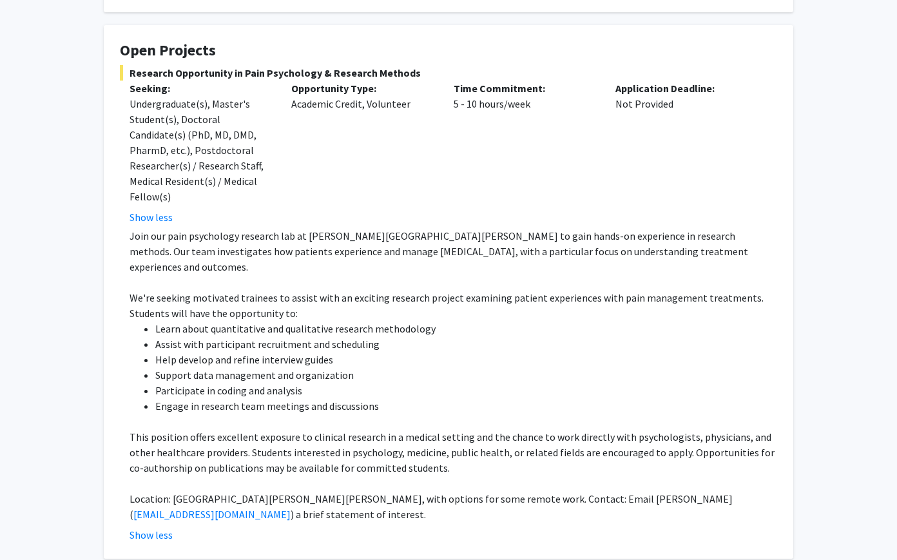
scroll to position [226, 0]
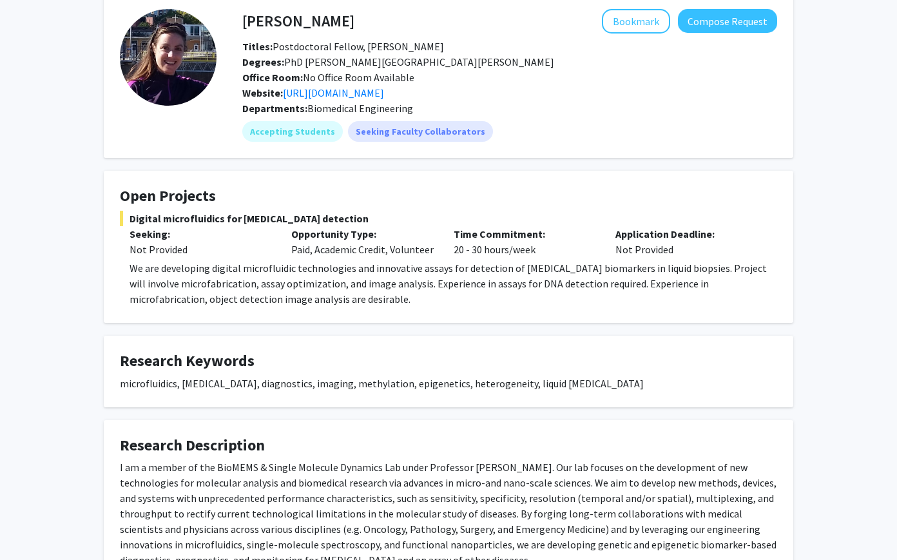
scroll to position [61, 0]
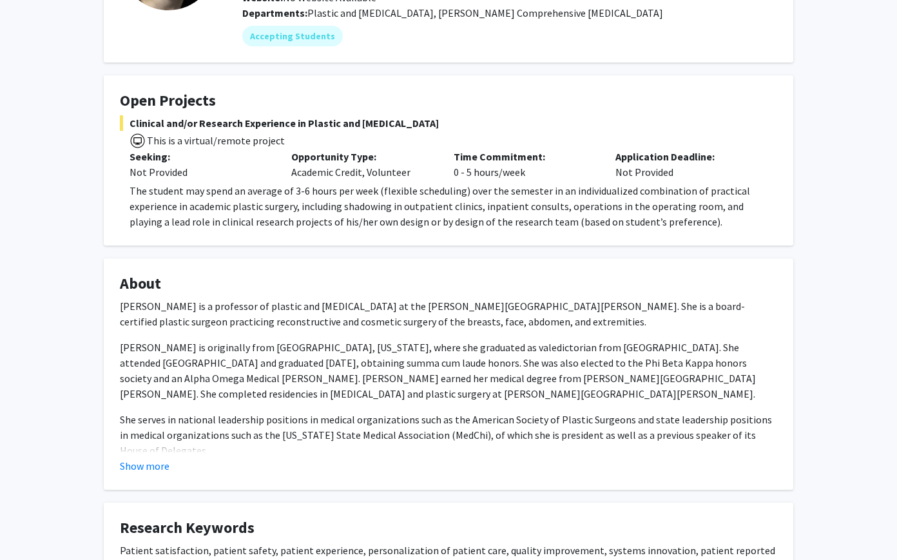
scroll to position [274, 0]
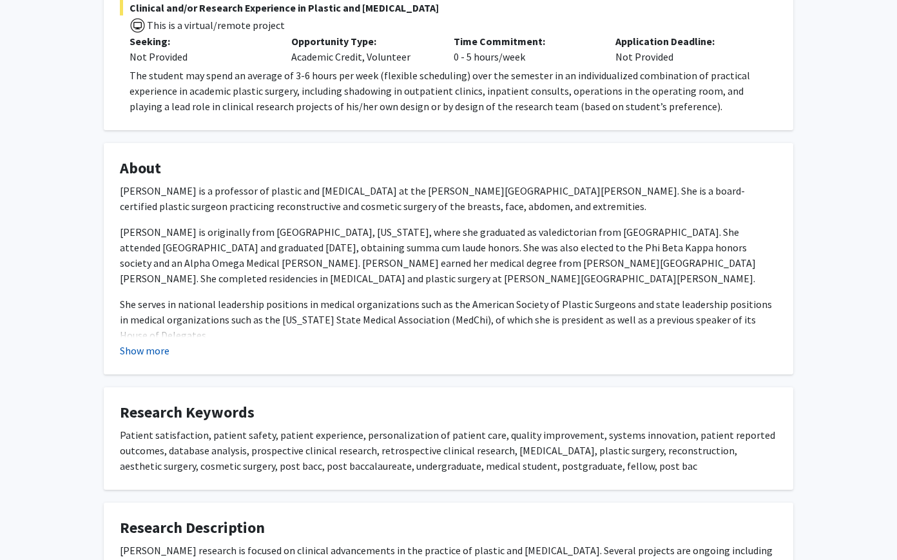
click at [161, 350] on button "Show more" at bounding box center [145, 350] width 50 height 15
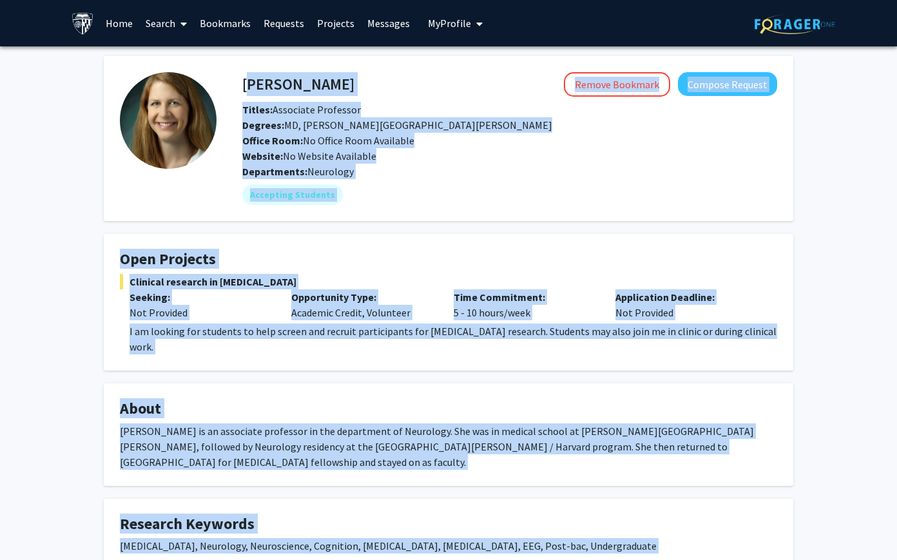
drag, startPoint x: 745, startPoint y: 263, endPoint x: 244, endPoint y: 82, distance: 532.1
copy div "[PERSON_NAME] Remove Bookmark Compose Request Titles: Associate Professor Degre…"
click at [365, 155] on span "Website: No Website Available" at bounding box center [309, 156] width 134 height 13
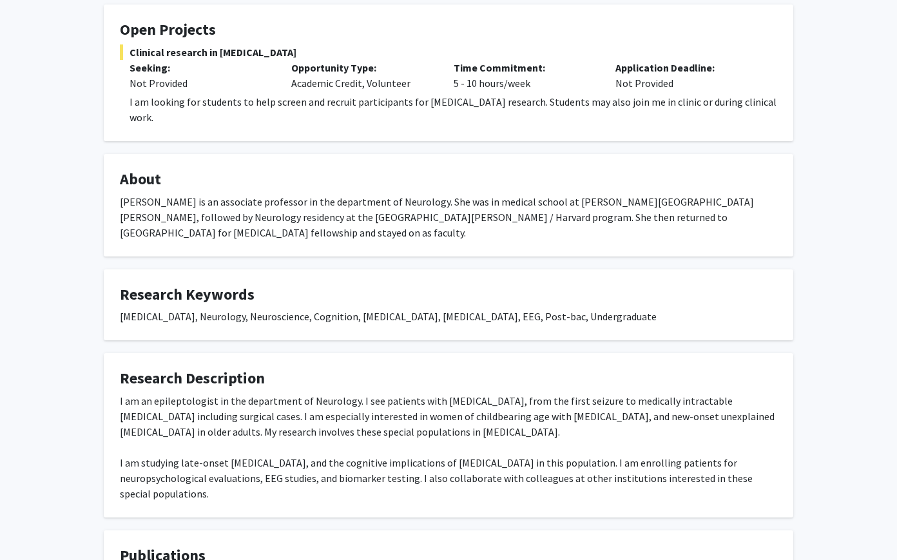
scroll to position [574, 0]
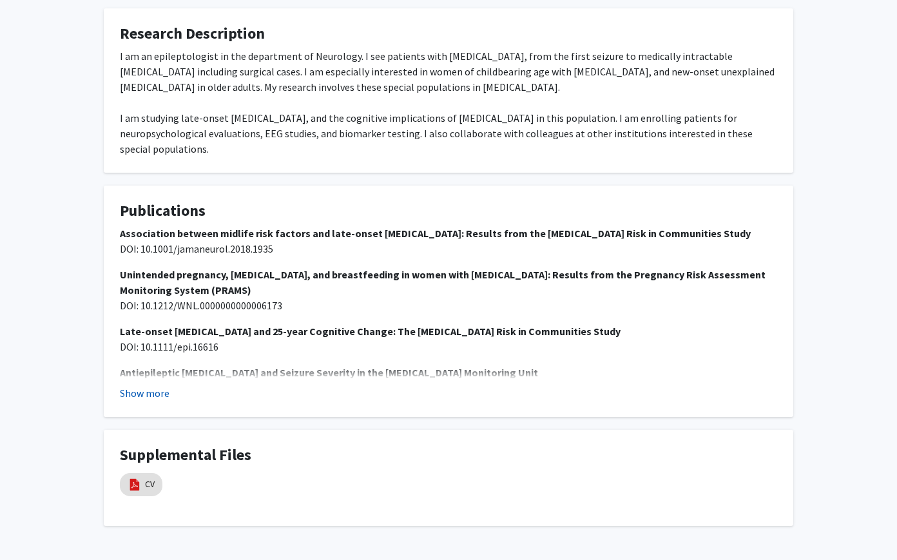
click at [152, 386] on button "Show more" at bounding box center [145, 393] width 50 height 15
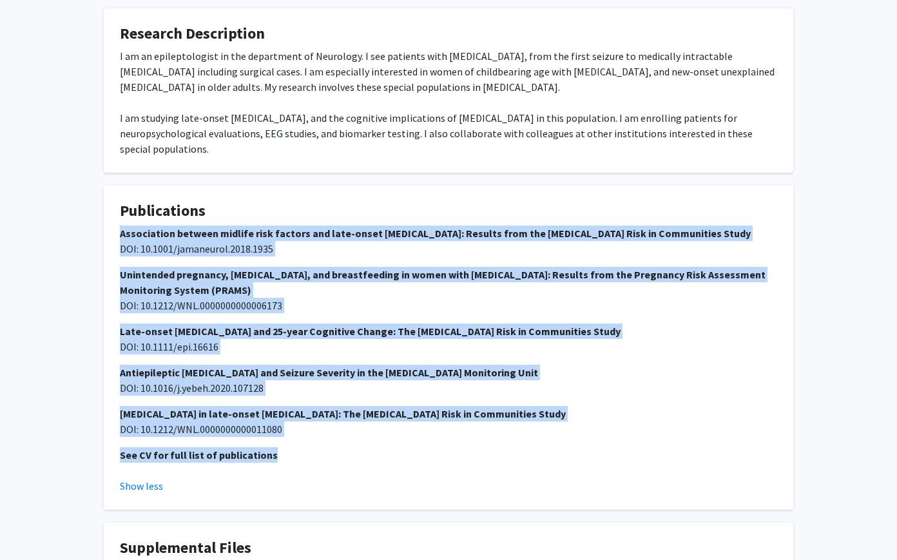
drag, startPoint x: 117, startPoint y: 186, endPoint x: 300, endPoint y: 418, distance: 296.0
click at [300, 418] on fg-card "Publications Association between midlife risk factors and late-onset epilepsy: …" at bounding box center [449, 348] width 690 height 324
copy div "Association between midlife risk factors and late-onset epilepsy: Results from …"
click at [300, 418] on div "Association between midlife risk factors and late-onset epilepsy: Results from …" at bounding box center [449, 350] width 658 height 248
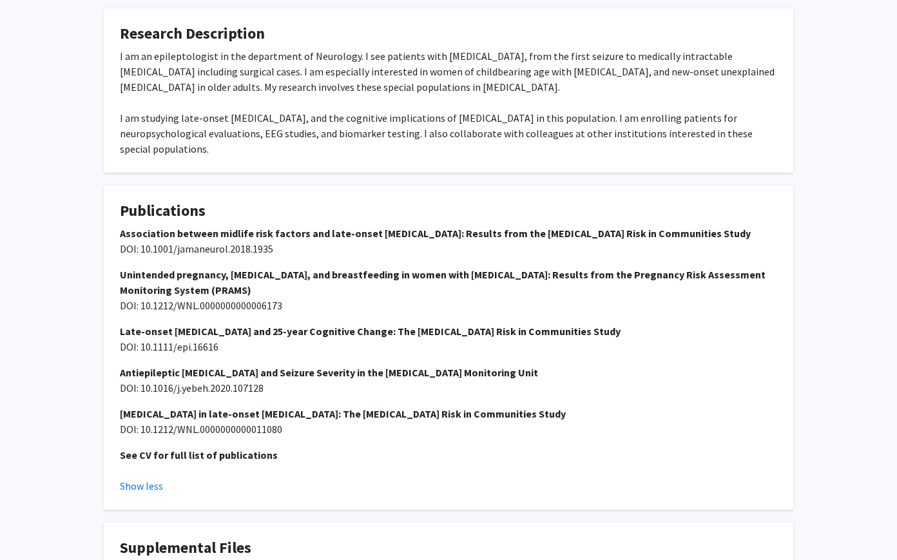
click at [239, 449] on strong "See CV for full list of publications" at bounding box center [199, 455] width 158 height 13
click at [231, 449] on strong "See CV for full list of publications" at bounding box center [199, 455] width 158 height 13
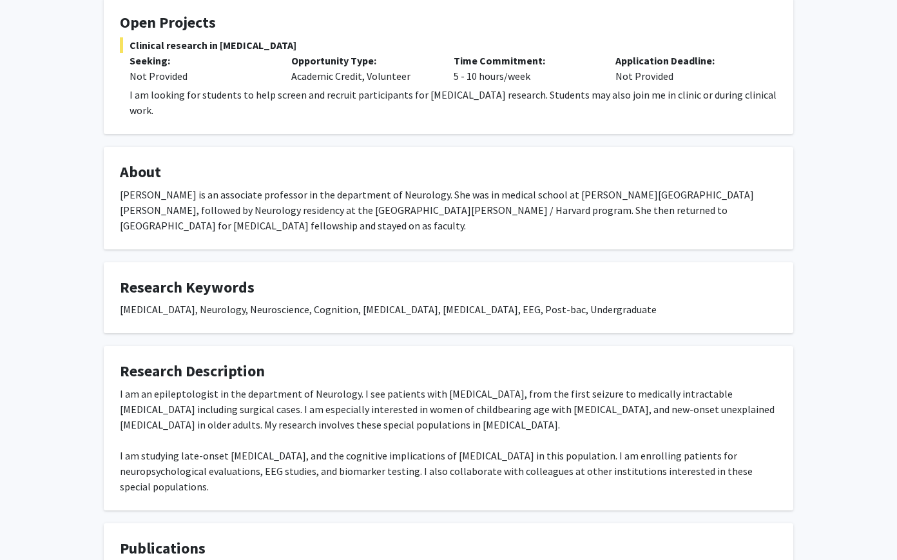
scroll to position [574, 0]
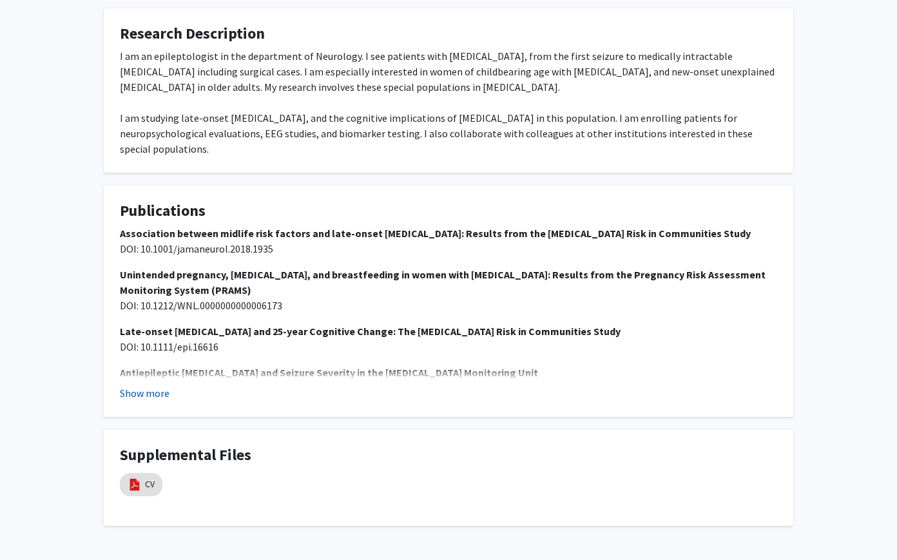
click at [144, 386] on button "Show more" at bounding box center [145, 393] width 50 height 15
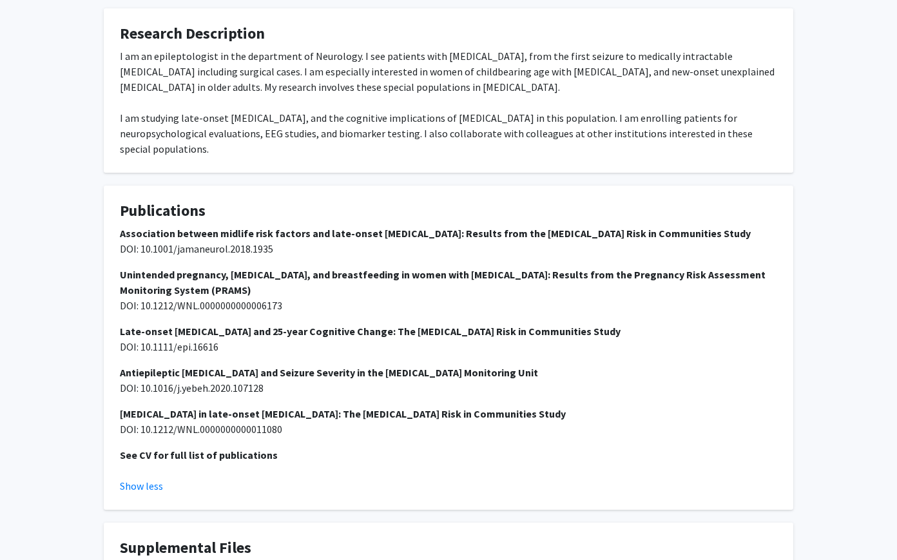
click at [197, 299] on span "DOI: 10.1212/WNL.0000000000006173" at bounding box center [201, 305] width 162 height 13
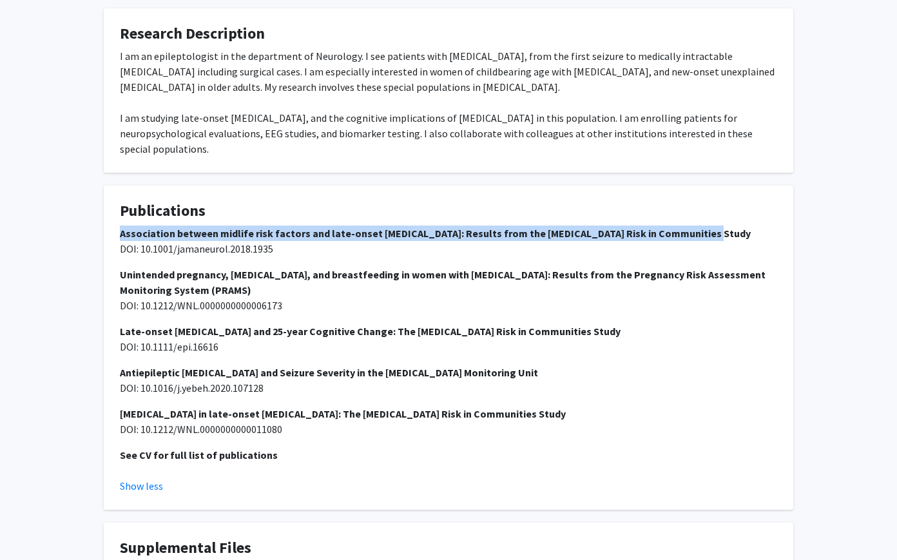
drag, startPoint x: 115, startPoint y: 184, endPoint x: 714, endPoint y: 190, distance: 598.3
click at [714, 190] on fg-card "Publications Association between midlife risk factors and late-onset epilepsy: …" at bounding box center [449, 348] width 690 height 324
copy strong "Association between midlife risk factors and late-onset epilepsy: Results from …"
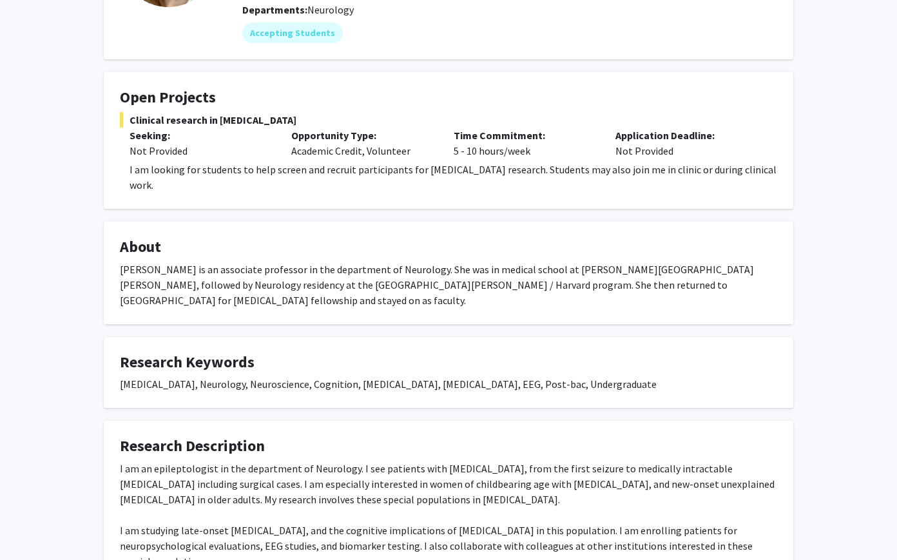
scroll to position [484, 0]
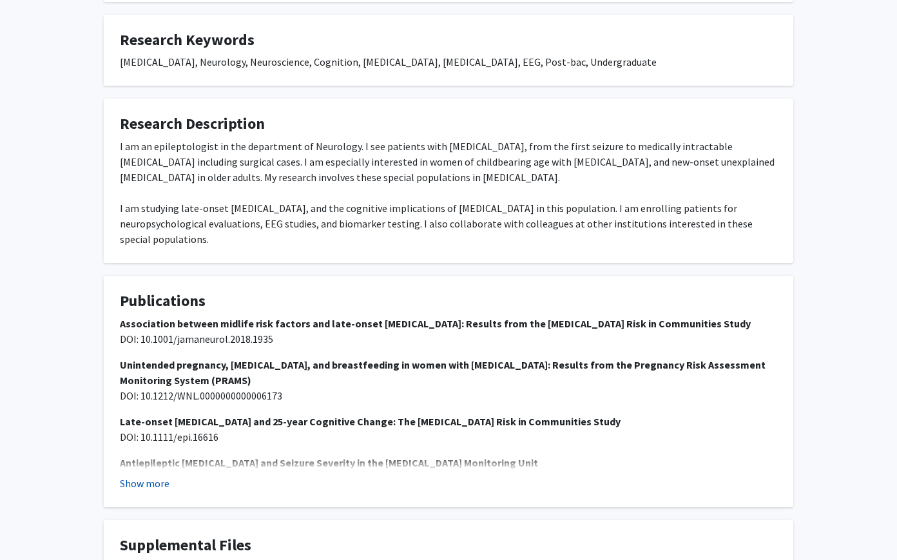
click at [161, 476] on button "Show more" at bounding box center [145, 483] width 50 height 15
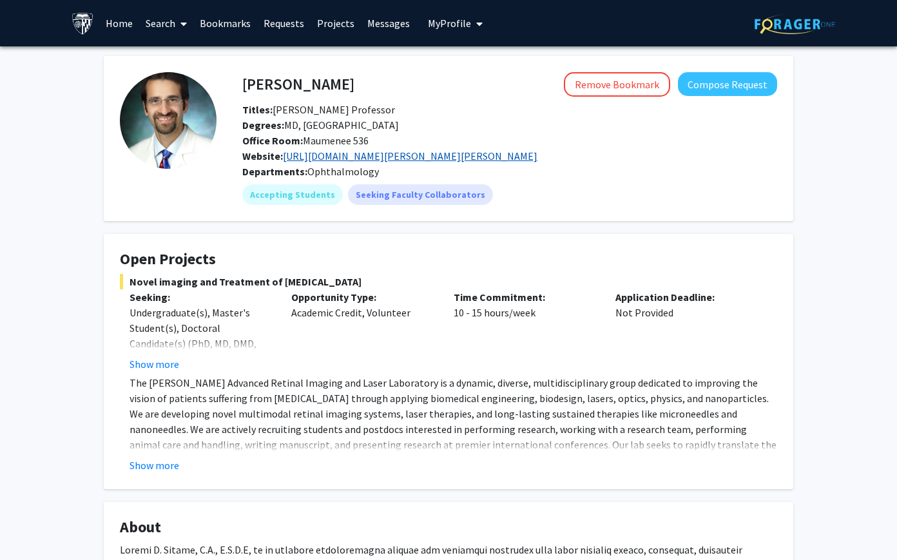
click at [366, 153] on link "[URL][DOMAIN_NAME][PERSON_NAME][PERSON_NAME]" at bounding box center [410, 156] width 255 height 13
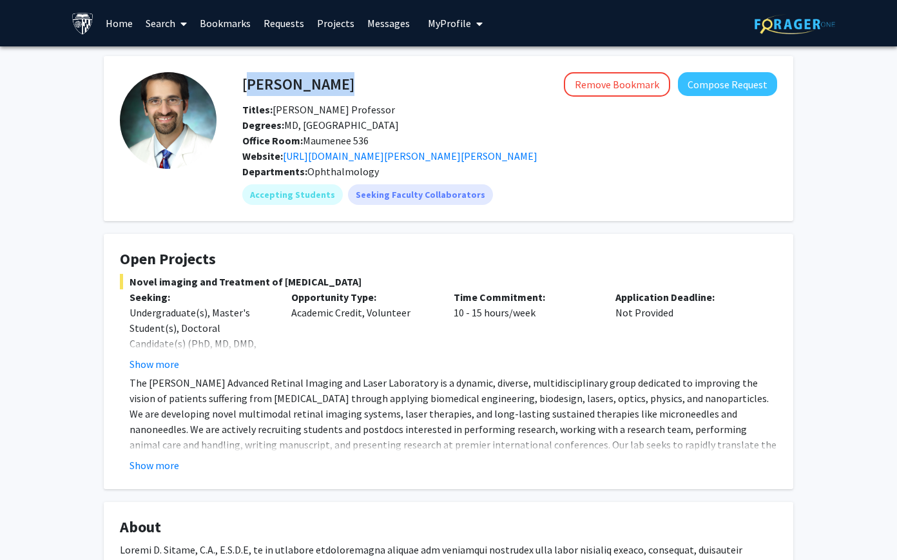
drag, startPoint x: 336, startPoint y: 81, endPoint x: 242, endPoint y: 80, distance: 93.5
click at [242, 80] on div "[PERSON_NAME] Remove Bookmark Compose Request" at bounding box center [510, 84] width 554 height 24
copy h4 "Yannis Paulus"
click at [332, 90] on h4 "Yannis Paulus" at bounding box center [298, 84] width 112 height 24
drag, startPoint x: 332, startPoint y: 90, endPoint x: 244, endPoint y: 86, distance: 88.4
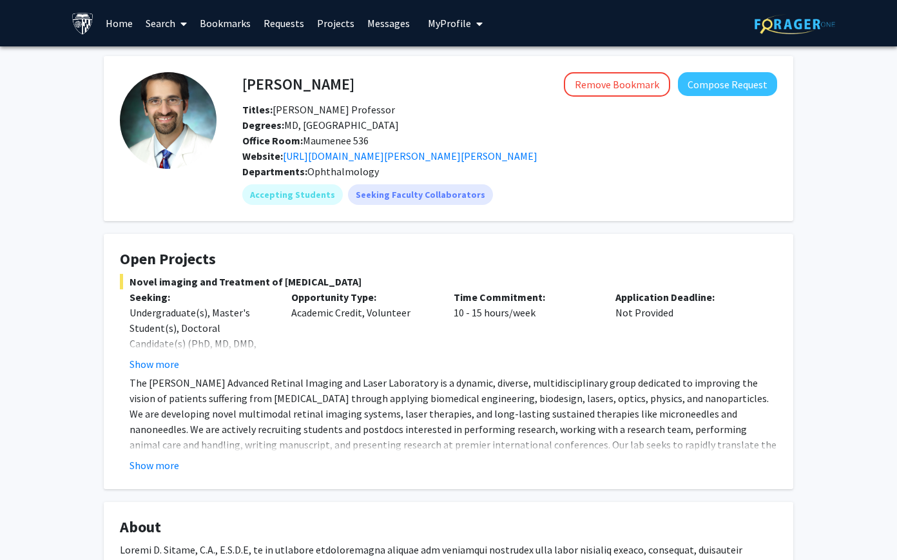
click at [244, 86] on h4 "Yannis Paulus" at bounding box center [298, 84] width 112 height 24
copy h4 "Yannis Paulus"
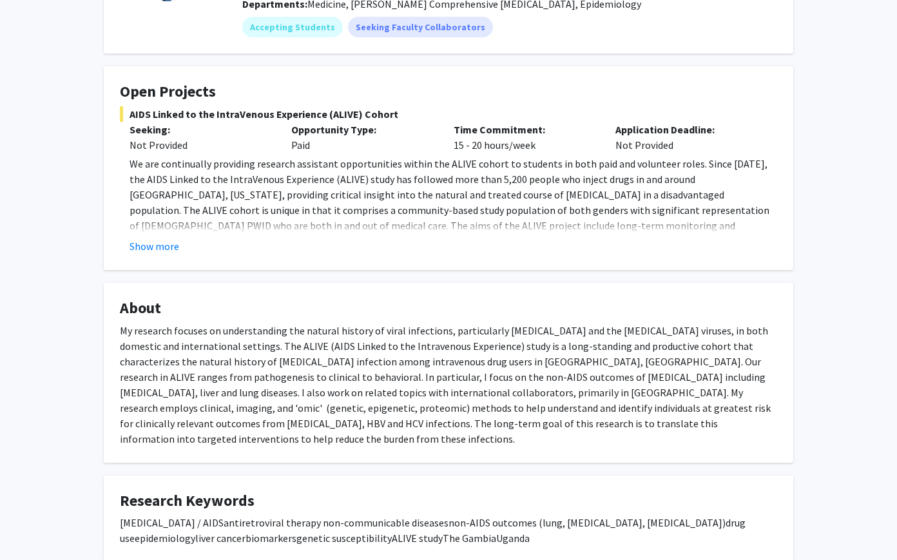
scroll to position [235, 0]
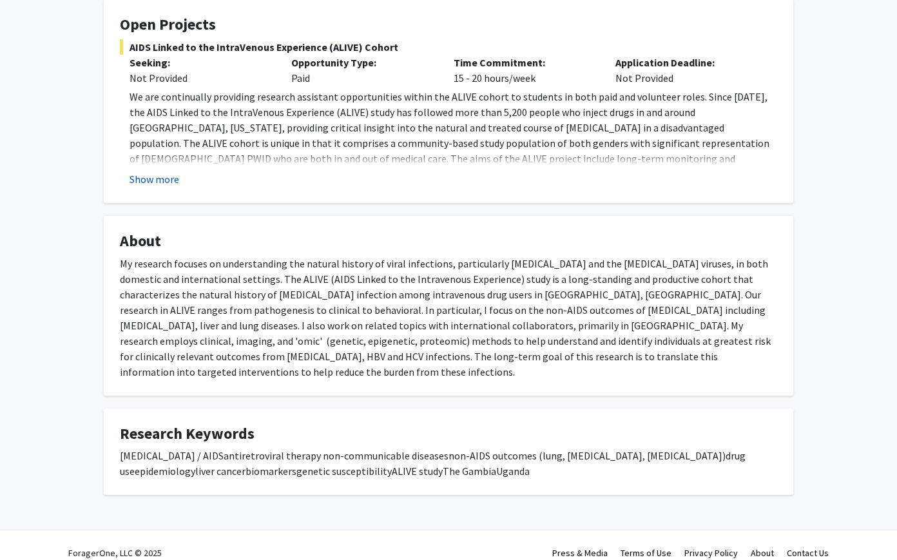
click at [153, 172] on button "Show more" at bounding box center [155, 178] width 50 height 15
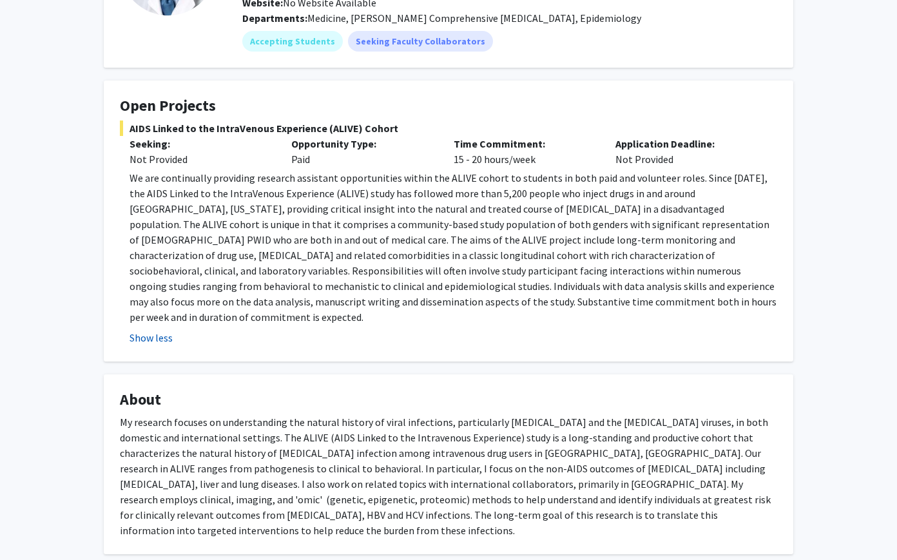
scroll to position [0, 0]
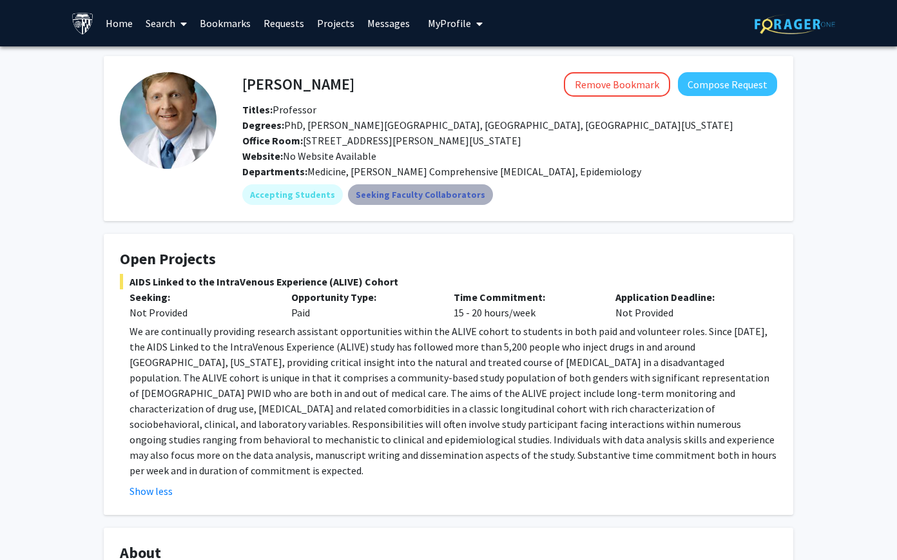
click at [444, 202] on mat-chip "Seeking Faculty Collaborators" at bounding box center [420, 194] width 145 height 21
click at [375, 154] on div "Website: No Website Available" at bounding box center [510, 155] width 554 height 15
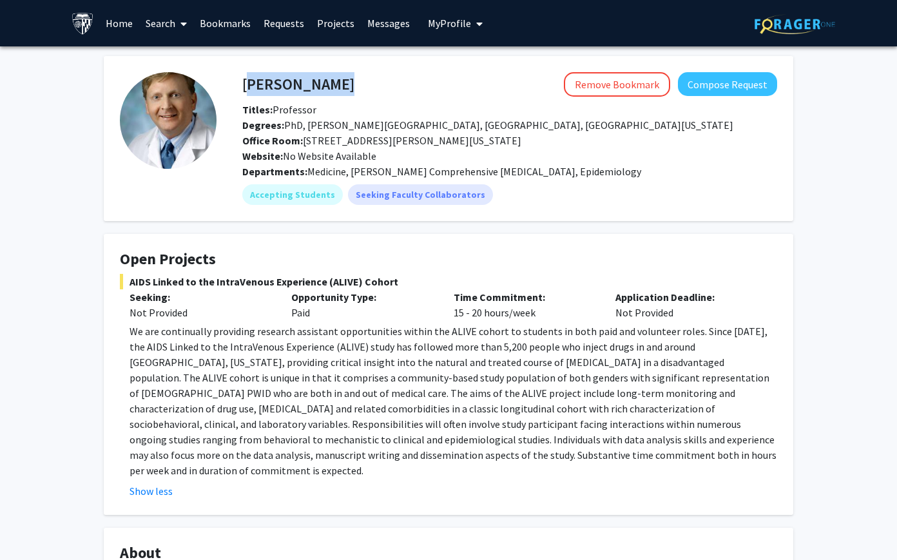
drag, startPoint x: 244, startPoint y: 78, endPoint x: 351, endPoint y: 78, distance: 107.7
click at [351, 78] on div "Gregory Kirk Remove Bookmark Compose Request" at bounding box center [510, 84] width 554 height 24
copy h4 "Gregory Kirk"
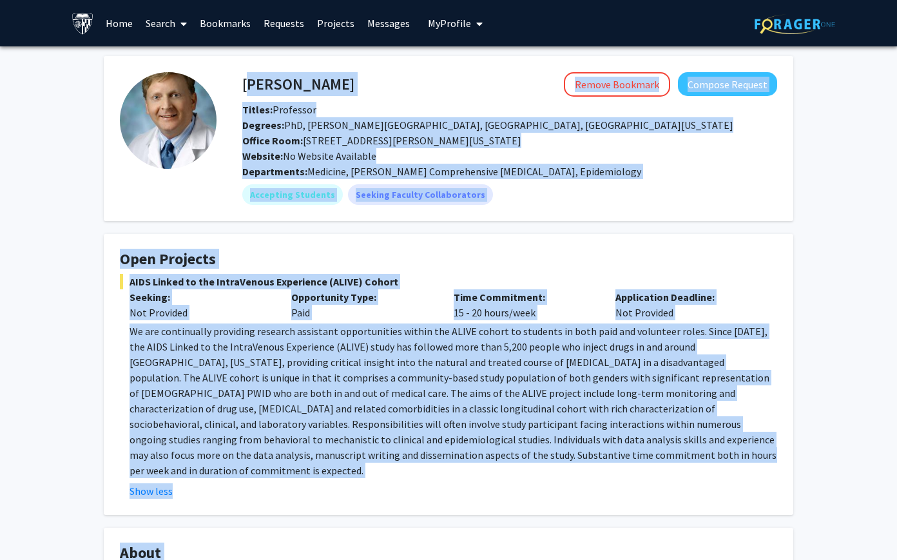
drag, startPoint x: 428, startPoint y: 458, endPoint x: 246, endPoint y: 82, distance: 418.1
click at [246, 82] on div "Gregory Kirk Remove Bookmark Compose Request Titles: Professor Degrees: PhD, Jo…" at bounding box center [448, 431] width 709 height 751
copy div "Gregory Kirk Remove Bookmark Compose Request Titles: Professor Degrees: PhD, Jo…"
click at [269, 108] on b "Titles:" at bounding box center [257, 109] width 30 height 13
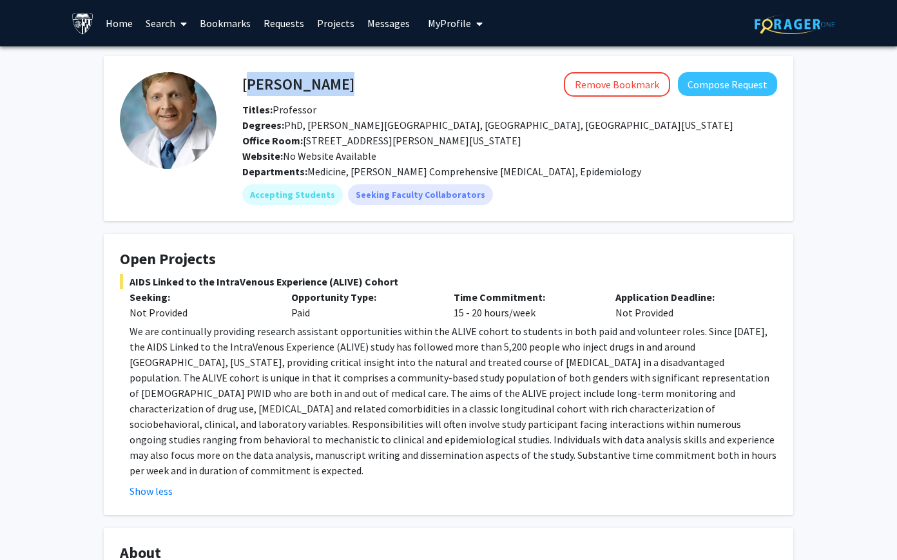
drag, startPoint x: 243, startPoint y: 82, endPoint x: 338, endPoint y: 82, distance: 94.8
click at [338, 82] on div "Gregory Kirk Remove Bookmark Compose Request" at bounding box center [510, 84] width 554 height 24
copy h4 "Gregory Kirk"
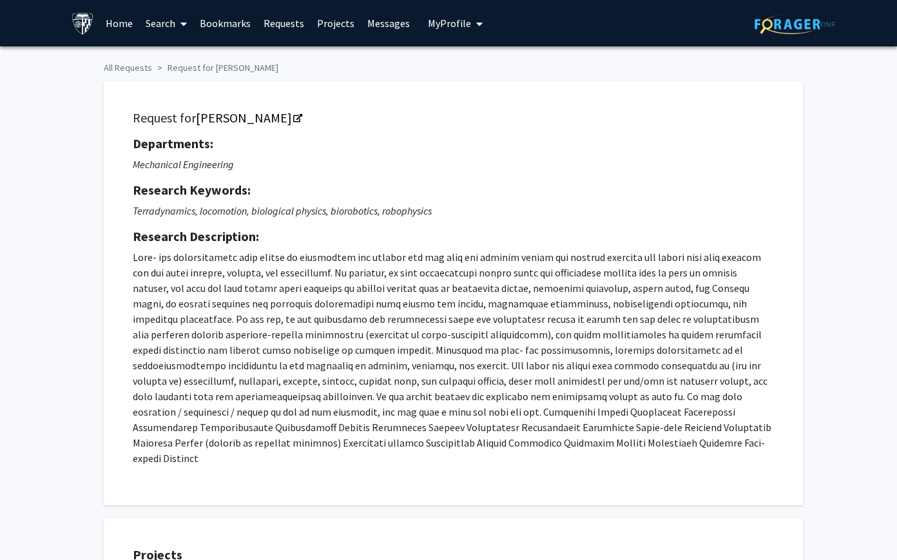
scroll to position [339, 0]
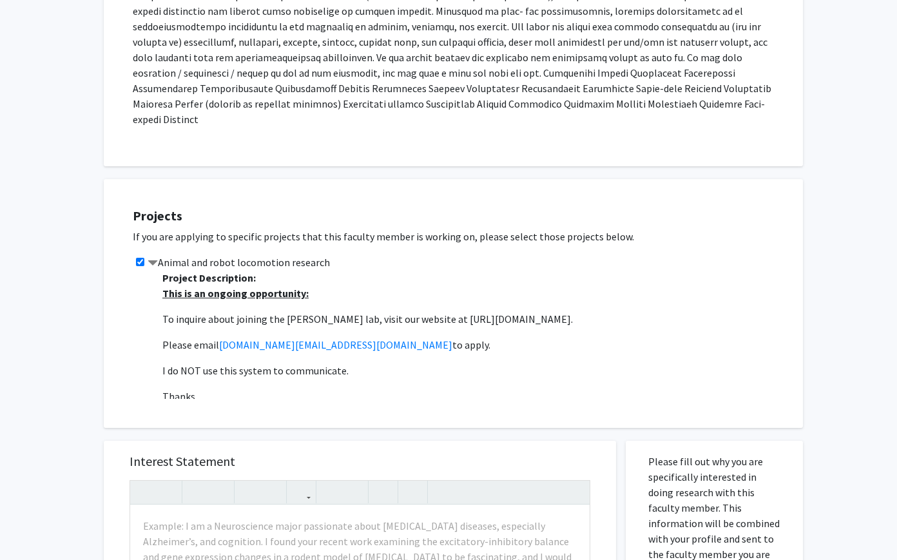
click at [406, 270] on p "Project Description: This is an ongoing opportunity: To inquire about joining t…" at bounding box center [476, 381] width 628 height 222
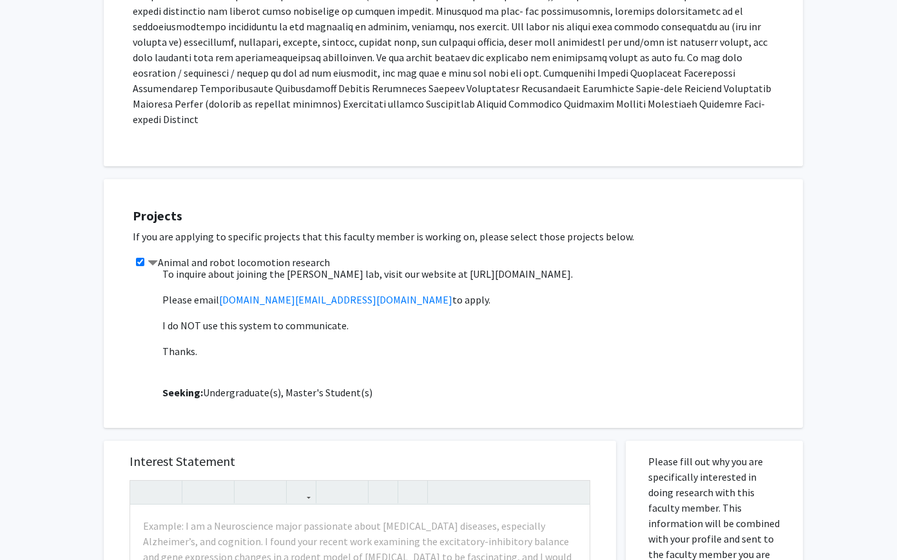
scroll to position [0, 0]
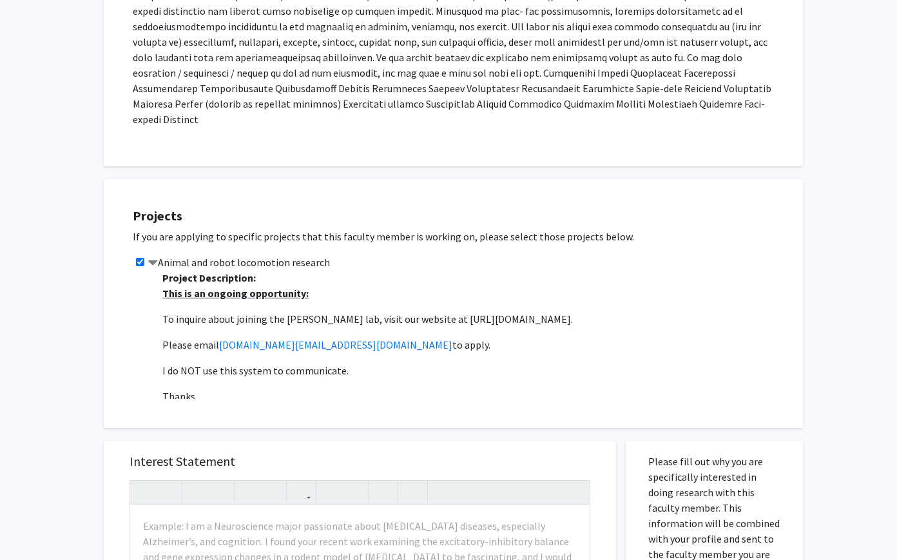
drag, startPoint x: 530, startPoint y: 307, endPoint x: 420, endPoint y: 309, distance: 109.6
click at [420, 311] on p "To inquire about joining the [PERSON_NAME] lab, visit our website at [URL][DOMA…" at bounding box center [476, 318] width 628 height 15
copy p "[URL][DOMAIN_NAME]"
